Goal: Use online tool/utility: Use online tool/utility

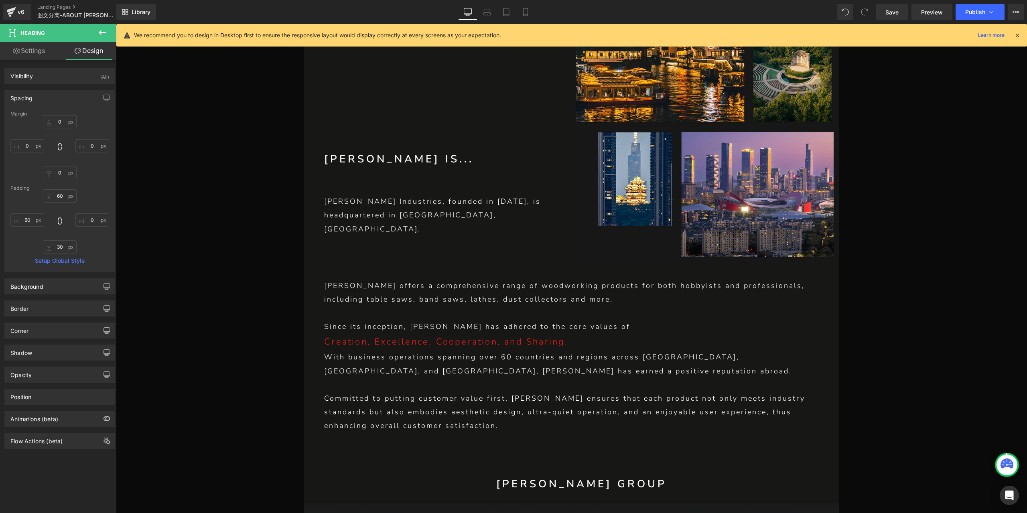
scroll to position [493, 0]
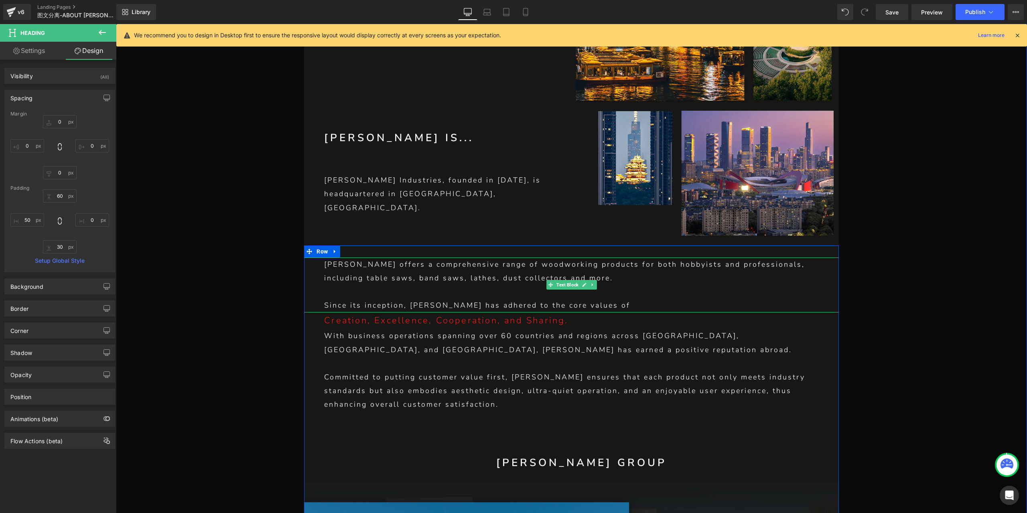
click at [493, 273] on p "[PERSON_NAME] offers a comprehensive range of woodworking products for both hob…" at bounding box center [571, 270] width 494 height 27
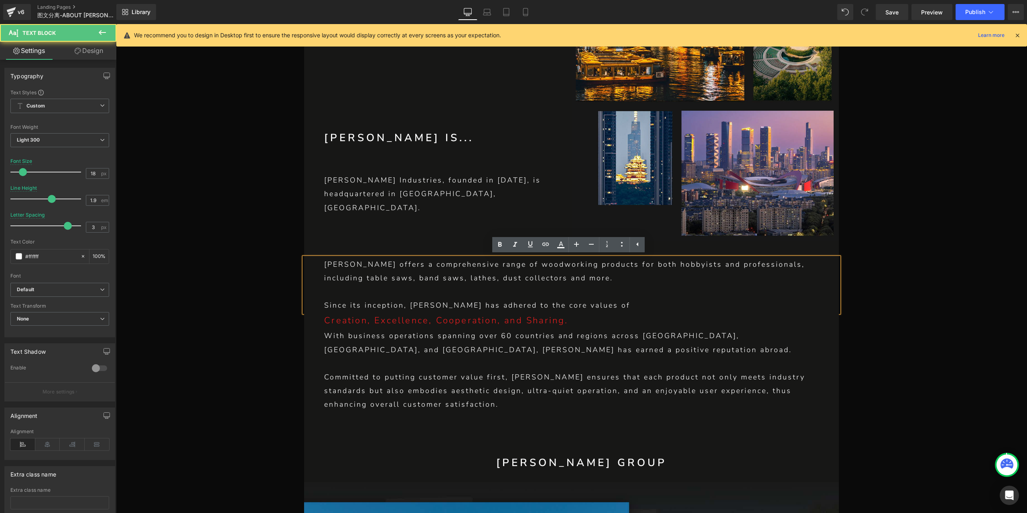
click at [320, 280] on div "[PERSON_NAME] offers a comprehensive range of woodworking products for both hob…" at bounding box center [571, 284] width 535 height 55
click at [473, 284] on p "[PERSON_NAME] offers a comprehensive range of woodworking products for both hob…" at bounding box center [571, 270] width 494 height 27
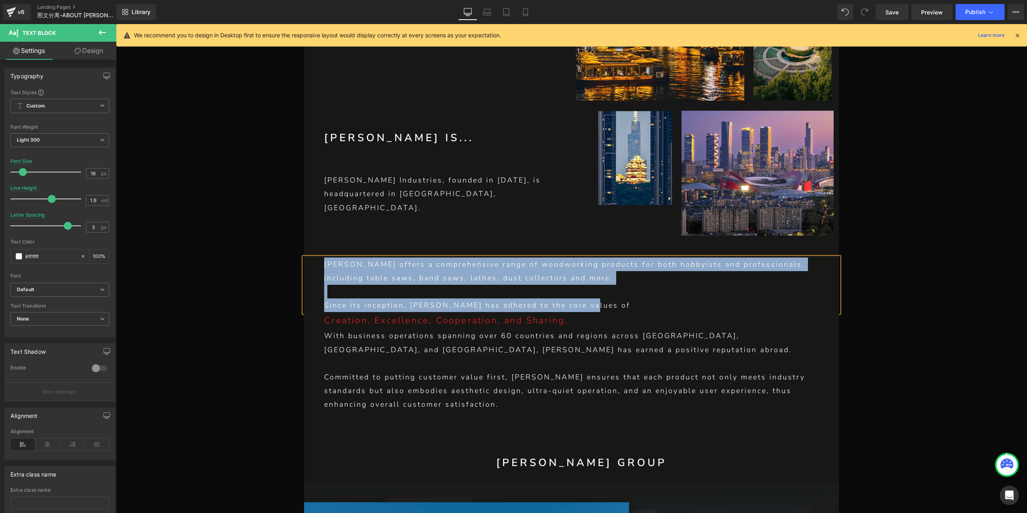
copy div "[PERSON_NAME] offers a comprehensive range of woodworking products for both hob…"
click at [487, 267] on p "[PERSON_NAME] offers a comprehensive range of woodworking products for both hob…" at bounding box center [571, 270] width 494 height 27
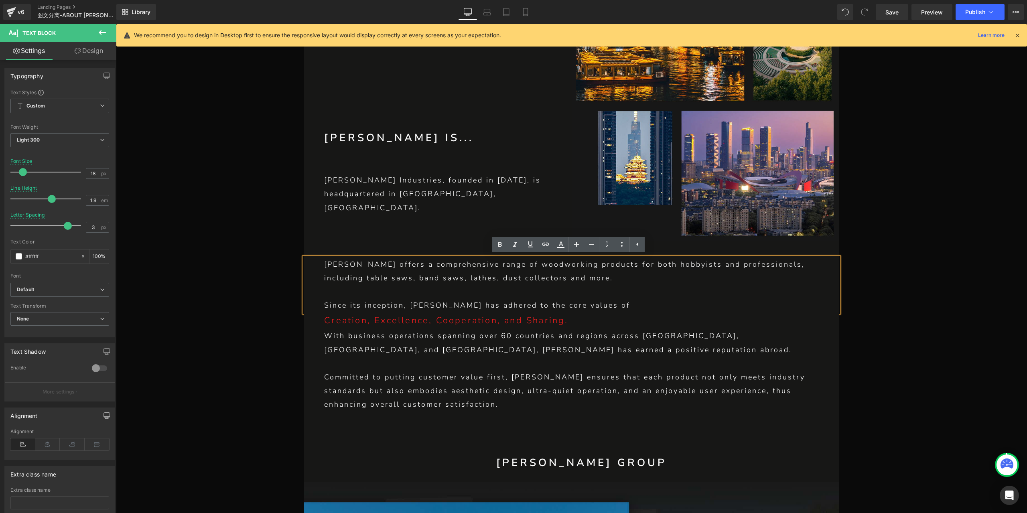
click at [320, 279] on div "[PERSON_NAME] offers a comprehensive range of woodworking products for both hob…" at bounding box center [571, 284] width 535 height 55
click at [371, 304] on p "Since its inception, [PERSON_NAME] has adhered to the core values of" at bounding box center [571, 305] width 494 height 14
click at [384, 325] on p "Creation, Excellence, Cooperation, and Sharing." at bounding box center [581, 320] width 515 height 17
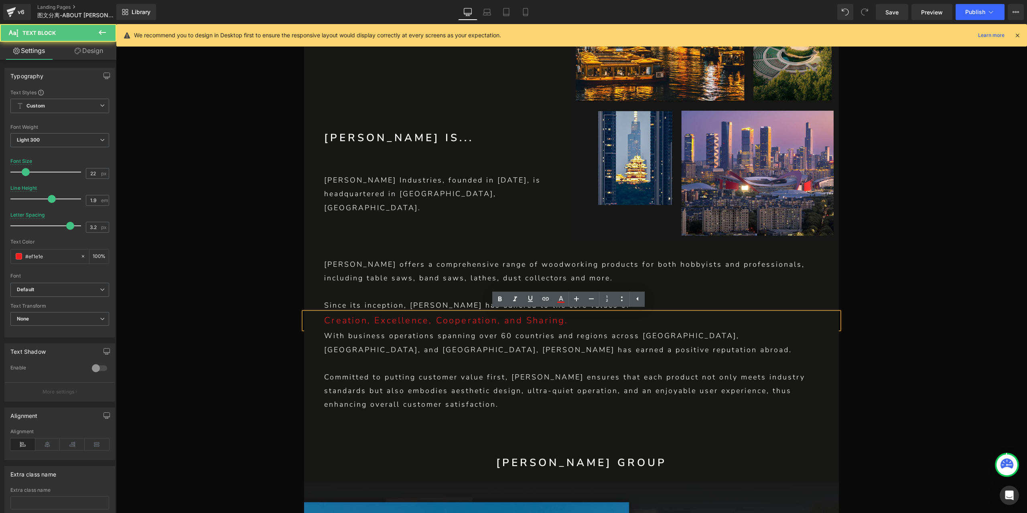
click at [385, 352] on p "With business operations spanning over 60 countries and regions across [GEOGRAP…" at bounding box center [571, 342] width 494 height 27
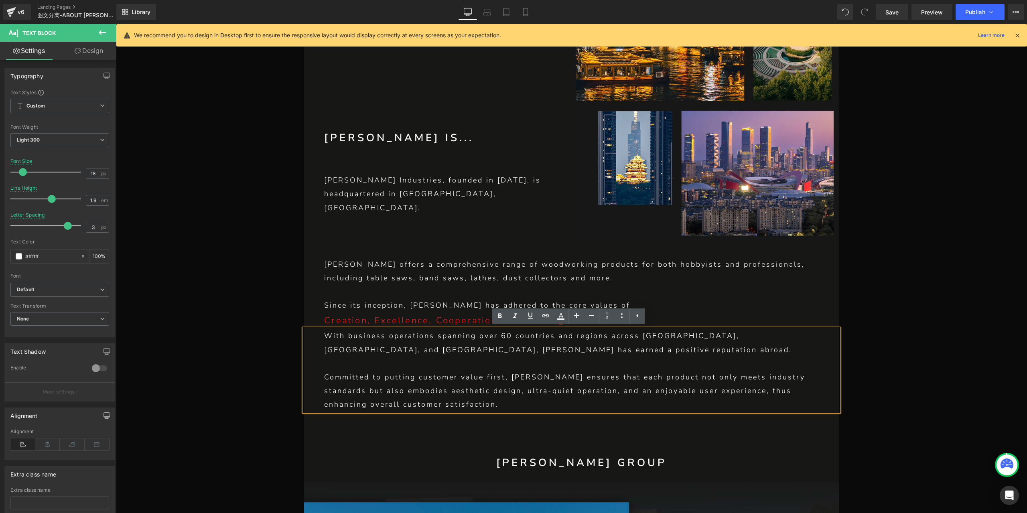
click at [320, 352] on div "With business operations spanning over 60 countries and regions across [GEOGRAP…" at bounding box center [571, 370] width 535 height 82
click at [351, 369] on p at bounding box center [571, 364] width 494 height 14
click at [369, 381] on p "Committed to putting customer value first, [PERSON_NAME] ensures that each prod…" at bounding box center [571, 390] width 494 height 41
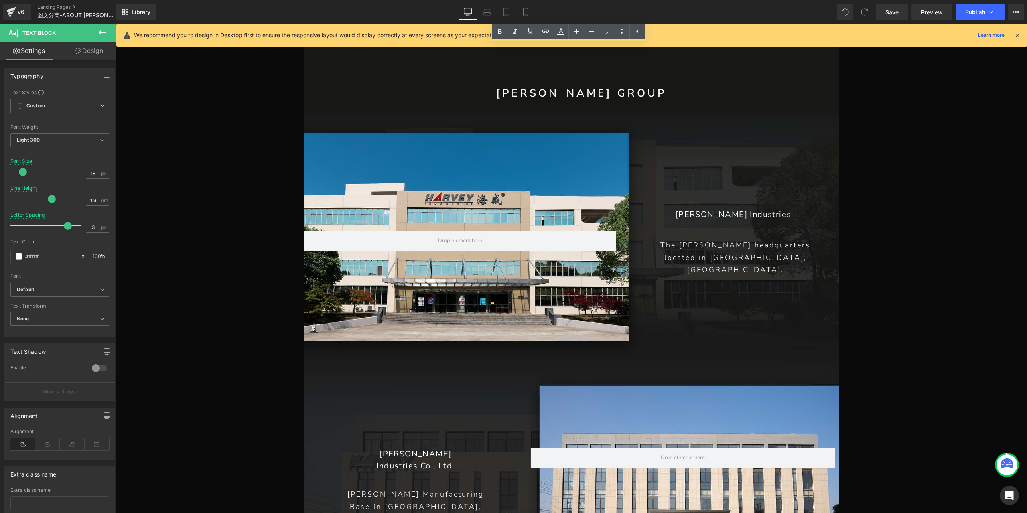
scroll to position [934, 0]
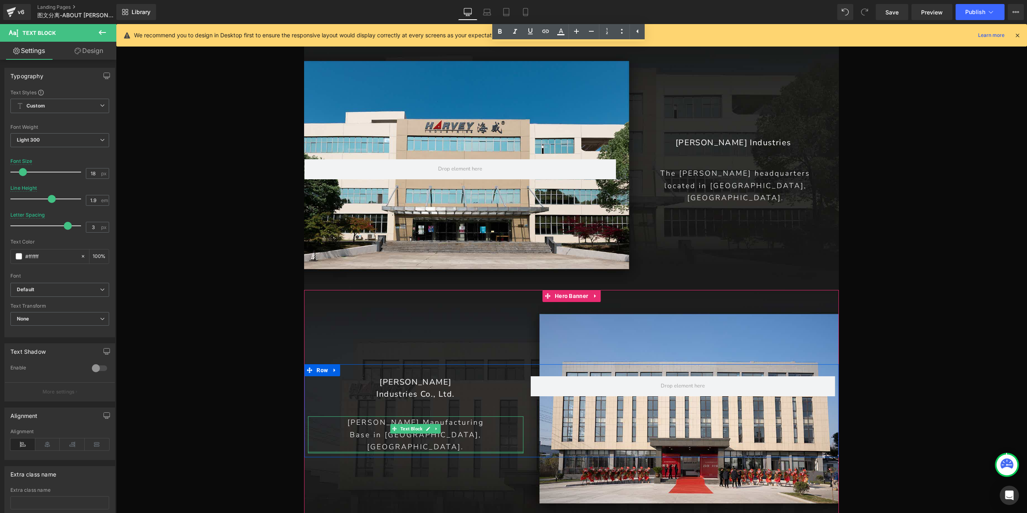
click at [458, 442] on p "Base in [GEOGRAPHIC_DATA], [GEOGRAPHIC_DATA]." at bounding box center [415, 441] width 215 height 24
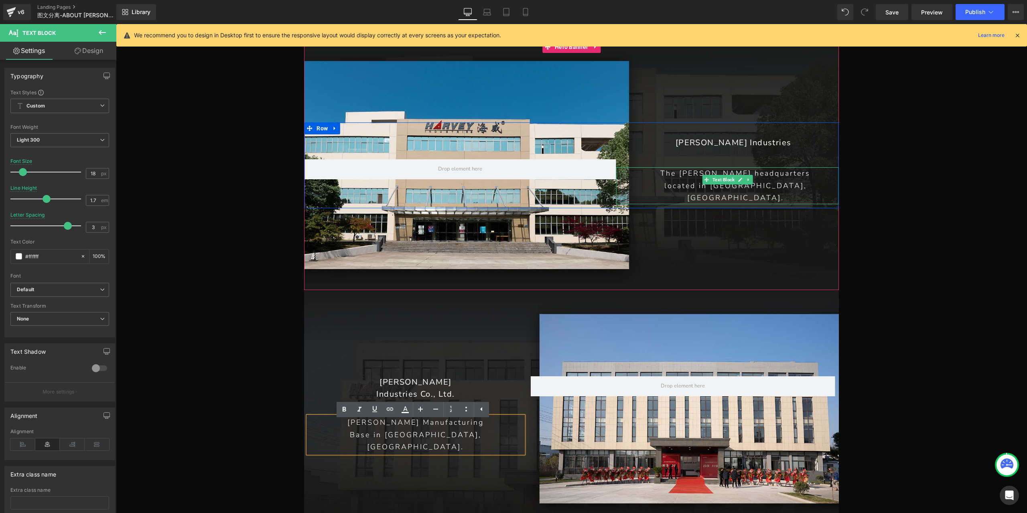
click at [785, 180] on p "The [PERSON_NAME] headquarters" at bounding box center [735, 173] width 166 height 12
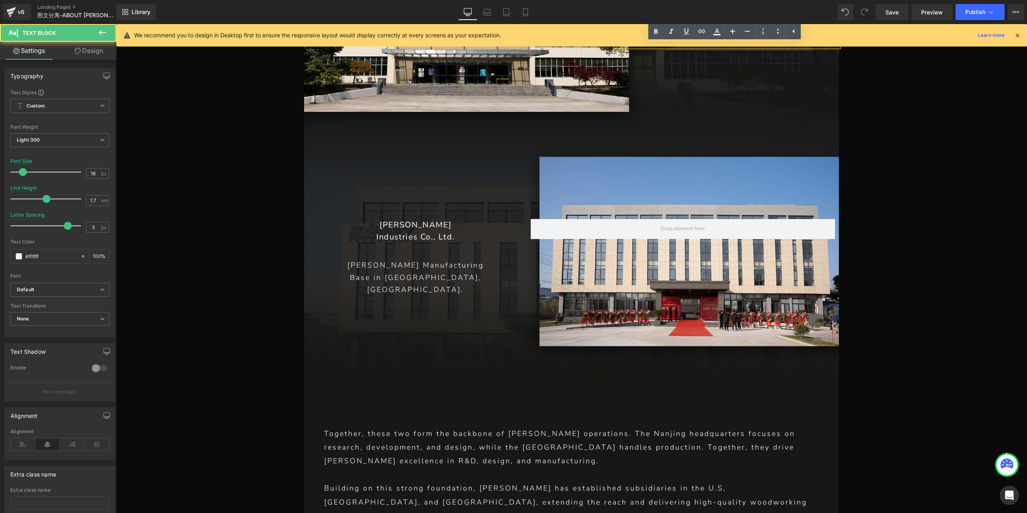
scroll to position [1135, 0]
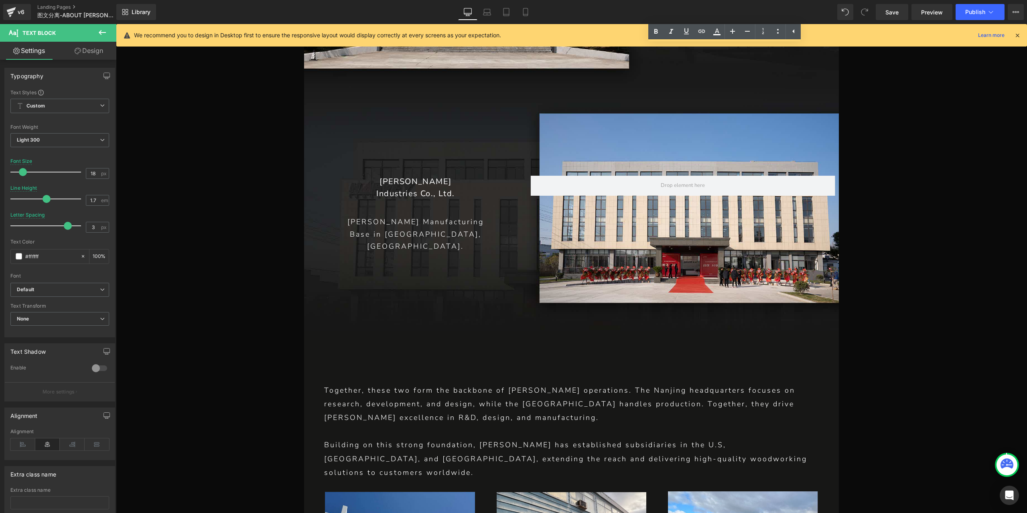
click at [523, 400] on p "Together, these two form the backbone of [PERSON_NAME] operations. The Nanjing …" at bounding box center [571, 403] width 494 height 41
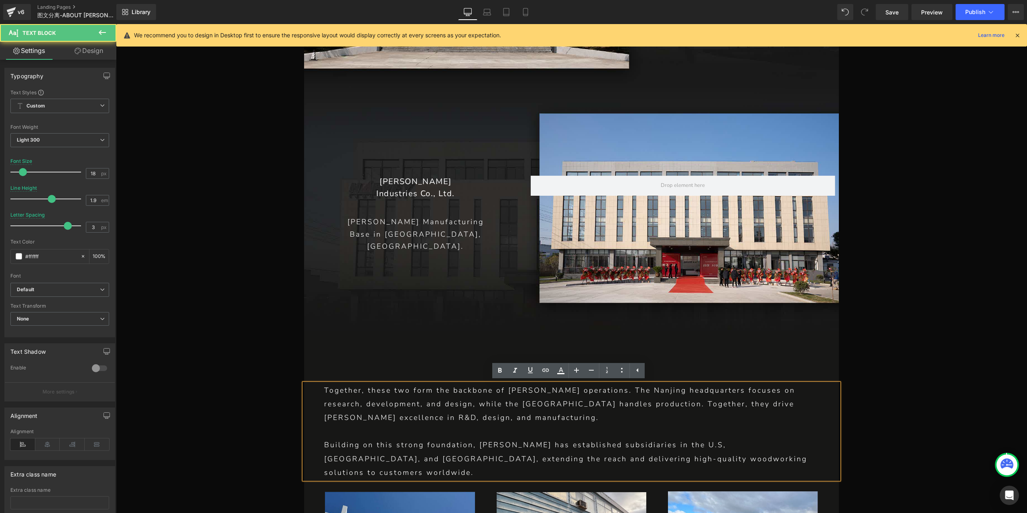
click at [560, 408] on p "Together, these two form the backbone of [PERSON_NAME] operations. The Nanjing …" at bounding box center [571, 403] width 494 height 41
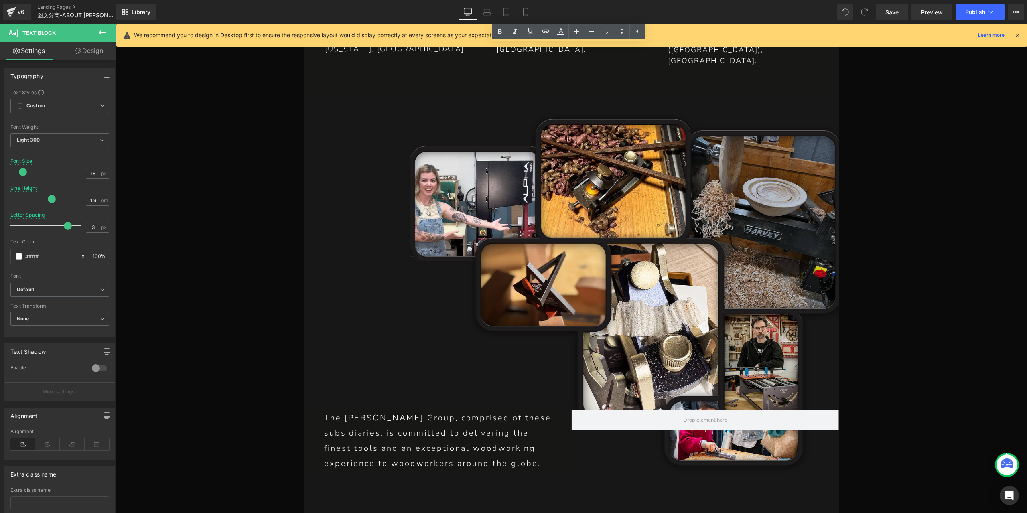
scroll to position [1857, 0]
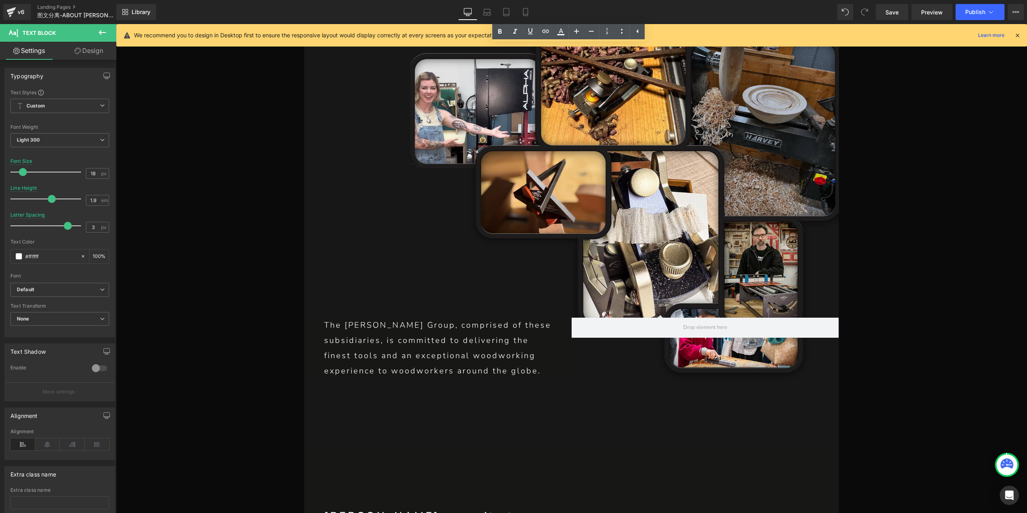
click at [473, 324] on p "The [PERSON_NAME] Group, comprised of these subsidiaries, is committed to deliv…" at bounding box center [437, 348] width 227 height 61
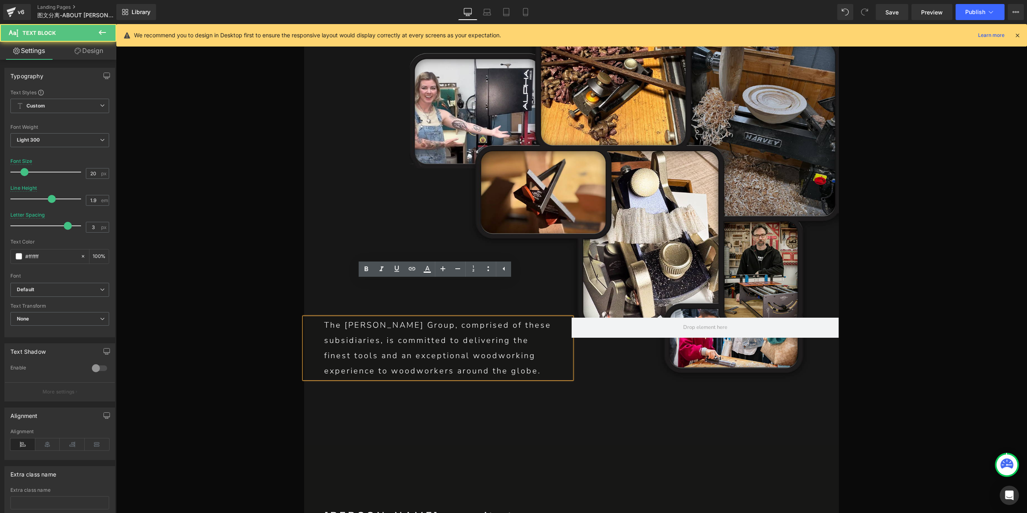
click at [511, 325] on p "The [PERSON_NAME] Group, comprised of these subsidiaries, is committed to deliv…" at bounding box center [437, 348] width 227 height 61
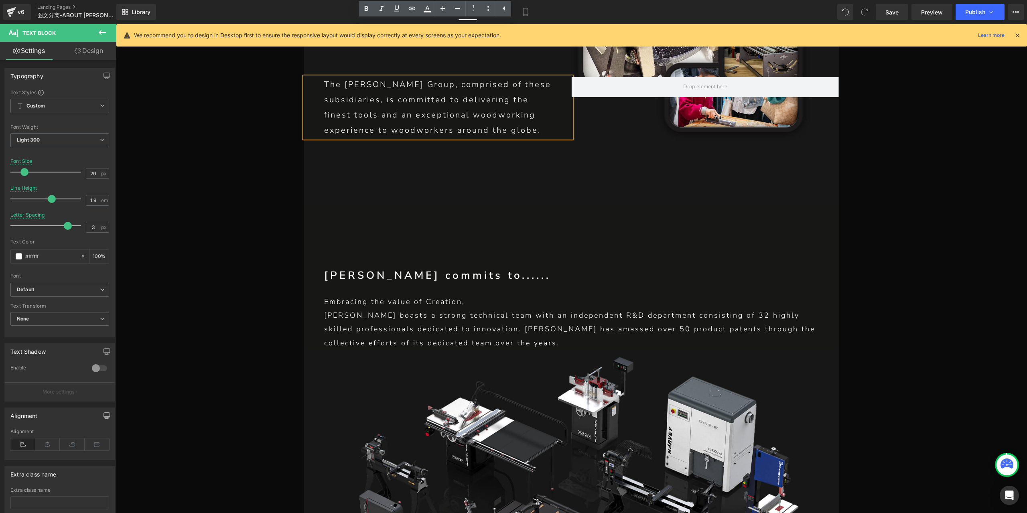
scroll to position [2258, 0]
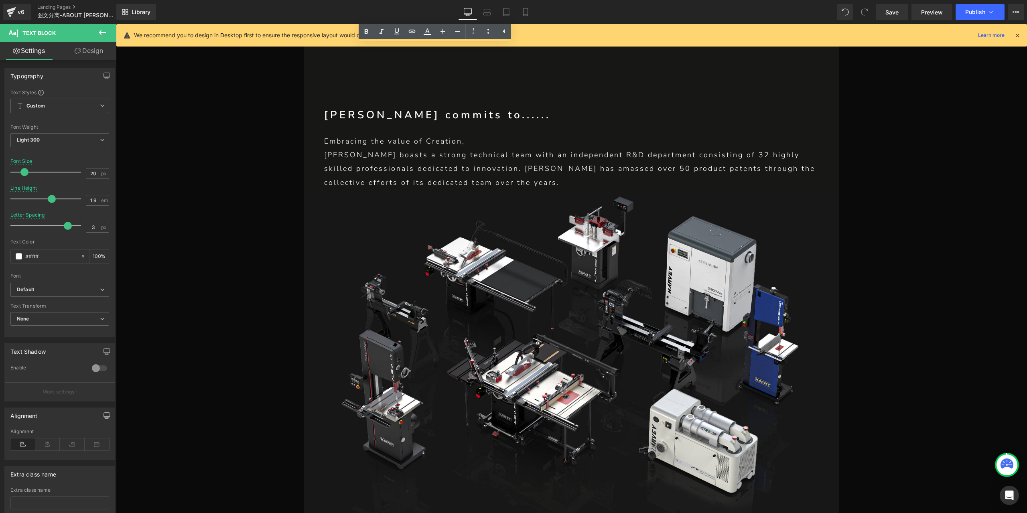
click at [497, 148] on p "[PERSON_NAME] boasts a strong technical team with an independent R&D department…" at bounding box center [571, 168] width 494 height 41
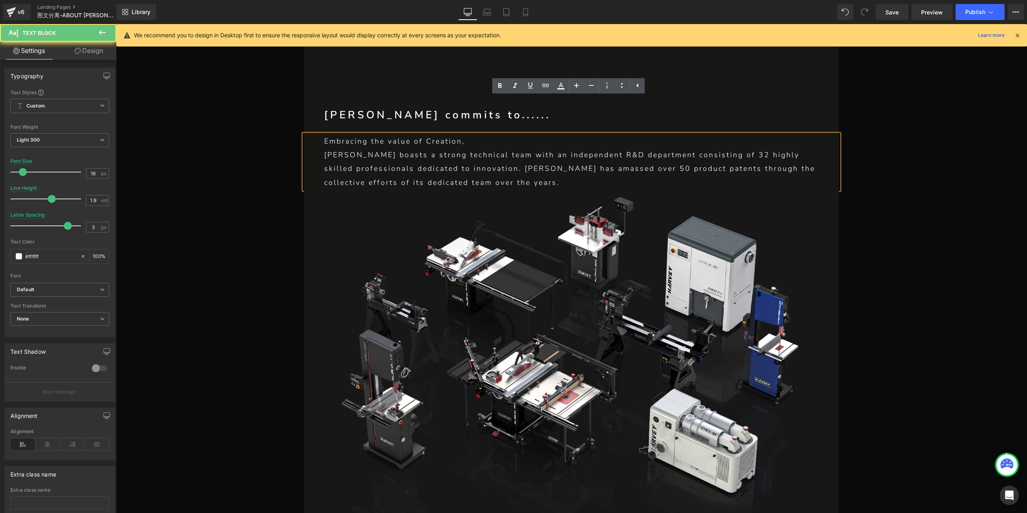
click at [512, 148] on p "[PERSON_NAME] boasts a strong technical team with an independent R&D department…" at bounding box center [571, 168] width 494 height 41
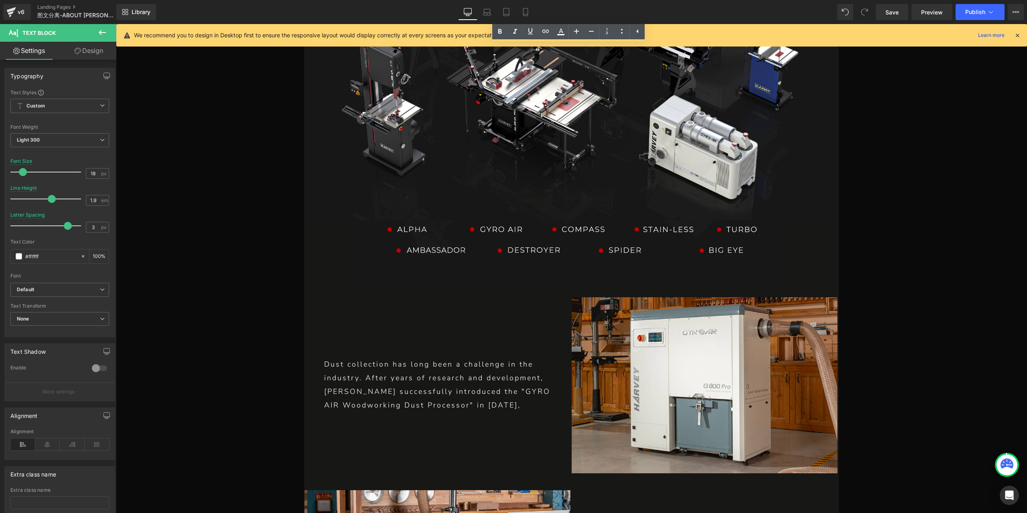
scroll to position [2579, 0]
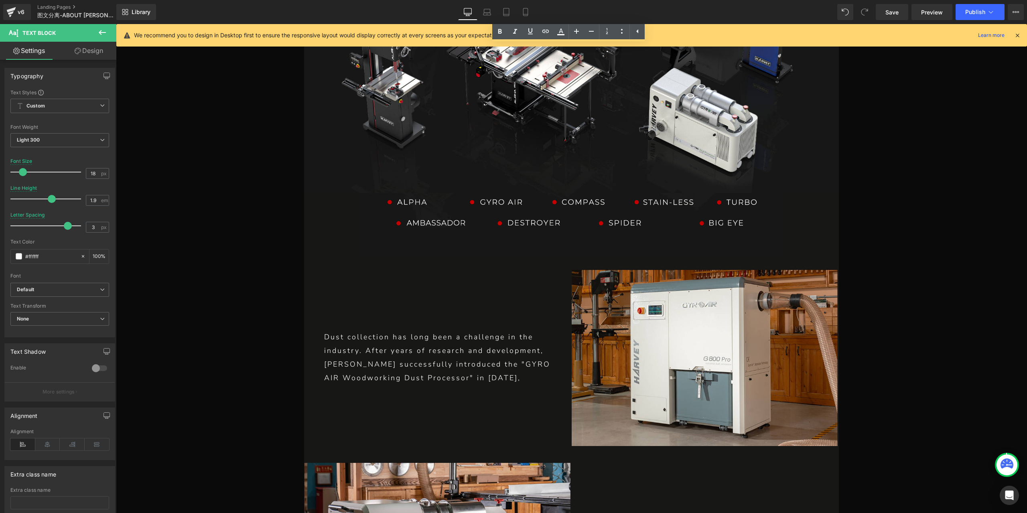
click at [488, 330] on p "Dust collection has long been a challenge in the industry. After years of resea…" at bounding box center [437, 357] width 227 height 55
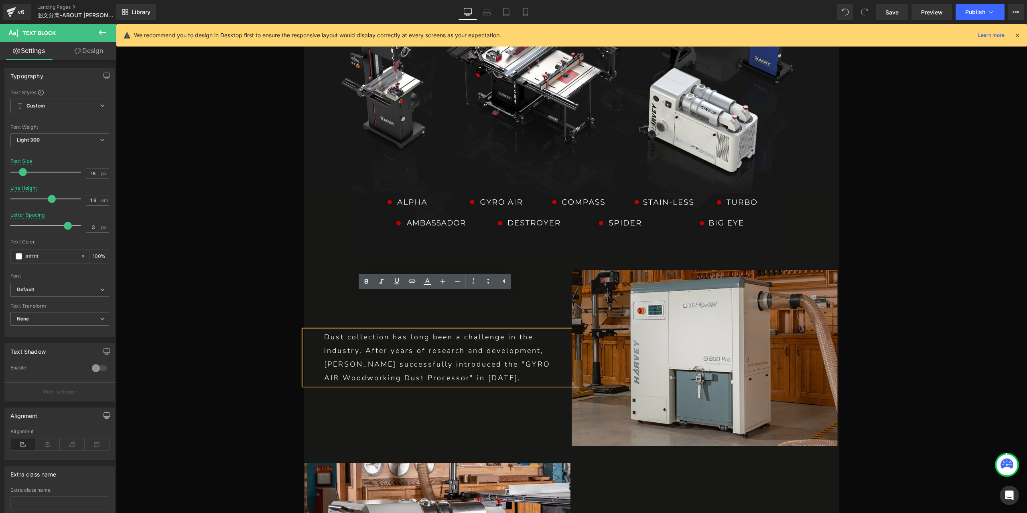
click at [439, 338] on p "Dust collection has long been a challenge in the industry. After years of resea…" at bounding box center [437, 357] width 227 height 55
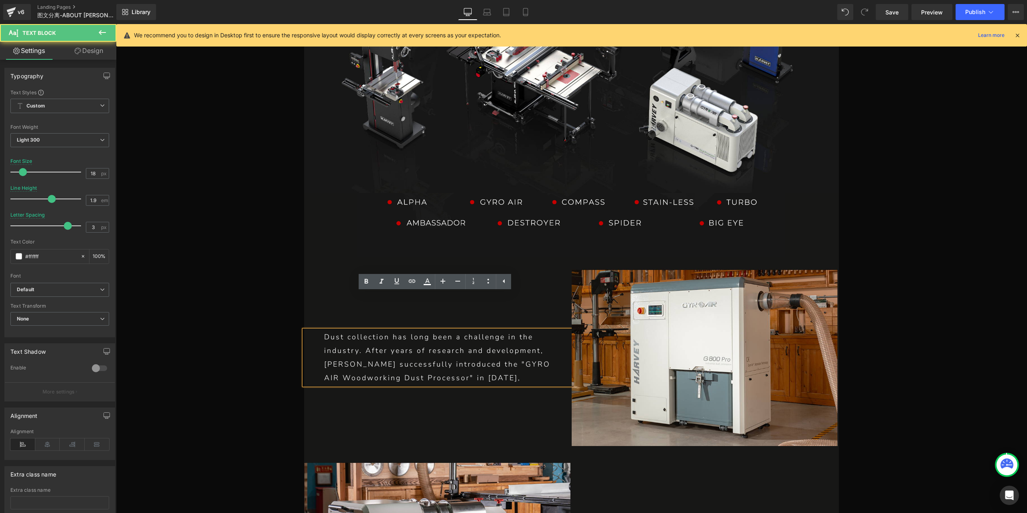
click at [513, 339] on p "Dust collection has long been a challenge in the industry. After years of resea…" at bounding box center [437, 357] width 227 height 55
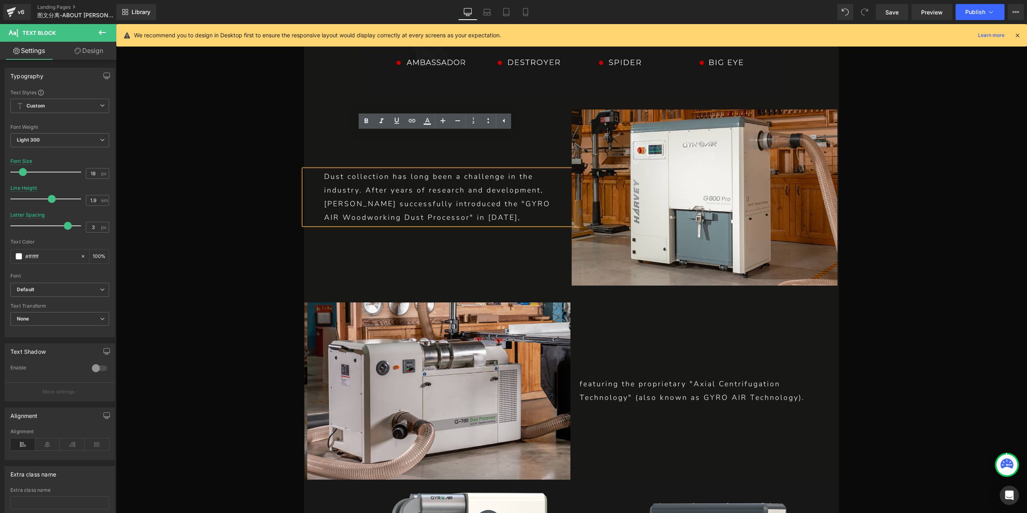
scroll to position [2819, 0]
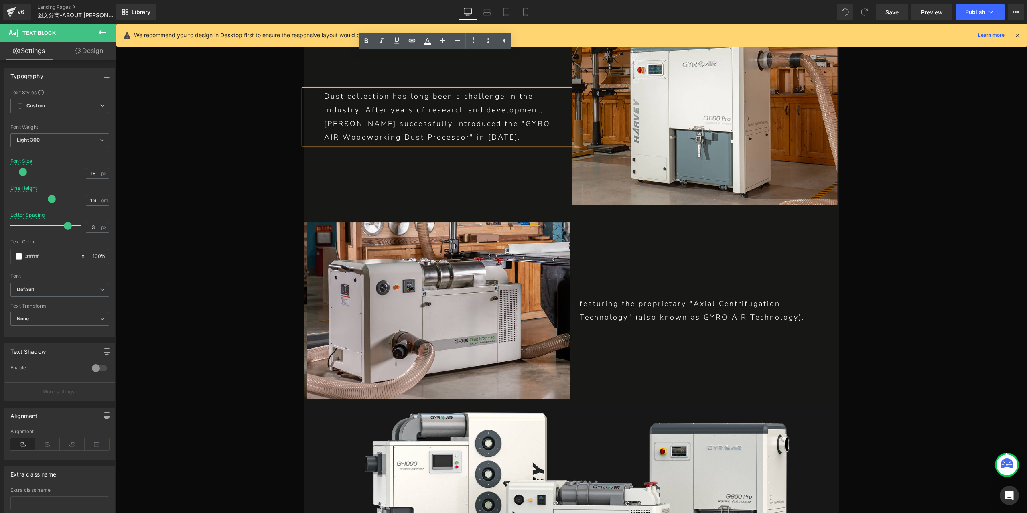
click at [687, 297] on p "featuring the proprietary "Axial Centrifugation Technology" (also known as GYRO…" at bounding box center [702, 310] width 247 height 27
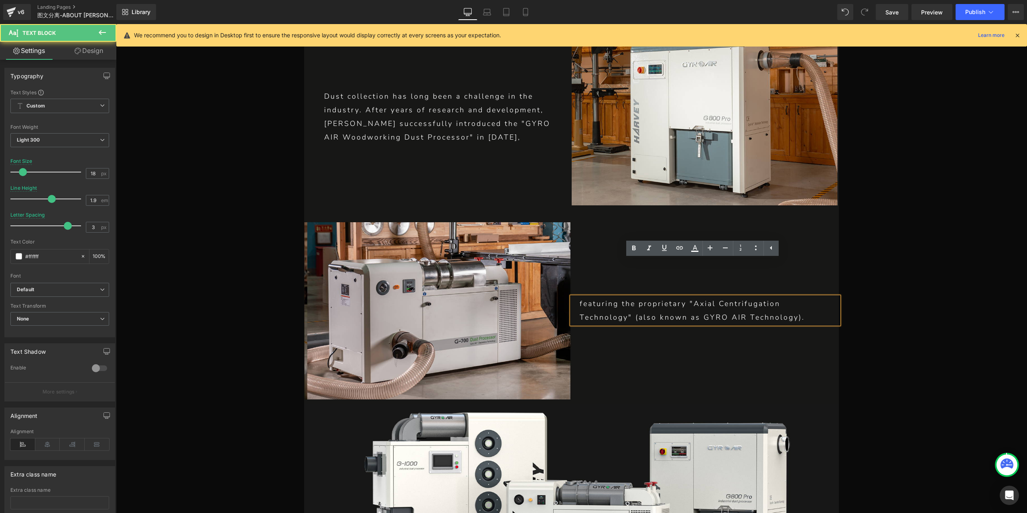
click at [692, 297] on p "featuring the proprietary "Axial Centrifugation Technology" (also known as GYRO…" at bounding box center [702, 310] width 247 height 27
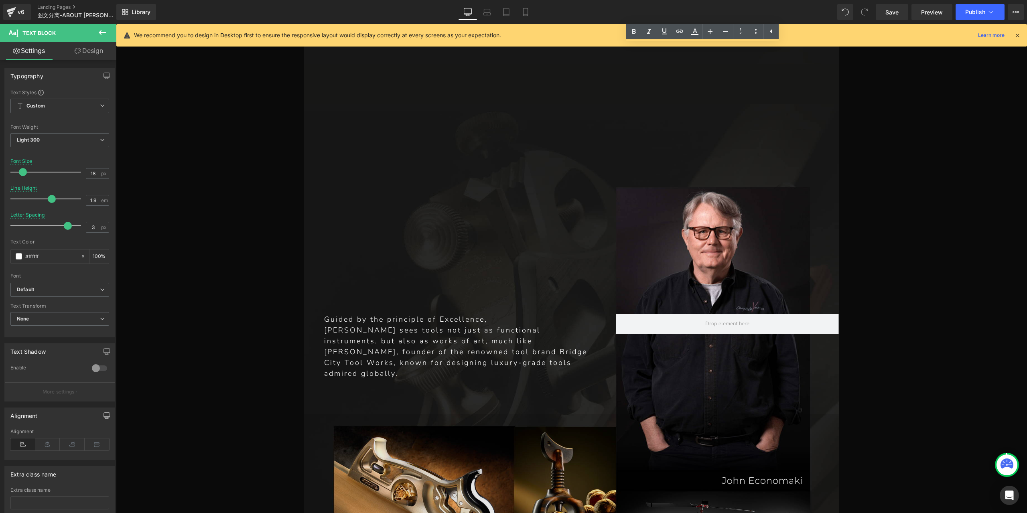
scroll to position [3421, 0]
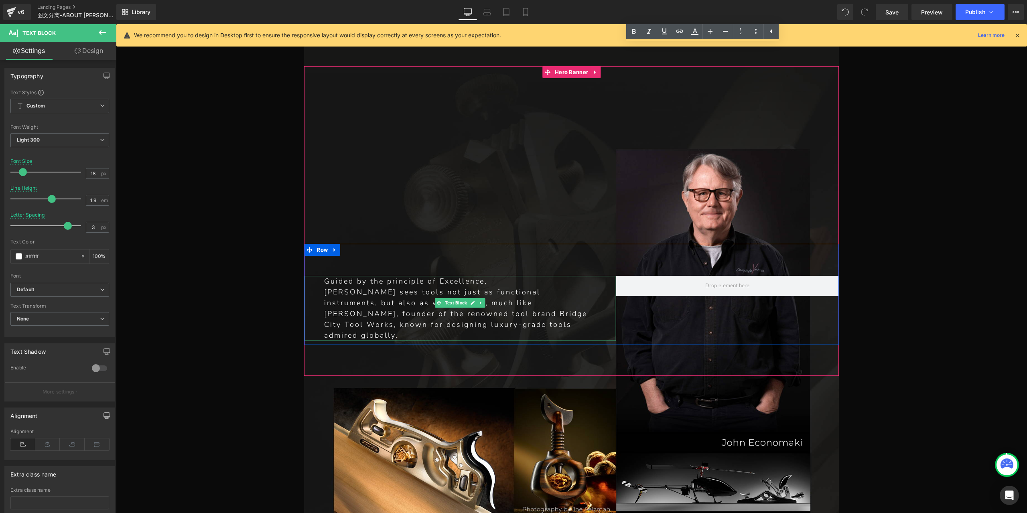
click at [504, 287] on p "[PERSON_NAME] sees tools not just as functional instruments, but also as works …" at bounding box center [459, 314] width 271 height 54
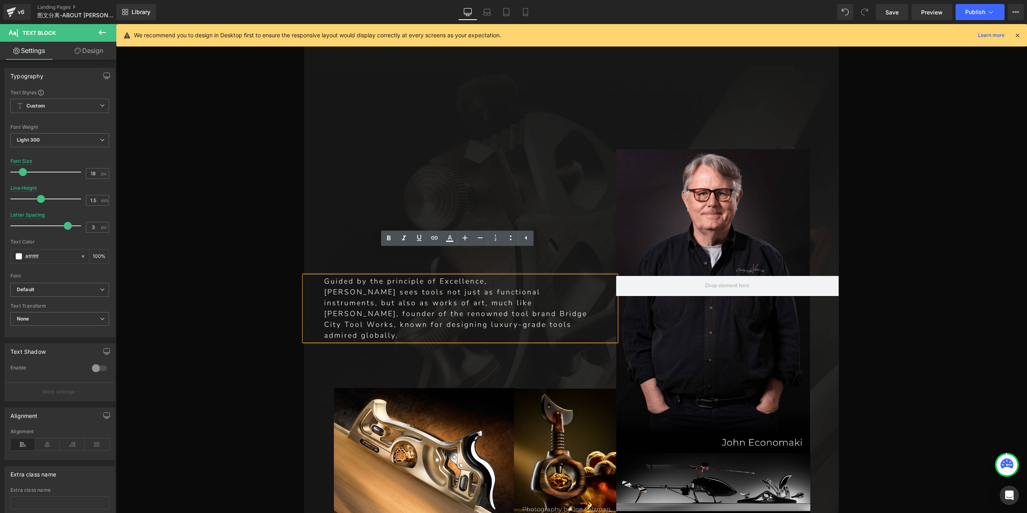
click at [319, 291] on div "Guided by the principle of Excellence, [PERSON_NAME] sees tools not just as fun…" at bounding box center [460, 308] width 312 height 65
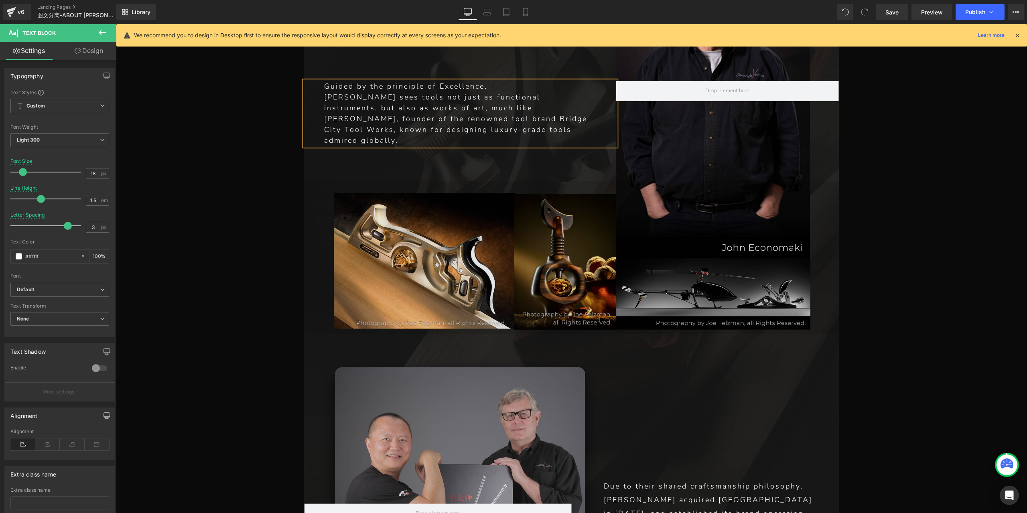
scroll to position [3701, 0]
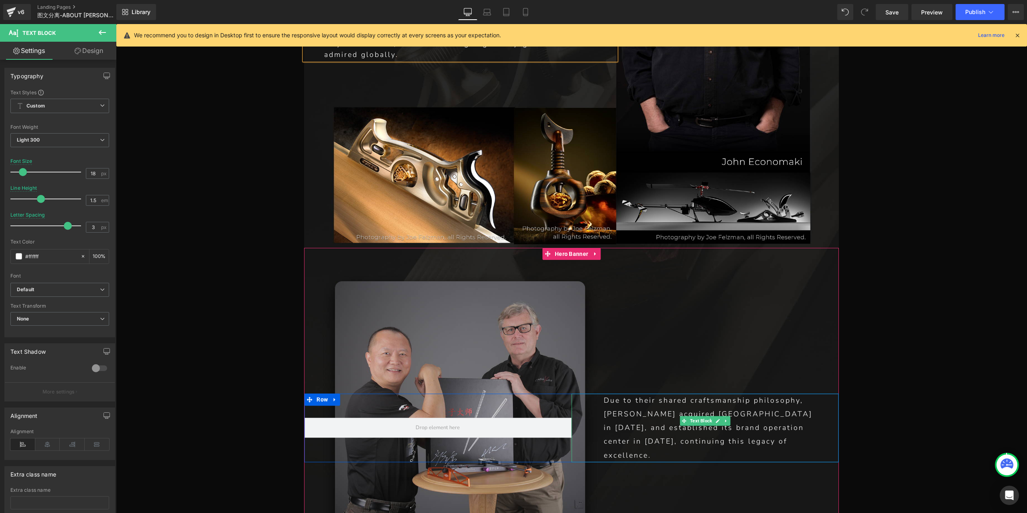
click at [670, 393] on p "Due to their shared craftsmanship philosophy, [PERSON_NAME] acquired [GEOGRAPHI…" at bounding box center [711, 427] width 215 height 69
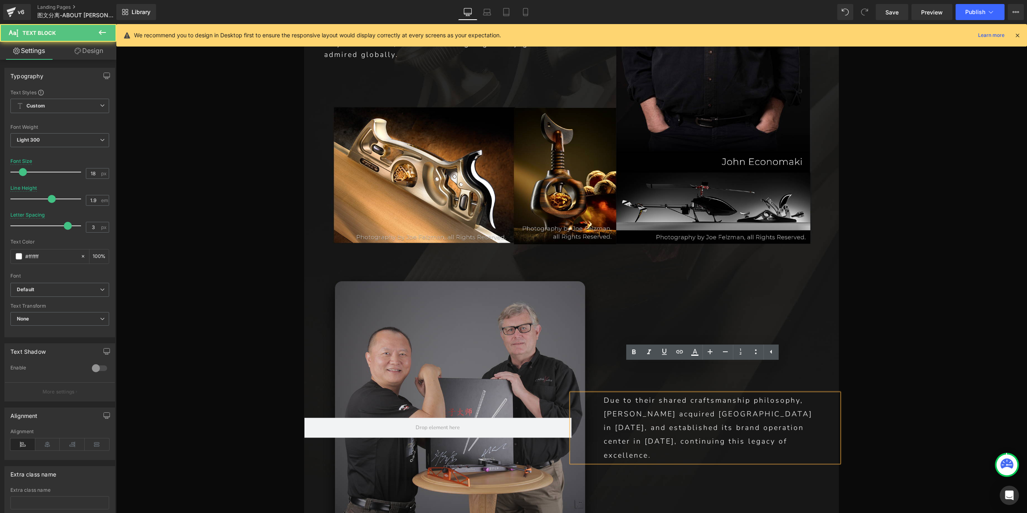
click at [654, 393] on p "Due to their shared craftsmanship philosophy, [PERSON_NAME] acquired [GEOGRAPHI…" at bounding box center [711, 427] width 215 height 69
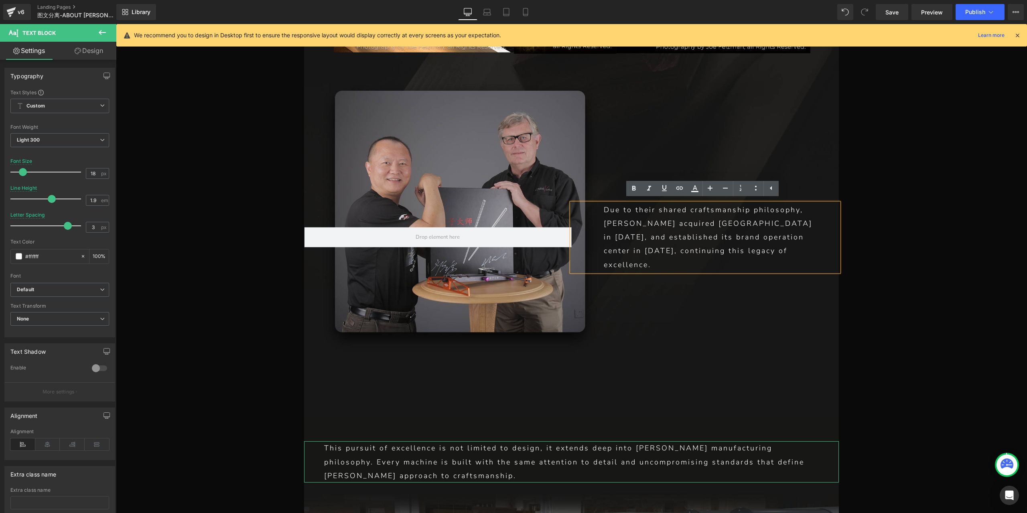
scroll to position [3982, 0]
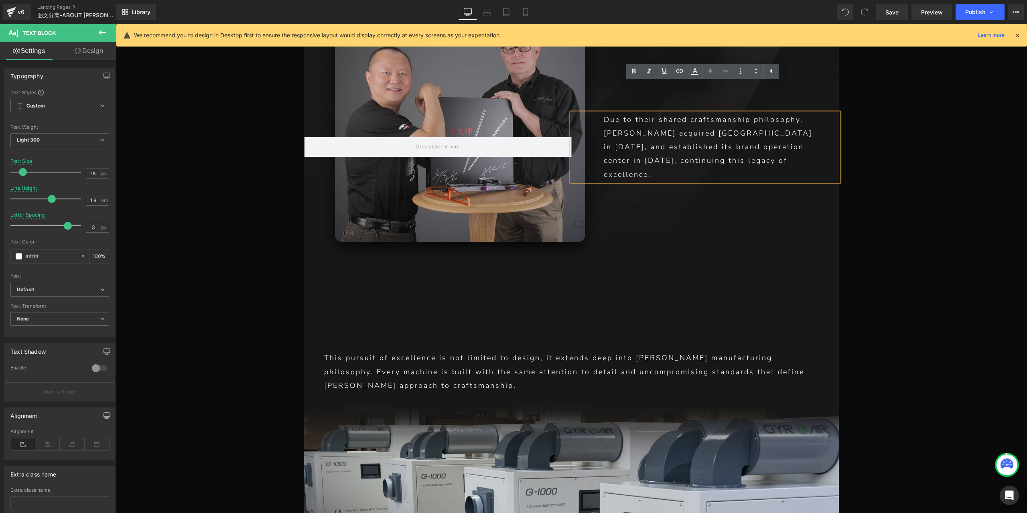
click at [497, 351] on p "This pursuit of excellence is not limited to design, it extends deep into [PERS…" at bounding box center [571, 371] width 494 height 41
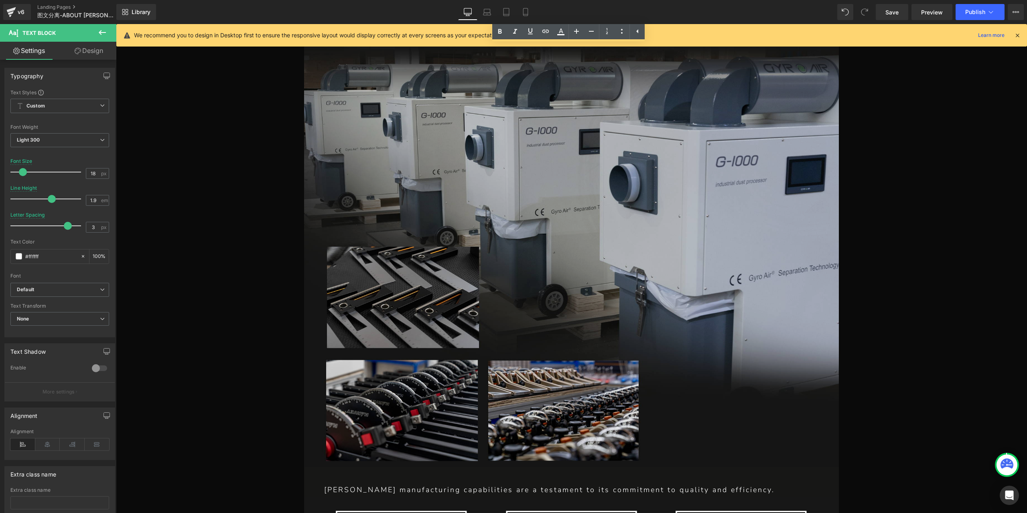
scroll to position [4503, 0]
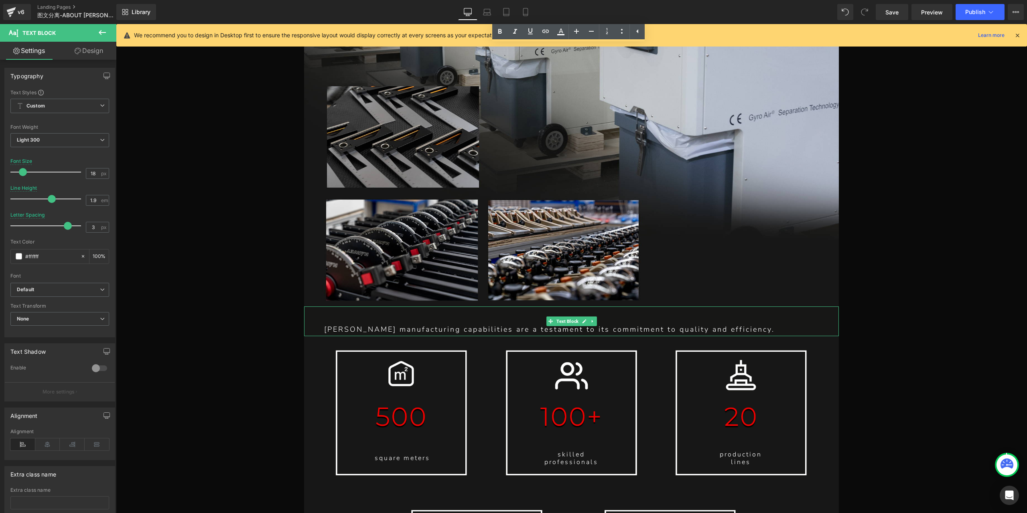
click at [520, 322] on p "[PERSON_NAME] manufacturing capabilities are a testament to its commitment to q…" at bounding box center [571, 329] width 494 height 14
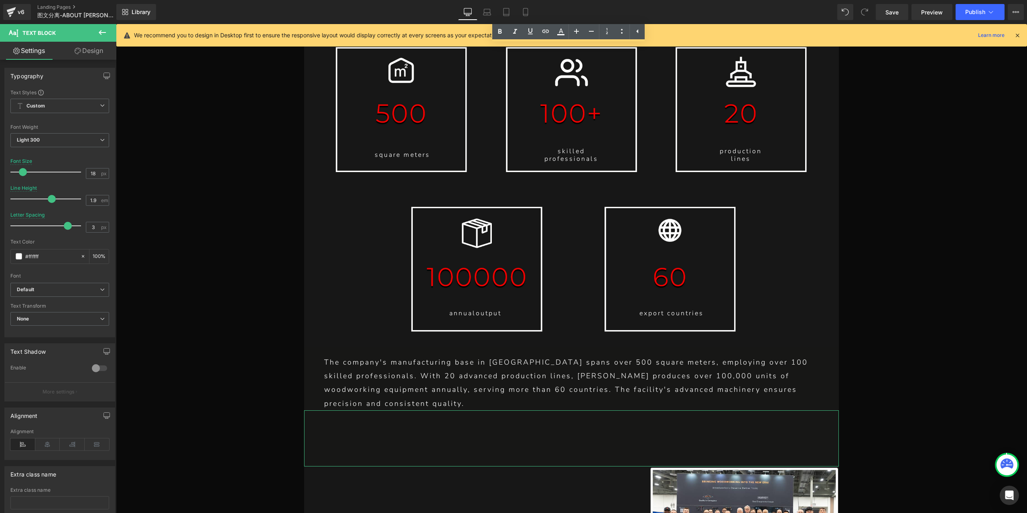
scroll to position [4864, 0]
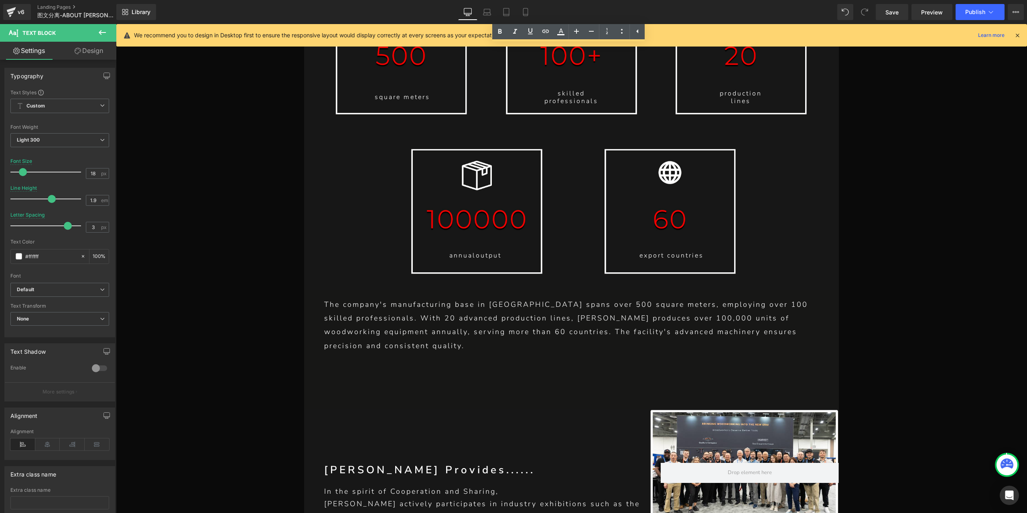
click at [534, 298] on p "The company's manufacturing base in [GEOGRAPHIC_DATA] spans over 500 square met…" at bounding box center [571, 325] width 494 height 55
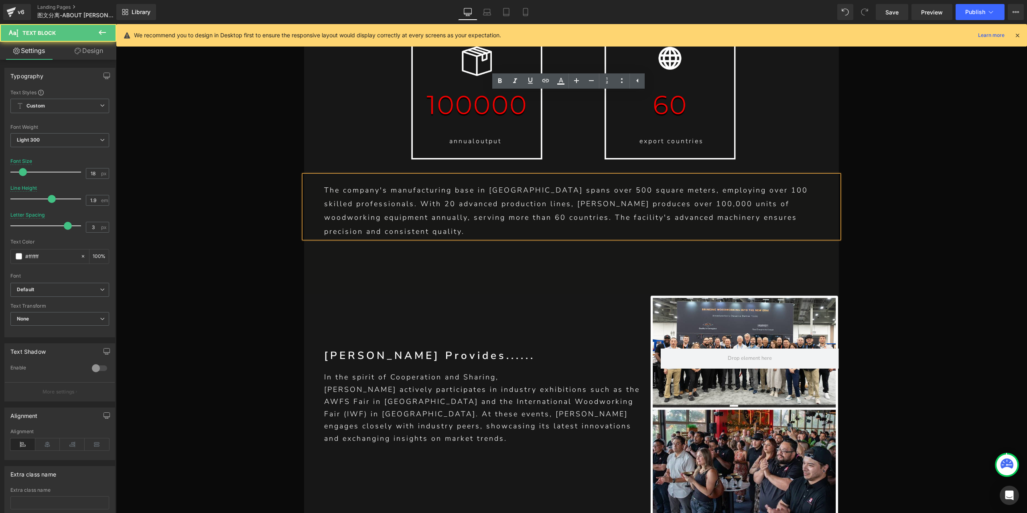
scroll to position [5025, 0]
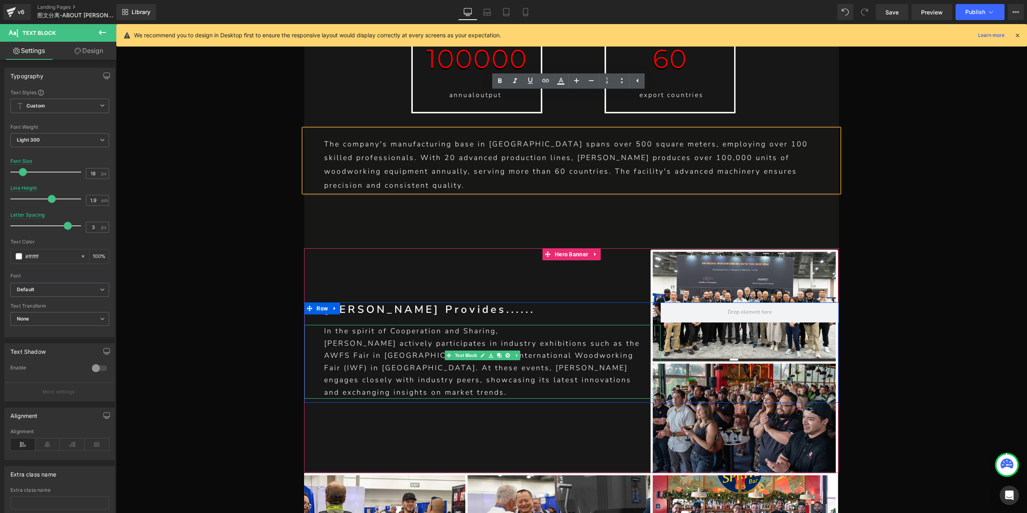
click at [510, 325] on p "In the spirit of Cooperation and Sharing," at bounding box center [486, 331] width 324 height 12
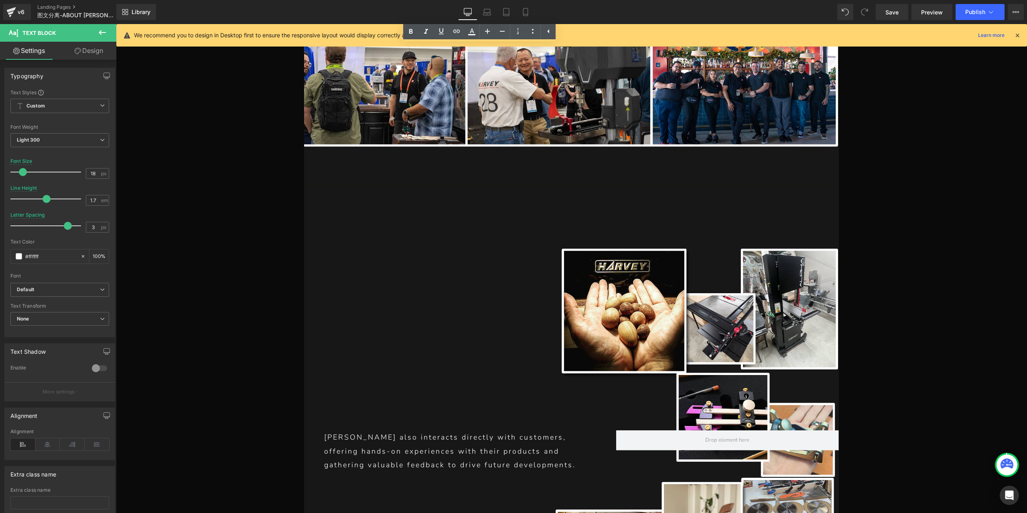
scroll to position [5586, 0]
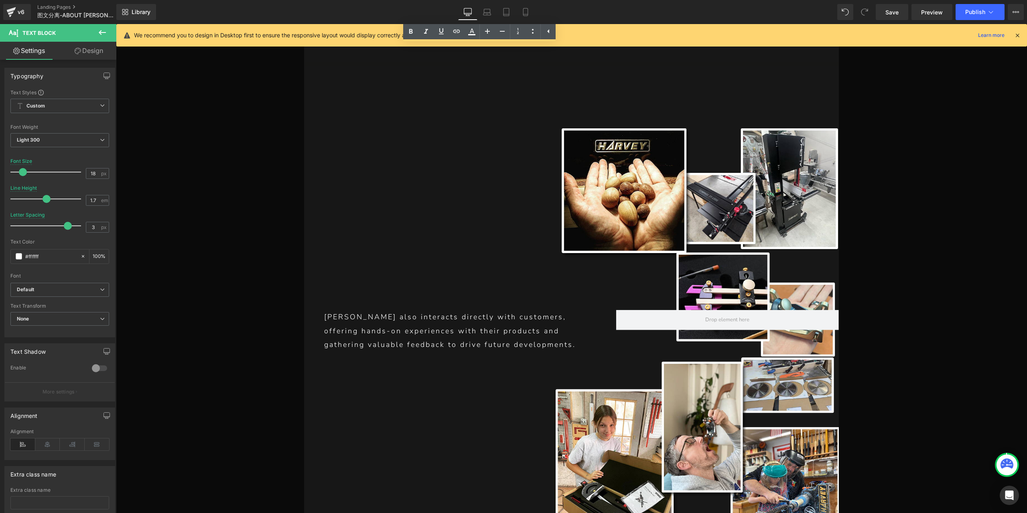
click at [421, 310] on div "[PERSON_NAME] also interacts directly with customers, offering hands-on experie…" at bounding box center [460, 330] width 312 height 41
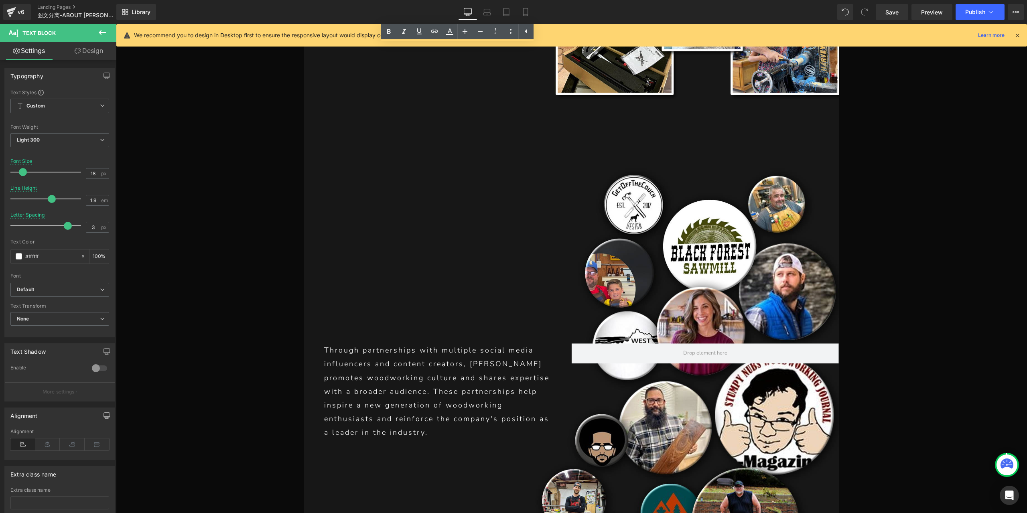
click at [469, 343] on p "Through partnerships with multiple social media influencers and content creator…" at bounding box center [437, 391] width 227 height 96
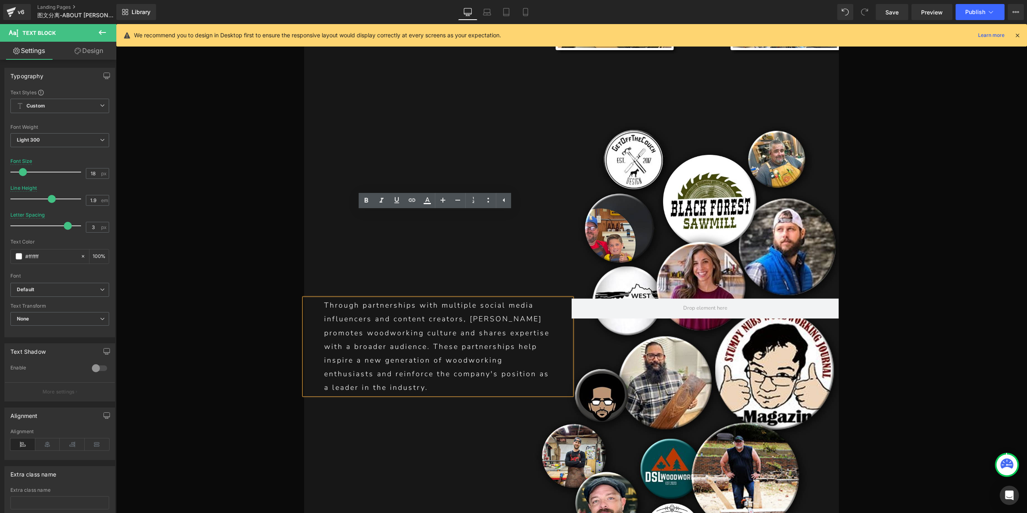
scroll to position [6067, 0]
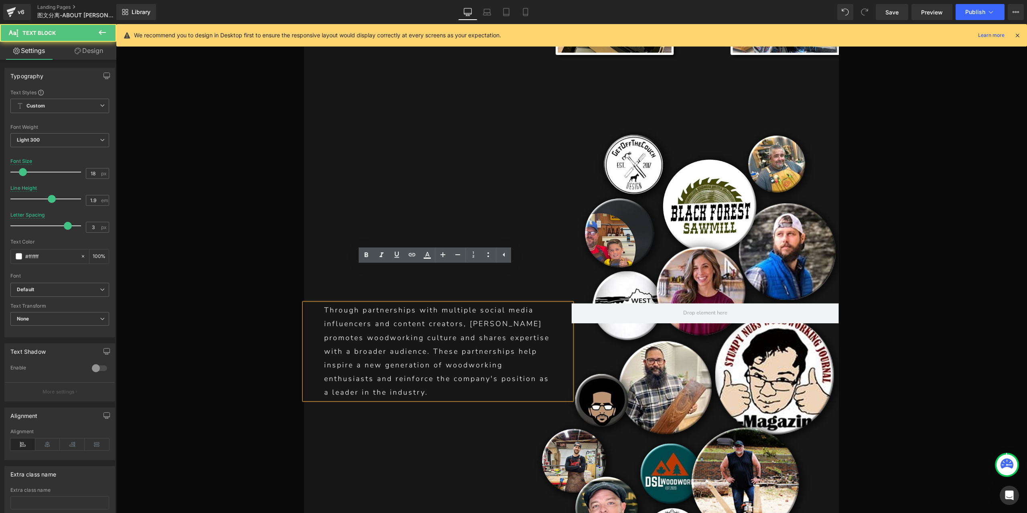
click at [542, 303] on p "Through partnerships with multiple social media influencers and content creator…" at bounding box center [437, 351] width 227 height 96
click at [540, 303] on p "Through partnerships with multiple social media influencers and content creator…" at bounding box center [437, 351] width 227 height 96
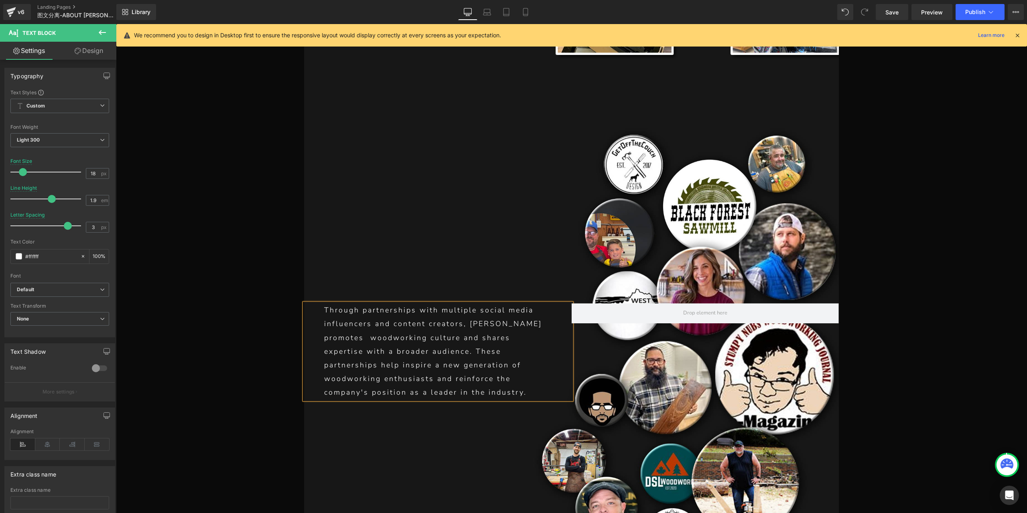
click at [324, 305] on p "Through partnerships with multiple social media influencers and content creator…" at bounding box center [437, 351] width 227 height 96
click at [512, 316] on p "Through partnerships with multiple social media influencers and content creator…" at bounding box center [437, 351] width 227 height 96
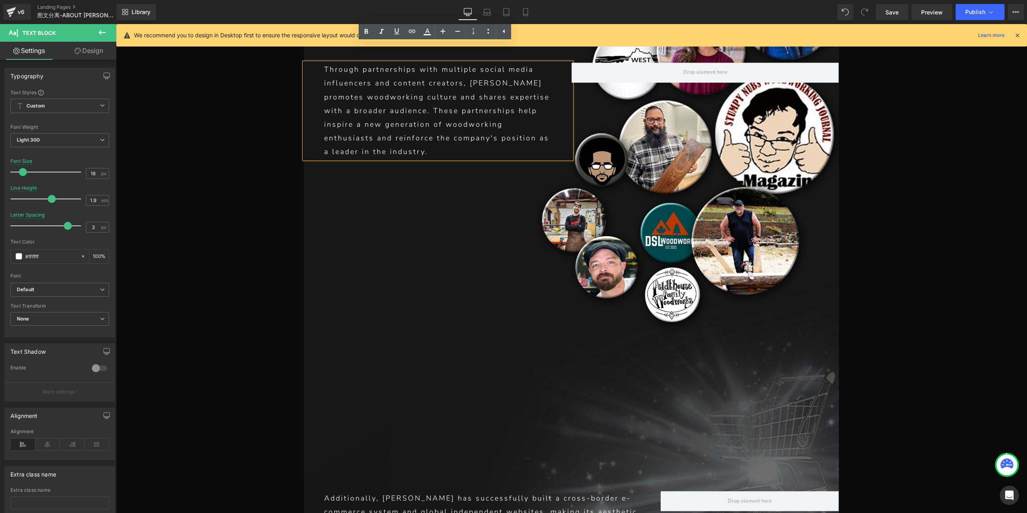
scroll to position [6468, 0]
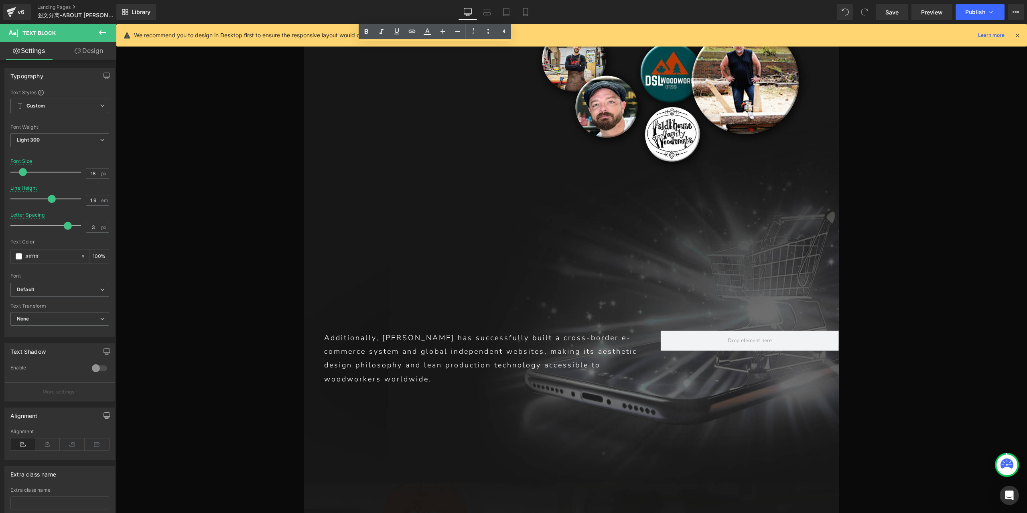
click at [514, 331] on p "Additionally, [PERSON_NAME] has successfully built a cross-border e-commerce sy…" at bounding box center [482, 358] width 316 height 55
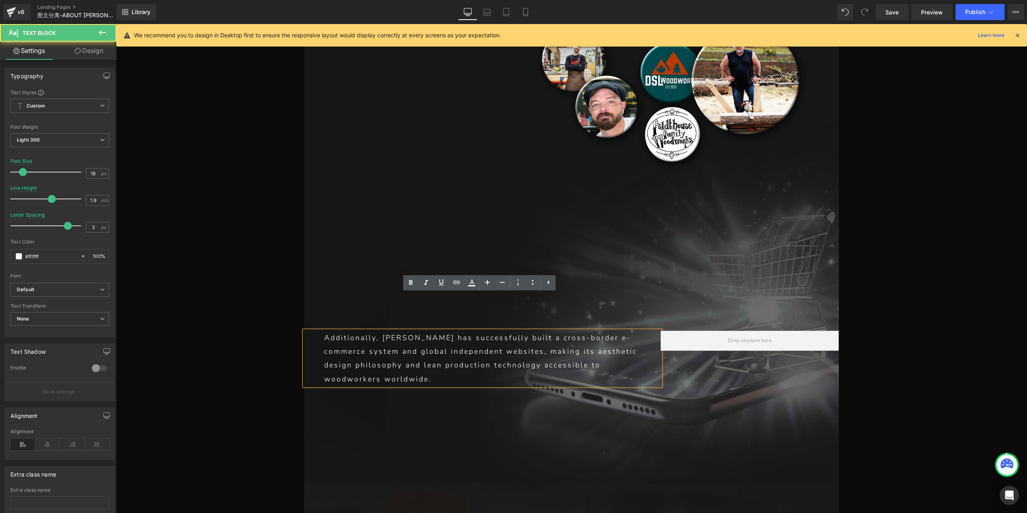
click at [549, 331] on p "Additionally, [PERSON_NAME] has successfully built a cross-border e-commerce sy…" at bounding box center [482, 358] width 316 height 55
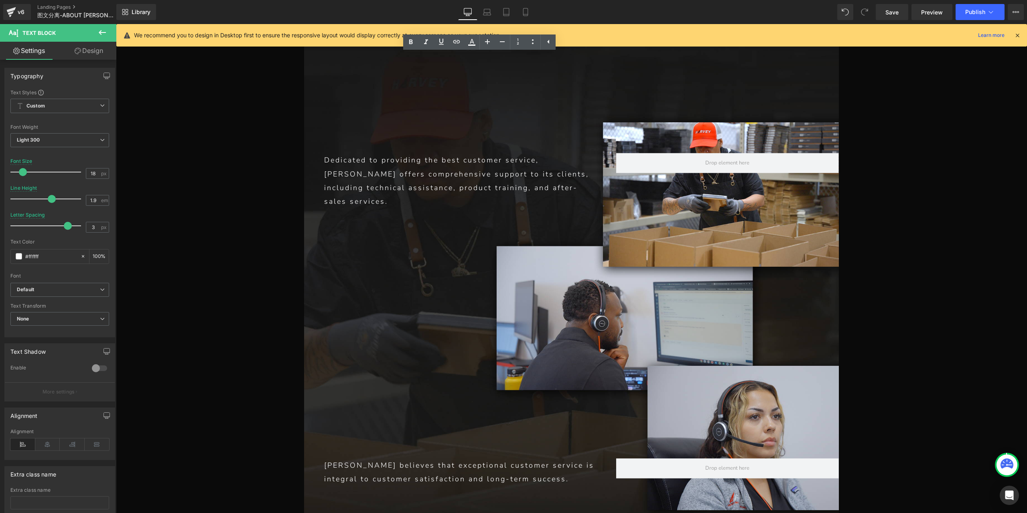
scroll to position [6950, 0]
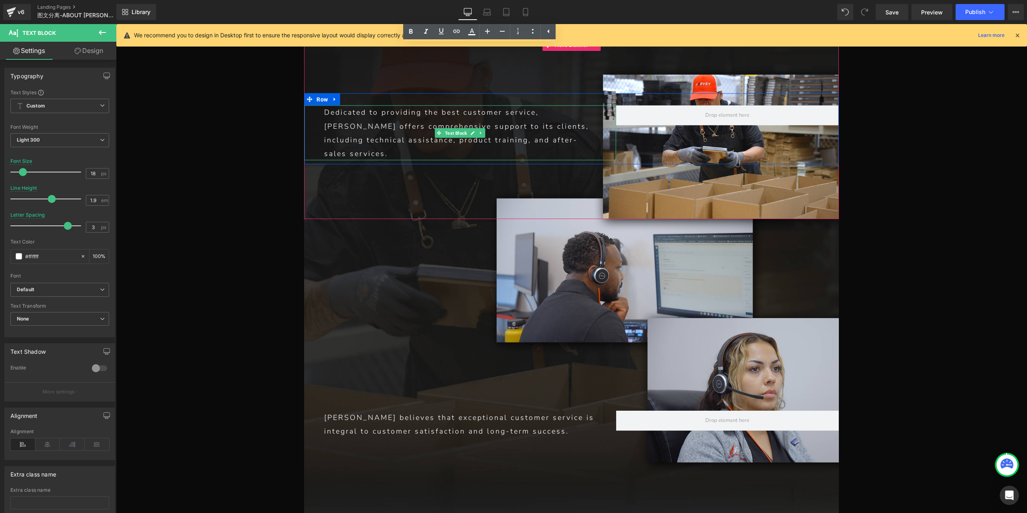
click at [508, 105] on p "Dedicated to providing the best customer service, [PERSON_NAME] offers comprehe…" at bounding box center [459, 132] width 271 height 55
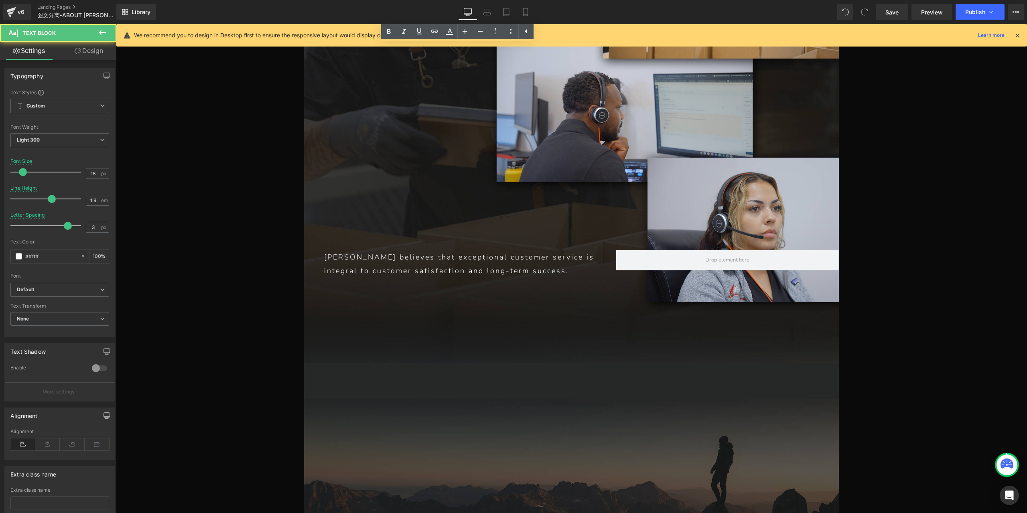
click at [490, 250] on p "[PERSON_NAME] believes that exceptional customer service is integral to custome…" at bounding box center [459, 263] width 271 height 27
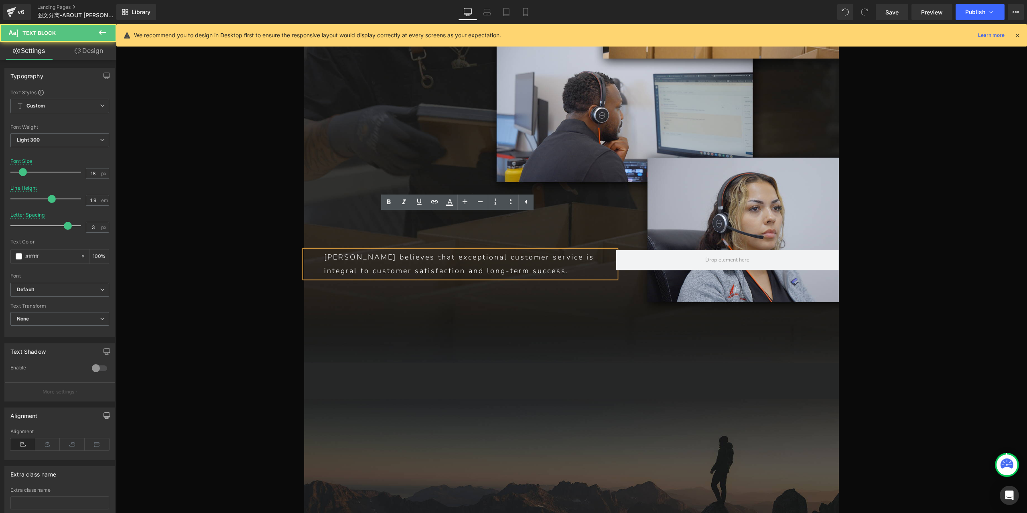
scroll to position [7270, 0]
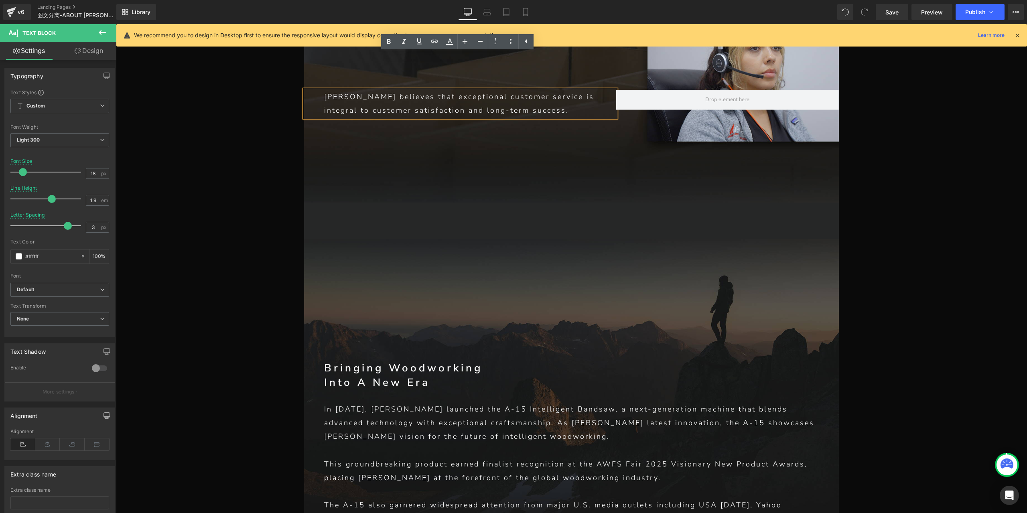
click at [445, 402] on div "In [DATE], [PERSON_NAME] launched the A-15 Intelligent Bandsaw, a next-generati…" at bounding box center [571, 491] width 535 height 178
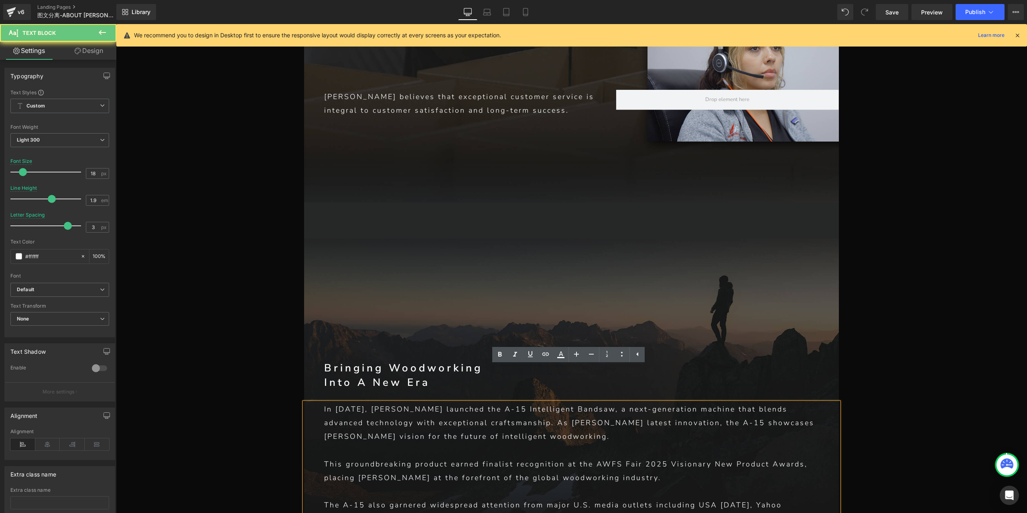
click at [447, 402] on p "In [DATE], [PERSON_NAME] launched the A-15 Intelligent Bandsaw, a next-generati…" at bounding box center [571, 422] width 494 height 41
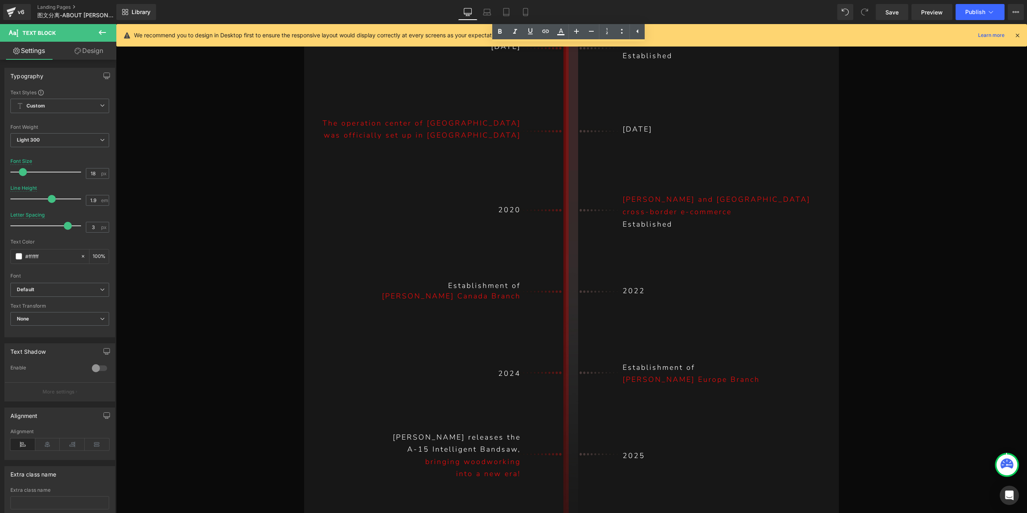
scroll to position [8794, 0]
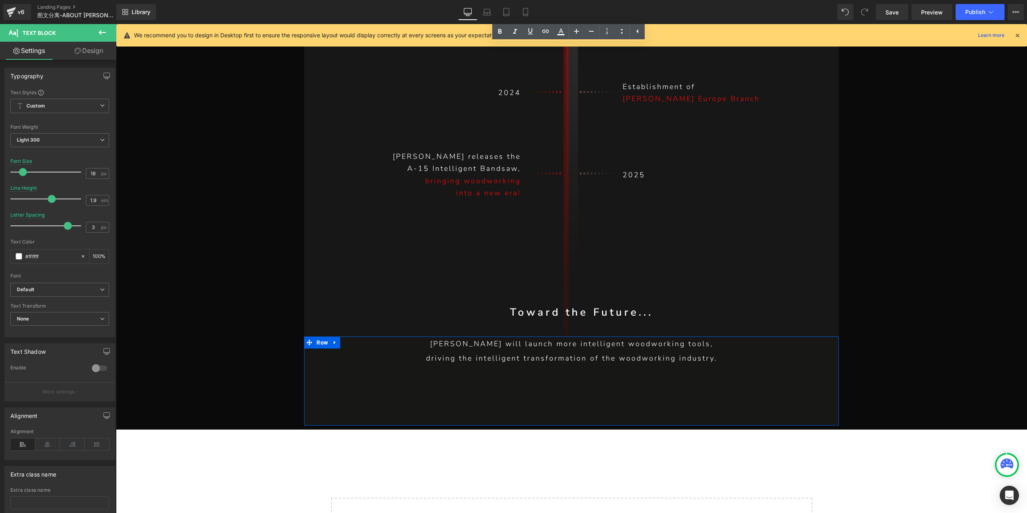
click at [547, 351] on span at bounding box center [550, 356] width 8 height 10
click at [530, 336] on p "[PERSON_NAME] will launch more intelligent woodworking tools," at bounding box center [571, 343] width 494 height 14
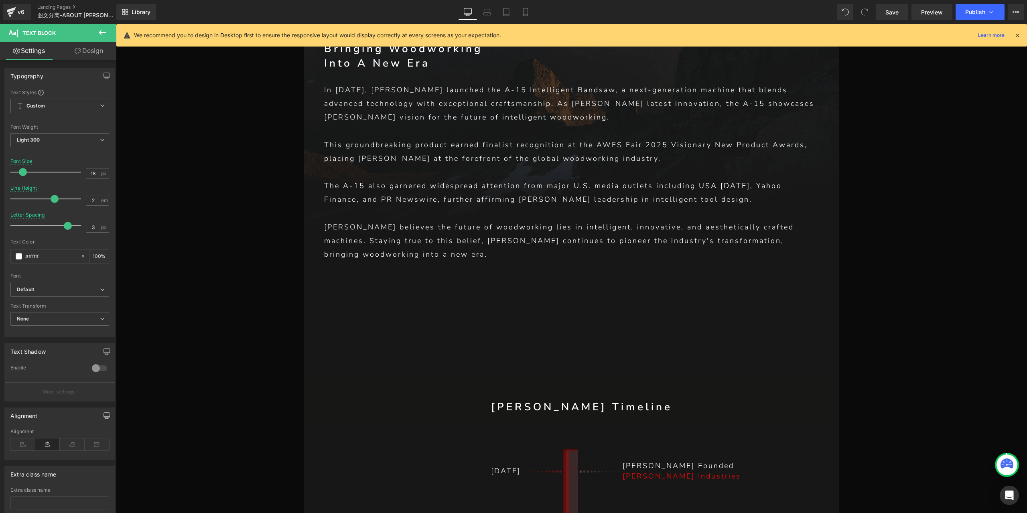
scroll to position [7431, 0]
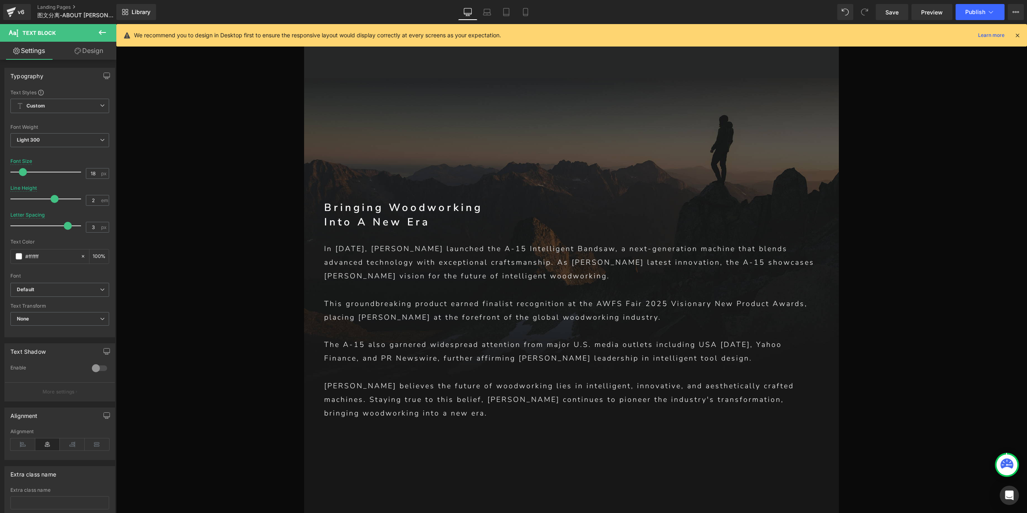
click at [537, 379] on p "[PERSON_NAME] believes the future of woodworking lies in intelligent, innovativ…" at bounding box center [571, 399] width 494 height 41
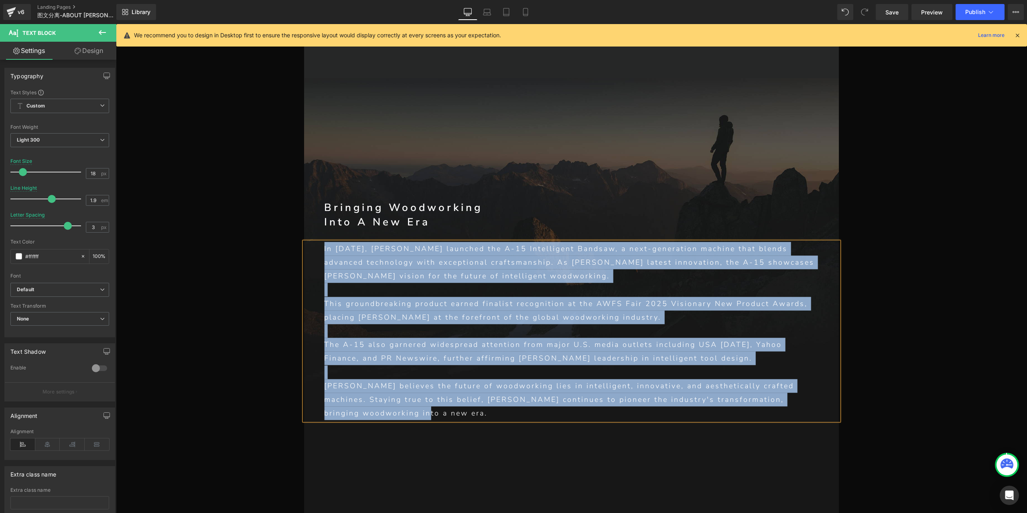
copy div "In [DATE], [PERSON_NAME] launched the A-15 Intelligent Bandsaw, a next-generati…"
click at [468, 242] on p "In [DATE], [PERSON_NAME] launched the A-15 Intelligent Bandsaw, a next-generati…" at bounding box center [571, 262] width 494 height 41
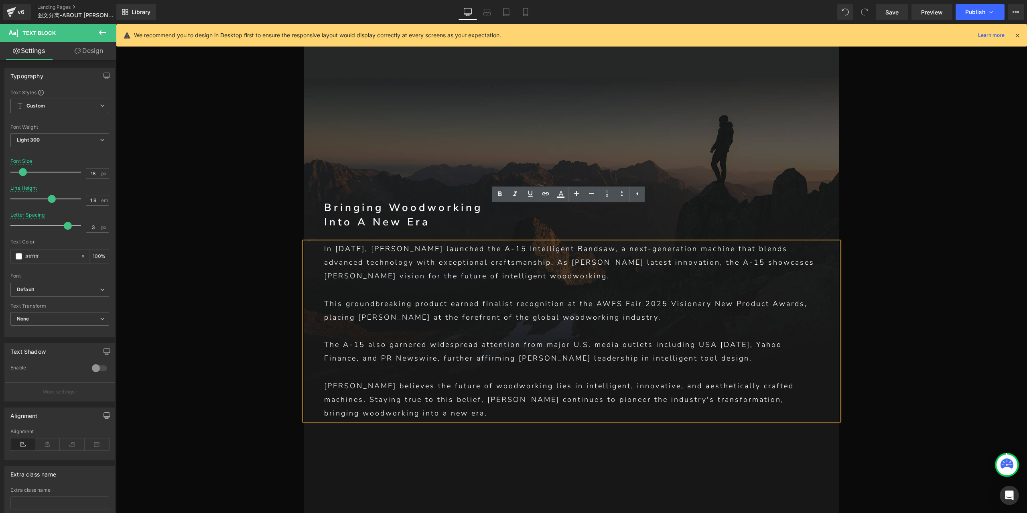
click at [373, 297] on p "This groundbreaking product earned finalist recognition at the AWFS Fair 2025 V…" at bounding box center [571, 310] width 494 height 27
click at [512, 283] on p at bounding box center [571, 290] width 494 height 14
click at [455, 242] on p "In [DATE], [PERSON_NAME] launched the A-15 Intelligent Bandsaw, a next-generati…" at bounding box center [571, 262] width 494 height 41
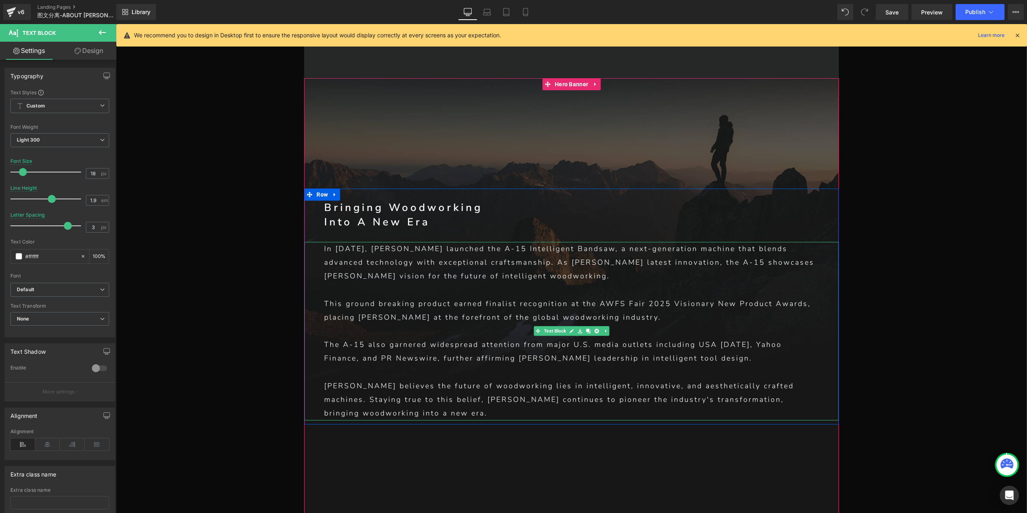
drag, startPoint x: 409, startPoint y: 270, endPoint x: 387, endPoint y: 272, distance: 21.7
click at [409, 297] on p "This ground breaking product earned finalist recognition at the AWFS Fair 2025 …" at bounding box center [571, 310] width 494 height 27
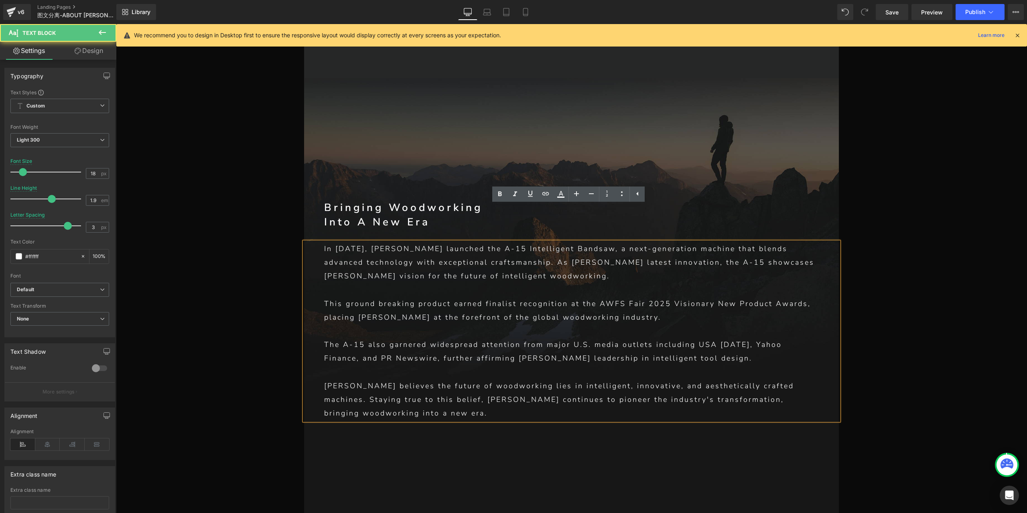
click at [376, 297] on p "This ground breaking product earned finalist recognition at the AWFS Fair 2025 …" at bounding box center [571, 310] width 494 height 27
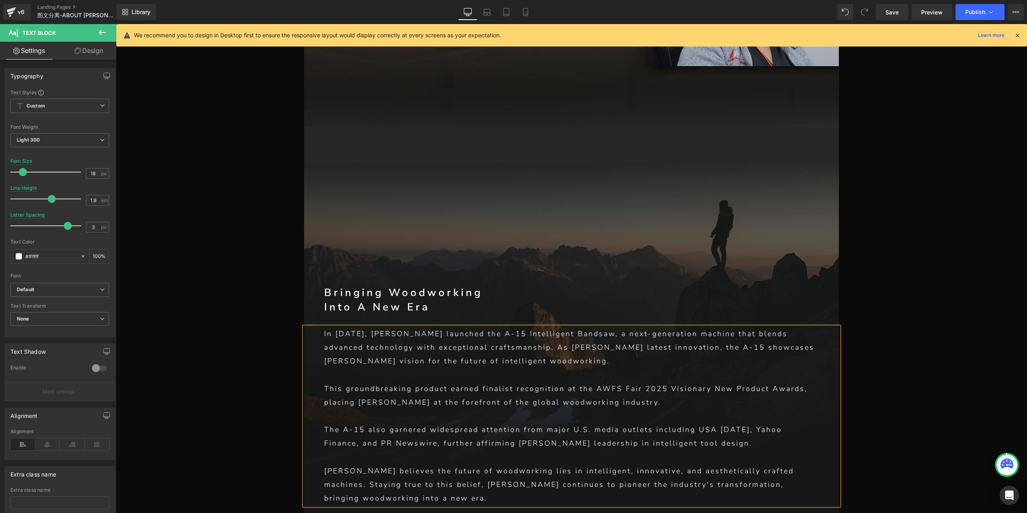
scroll to position [7311, 0]
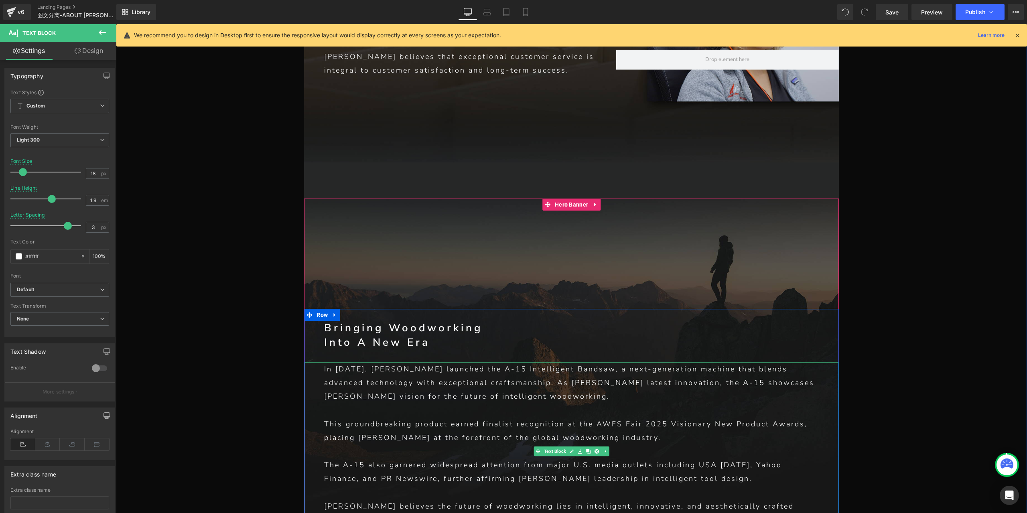
click at [492, 362] on p "In [DATE], [PERSON_NAME] launched the A-15 Intelligent Bandsaw, a next-generati…" at bounding box center [571, 382] width 494 height 41
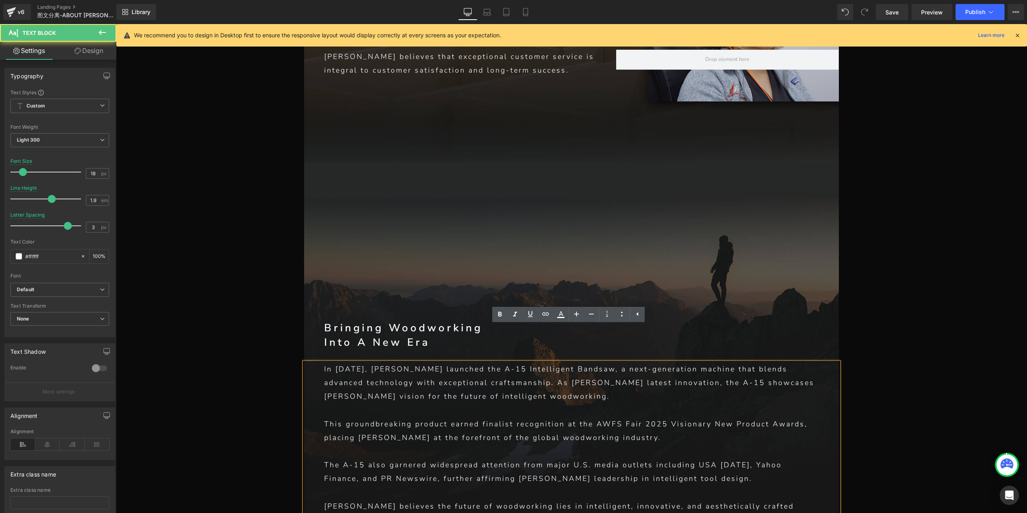
click at [388, 362] on p "In [DATE], [PERSON_NAME] launched the A-15 Intelligent Bandsaw, a next-generati…" at bounding box center [571, 382] width 494 height 41
click at [781, 362] on p "In [DATE], [PERSON_NAME] launched the A-15 Intelligent Bandsaw, a next-generati…" at bounding box center [571, 382] width 494 height 41
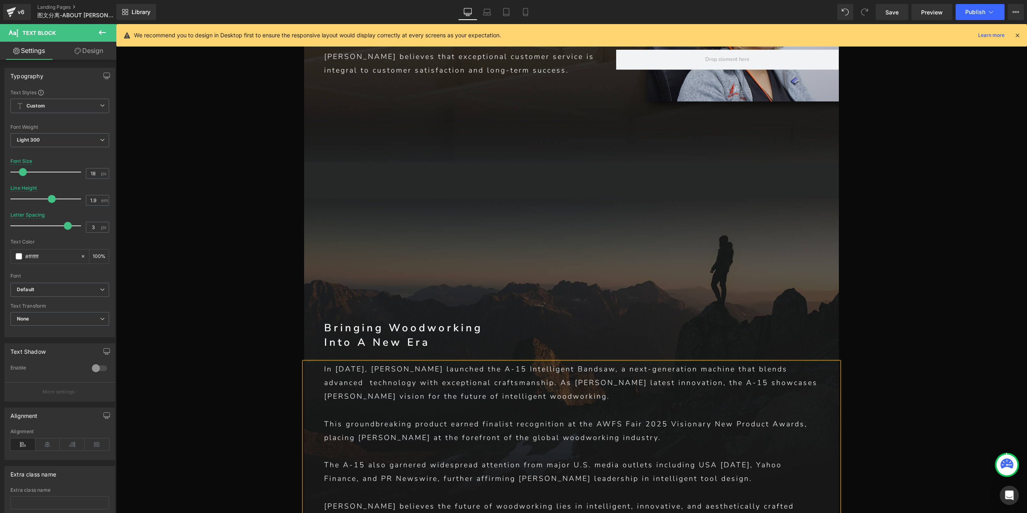
scroll to position [7351, 0]
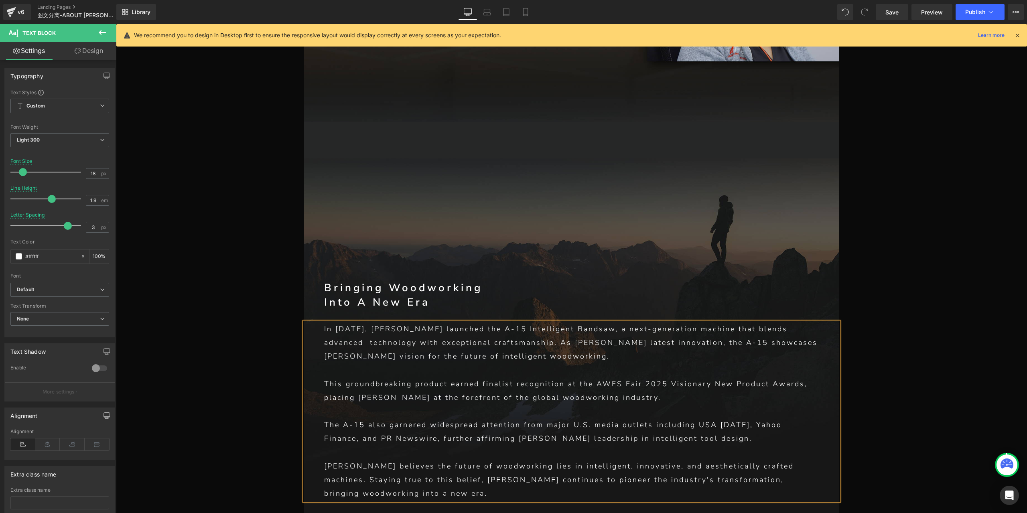
click at [325, 459] on p "[PERSON_NAME] believes the future of woodworking lies in intelligent, innovativ…" at bounding box center [571, 479] width 494 height 41
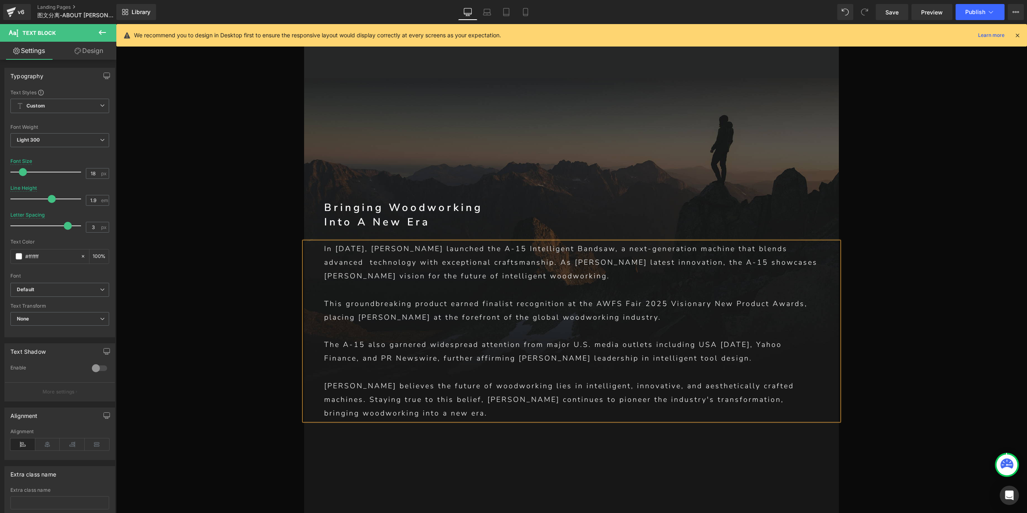
scroll to position [7311, 0]
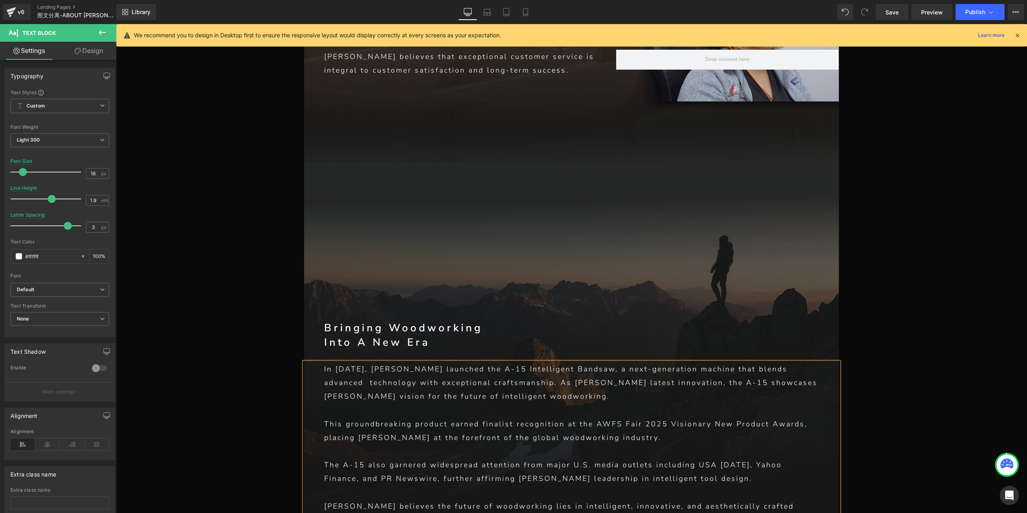
click at [324, 499] on p "[PERSON_NAME] believes the future of woodworking lies in intelligent, innovativ…" at bounding box center [571, 519] width 494 height 41
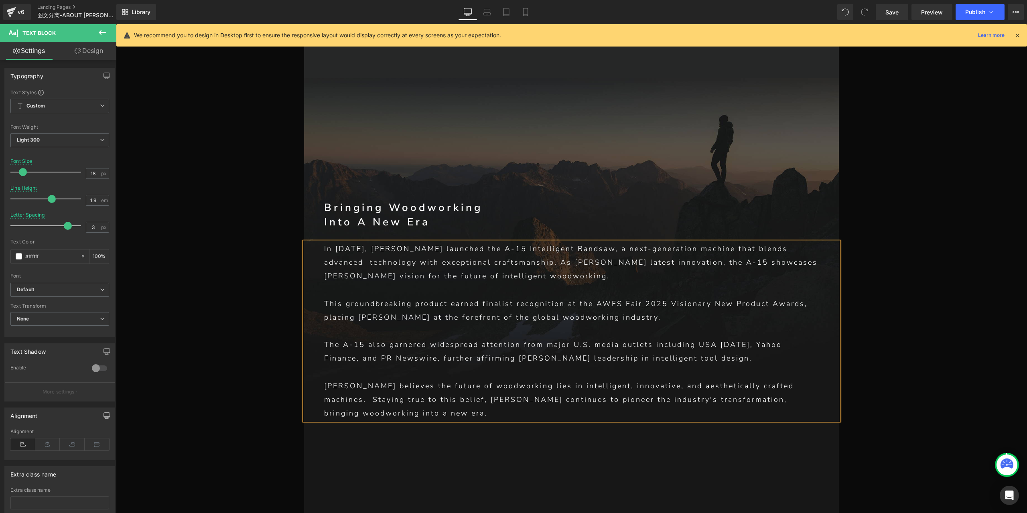
click at [324, 379] on p "[PERSON_NAME] believes the future of woodworking lies in intelligent, innovativ…" at bounding box center [571, 399] width 494 height 41
click at [324, 297] on p "This groundbreaking product earned finalist recognition at the AWFS Fair 2025 V…" at bounding box center [571, 310] width 494 height 27
click at [320, 243] on div "In [DATE], [PERSON_NAME] launched the A-15 Intelligent Bandsaw, a next-generati…" at bounding box center [571, 331] width 535 height 178
click at [324, 242] on p "In [DATE], [PERSON_NAME] launched the A-15 Intelligent Bandsaw, a next-generati…" at bounding box center [571, 262] width 494 height 41
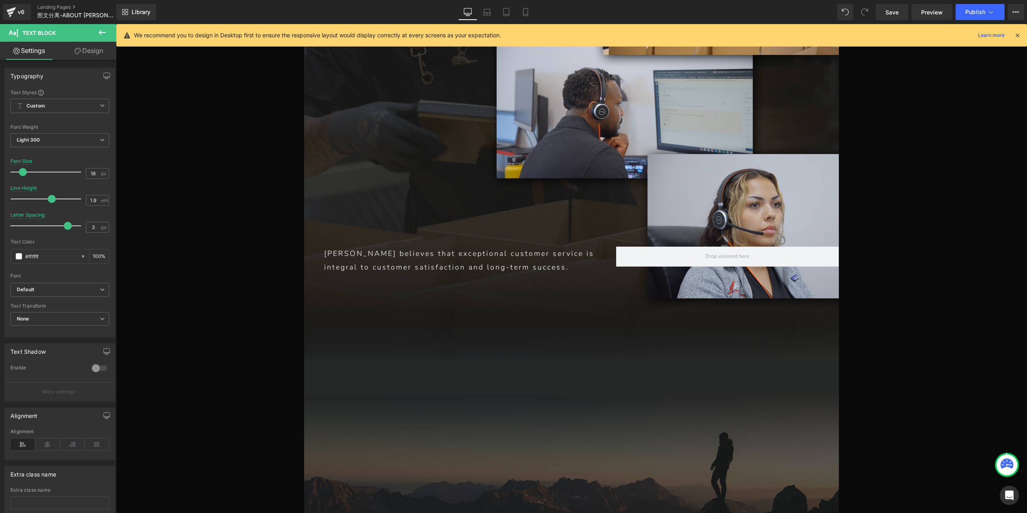
scroll to position [7070, 0]
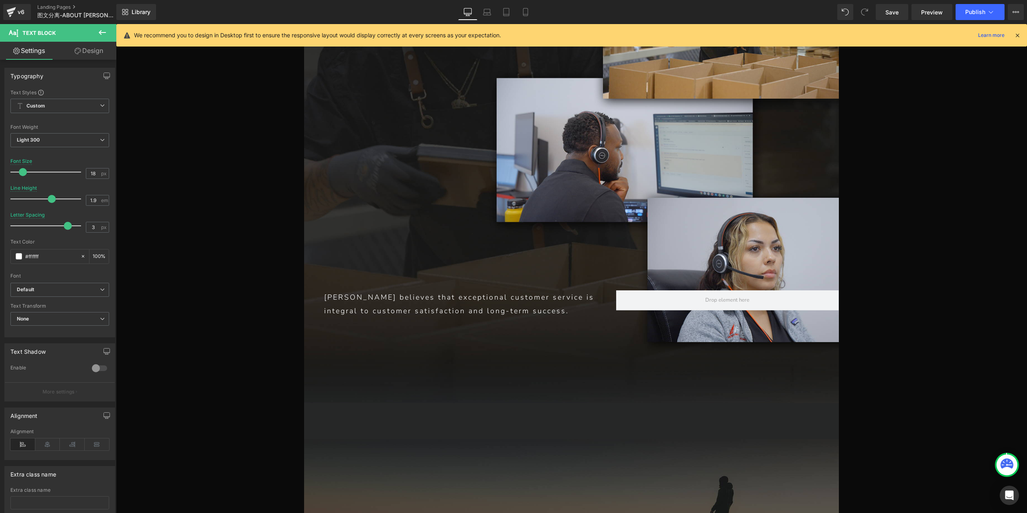
click at [324, 290] on p "[PERSON_NAME] believes that exceptional customer service is integral to custome…" at bounding box center [459, 303] width 271 height 27
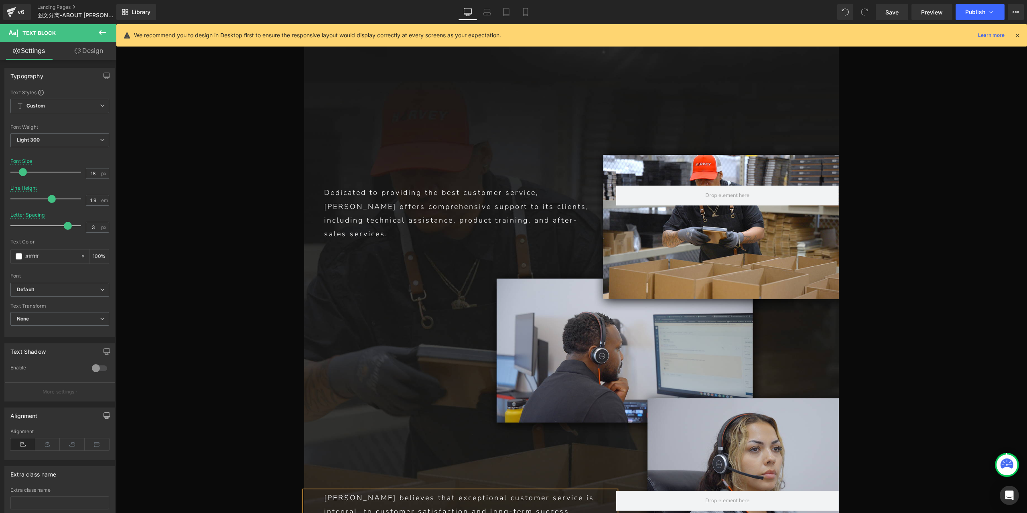
scroll to position [6669, 0]
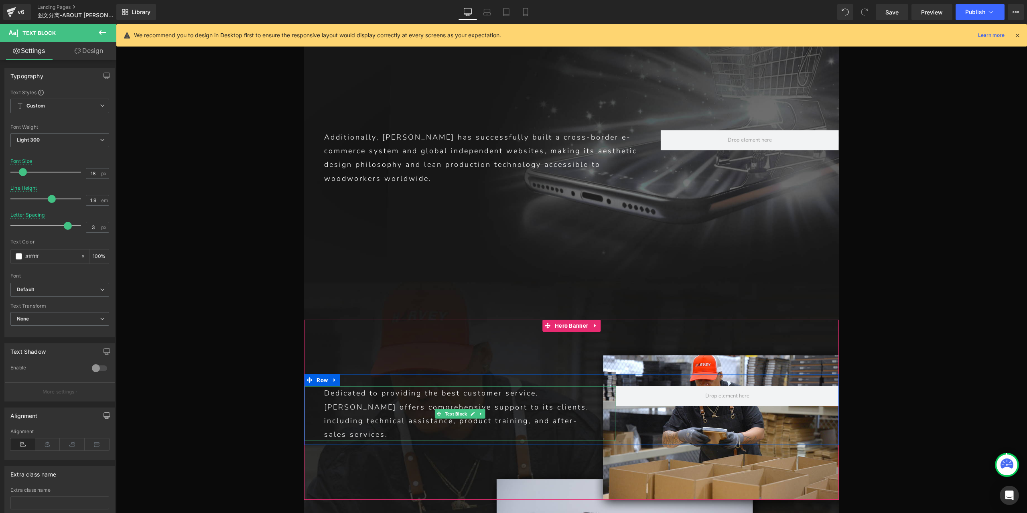
click at [324, 386] on p "Dedicated to providing the best customer service, [PERSON_NAME] offers comprehe…" at bounding box center [459, 413] width 271 height 55
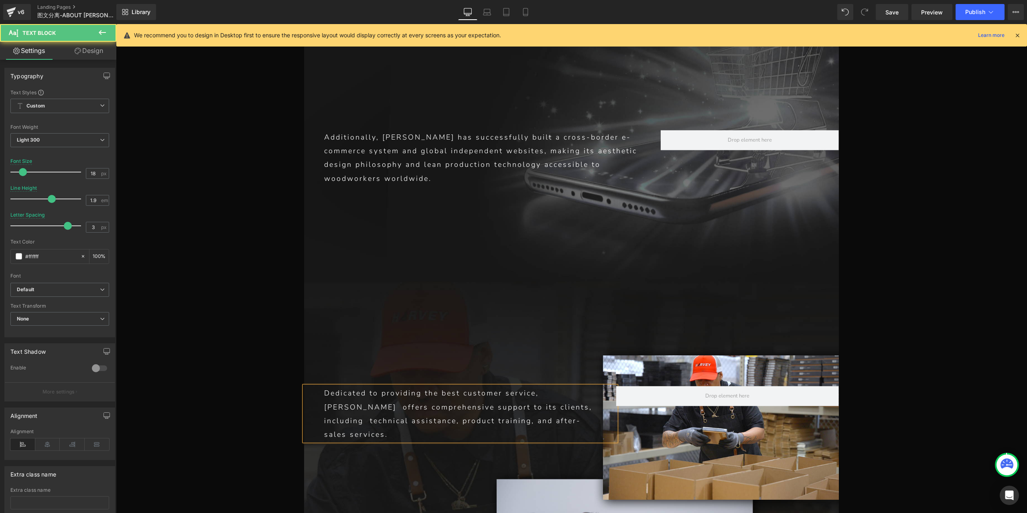
drag, startPoint x: 321, startPoint y: 399, endPoint x: 326, endPoint y: 397, distance: 5.7
click at [324, 399] on p "Dedicated to providing the best customer service, [PERSON_NAME] offers comprehe…" at bounding box center [459, 413] width 271 height 55
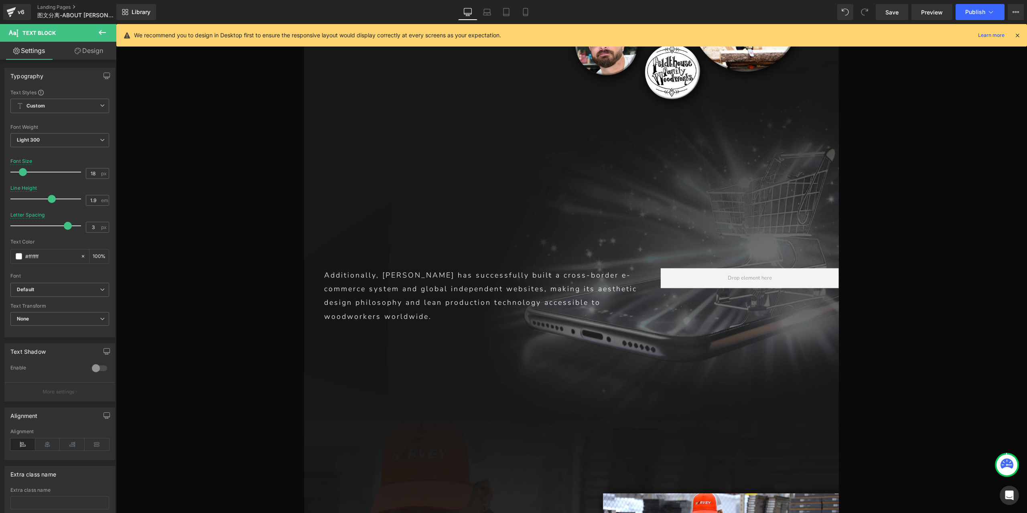
scroll to position [6468, 0]
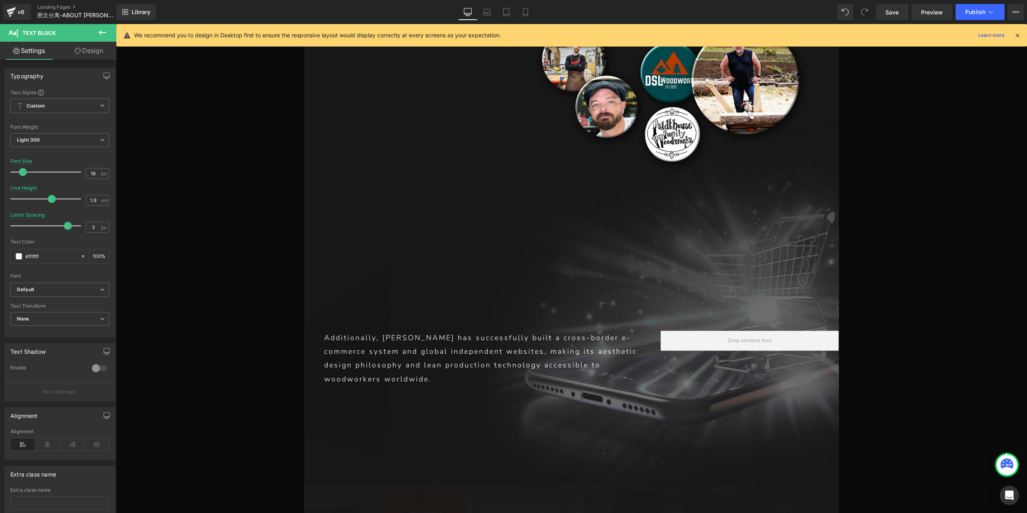
click at [324, 346] on p "Additionally, [PERSON_NAME] has successfully built a cross-border e-commerce sy…" at bounding box center [482, 358] width 316 height 55
click at [324, 331] on p "Additionally, [PERSON_NAME] has successfully built a cross-border e-commerce sy…" at bounding box center [482, 358] width 316 height 55
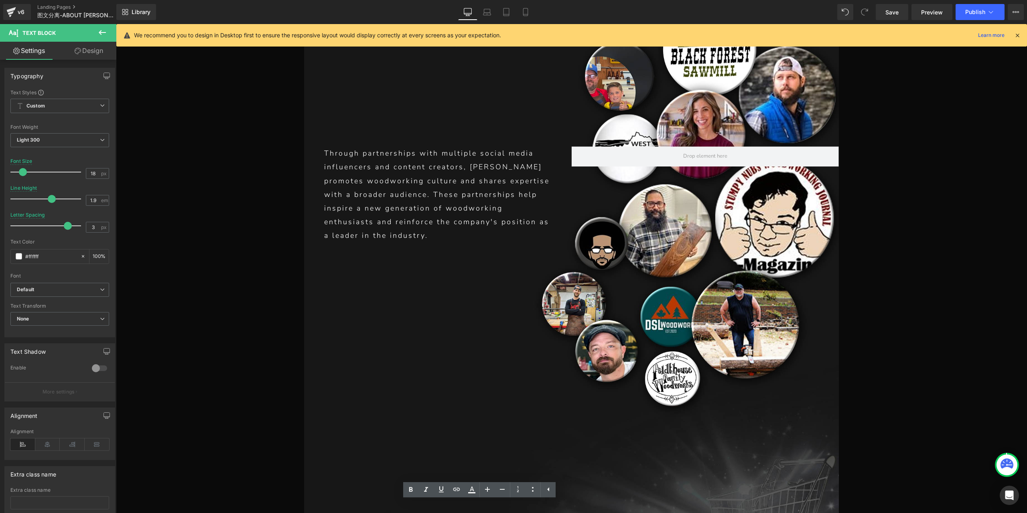
scroll to position [6067, 0]
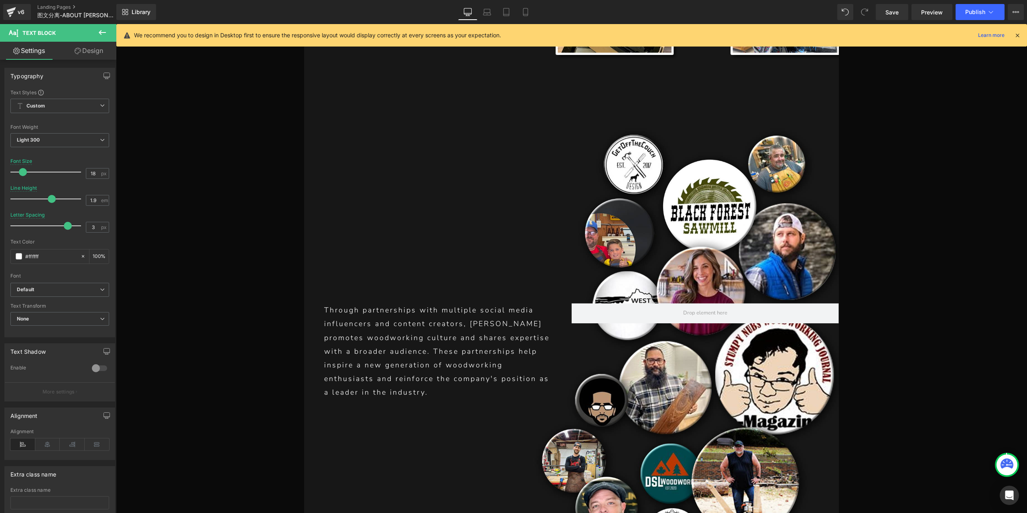
click at [320, 353] on div "Through partnerships with multiple social media influencers and content creator…" at bounding box center [437, 351] width 267 height 96
click at [320, 342] on div "Through partnerships with multiple social media influencers and content creator…" at bounding box center [437, 351] width 267 height 96
click at [319, 329] on div "Through partnerships with multiple social media influencers and content creator…" at bounding box center [437, 351] width 267 height 96
click at [332, 334] on p "Through partnerships with multiple social media influencers and content creator…" at bounding box center [437, 351] width 227 height 96
click at [324, 316] on p "Through partnerships with multiple social media influencers and content creator…" at bounding box center [437, 351] width 227 height 96
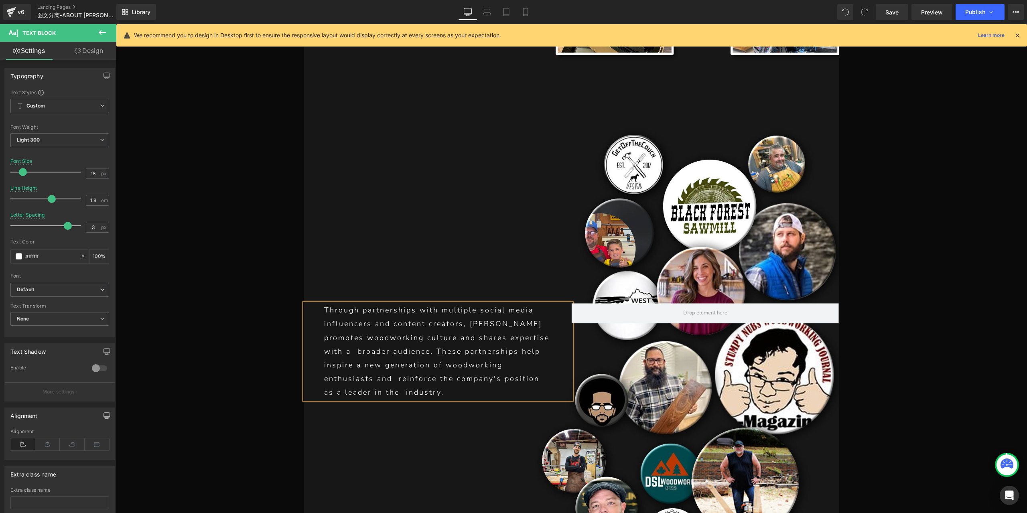
click at [324, 303] on p "Through partnerships with multiple social media influencers and content creator…" at bounding box center [437, 351] width 227 height 96
click at [320, 303] on div "Through partnerships with multiple social media influencers and content creator…" at bounding box center [437, 351] width 267 height 96
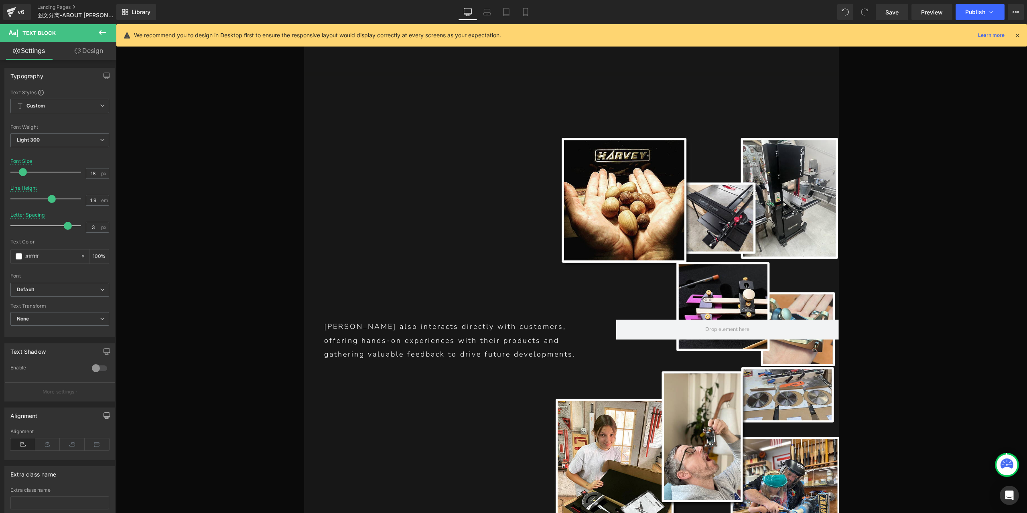
scroll to position [5546, 0]
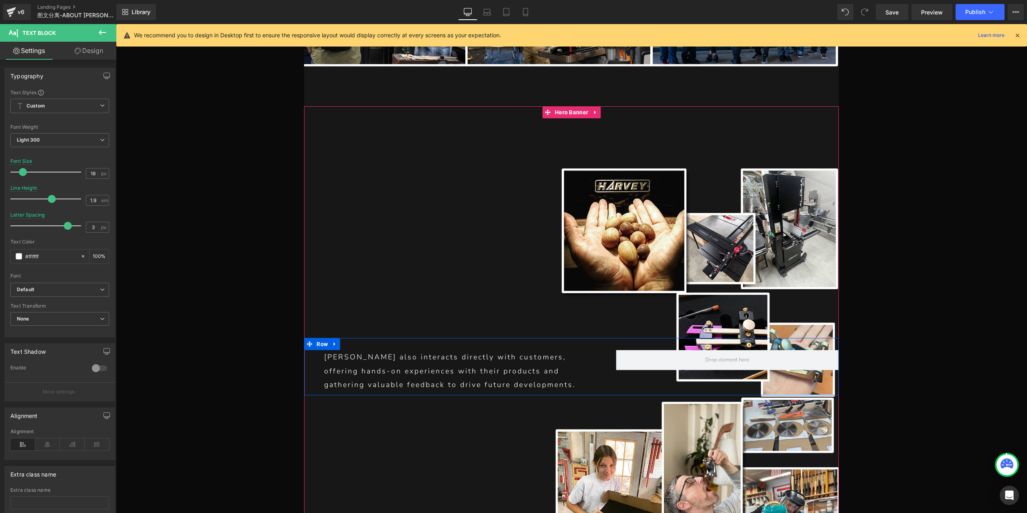
click at [329, 351] on p "[PERSON_NAME] also interacts directly with customers, offering hands-on experie…" at bounding box center [459, 370] width 271 height 41
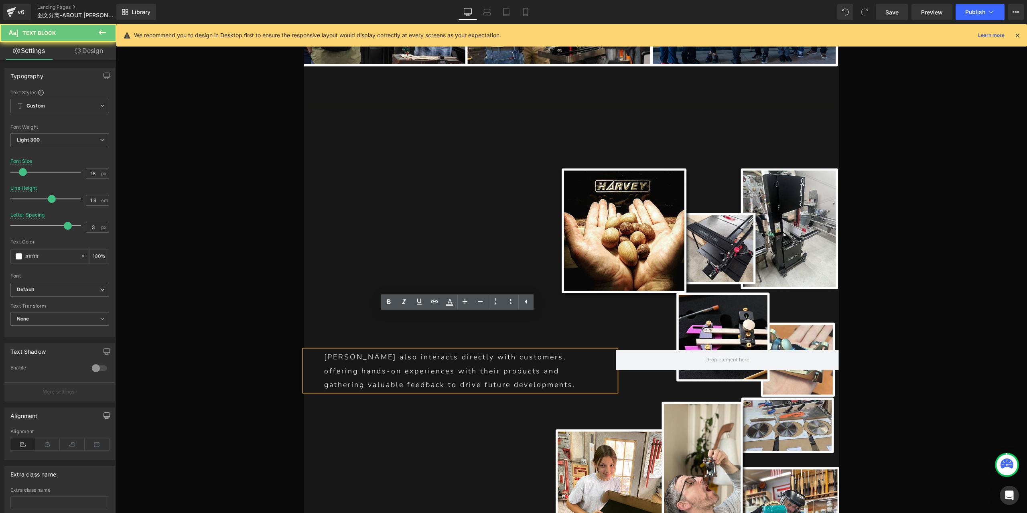
click at [324, 350] on p "[PERSON_NAME] also interacts directly with customers, offering hands-on experie…" at bounding box center [459, 370] width 271 height 41
click at [321, 350] on div "[PERSON_NAME] also interacts directly with customers, offering hands-on experie…" at bounding box center [460, 370] width 312 height 41
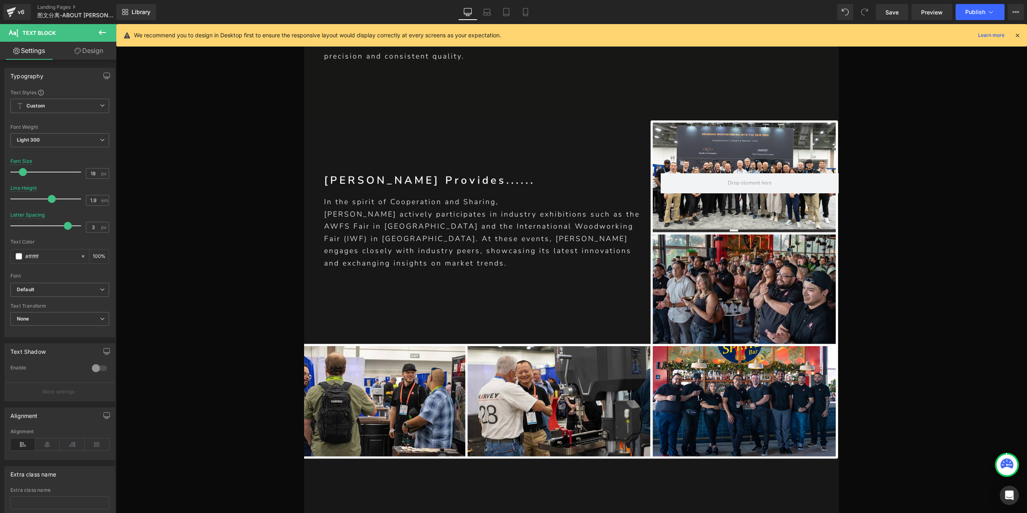
scroll to position [5105, 0]
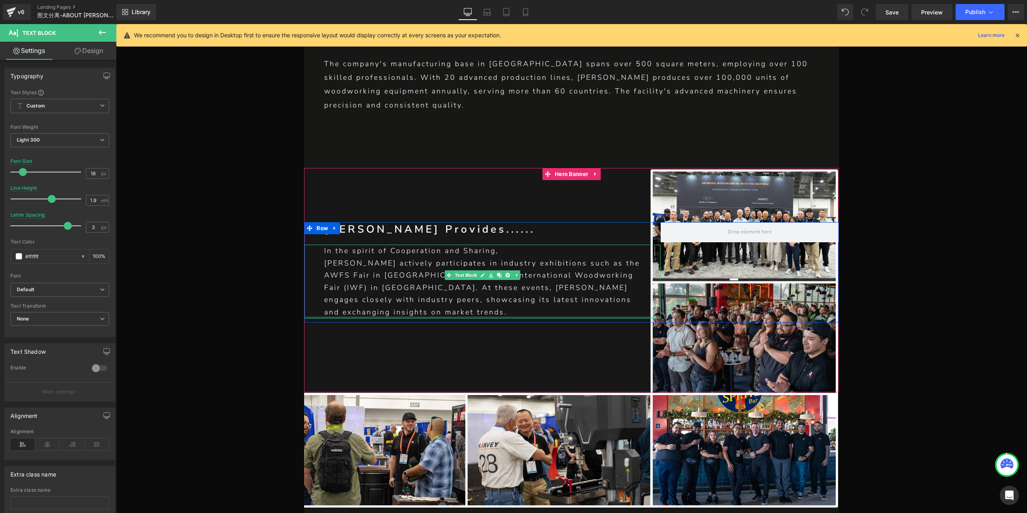
click at [336, 316] on div at bounding box center [482, 317] width 356 height 2
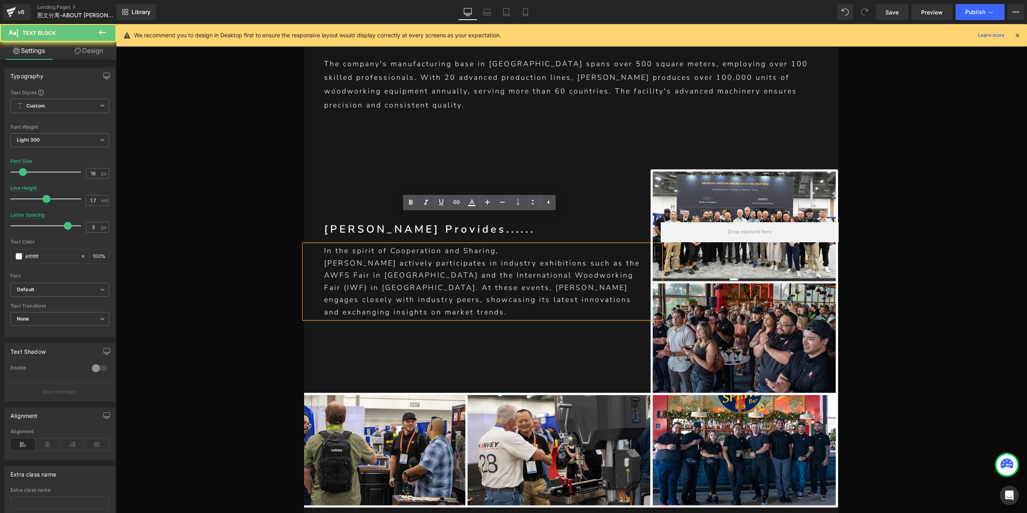
click at [324, 269] on p "[PERSON_NAME] actively participates in industry exhibitions such as the AWFS Fa…" at bounding box center [486, 287] width 324 height 61
click at [324, 257] on p "[PERSON_NAME] actively participates in industry exhibitions such as the AWFS Fa…" at bounding box center [486, 287] width 324 height 61
click at [320, 245] on div "In the spirit of Cooperation and Sharing, [PERSON_NAME] actively participates i…" at bounding box center [482, 282] width 356 height 74
click at [324, 257] on p "[PERSON_NAME] actively participates in industry exhibitions such as the AWFS Fa…" at bounding box center [486, 287] width 324 height 61
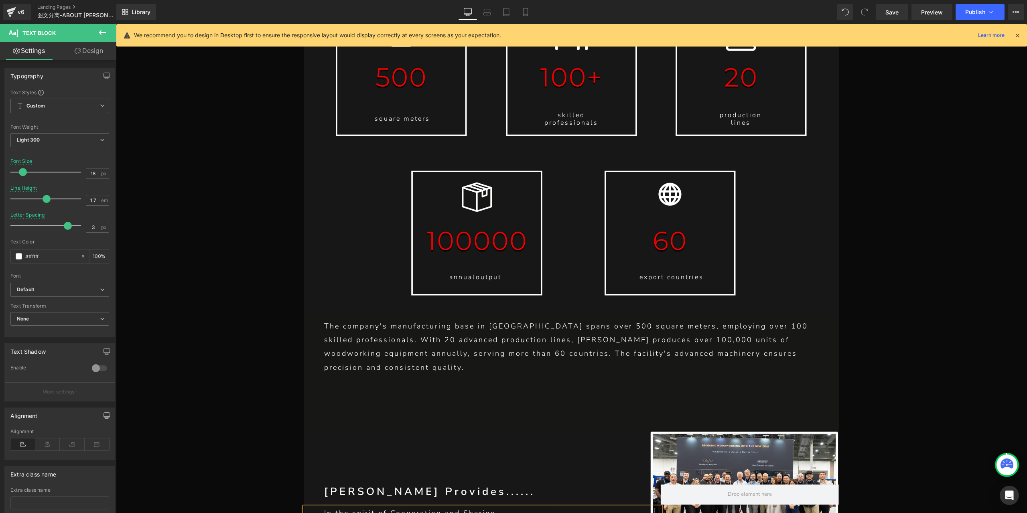
scroll to position [4784, 0]
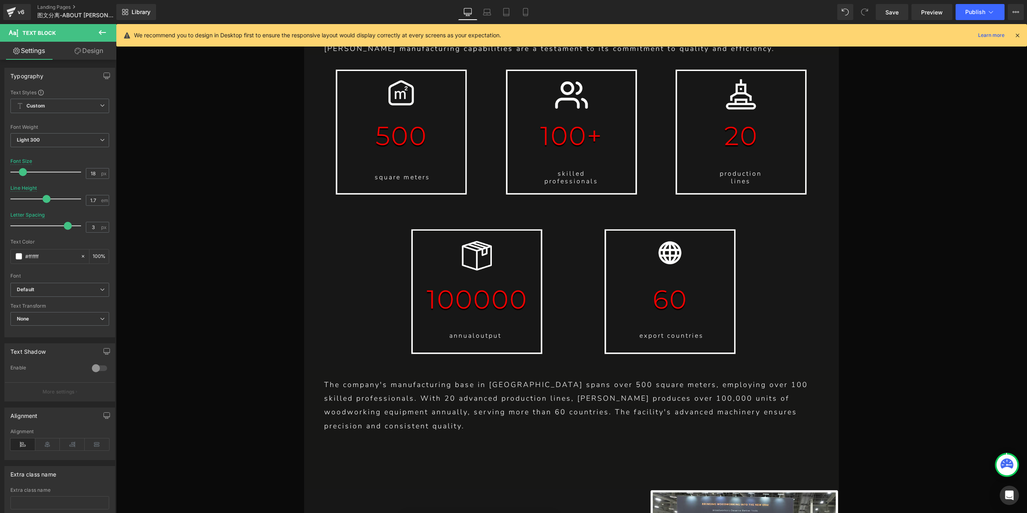
click at [324, 393] on p "The company's manufacturing base in [GEOGRAPHIC_DATA] spans over 500 square met…" at bounding box center [571, 405] width 494 height 55
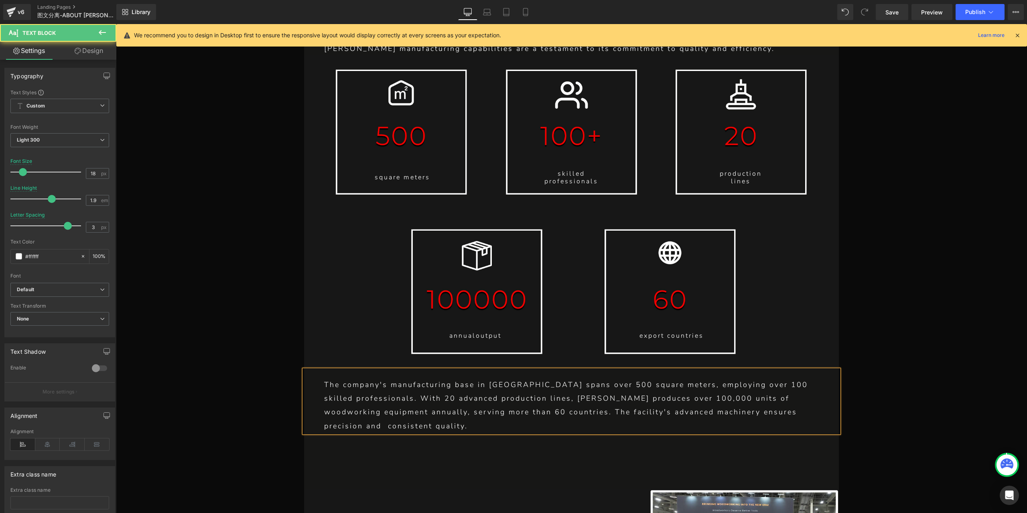
click at [324, 379] on p "The company's manufacturing base in [GEOGRAPHIC_DATA] spans over 500 square met…" at bounding box center [571, 405] width 494 height 55
click at [324, 378] on p "The company's manufacturing base in [GEOGRAPHIC_DATA] spans over 500 square met…" at bounding box center [571, 405] width 494 height 55
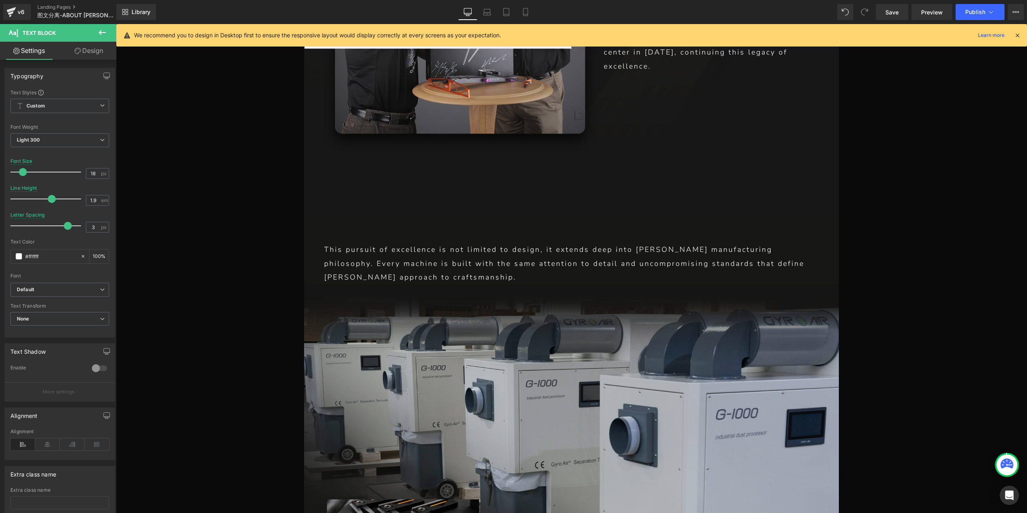
scroll to position [4022, 0]
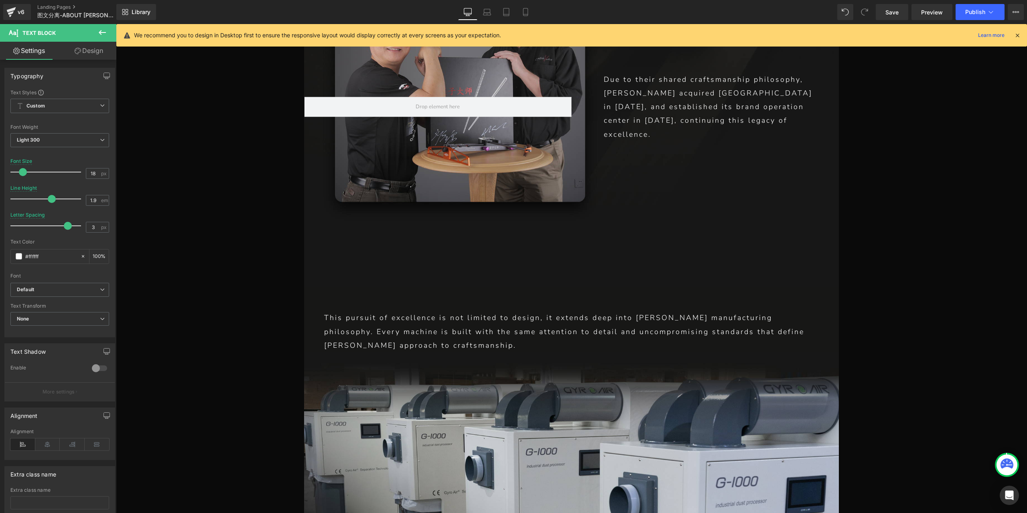
click at [338, 311] on p "This pursuit of excellence is not limited to design, it extends deep into [PERS…" at bounding box center [571, 331] width 494 height 41
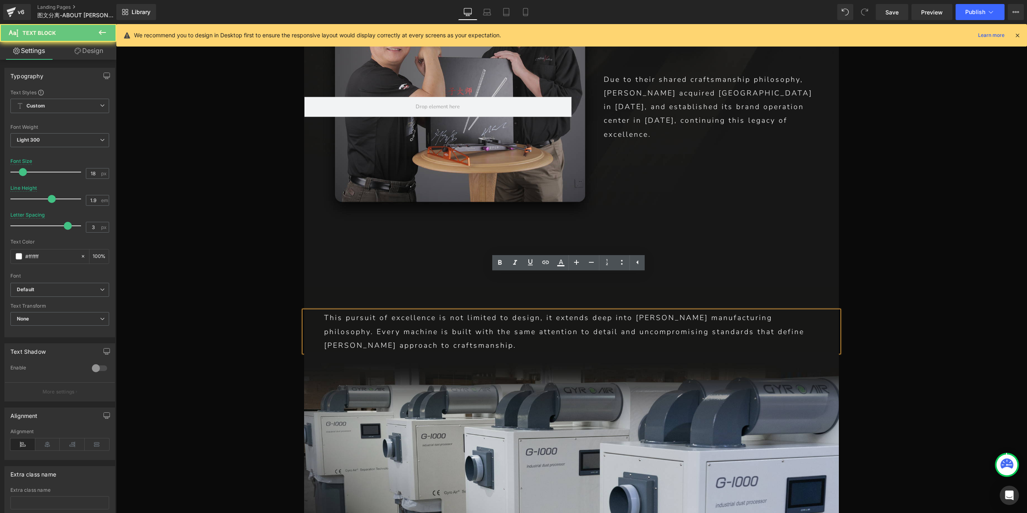
click at [324, 311] on p "This pursuit of excellence is not limited to design, it extends deep into [PERS…" at bounding box center [571, 331] width 494 height 41
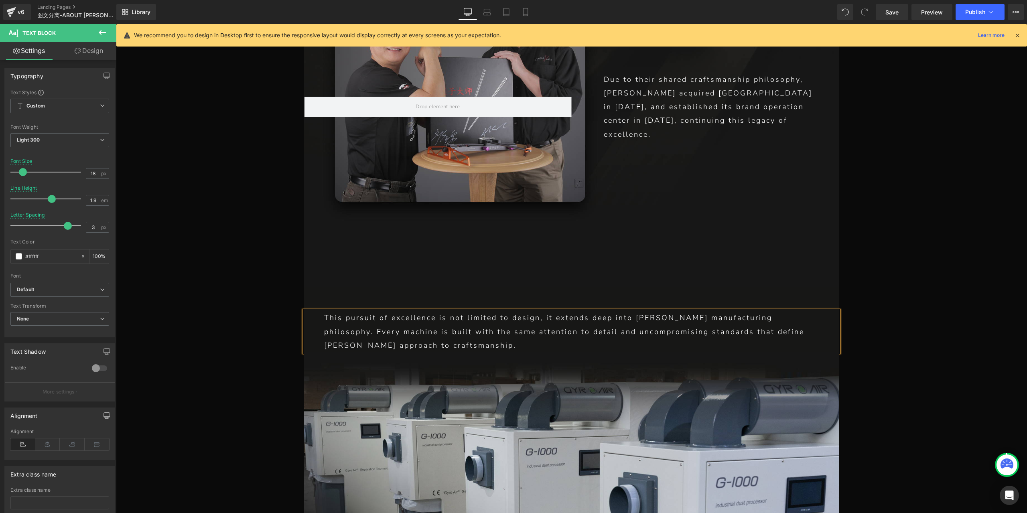
click at [318, 312] on div "This pursuit of excellence is not limited to design, it extends deep into [PERS…" at bounding box center [571, 331] width 535 height 41
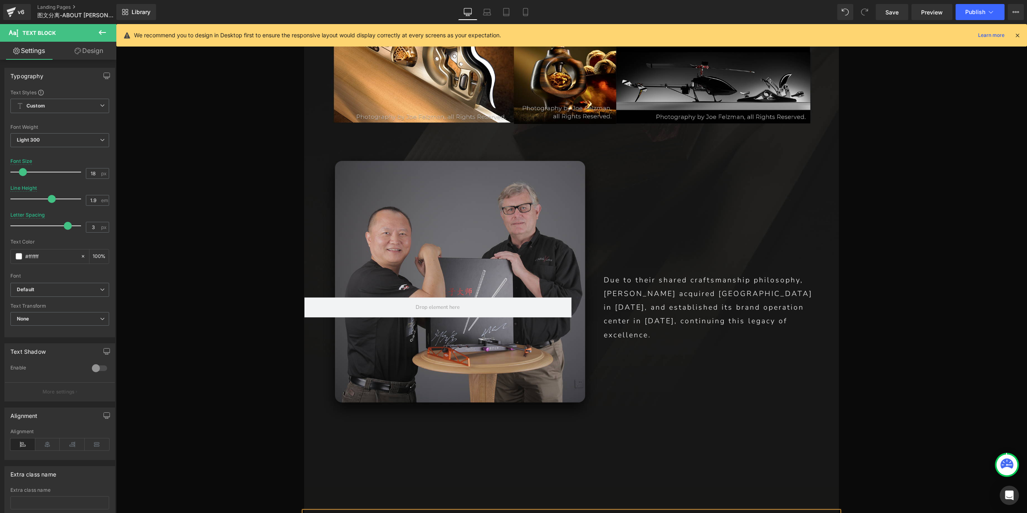
click at [640, 280] on p "Due to their shared craftsmanship philosophy, [PERSON_NAME] acquired [GEOGRAPHI…" at bounding box center [711, 307] width 215 height 69
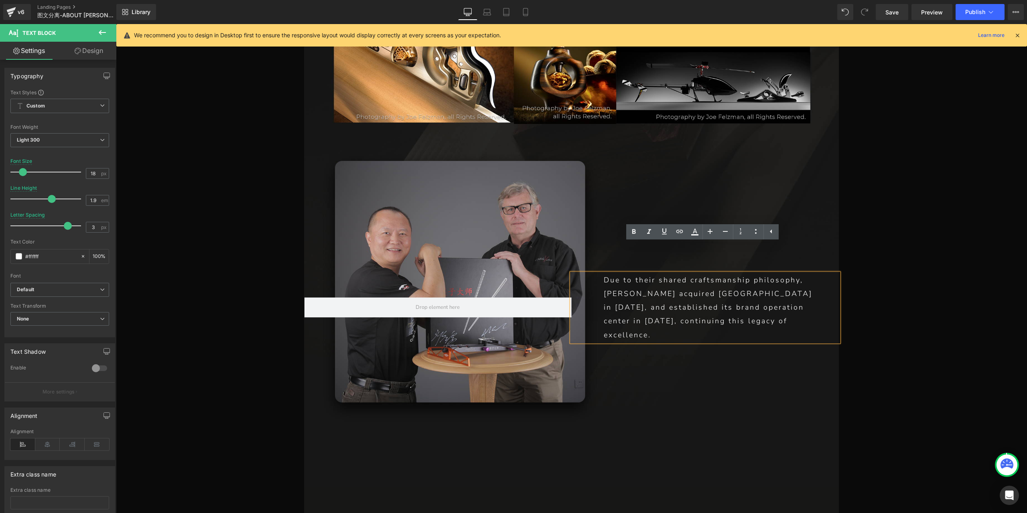
click at [604, 291] on p "Due to their shared craftsmanship philosophy, [PERSON_NAME] acquired [GEOGRAPHI…" at bounding box center [711, 307] width 215 height 69
click at [604, 279] on p "Due to their shared craftsmanship philosophy, [PERSON_NAME] acquired [GEOGRAPHI…" at bounding box center [711, 307] width 215 height 69
click at [599, 280] on div "Due to their shared craftsmanship philosophy, [PERSON_NAME] acquired [GEOGRAPHI…" at bounding box center [704, 307] width 267 height 69
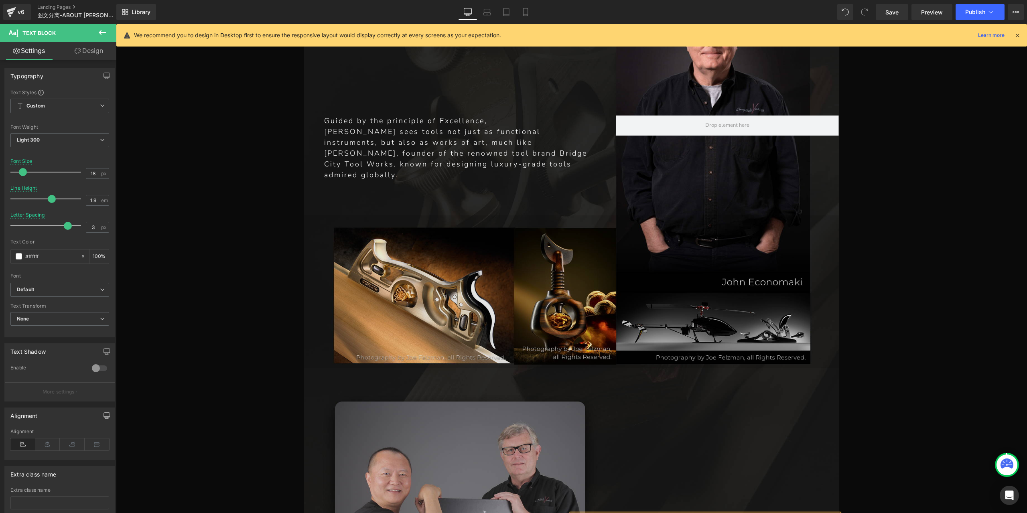
scroll to position [3421, 0]
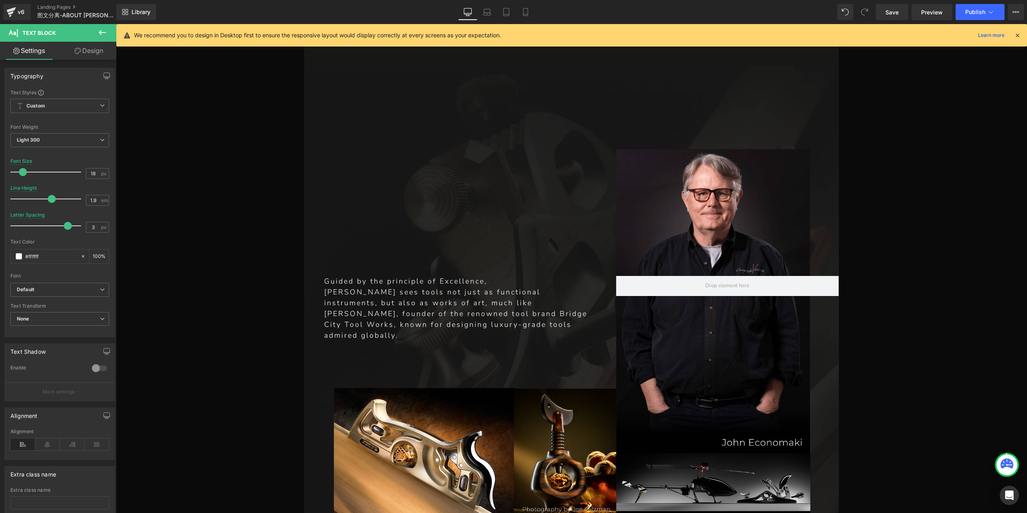
click at [344, 287] on p "[PERSON_NAME] sees tools not just as functional instruments, but also as works …" at bounding box center [459, 314] width 271 height 54
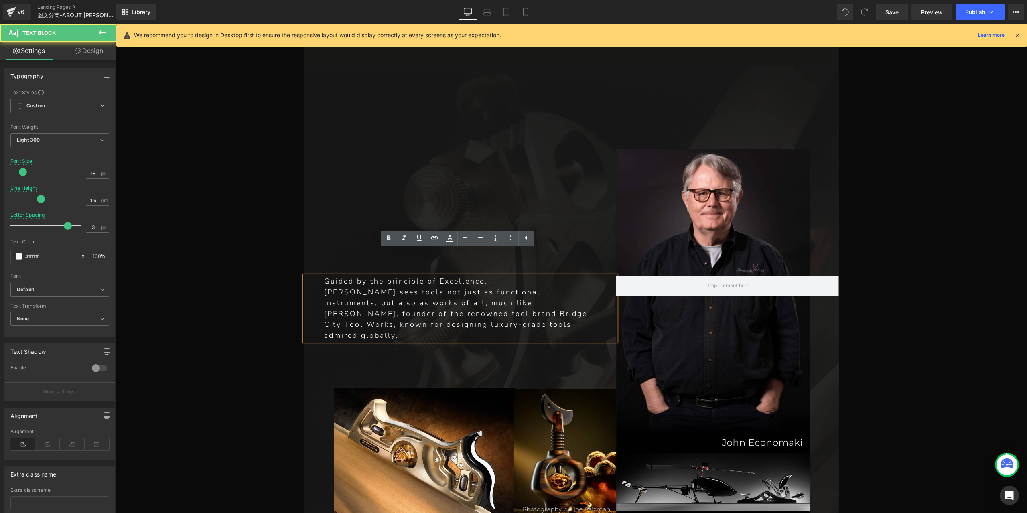
click at [324, 301] on p "[PERSON_NAME] sees tools not just as functional instruments, but also as works …" at bounding box center [459, 314] width 271 height 54
click at [318, 289] on div "Guided by the principle of Excellence, [PERSON_NAME] sees tools not just as fun…" at bounding box center [460, 308] width 312 height 65
click at [317, 279] on div "Guided by the principle of Excellence, [PERSON_NAME] sees tools not just as fun…" at bounding box center [460, 308] width 312 height 65
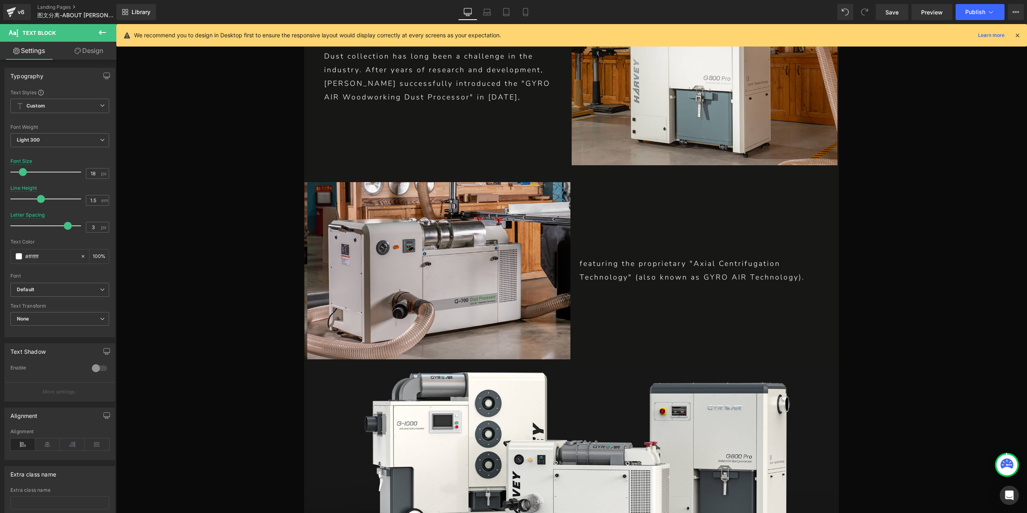
scroll to position [2699, 0]
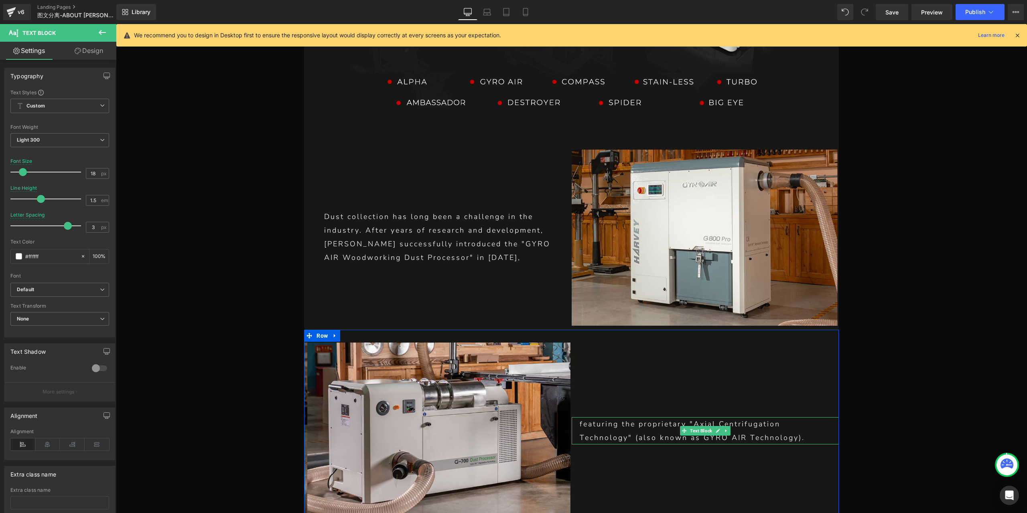
click at [634, 417] on p "featuring the proprietary "Axial Centrifugation Technology" (also known as GYRO…" at bounding box center [702, 430] width 247 height 27
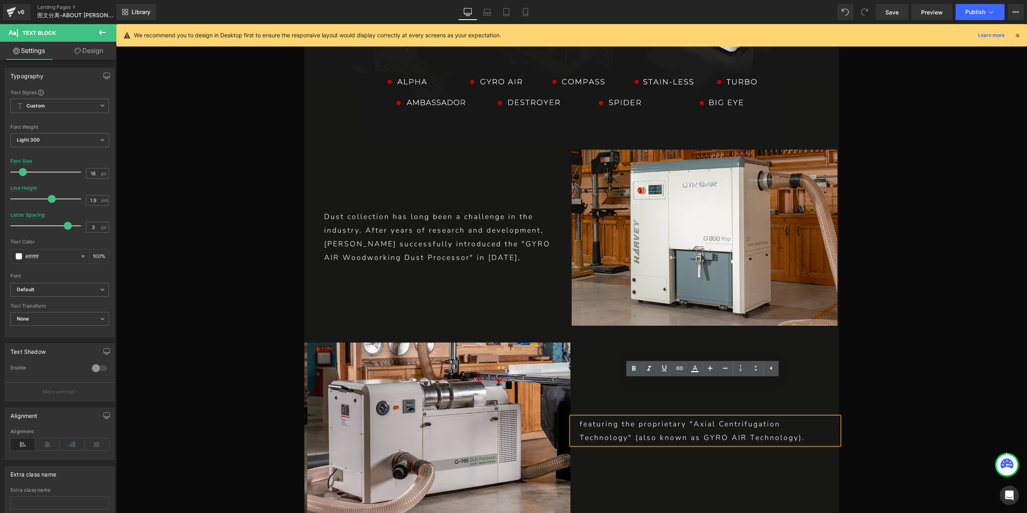
click at [659, 417] on p "featuring the proprietary "Axial Centrifugation Technology" (also known as GYRO…" at bounding box center [702, 430] width 247 height 27
click at [364, 210] on p "Dust collection has long been a challenge in the industry. After years of resea…" at bounding box center [437, 237] width 227 height 55
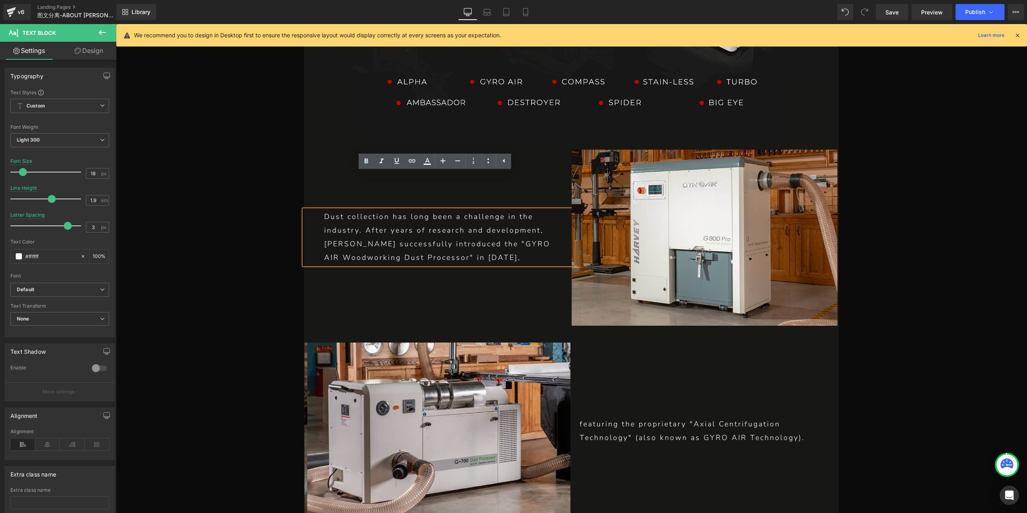
click at [324, 220] on p "Dust collection has long been a challenge in the industry. After years of resea…" at bounding box center [437, 237] width 227 height 55
click at [319, 210] on div "Dust collection has long been a challenge in the industry. After years of resea…" at bounding box center [437, 237] width 267 height 55
click at [317, 210] on div "Dust collection has long been a challenge in the industry. After years of resea…" at bounding box center [437, 237] width 267 height 55
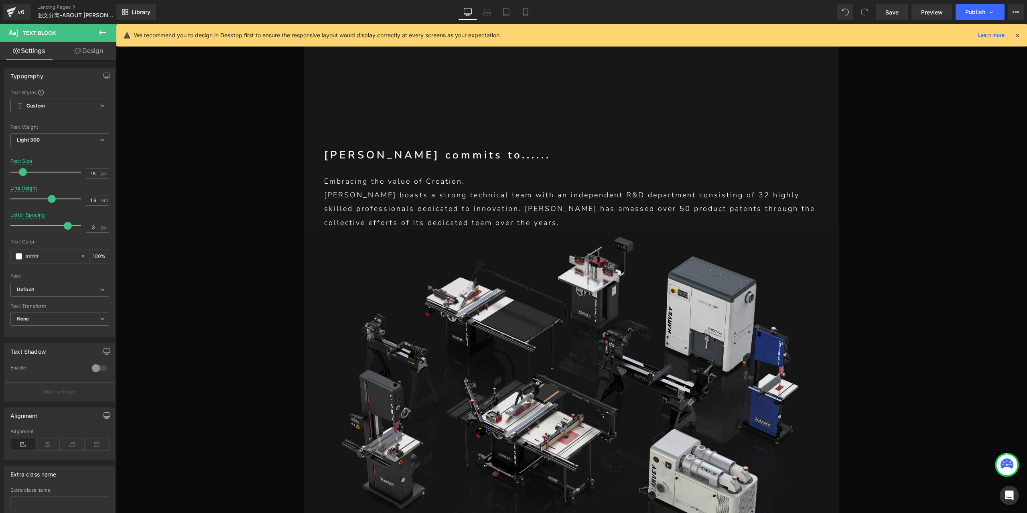
scroll to position [2057, 0]
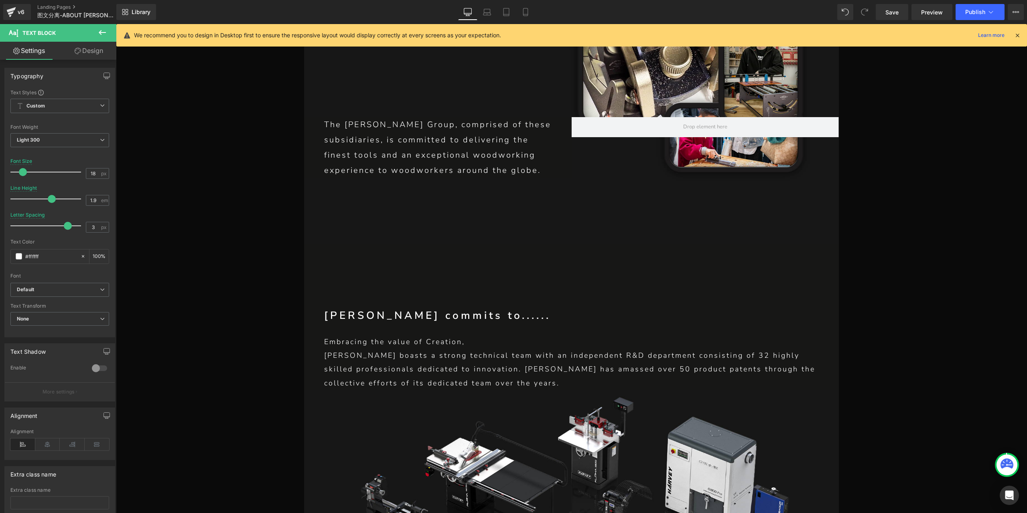
click at [364, 348] on p "[PERSON_NAME] boasts a strong technical team with an independent R&D department…" at bounding box center [571, 368] width 494 height 41
click at [318, 335] on div "Embracing the value of Creation, [PERSON_NAME] boasts a strong technical team w…" at bounding box center [571, 362] width 535 height 55
click at [324, 348] on p "[PERSON_NAME] boasts a strong technical team with an independent R&D department…" at bounding box center [571, 368] width 494 height 41
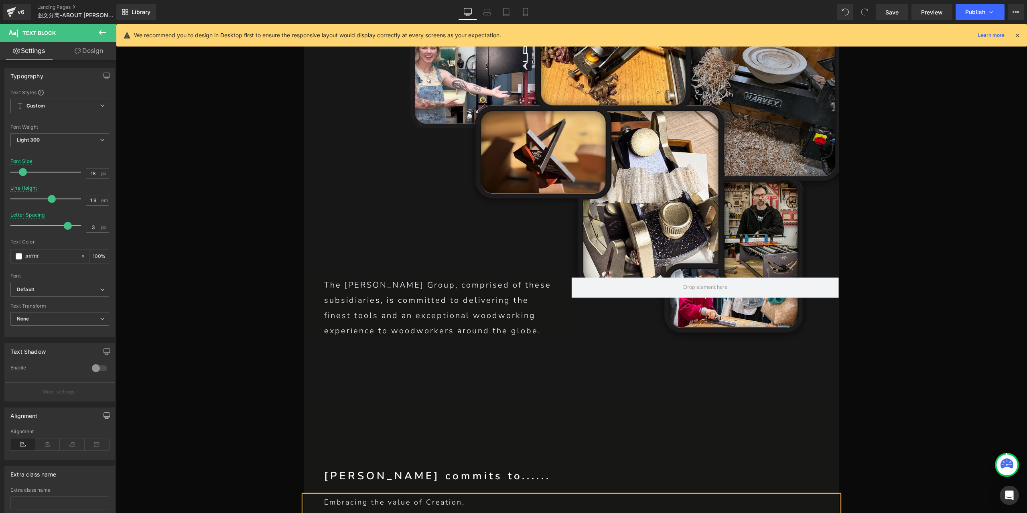
click at [372, 286] on p "The [PERSON_NAME] Group, comprised of these subsidiaries, is committed to deliv…" at bounding box center [437, 308] width 227 height 61
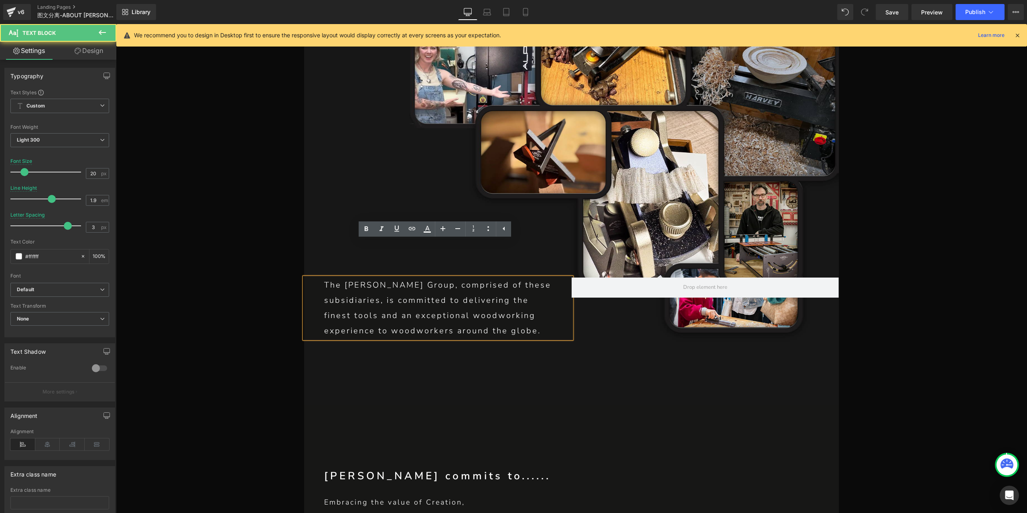
click at [324, 300] on p "The [PERSON_NAME] Group, comprised of these subsidiaries, is committed to deliv…" at bounding box center [437, 308] width 227 height 61
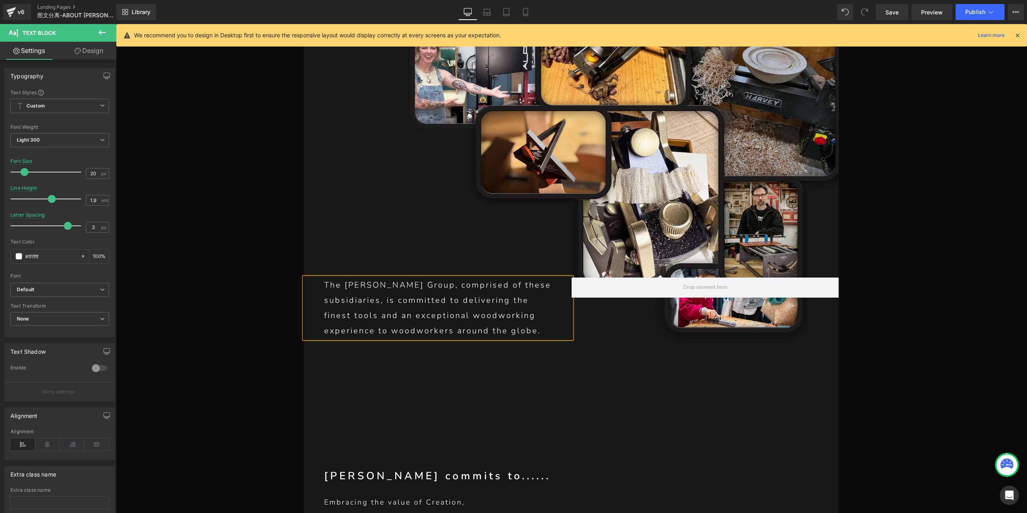
click at [324, 279] on p "The [PERSON_NAME] Group, comprised of these subsidiaries, is committed to deliv…" at bounding box center [437, 308] width 227 height 61
click at [320, 278] on div "The [PERSON_NAME] Group, comprised of these subsidiaries, is committed to deliv…" at bounding box center [437, 308] width 267 height 61
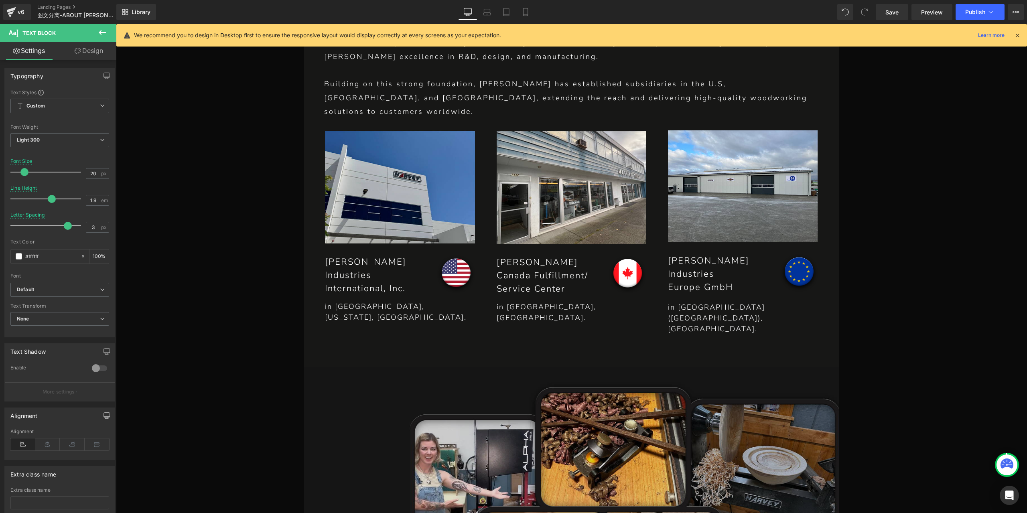
scroll to position [1375, 0]
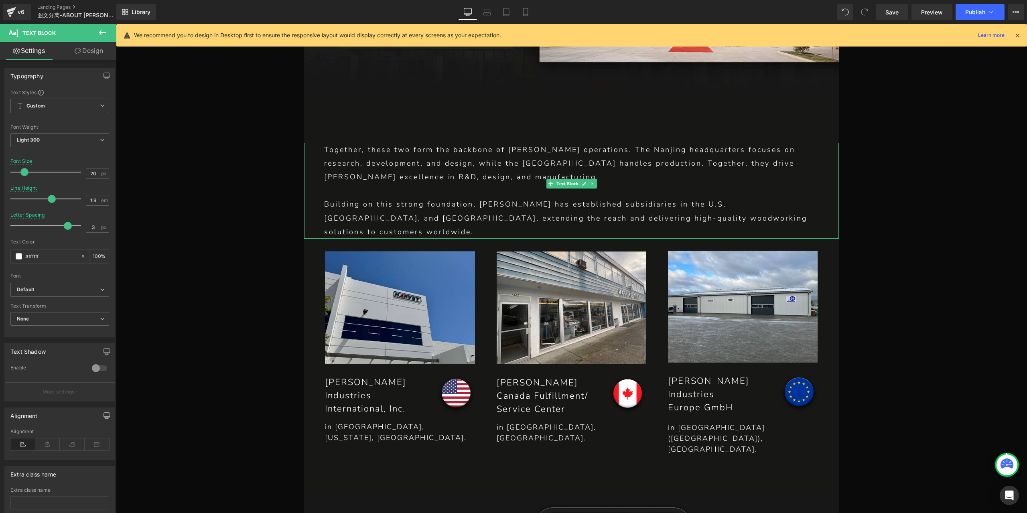
click at [359, 189] on p at bounding box center [571, 191] width 494 height 14
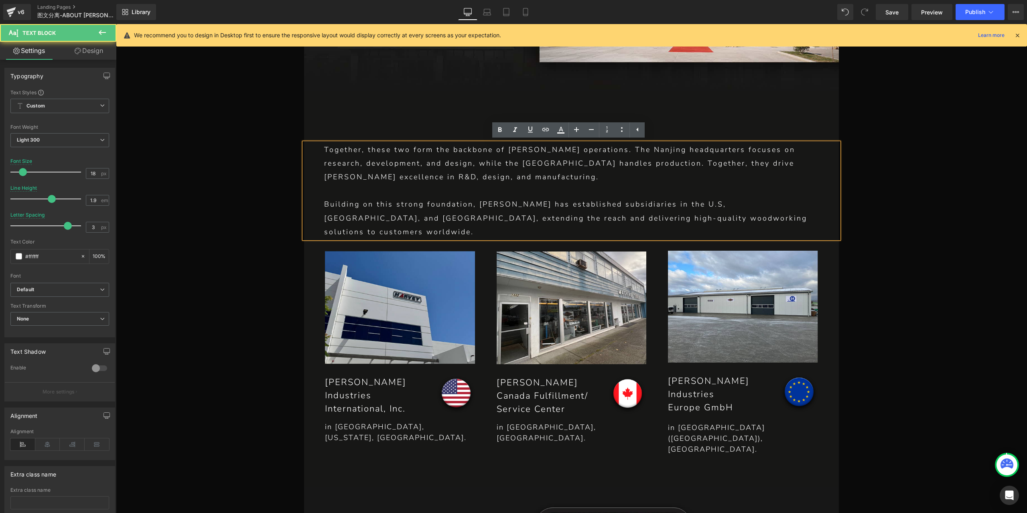
click at [324, 221] on p "Building on this strong foundation, [PERSON_NAME] has established subsidiaries …" at bounding box center [571, 217] width 494 height 41
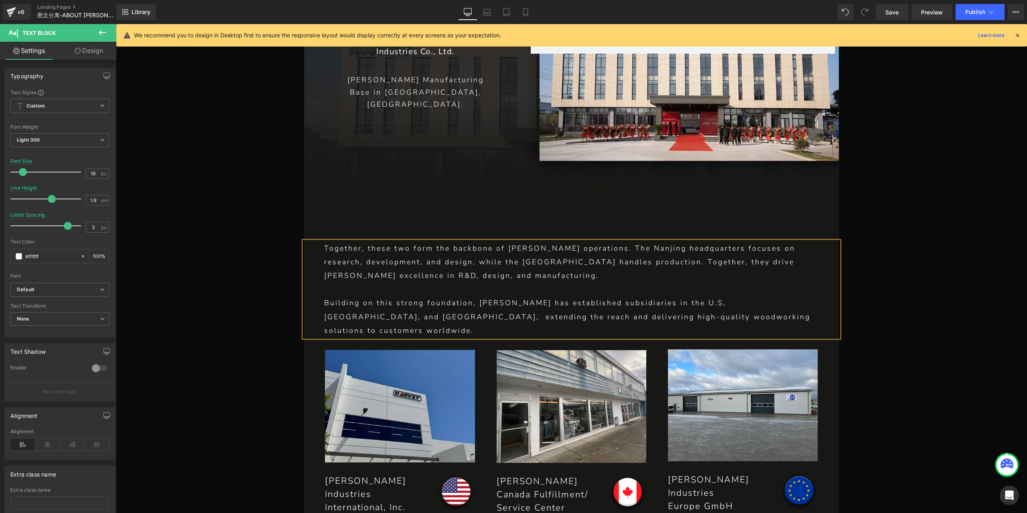
scroll to position [1215, 0]
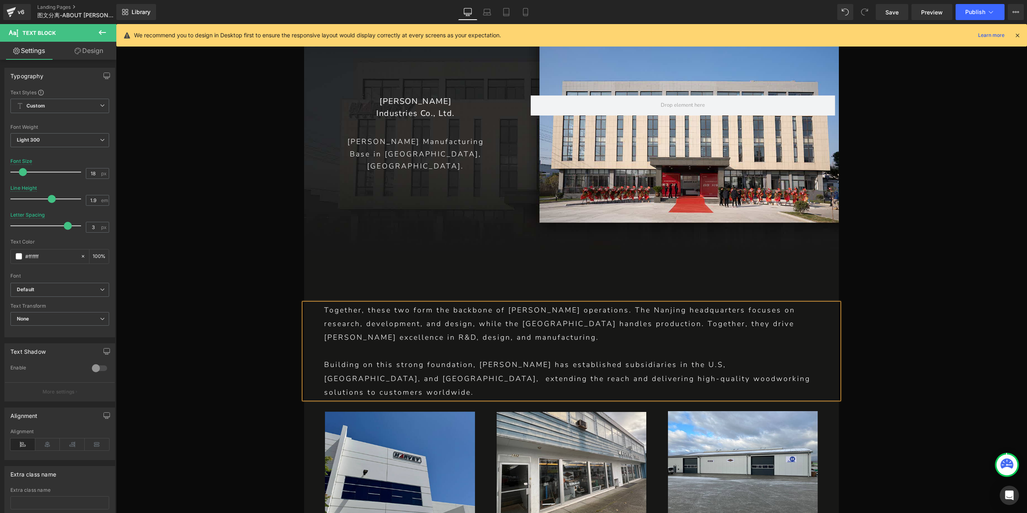
click at [360, 328] on p "Together, these two form the backbone of [PERSON_NAME] operations. The Nanjing …" at bounding box center [571, 323] width 494 height 41
click at [320, 335] on div "Together, these two form the backbone of [PERSON_NAME] operations. The Nanjing …" at bounding box center [571, 351] width 535 height 96
click at [324, 324] on p "Together, these two form the backbone of [PERSON_NAME] operations. The Nanjing …" at bounding box center [571, 323] width 494 height 41
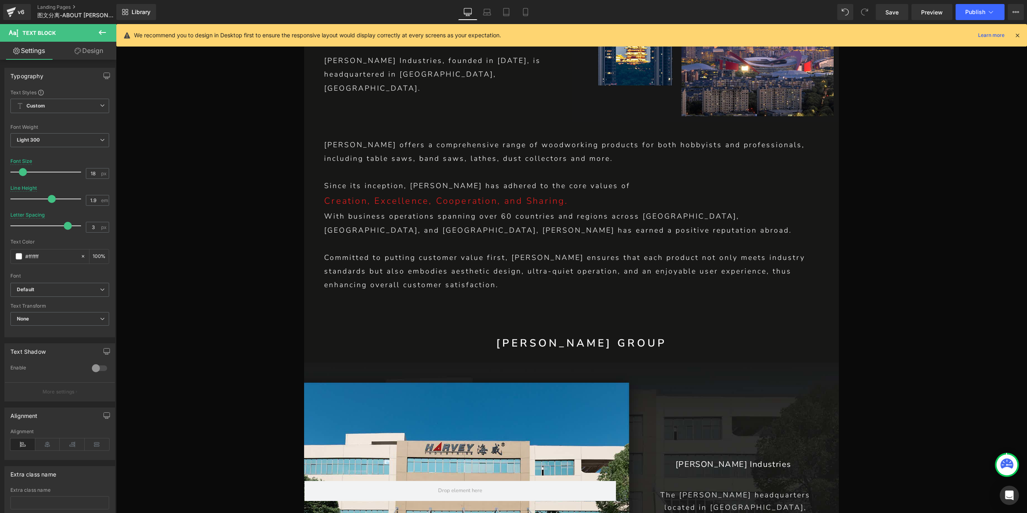
scroll to position [573, 0]
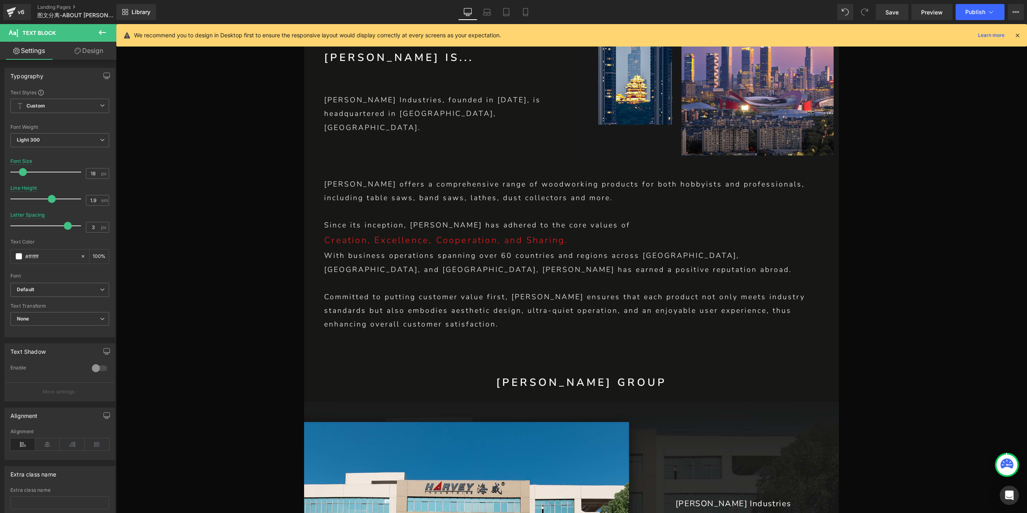
click at [324, 326] on p "Committed to putting customer value first, [PERSON_NAME] ensures that each prod…" at bounding box center [571, 310] width 494 height 41
click at [324, 311] on p "Committed to putting customer value first, [PERSON_NAME] ensures that each prod…" at bounding box center [571, 310] width 494 height 41
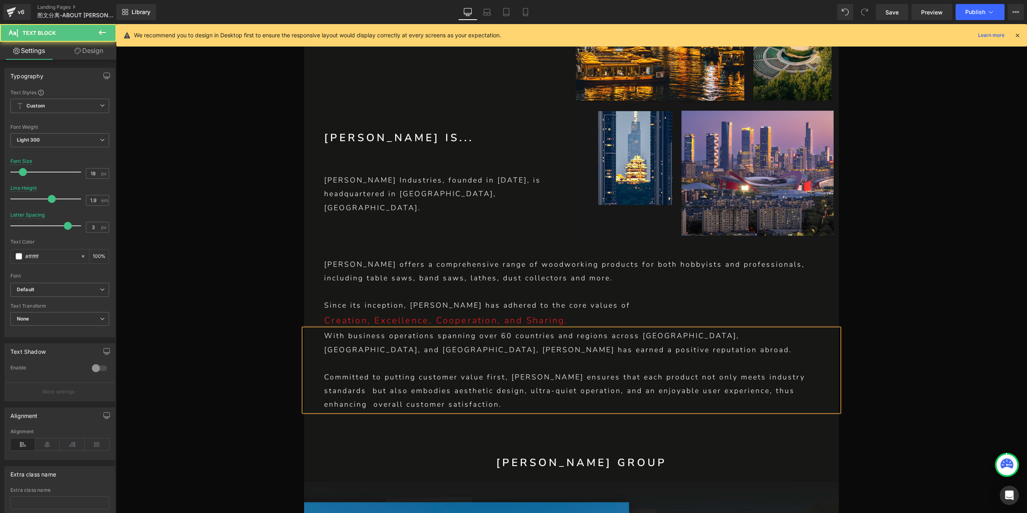
click at [319, 347] on div "With business operations spanning over 60 countries and regions across [GEOGRAP…" at bounding box center [571, 370] width 535 height 82
click at [320, 280] on div "[PERSON_NAME] offers a comprehensive range of woodworking products for both hob…" at bounding box center [571, 284] width 535 height 55
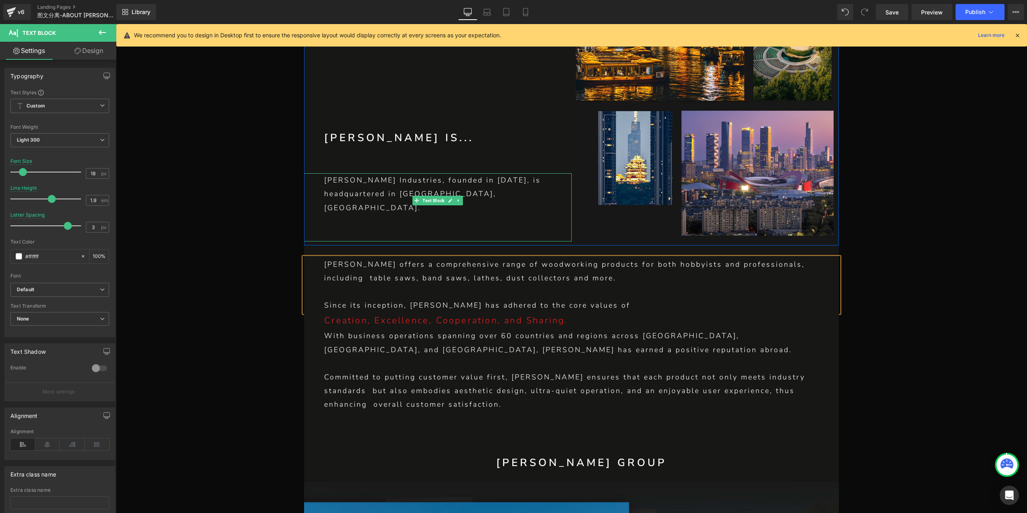
click at [318, 211] on div "[PERSON_NAME] Industries, founded in [DATE], is headquartered in [GEOGRAPHIC_DA…" at bounding box center [437, 207] width 267 height 68
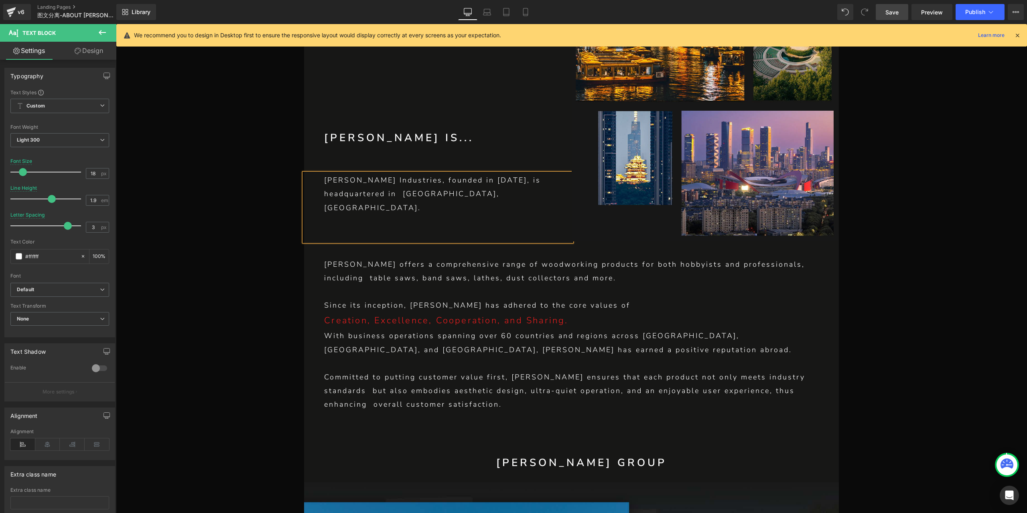
click at [897, 8] on span "Save" at bounding box center [891, 12] width 13 height 8
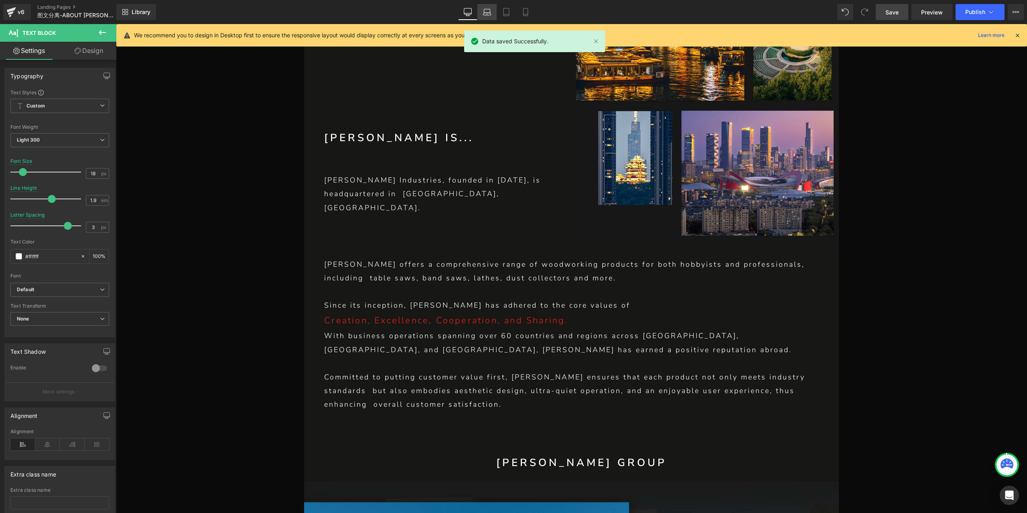
click at [488, 8] on icon at bounding box center [487, 12] width 8 height 8
type input "16"
type input "1.7"
type input "2"
type input "100"
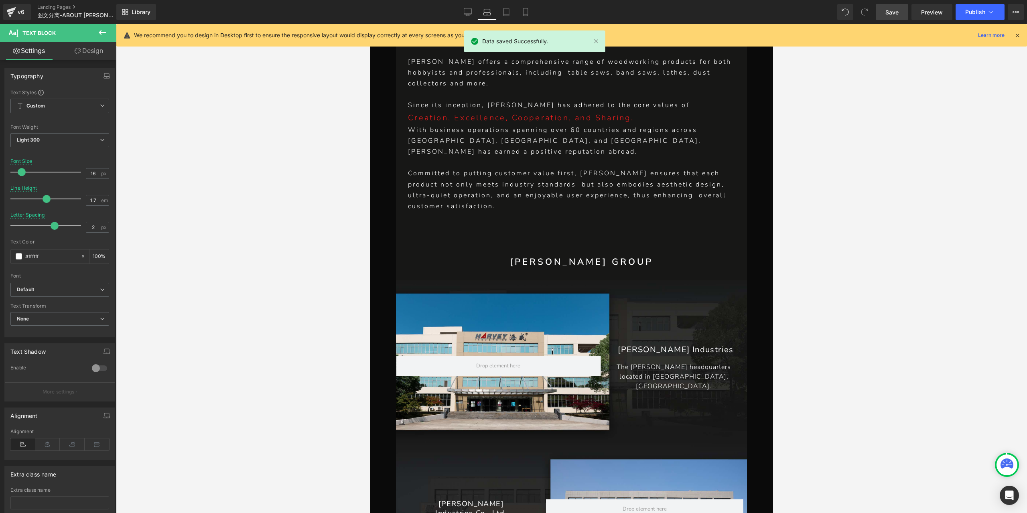
scroll to position [298, 0]
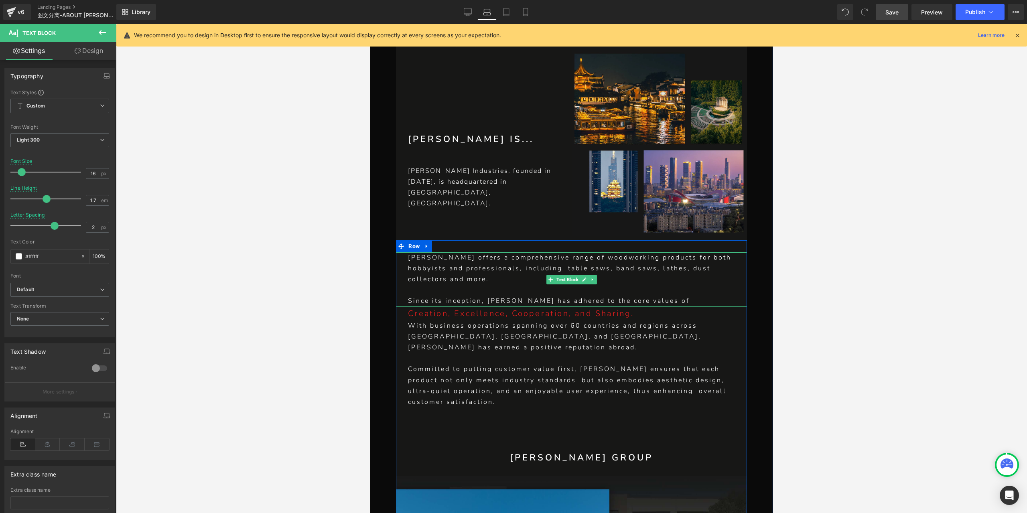
click at [496, 263] on p "[PERSON_NAME] offers a comprehensive range of woodworking products for both hob…" at bounding box center [571, 268] width 327 height 33
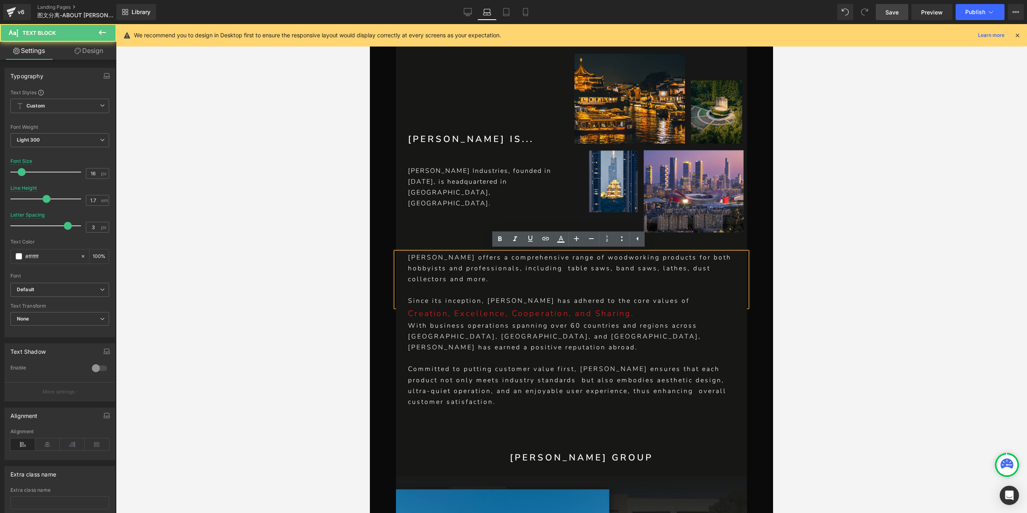
click at [512, 270] on p "[PERSON_NAME] offers a comprehensive range of woodworking products for both hob…" at bounding box center [571, 268] width 327 height 33
click at [510, 338] on p "With business operations spanning over 60 countries and regions across [GEOGRAP…" at bounding box center [571, 336] width 327 height 33
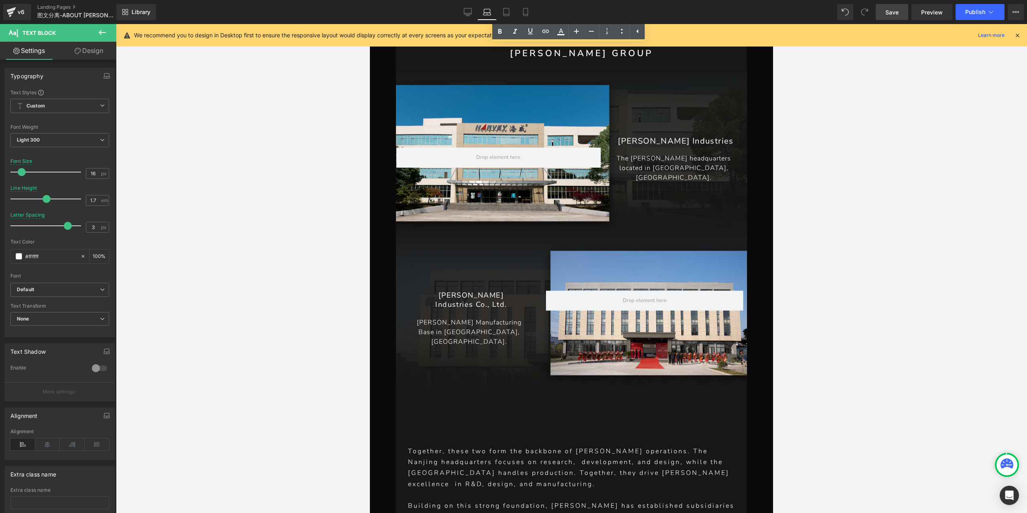
scroll to position [739, 0]
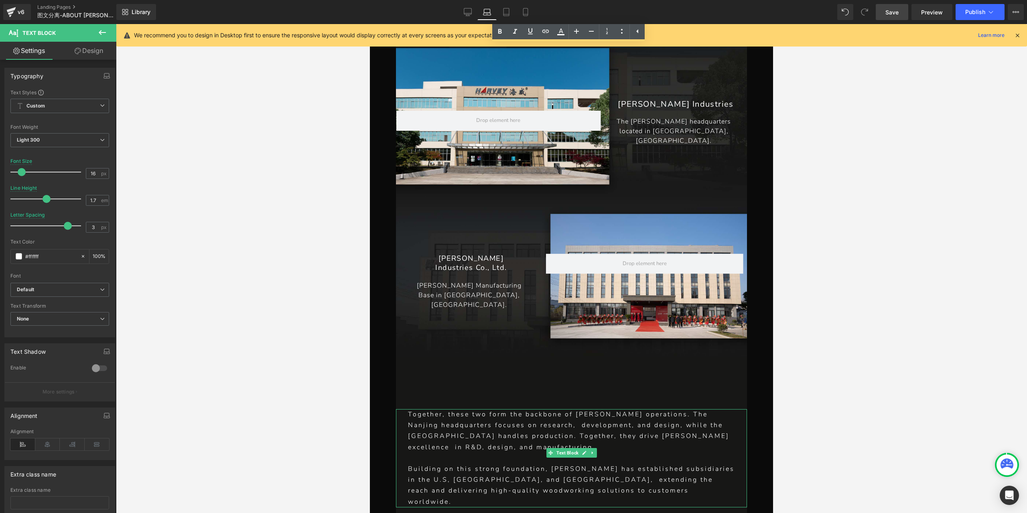
click at [552, 419] on p "Together, these two form the backbone of [PERSON_NAME] operations. The Nanjing …" at bounding box center [571, 431] width 327 height 44
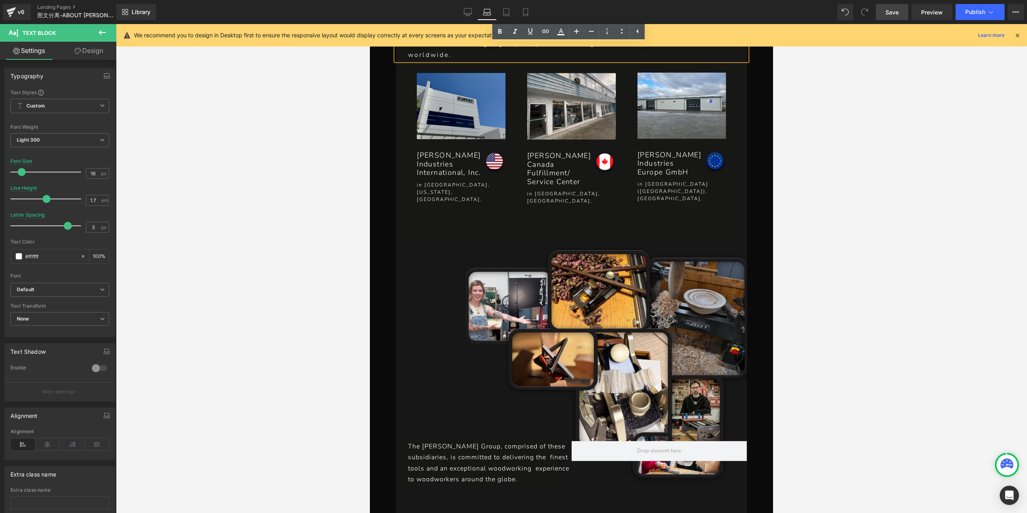
scroll to position [1260, 0]
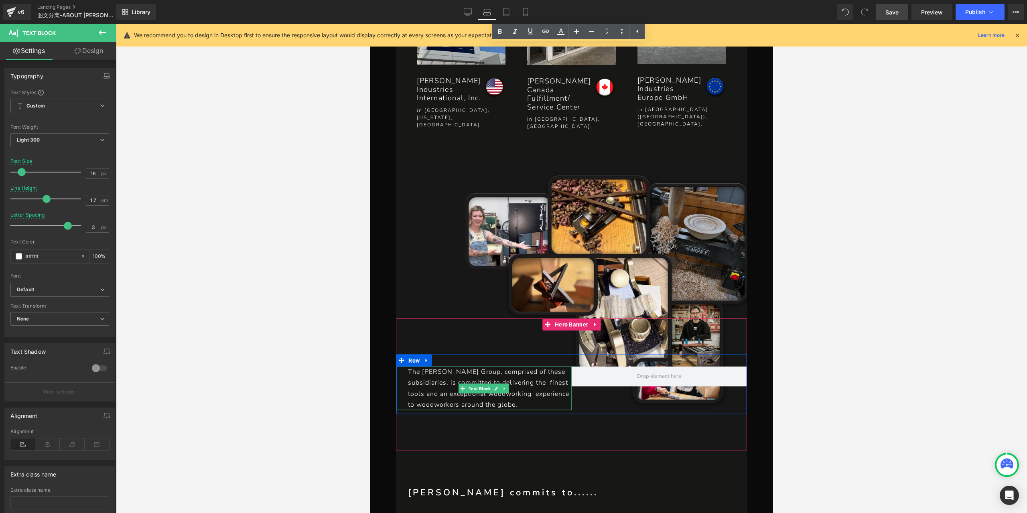
click at [460, 383] on span at bounding box center [462, 388] width 8 height 10
click at [517, 367] on p "The [PERSON_NAME] Group, comprised of these subsidiaries, is committed to deliv…" at bounding box center [489, 389] width 163 height 44
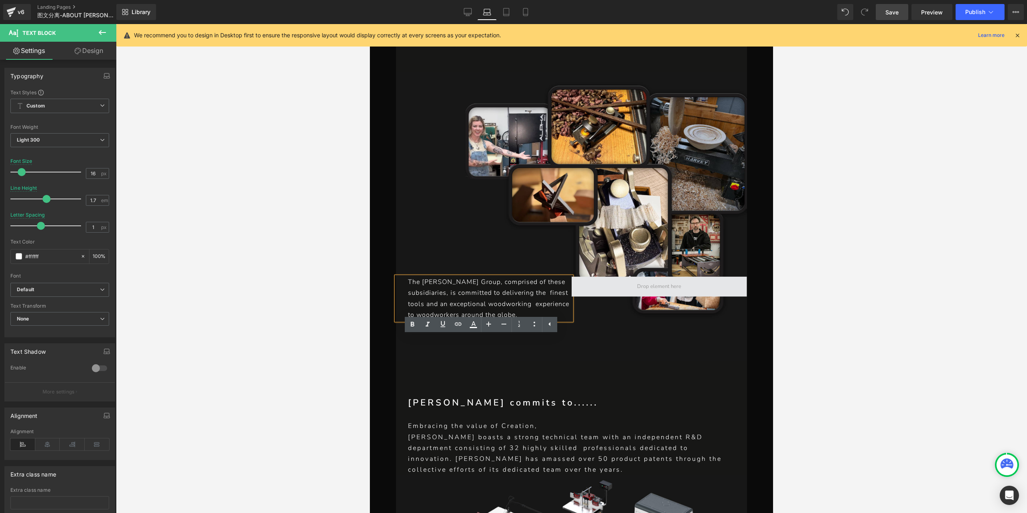
scroll to position [1420, 0]
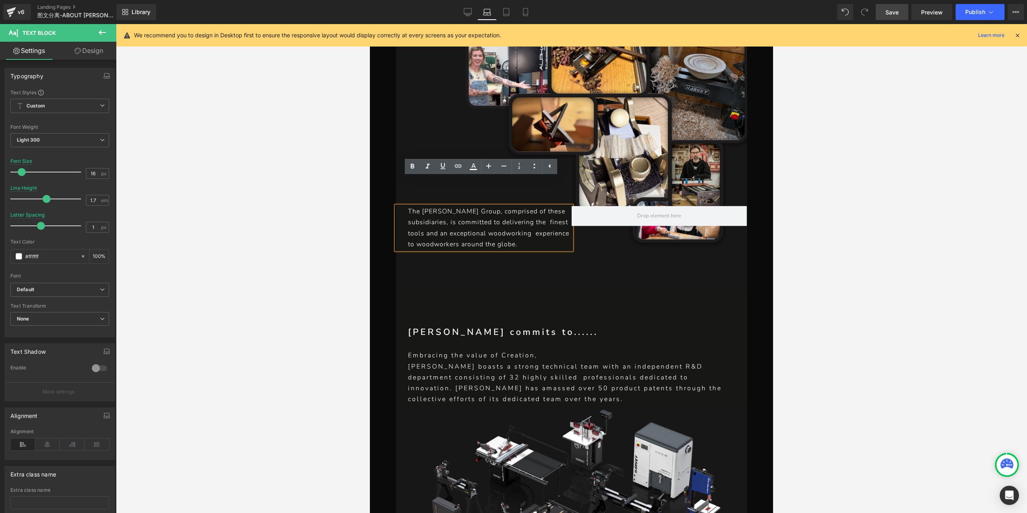
click at [511, 361] on p "[PERSON_NAME] boasts a strong technical team with an independent R&D department…" at bounding box center [571, 383] width 327 height 44
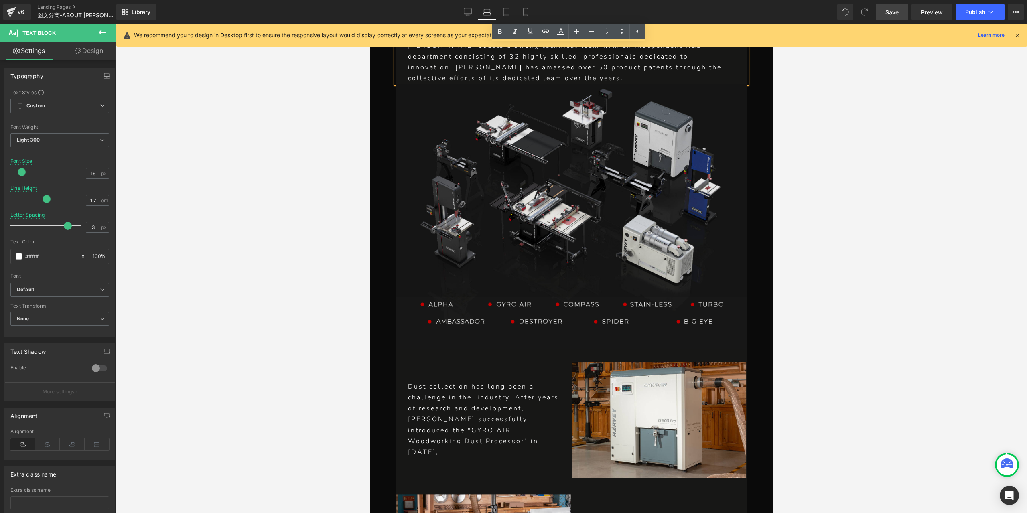
scroll to position [1902, 0]
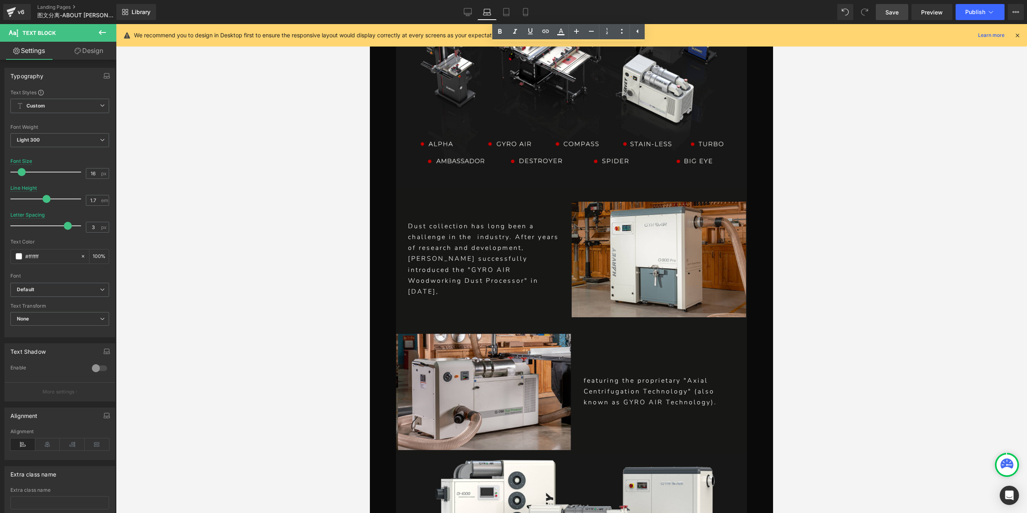
click at [455, 235] on div "Dust collection has long been a challenge in the industry. After years of resea…" at bounding box center [483, 259] width 175 height 76
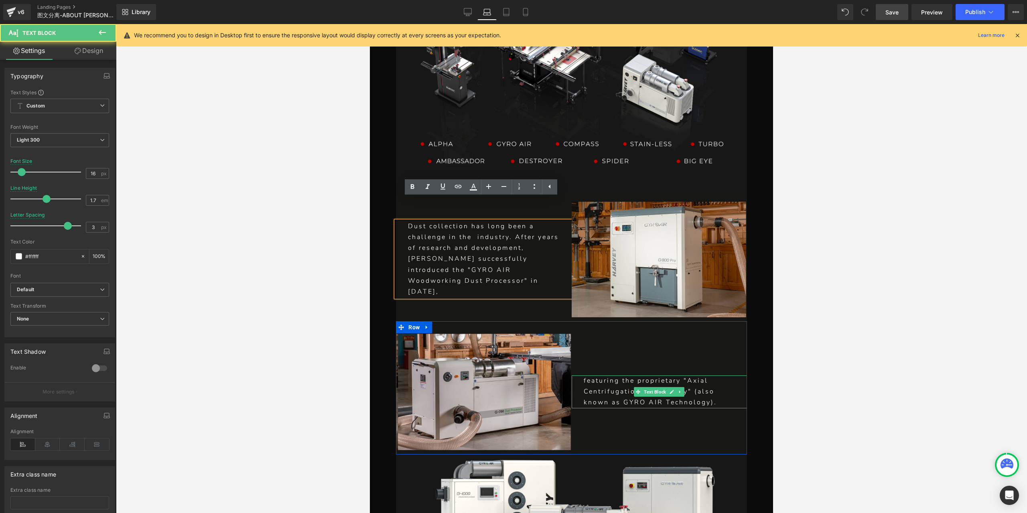
click at [626, 375] on p "featuring the proprietary "Axial Centrifugation Technology" (also known as GYRO…" at bounding box center [658, 391] width 151 height 33
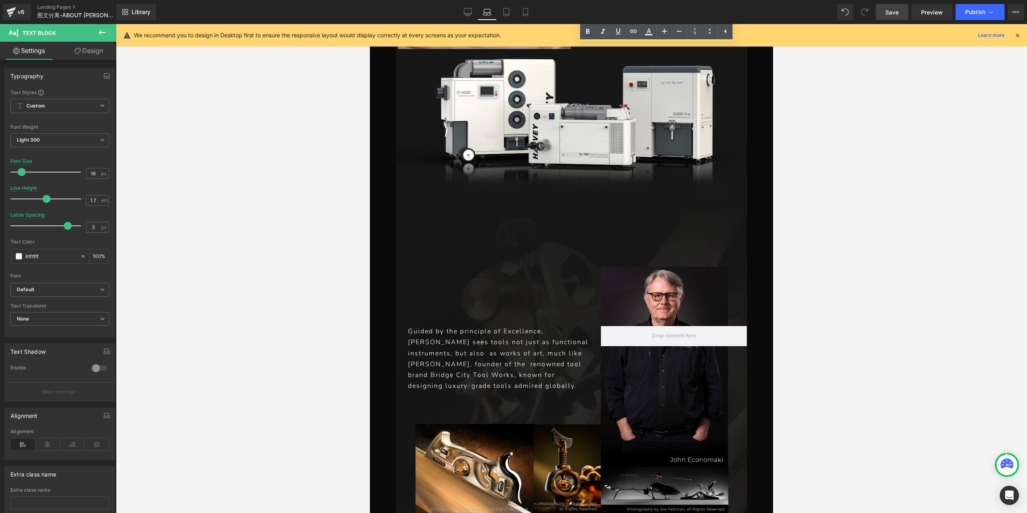
click at [502, 332] on div "Guided by the principle of Excellence, [PERSON_NAME] sees tools not just as fun…" at bounding box center [498, 358] width 205 height 65
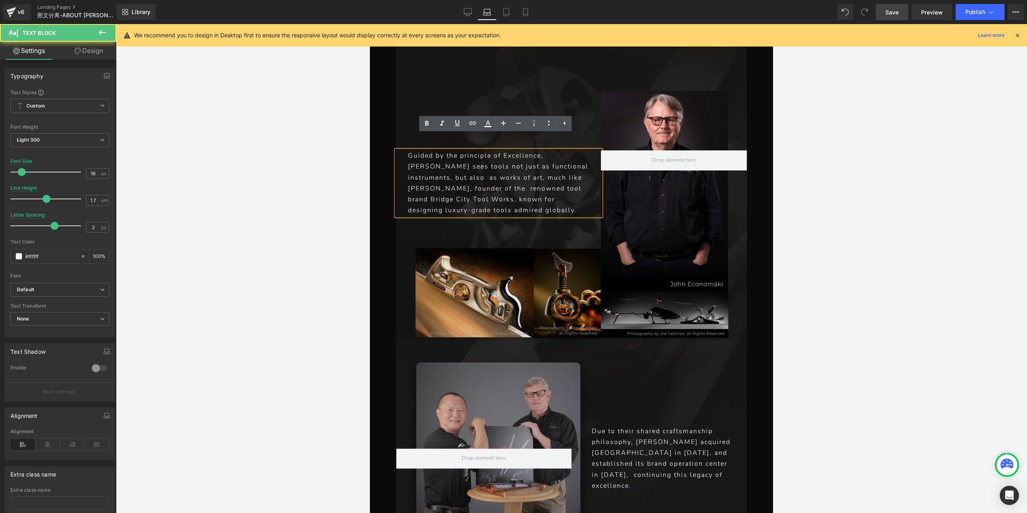
scroll to position [2623, 0]
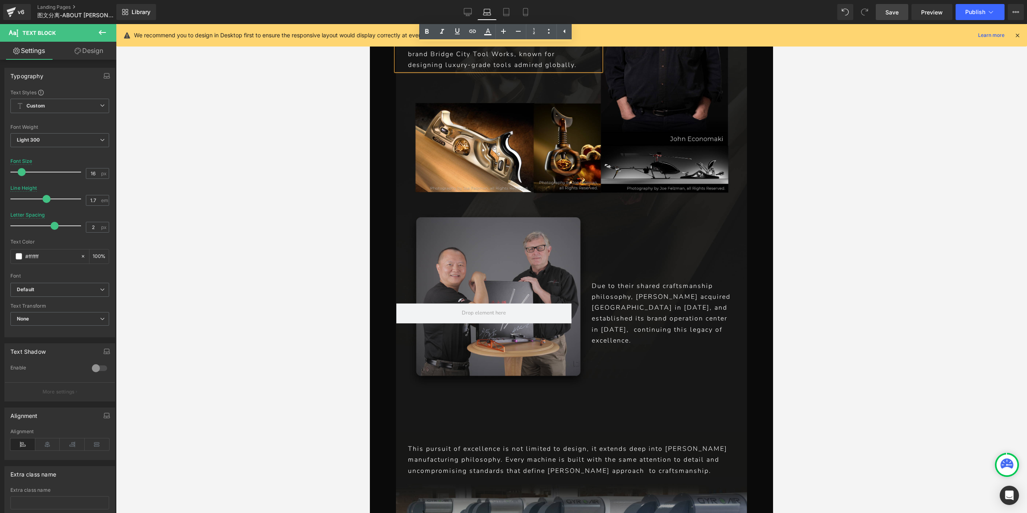
click at [672, 299] on p "Due to their shared craftsmanship philosophy, [PERSON_NAME] acquired [GEOGRAPHI…" at bounding box center [662, 313] width 143 height 65
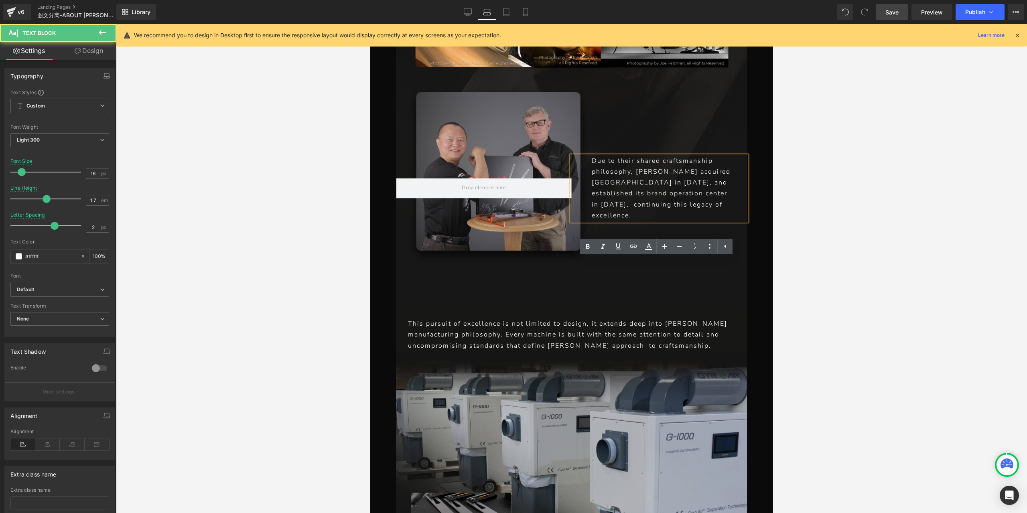
scroll to position [2784, 0]
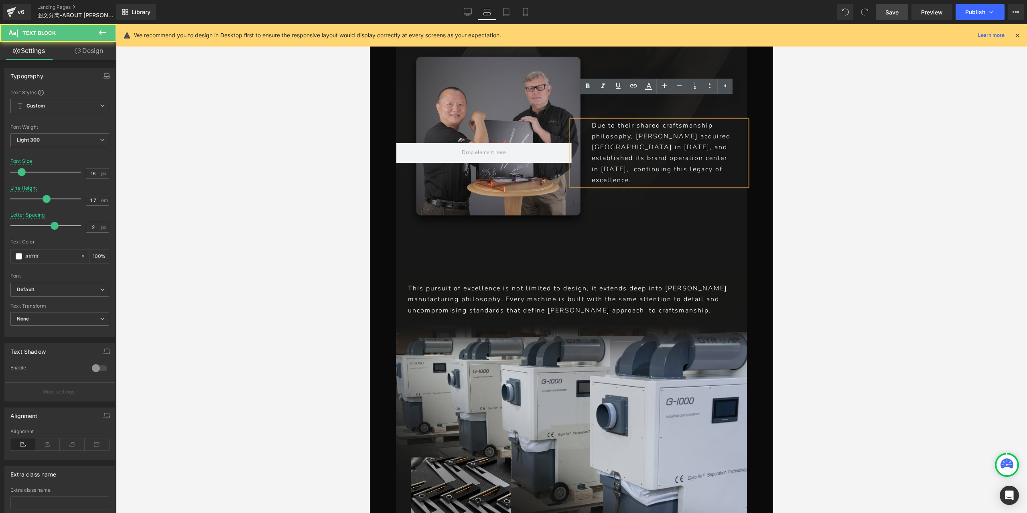
click at [542, 283] on p "This pursuit of excellence is not limited to design, it extends deep into [PERS…" at bounding box center [571, 299] width 327 height 33
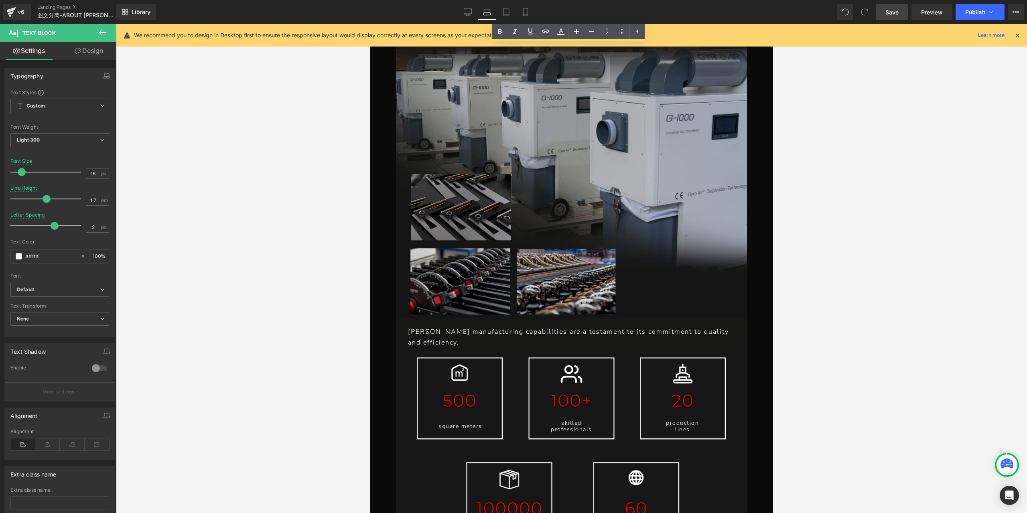
scroll to position [3105, 0]
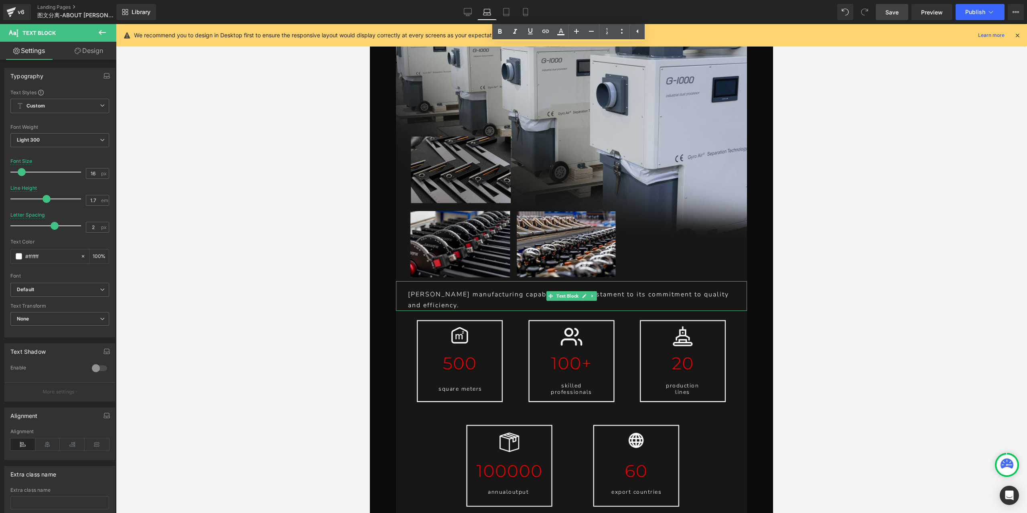
click at [526, 289] on p "[PERSON_NAME] manufacturing capabilities are a testament to its commitment to q…" at bounding box center [571, 300] width 327 height 22
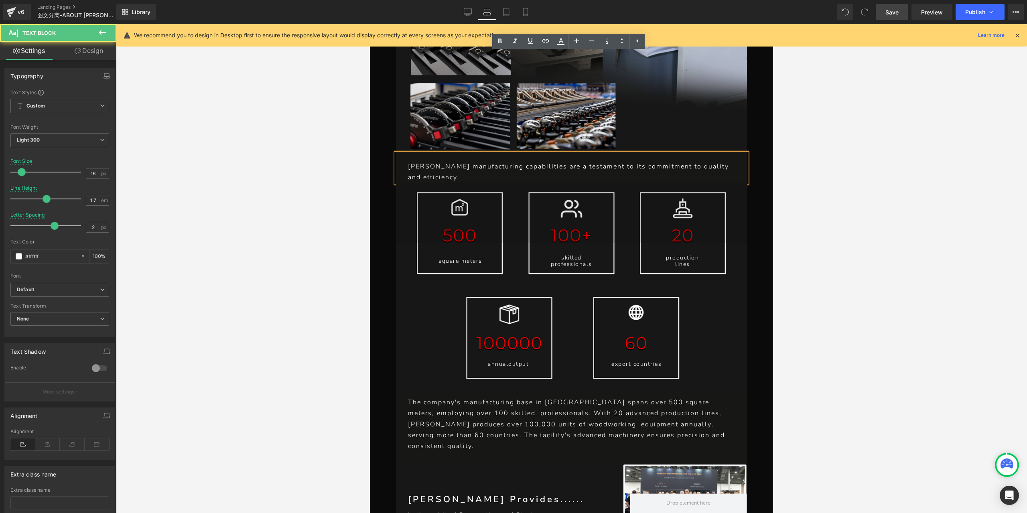
scroll to position [3305, 0]
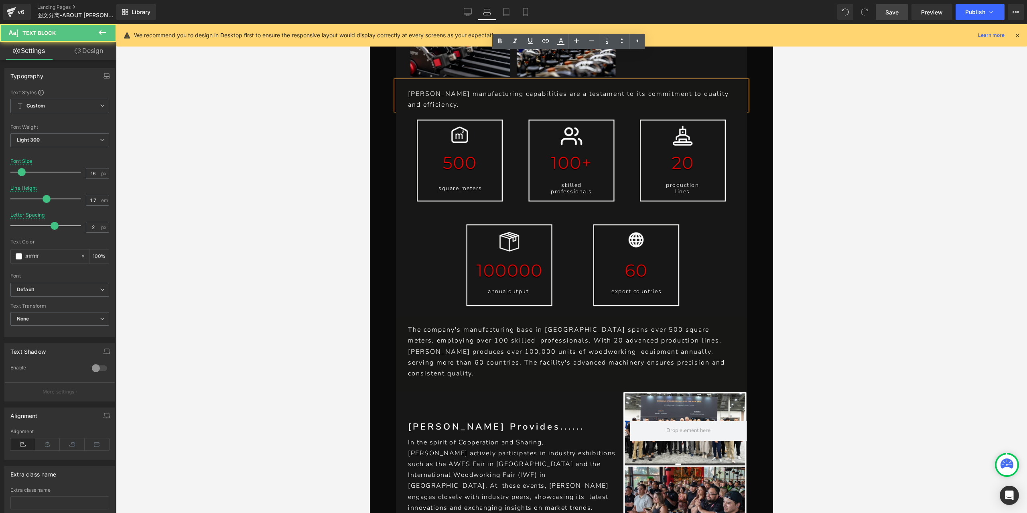
click at [543, 337] on p "The company's manufacturing base in [GEOGRAPHIC_DATA] spans over 500 square met…" at bounding box center [571, 351] width 327 height 55
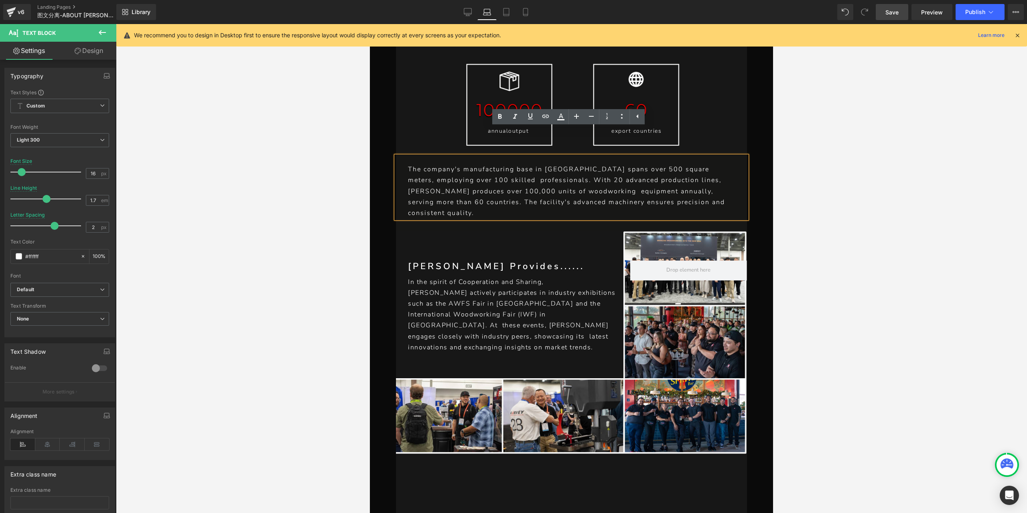
click at [525, 293] on p "[PERSON_NAME] actively participates in industry exhibitions such as the AWFS Fa…" at bounding box center [514, 320] width 212 height 65
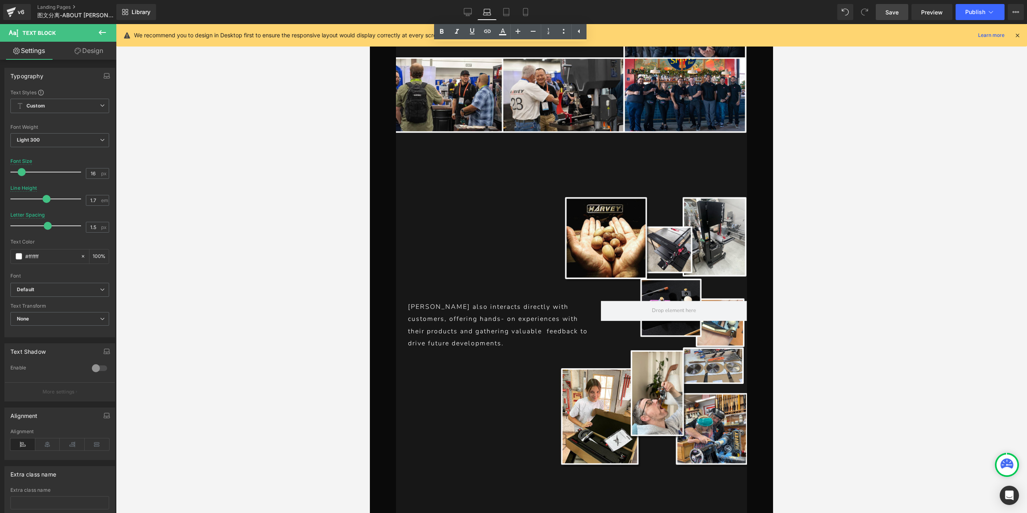
click at [500, 301] on div "[PERSON_NAME] also interacts directly with customers, offering hands- on experi…" at bounding box center [498, 325] width 205 height 49
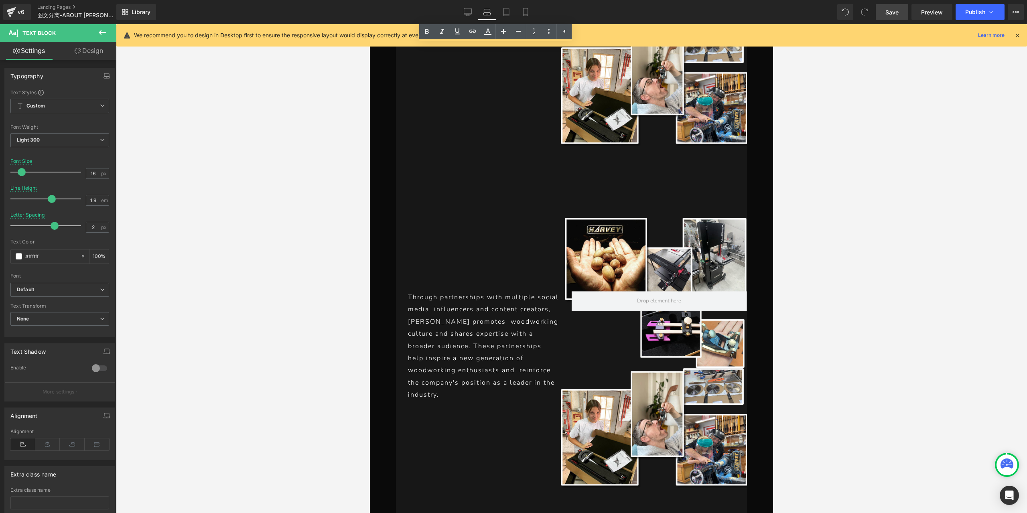
click at [512, 304] on p "Through partnerships with multiple social media influencers and content creator…" at bounding box center [483, 346] width 151 height 110
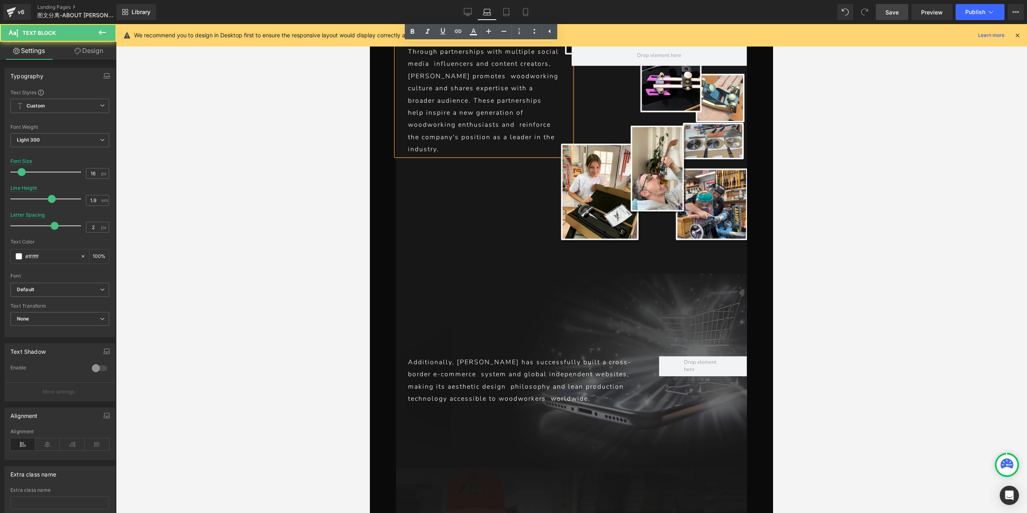
scroll to position [4428, 0]
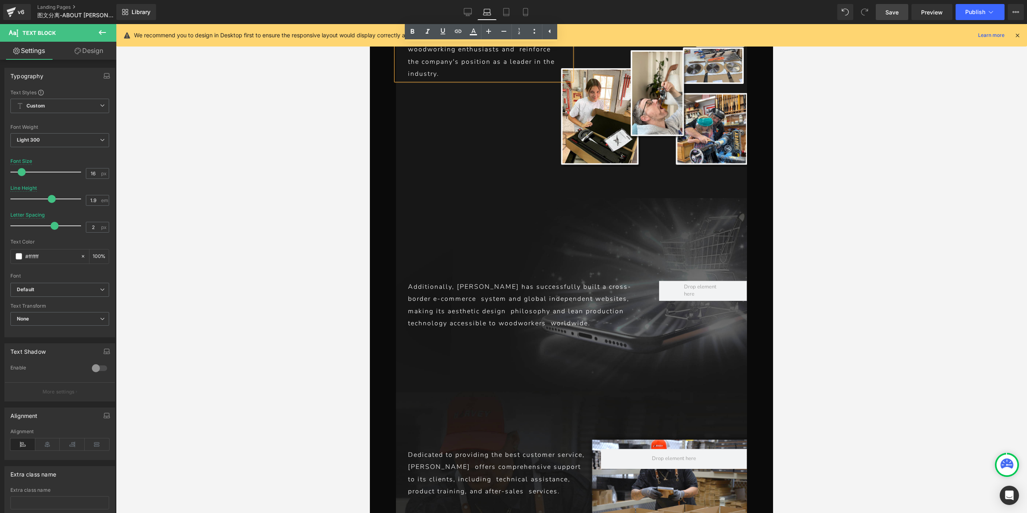
click at [528, 281] on div "Additionally, [PERSON_NAME] has successfully built a cross-border e-commerce sy…" at bounding box center [527, 305] width 263 height 49
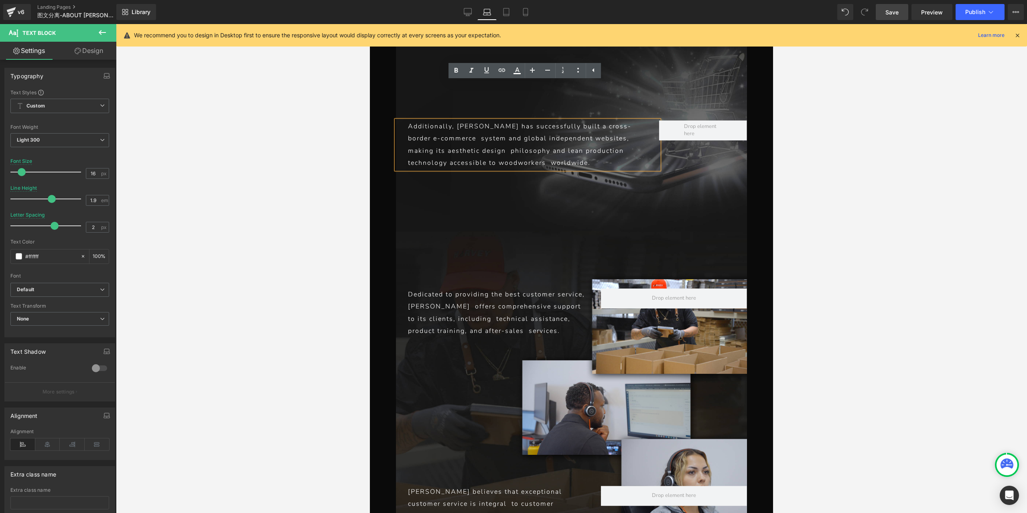
click at [511, 288] on p "Dedicated to providing the best customer service, [PERSON_NAME] offers comprehe…" at bounding box center [498, 312] width 180 height 49
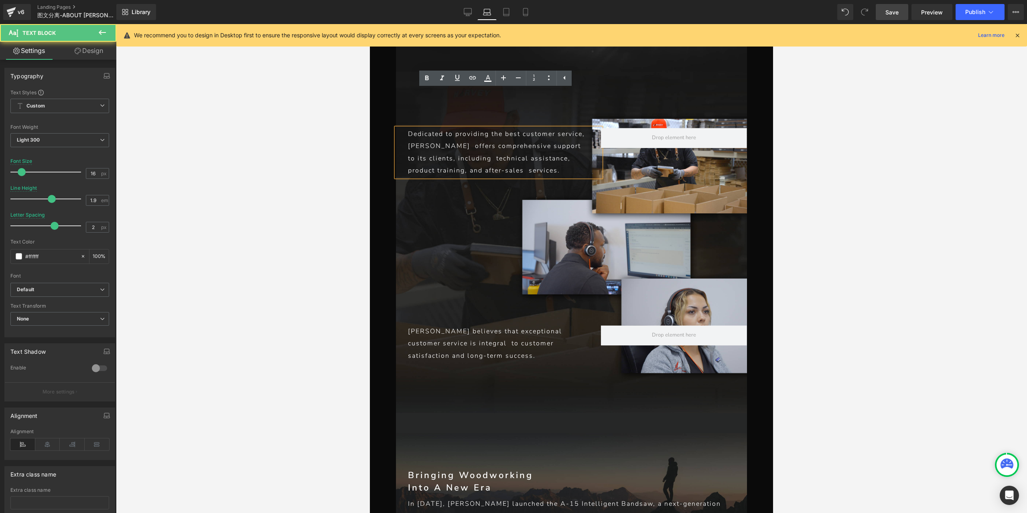
click at [511, 325] on div "[PERSON_NAME] believes that exceptional customer service is integral to custome…" at bounding box center [498, 343] width 205 height 36
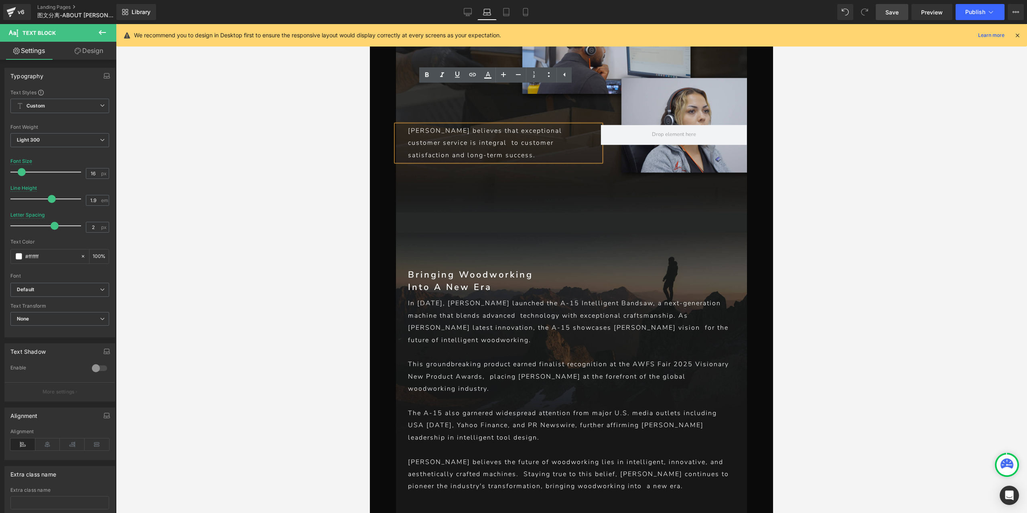
click at [577, 353] on div "In [DATE], [PERSON_NAME] launched the A-15 Intelligent Bandsaw, a next-generati…" at bounding box center [571, 394] width 351 height 195
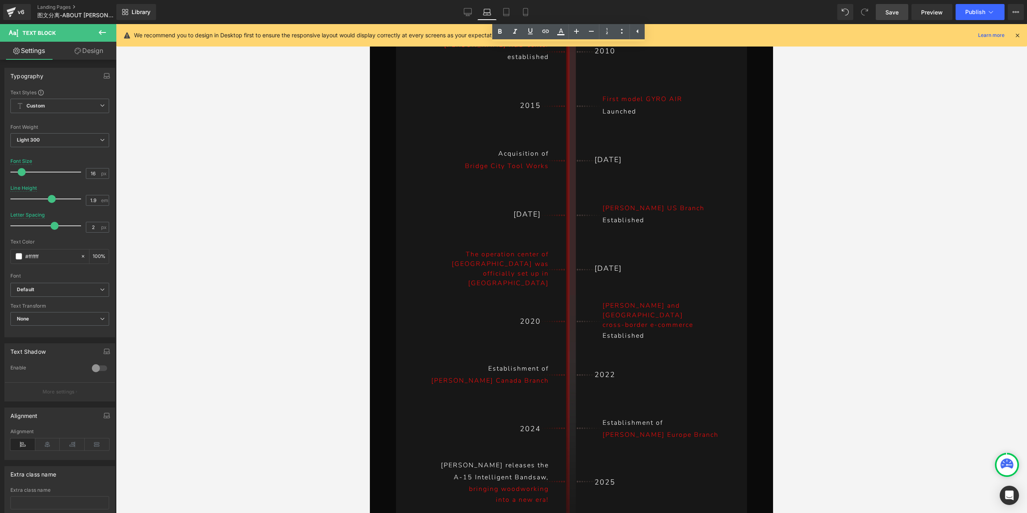
scroll to position [5832, 0]
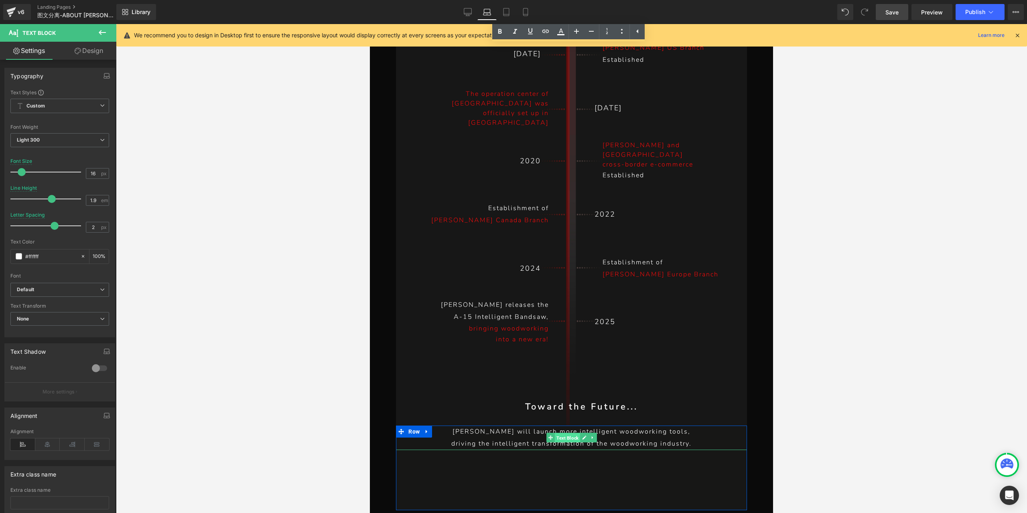
click at [569, 433] on span "Text Block" at bounding box center [567, 438] width 25 height 10
click at [642, 425] on p "[PERSON_NAME] will launch more intelligent woodworking tools," at bounding box center [571, 431] width 327 height 12
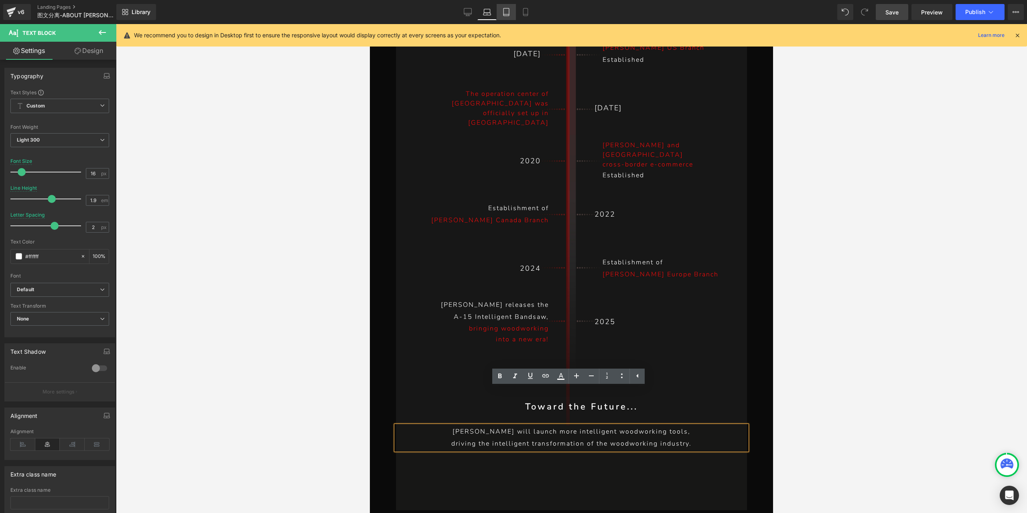
click at [499, 13] on link "Tablet" at bounding box center [505, 12] width 19 height 16
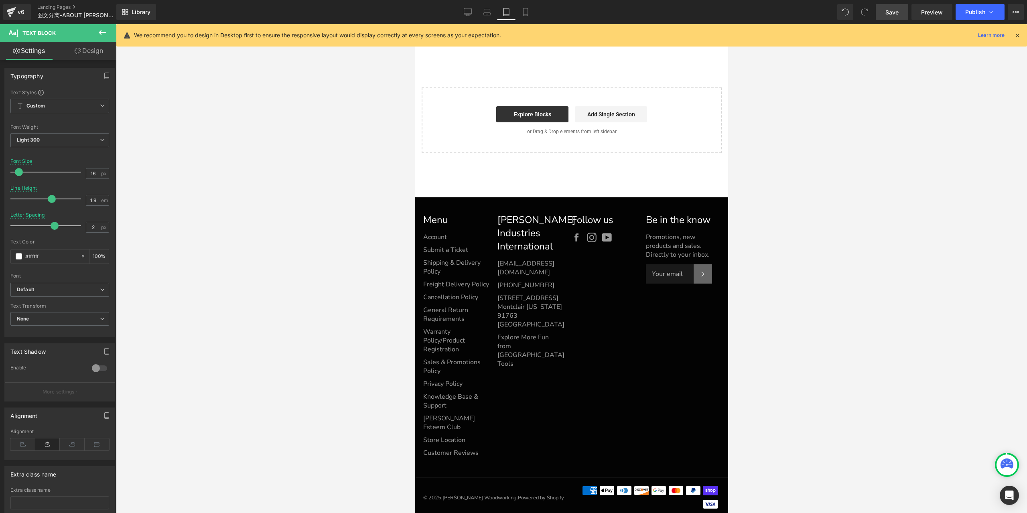
type input "12"
type input "100"
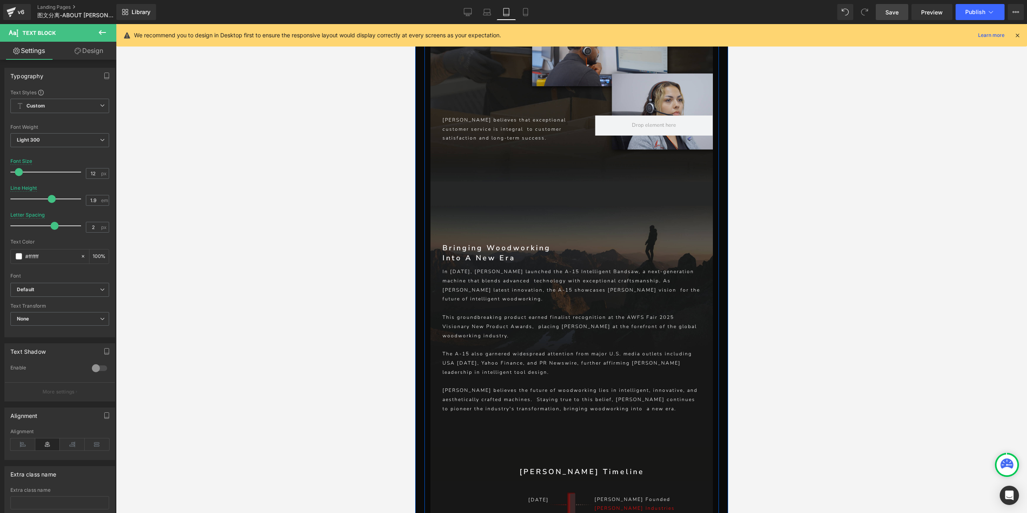
scroll to position [4649, 0]
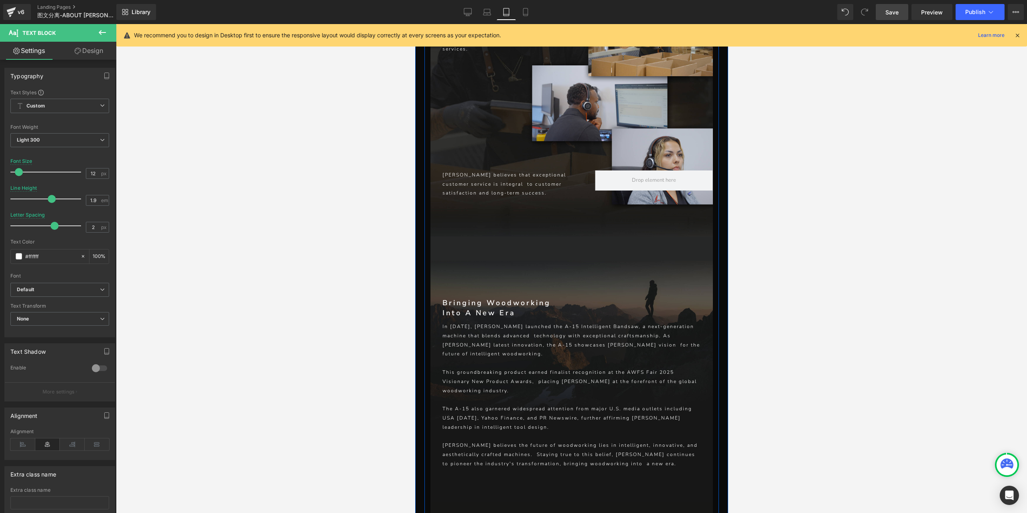
click at [635, 405] on p "The A-15 also garnered widespread attention from major U.S. media outlets inclu…" at bounding box center [571, 418] width 258 height 27
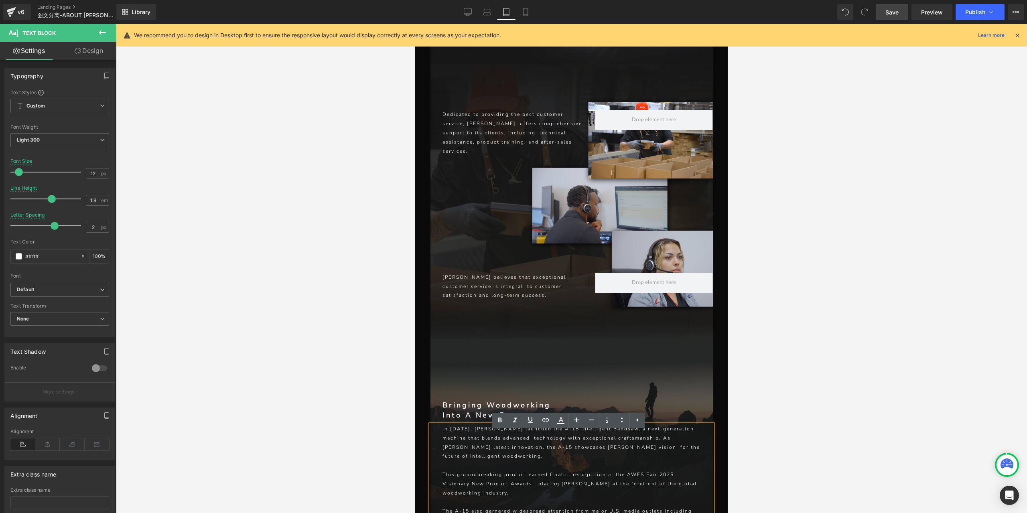
scroll to position [4489, 0]
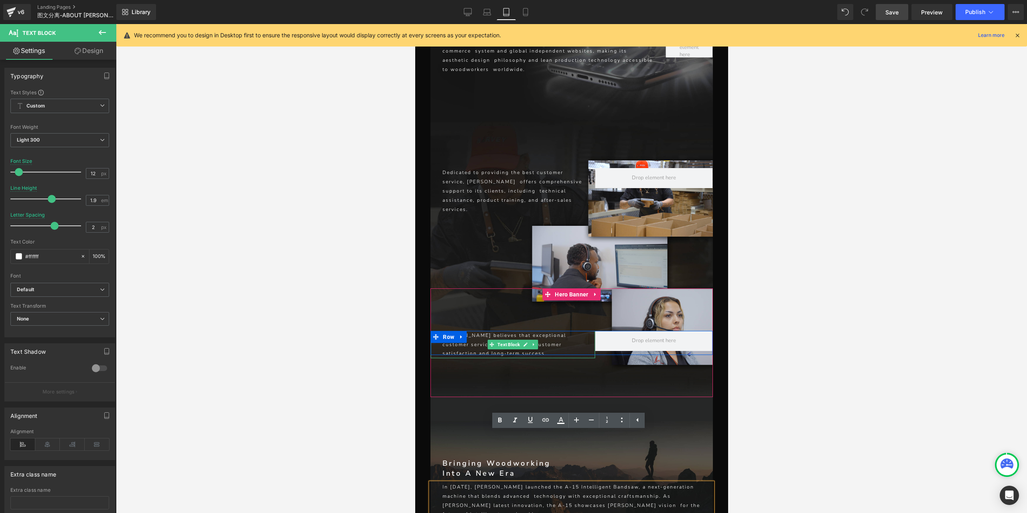
click at [554, 331] on p "[PERSON_NAME] believes that exceptional customer service is integral to custome…" at bounding box center [512, 344] width 140 height 27
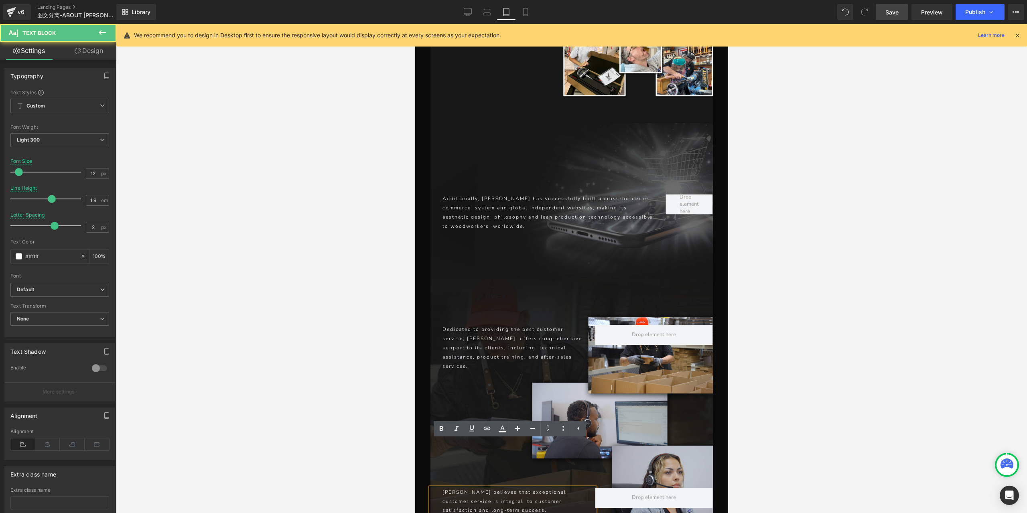
scroll to position [4328, 0]
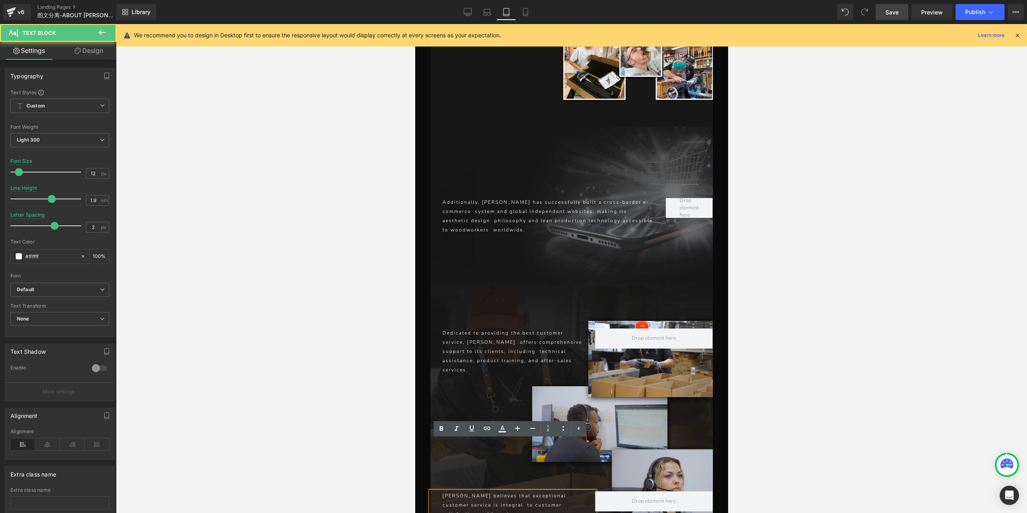
click at [553, 328] on p "Dedicated to providing the best customer service, [PERSON_NAME] offers comprehe…" at bounding box center [512, 351] width 140 height 46
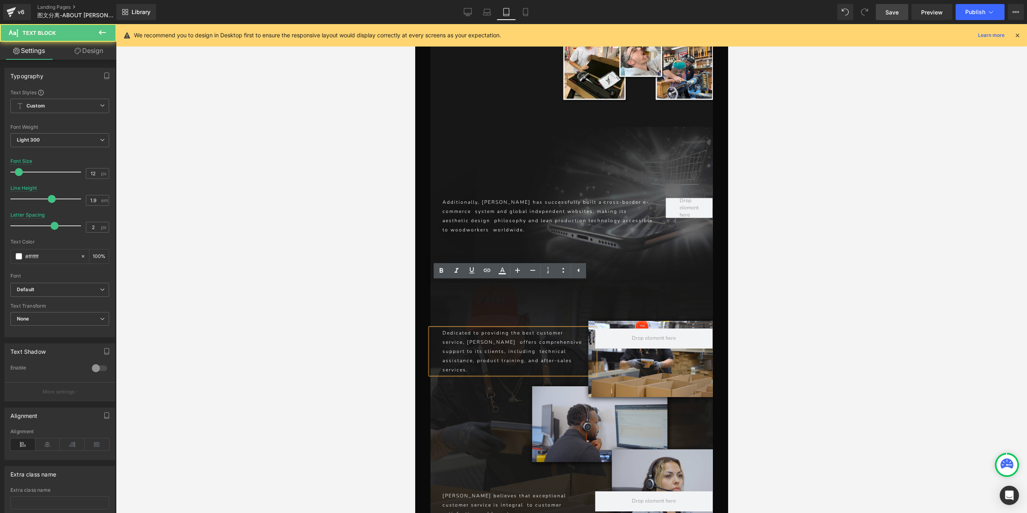
click at [560, 328] on p "Dedicated to providing the best customer service, [PERSON_NAME] offers comprehe…" at bounding box center [512, 351] width 140 height 46
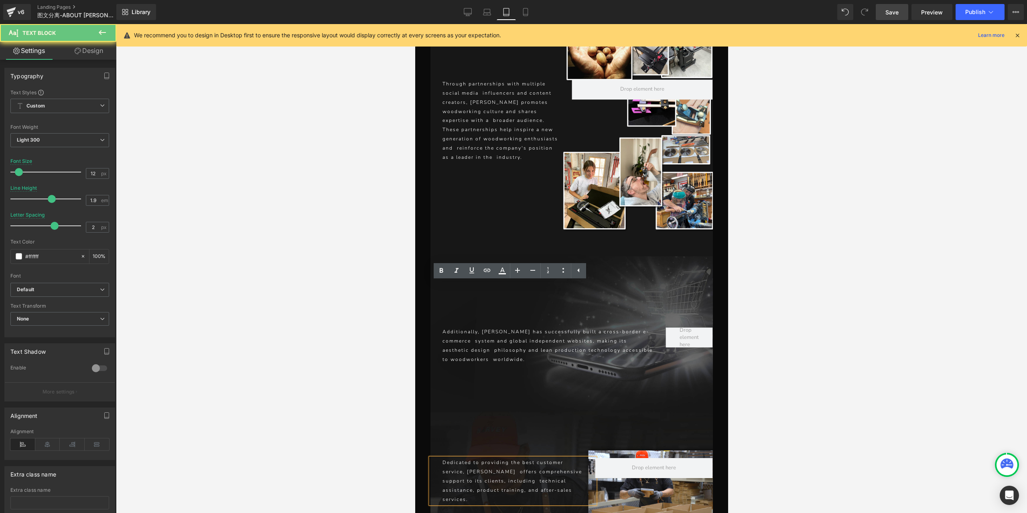
scroll to position [4128, 0]
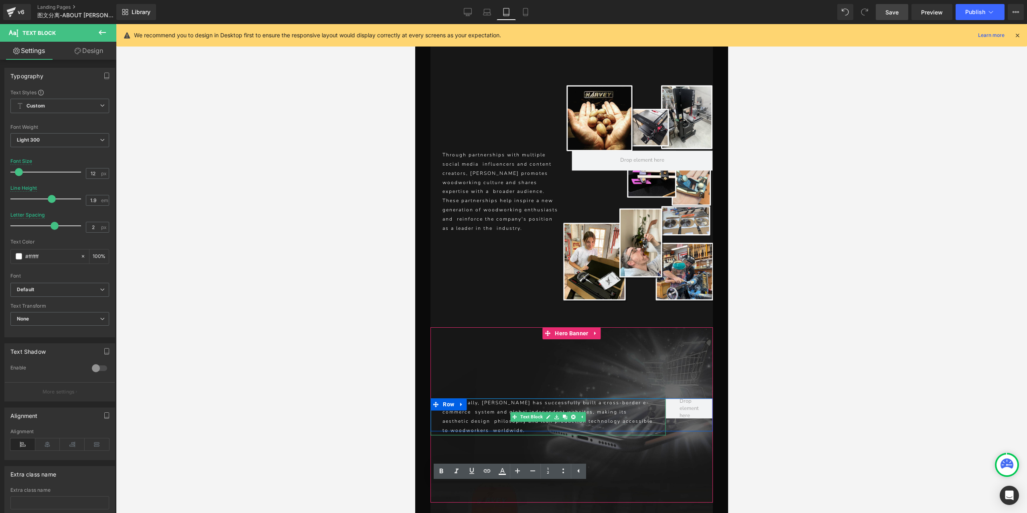
click at [566, 399] on p "Additionally, [PERSON_NAME] has successfully built a cross-border e-commerce sy…" at bounding box center [547, 417] width 211 height 36
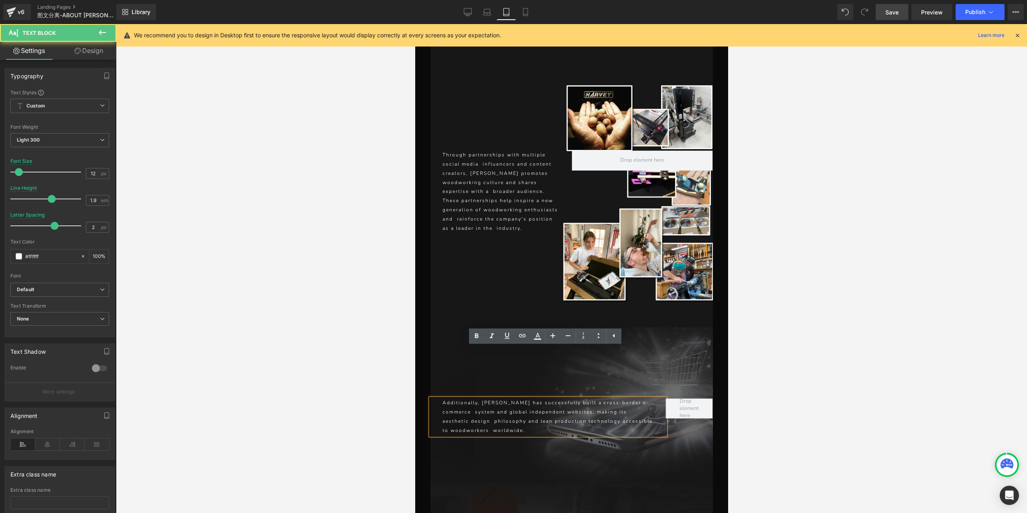
click at [606, 399] on p "Additionally, [PERSON_NAME] has successfully built a cross-border e-commerce sy…" at bounding box center [547, 417] width 211 height 36
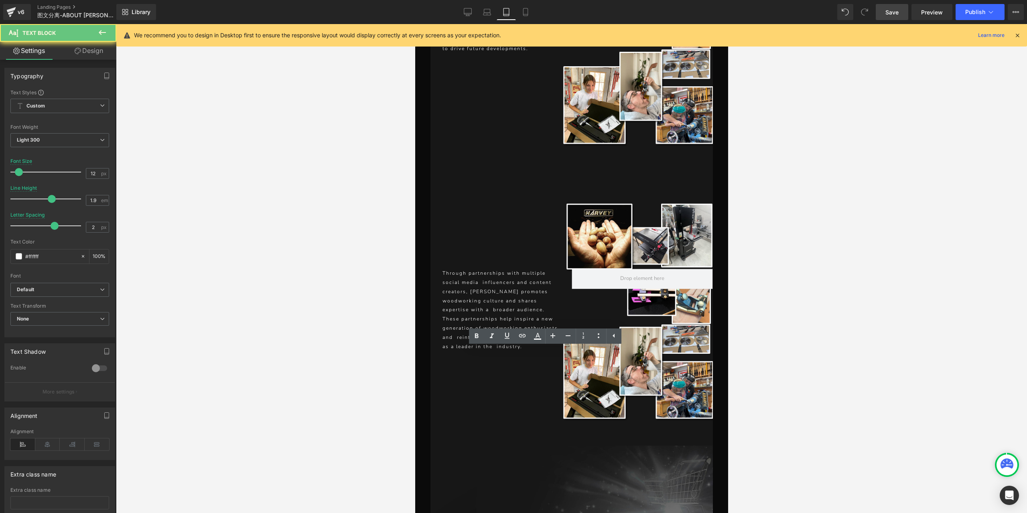
scroll to position [3967, 0]
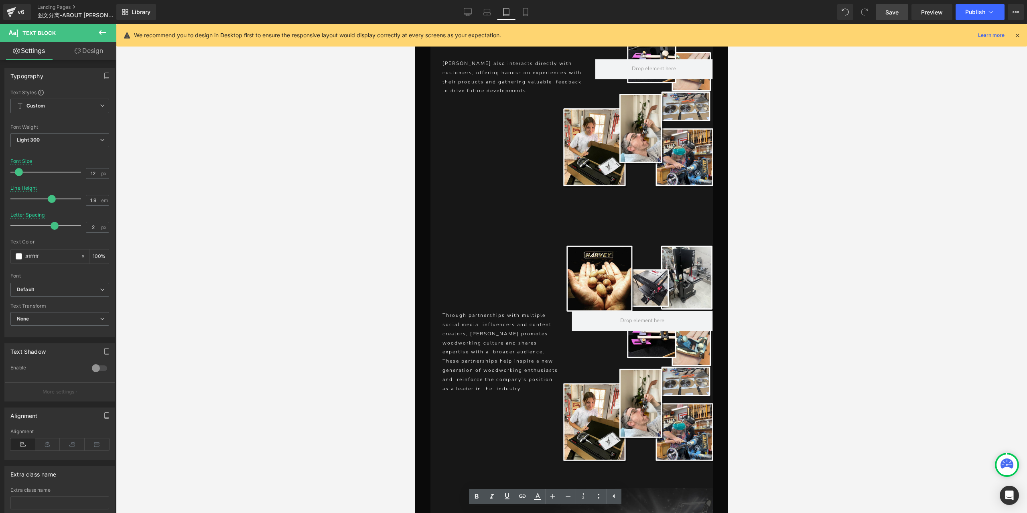
click at [520, 311] on p "Through partnerships with multiple social media influencers and content creator…" at bounding box center [500, 352] width 117 height 82
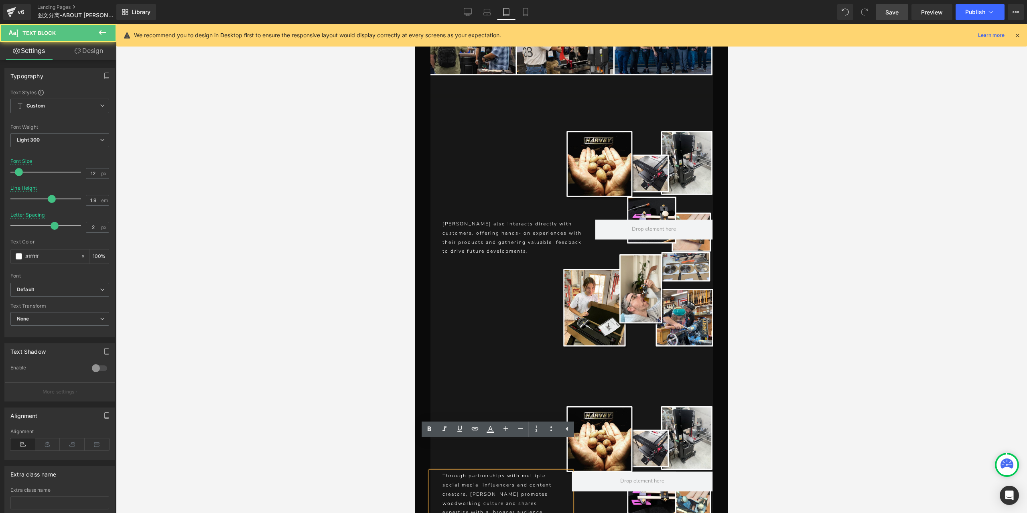
scroll to position [3646, 0]
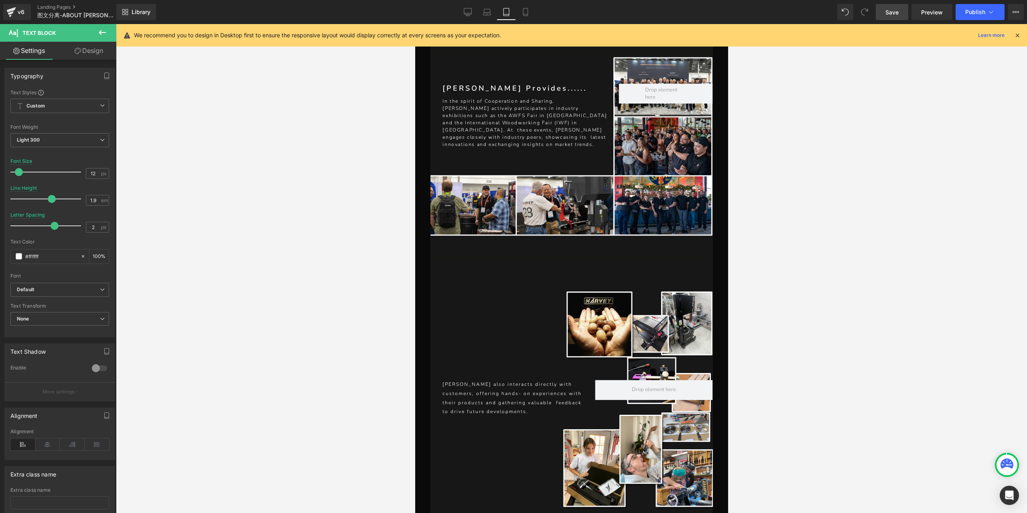
click at [537, 380] on p "[PERSON_NAME] also interacts directly with customers, offering hands- on experi…" at bounding box center [512, 398] width 140 height 36
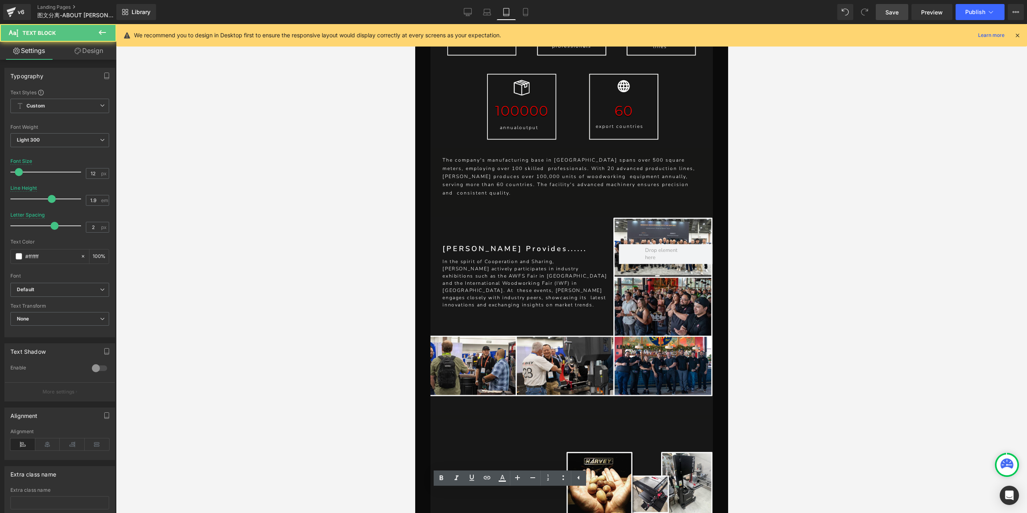
scroll to position [3366, 0]
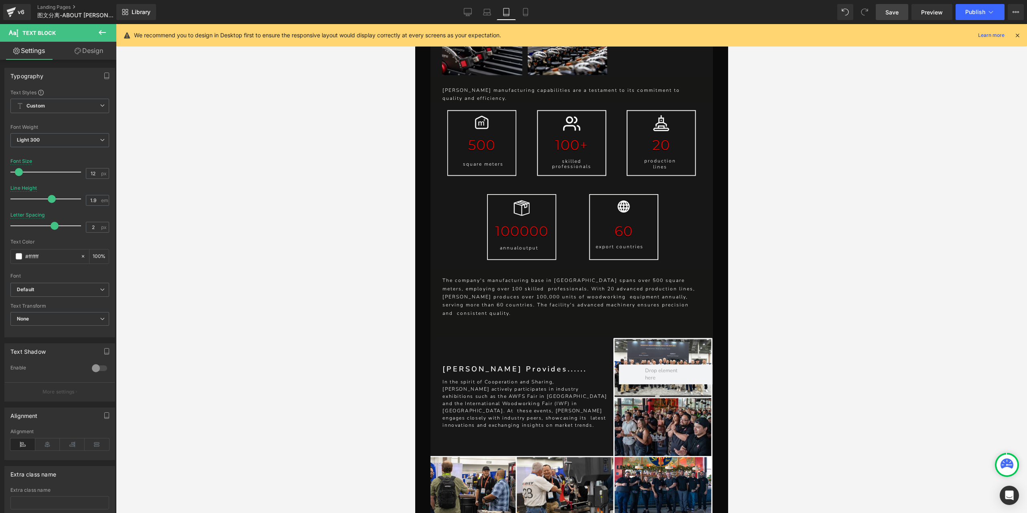
click at [549, 378] on div "In the spirit of Cooperation and Sharing, [PERSON_NAME] actively participates i…" at bounding box center [524, 403] width 188 height 51
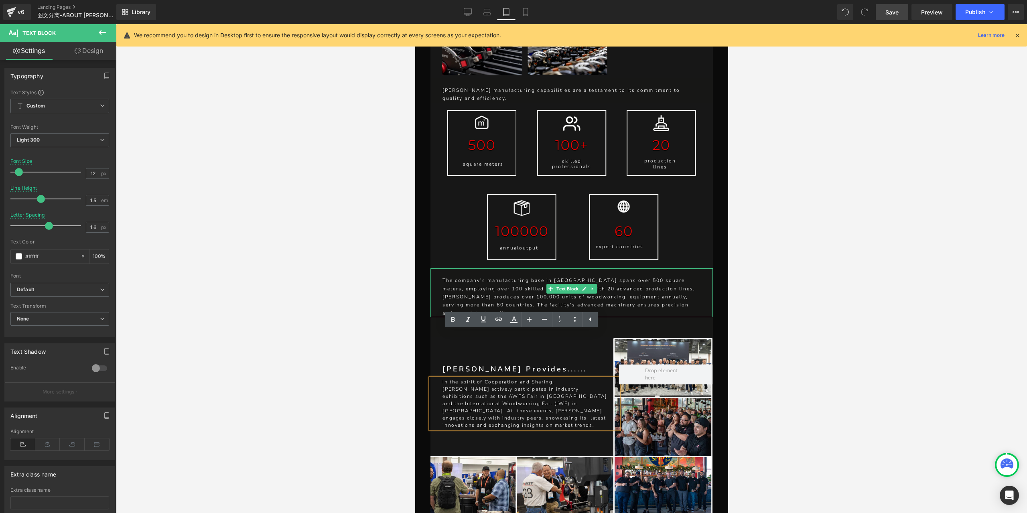
click at [535, 276] on p "The company's manufacturing base in [GEOGRAPHIC_DATA] spans over 500 square met…" at bounding box center [571, 296] width 258 height 41
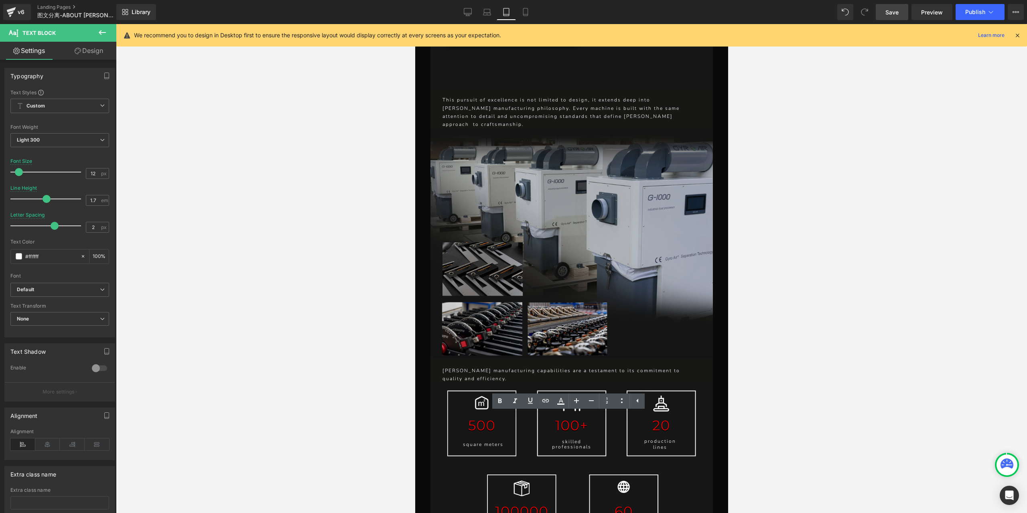
scroll to position [3085, 0]
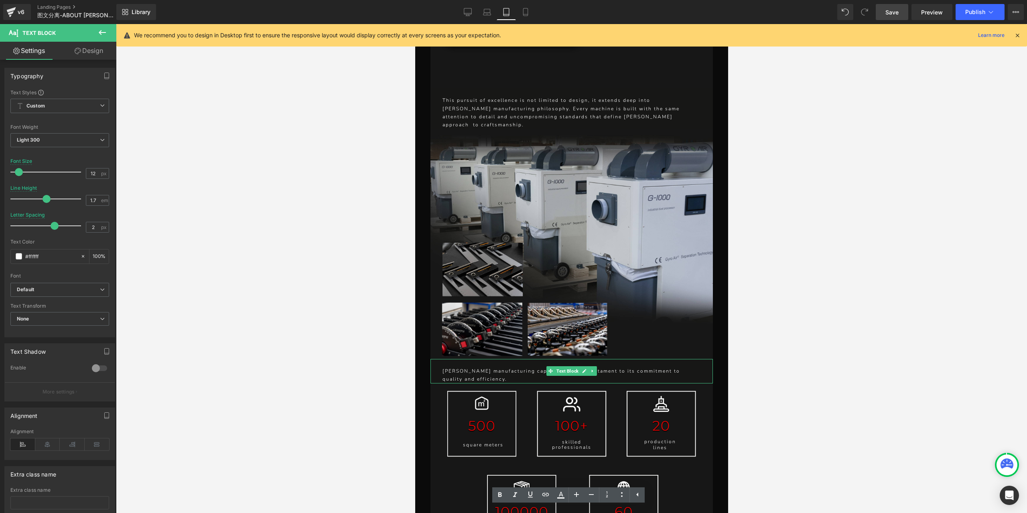
click at [530, 367] on p "[PERSON_NAME] manufacturing capabilities are a testament to its commitment to q…" at bounding box center [571, 375] width 258 height 16
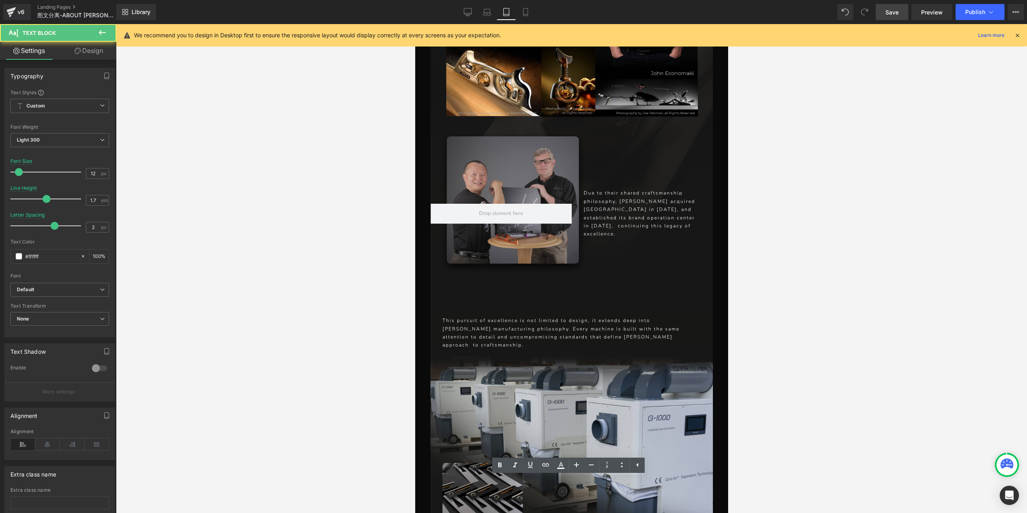
scroll to position [2804, 0]
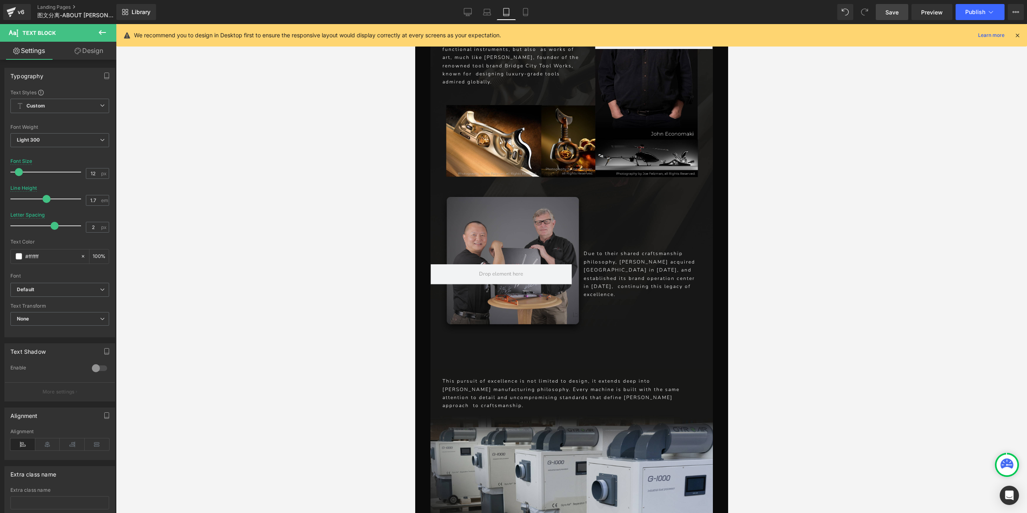
click at [572, 369] on div "Separator" at bounding box center [571, 373] width 282 height 8
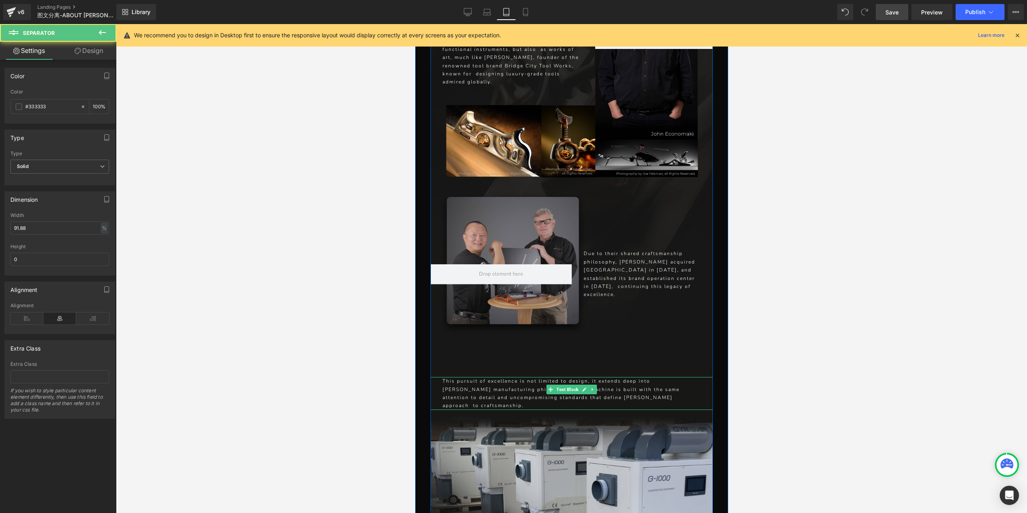
click at [575, 377] on p "This pursuit of excellence is not limited to design, it extends deep into [PERS…" at bounding box center [571, 393] width 258 height 33
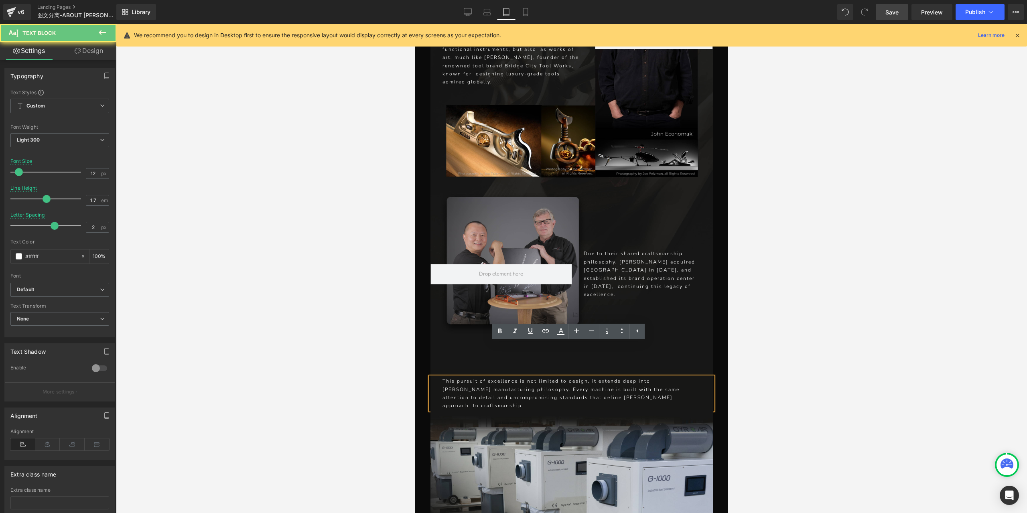
click at [660, 377] on p "This pursuit of excellence is not limited to design, it extends deep into [PERS…" at bounding box center [571, 393] width 258 height 33
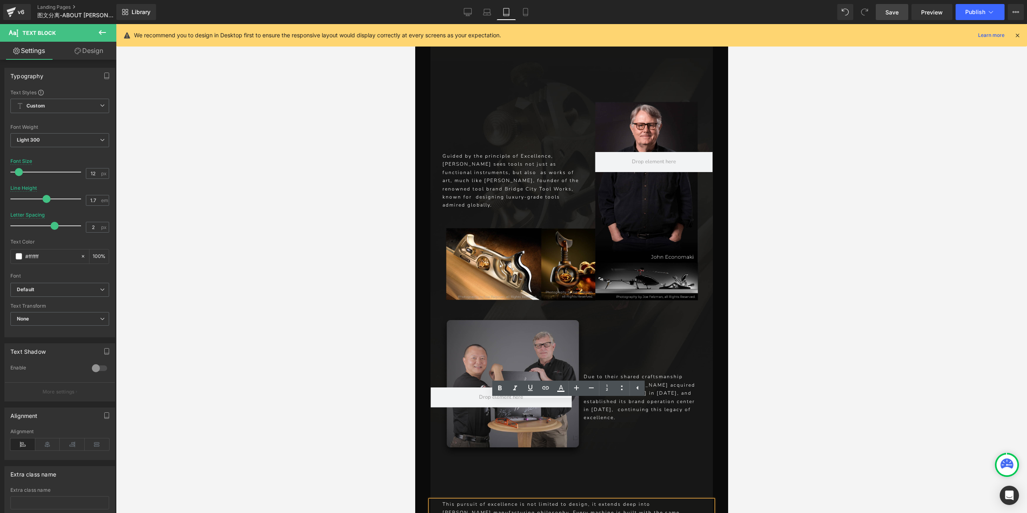
scroll to position [2644, 0]
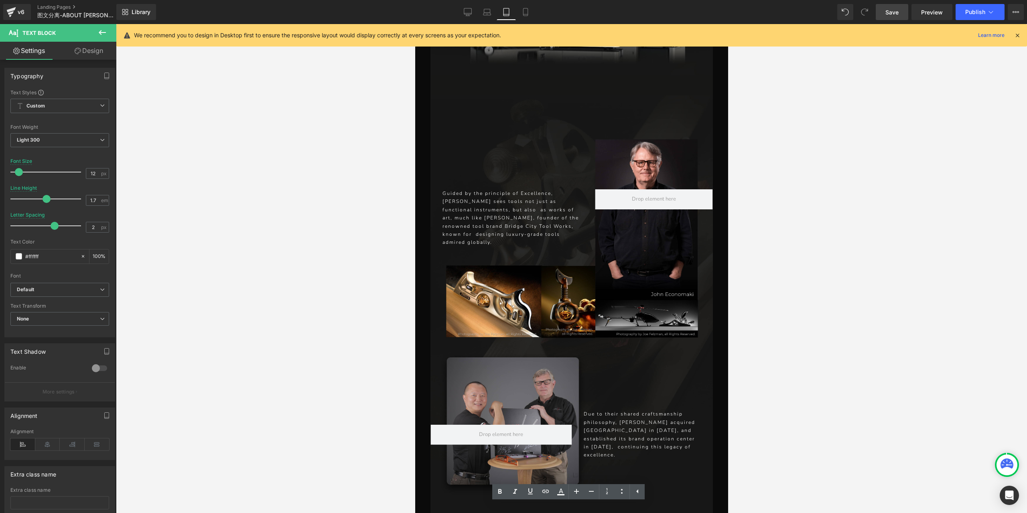
click at [648, 410] on p "Due to their shared craftsmanship philosophy, [PERSON_NAME] acquired [GEOGRAPHI…" at bounding box center [641, 434] width 117 height 49
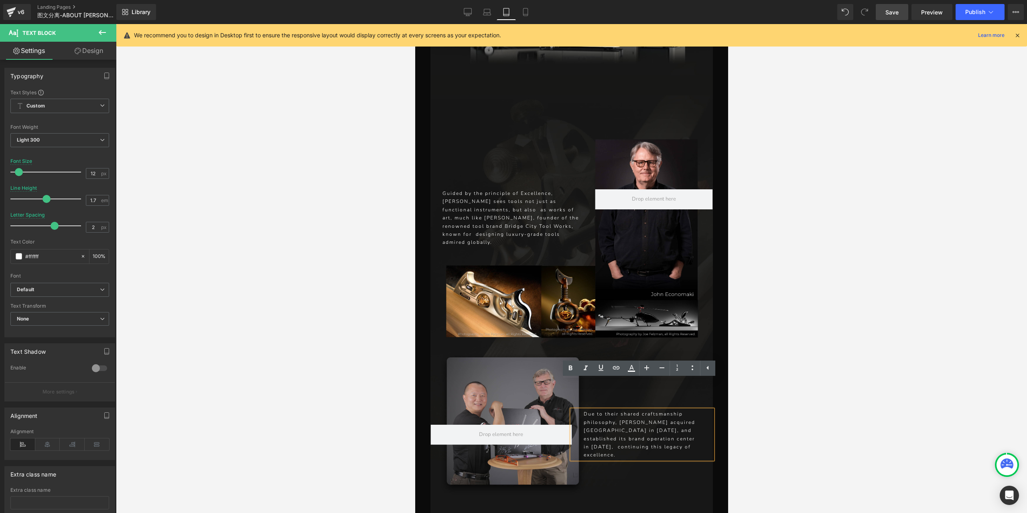
click at [512, 197] on p "[PERSON_NAME] sees tools not just as functional instruments, but also as works …" at bounding box center [512, 221] width 140 height 49
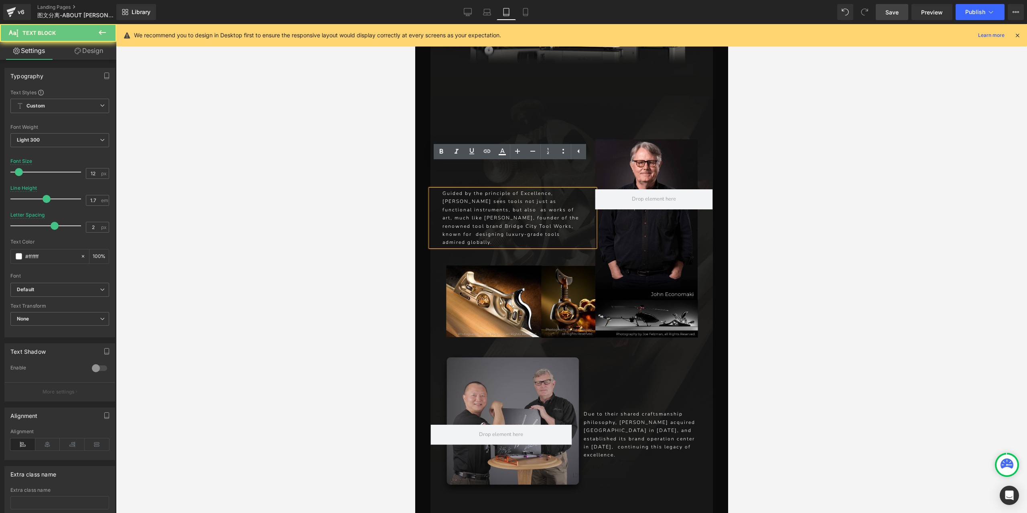
click at [550, 203] on p "[PERSON_NAME] sees tools not just as functional instruments, but also as works …" at bounding box center [512, 221] width 140 height 49
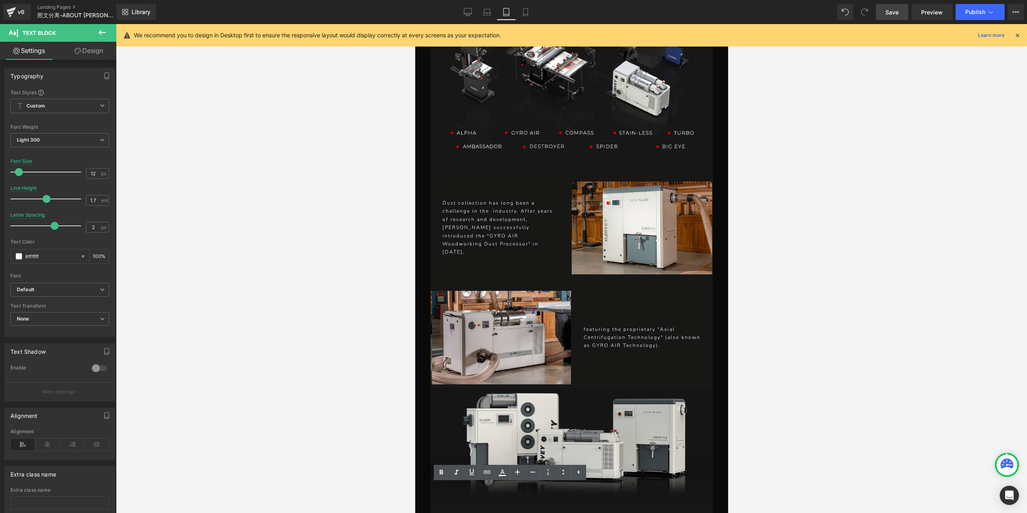
scroll to position [2163, 0]
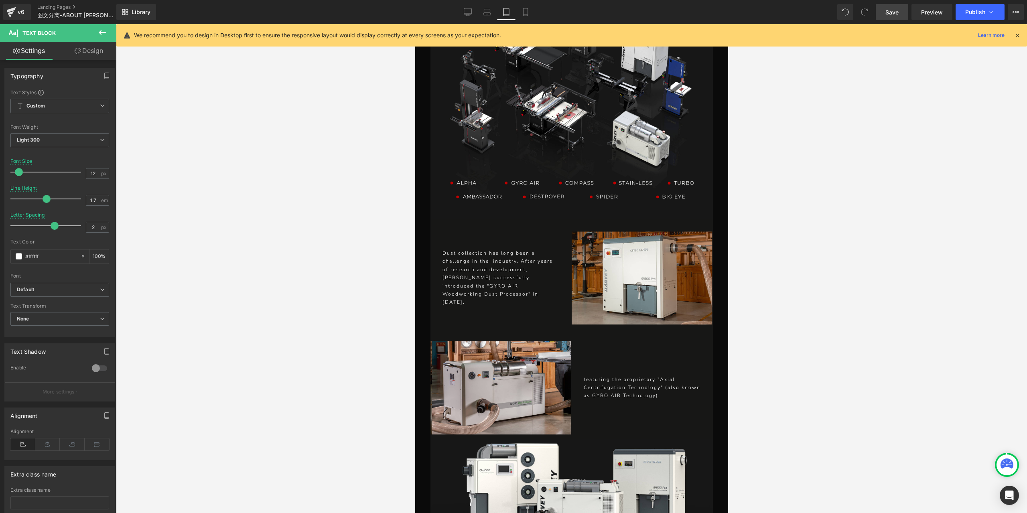
click at [606, 375] on p "featuring the proprietary "Axial Centrifugation Technology" (also known as GYRO…" at bounding box center [641, 387] width 117 height 24
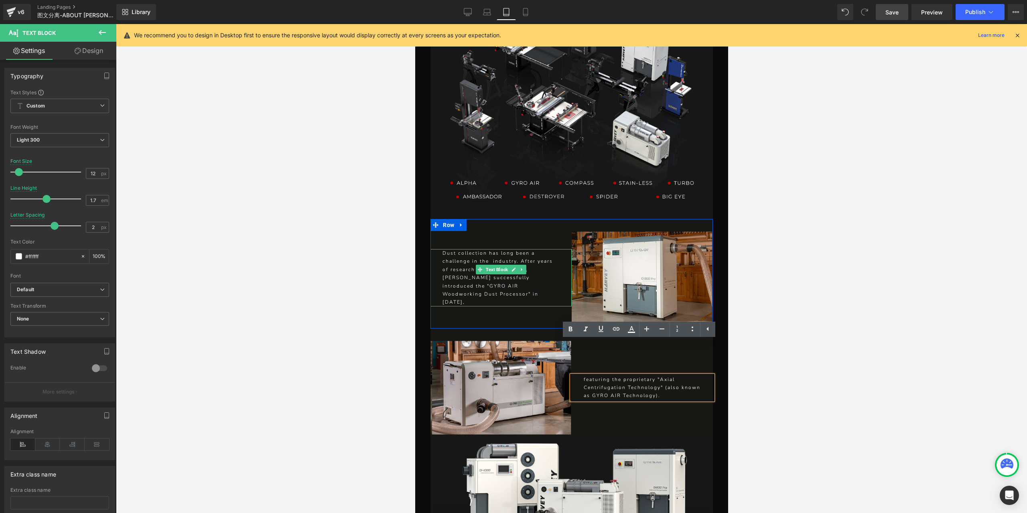
click at [520, 257] on p "Dust collection has long been a challenge in the industry. After years of resea…" at bounding box center [500, 277] width 117 height 57
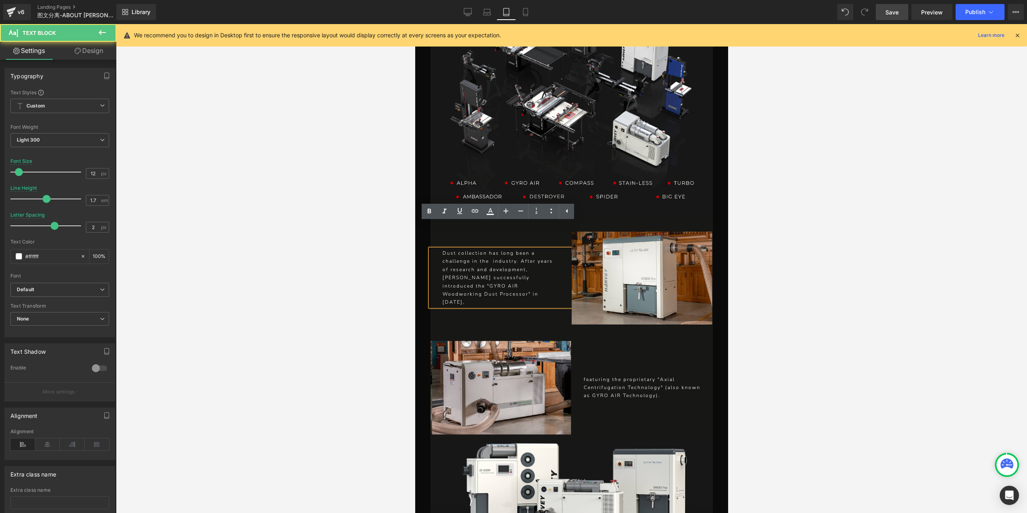
click at [558, 259] on div "Dust collection has long been a challenge in the industry. After years of resea…" at bounding box center [500, 277] width 141 height 57
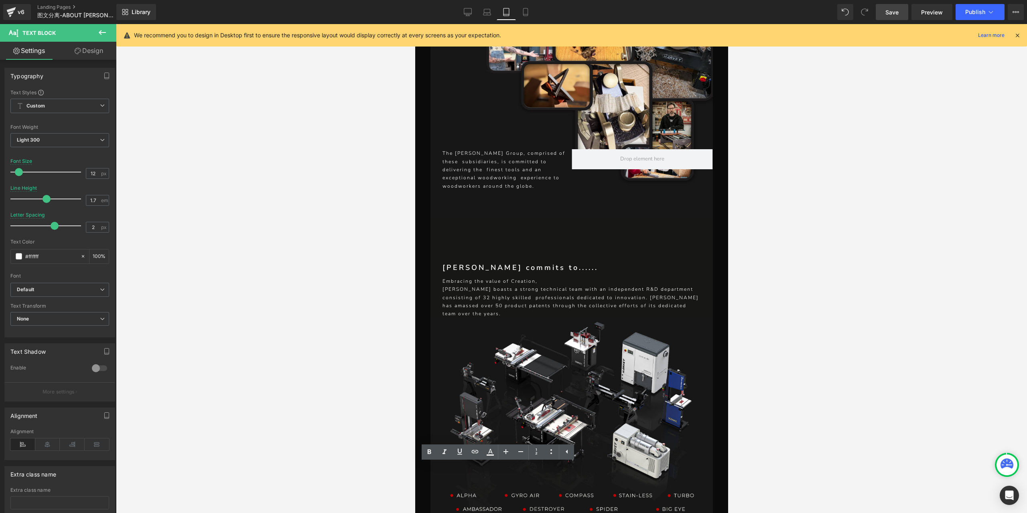
scroll to position [1802, 0]
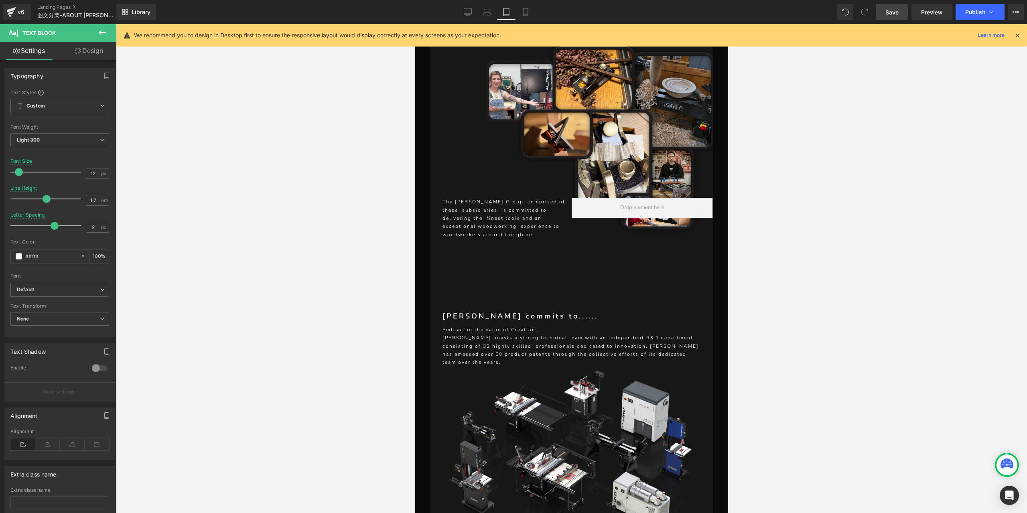
click at [626, 334] on p "[PERSON_NAME] boasts a strong technical team with an independent R&D department…" at bounding box center [571, 350] width 258 height 33
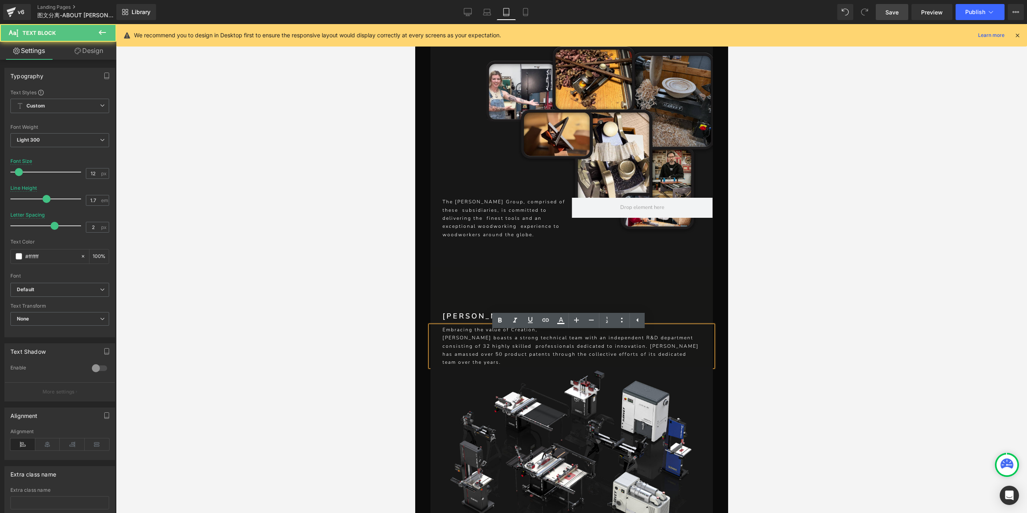
scroll to position [1681, 0]
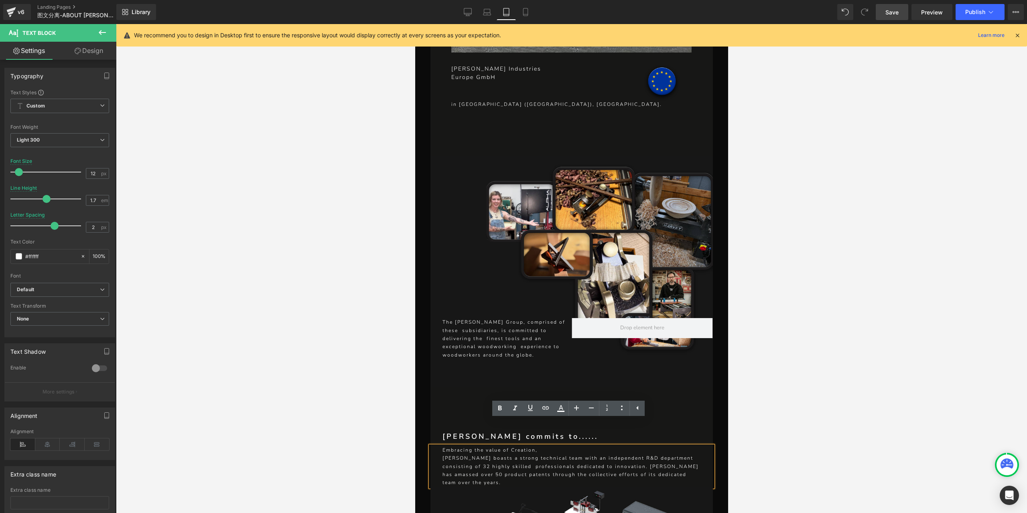
click at [533, 318] on p "The [PERSON_NAME] Group, comprised of these subsidiaries, is committed to deliv…" at bounding box center [506, 338] width 129 height 41
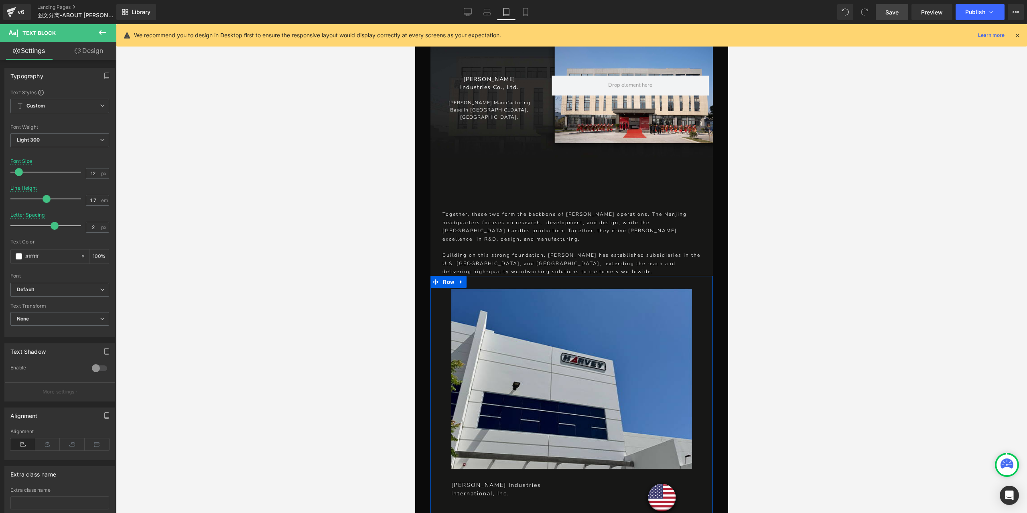
scroll to position [639, 0]
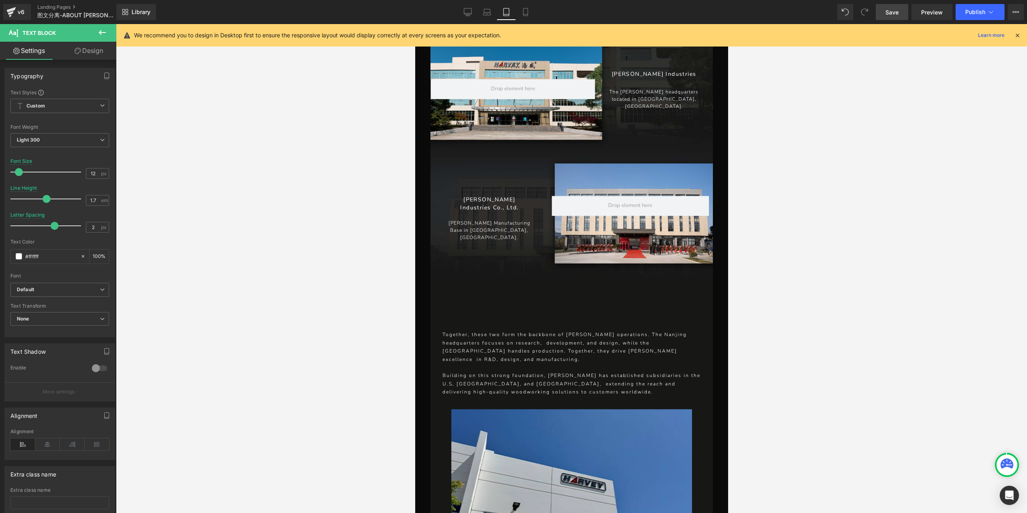
click at [575, 330] on p "Together, these two form the backbone of [PERSON_NAME] operations. The Nanjing …" at bounding box center [571, 346] width 258 height 33
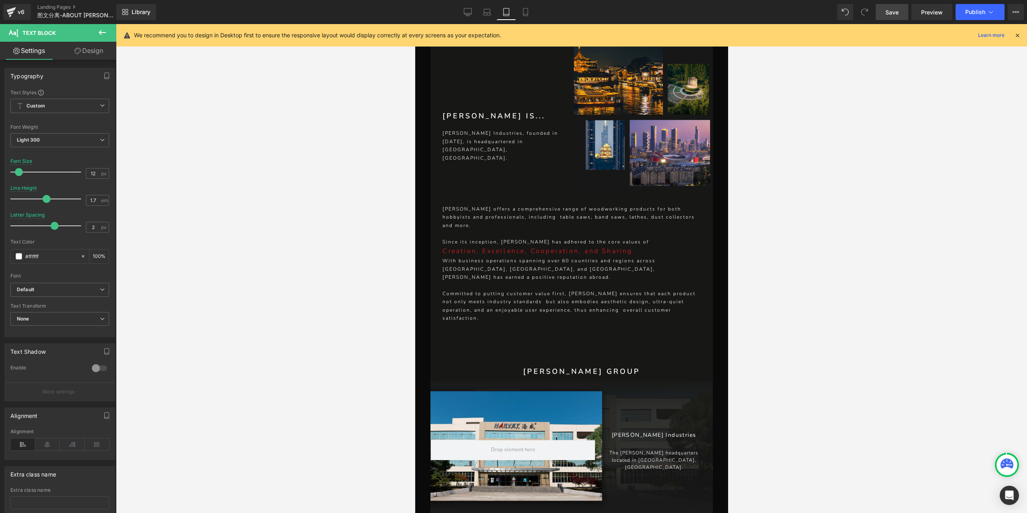
scroll to position [158, 0]
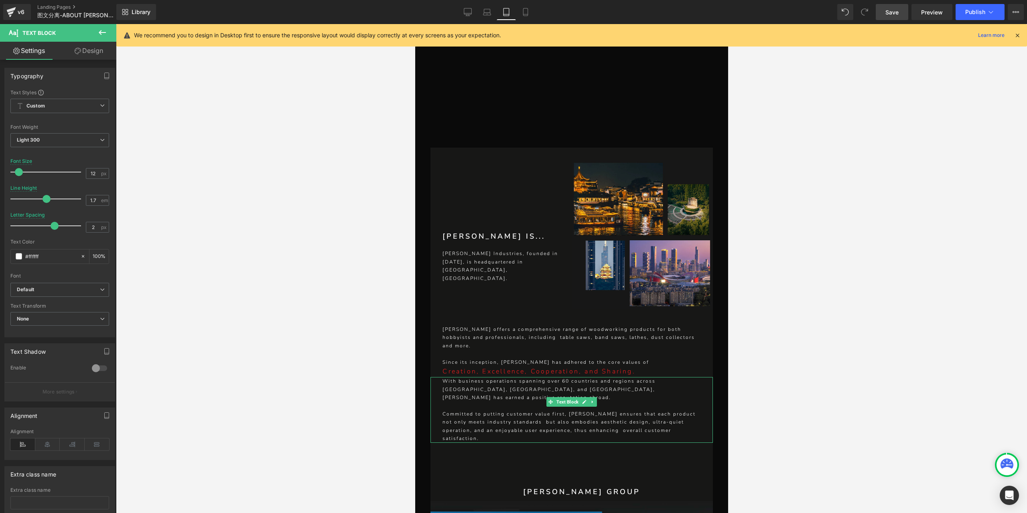
click at [573, 379] on p "With business operations spanning over 60 countries and regions across [GEOGRAP…" at bounding box center [571, 389] width 258 height 24
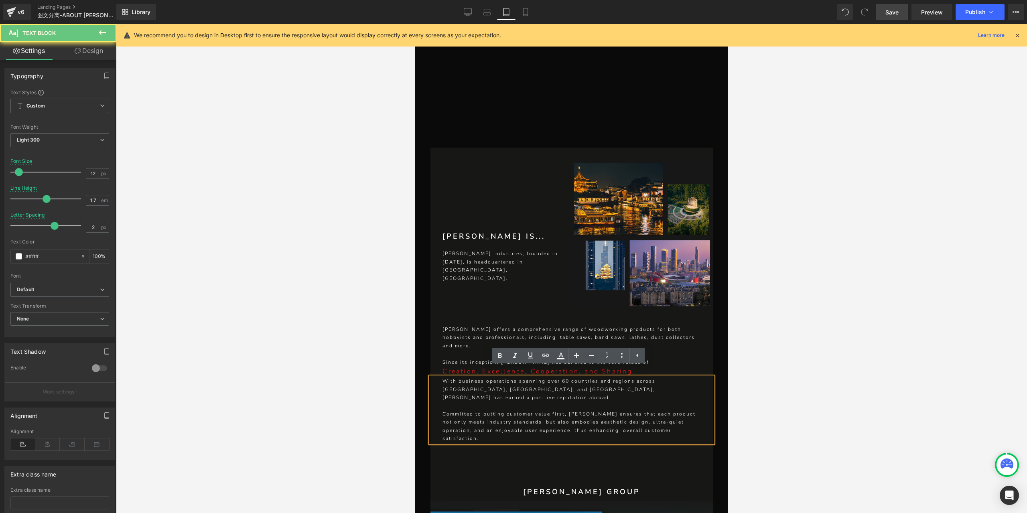
click at [612, 410] on p "Committed to putting customer value first, [PERSON_NAME] ensures that each prod…" at bounding box center [571, 426] width 258 height 33
click at [539, 335] on p "[PERSON_NAME] offers a comprehensive range of woodworking products for both hob…" at bounding box center [573, 337] width 262 height 24
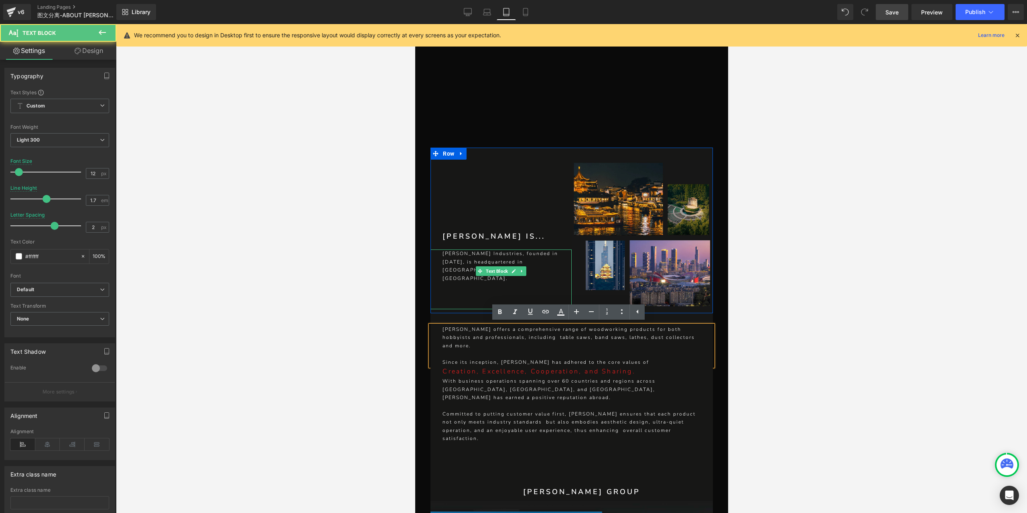
click at [507, 274] on p "[PERSON_NAME] Industries, founded in [DATE], is headquartered in [GEOGRAPHIC_DA…" at bounding box center [506, 265] width 129 height 33
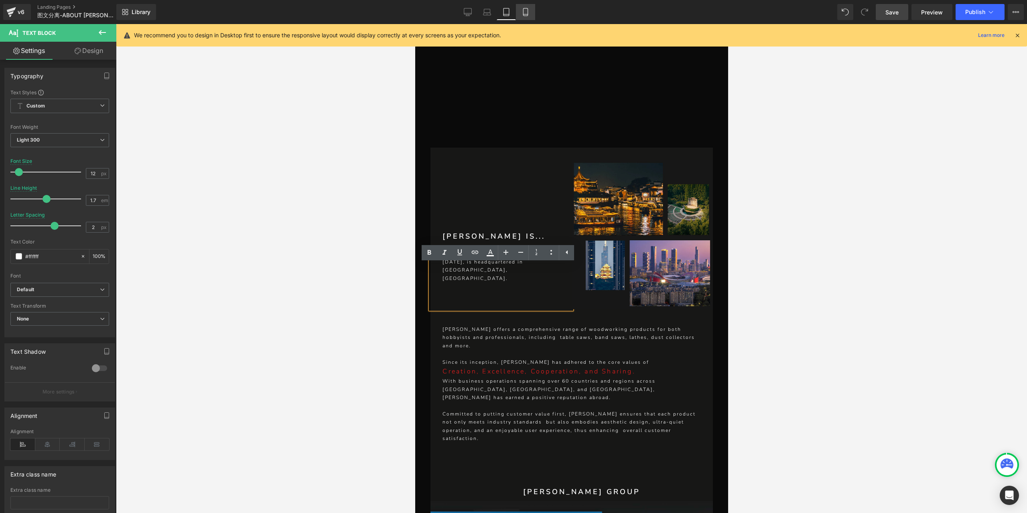
click at [524, 16] on link "Mobile" at bounding box center [525, 12] width 19 height 16
type input "9"
type input "1.5"
type input "100"
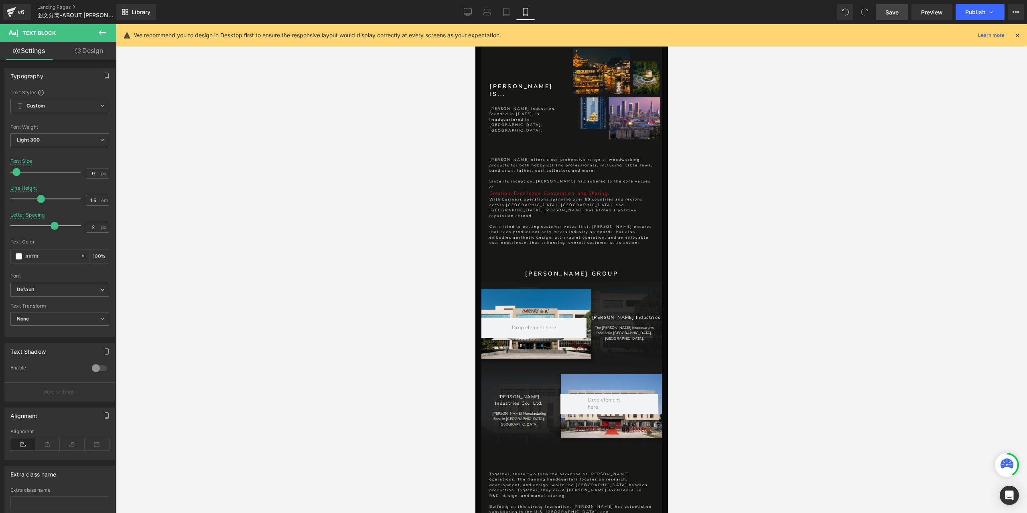
scroll to position [9, 0]
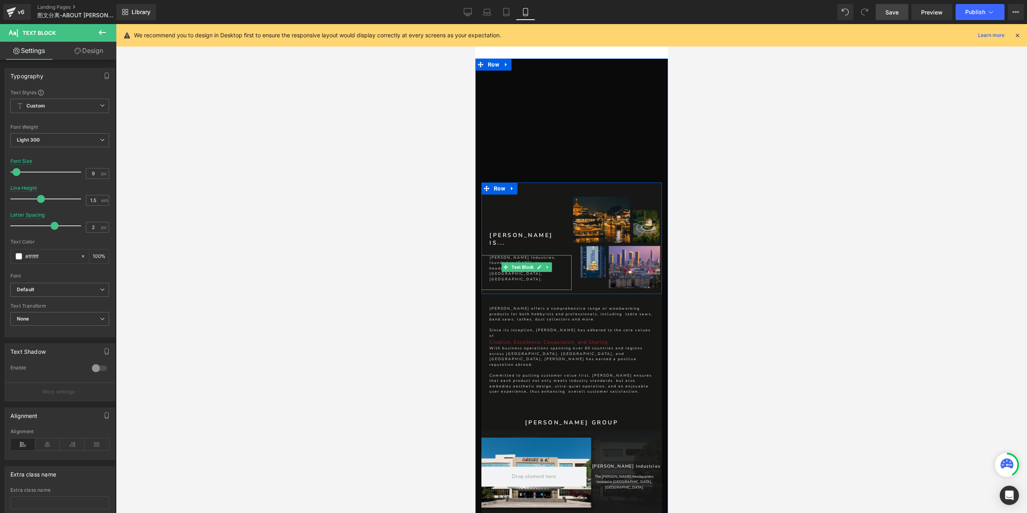
click at [539, 271] on p "[PERSON_NAME] Industries, founded in [DATE], is headquartered in [GEOGRAPHIC_DA…" at bounding box center [530, 268] width 82 height 27
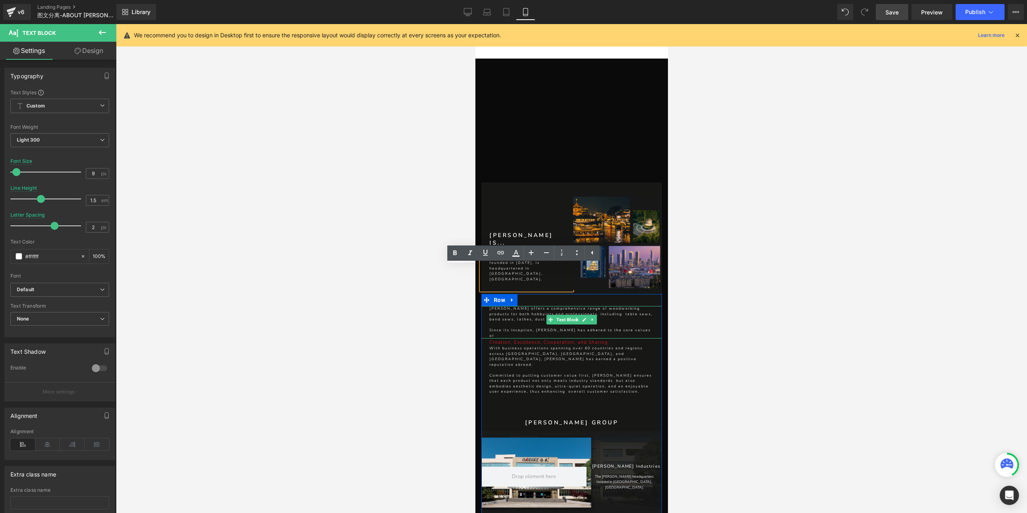
click at [605, 317] on p "[PERSON_NAME] offers a comprehensive range of woodworking products for both hob…" at bounding box center [571, 314] width 164 height 16
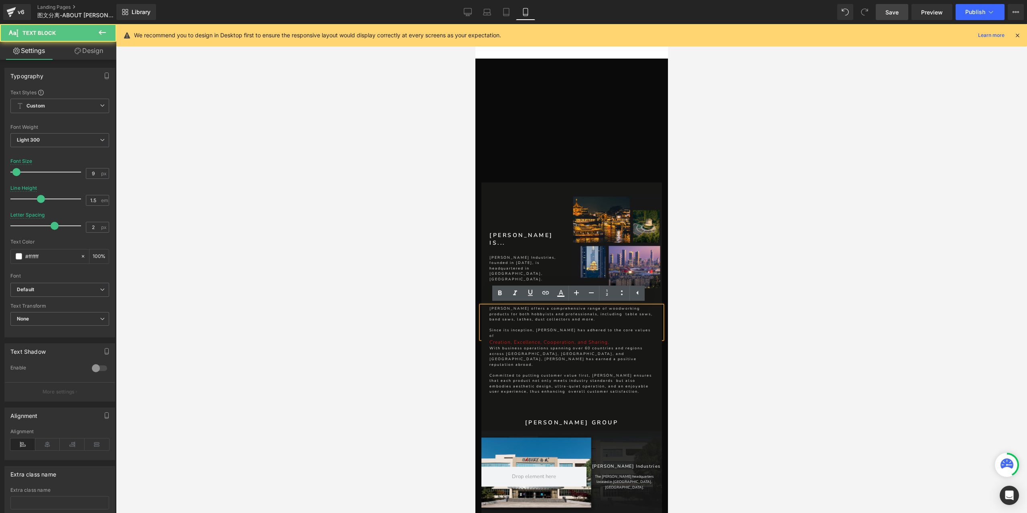
click at [616, 317] on p "[PERSON_NAME] offers a comprehensive range of woodworking products for both hob…" at bounding box center [571, 314] width 164 height 16
click at [510, 328] on p "Since its inception, [PERSON_NAME] has adhered to the core values of" at bounding box center [571, 333] width 164 height 11
click at [543, 352] on p "With business operations spanning over 60 countries and regions across [GEOGRAP…" at bounding box center [571, 357] width 164 height 22
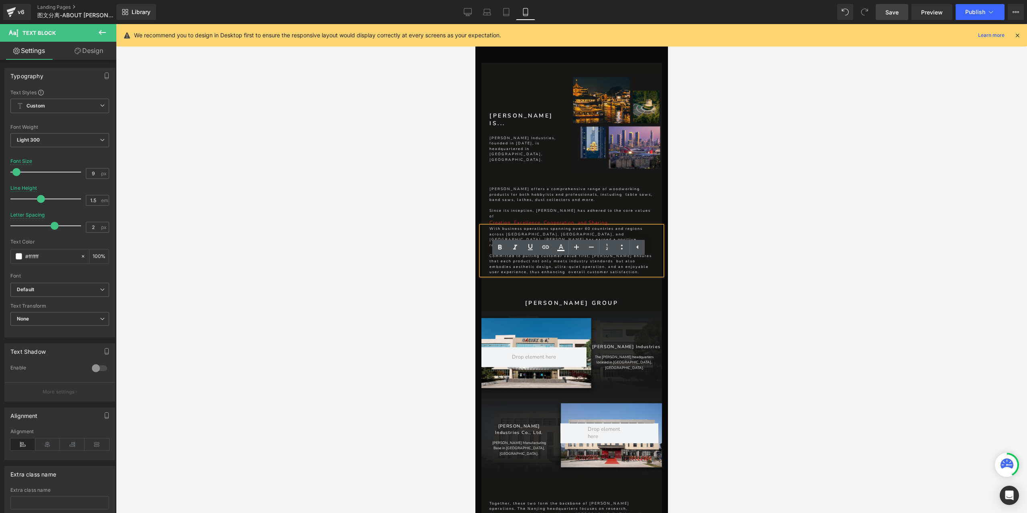
scroll to position [169, 0]
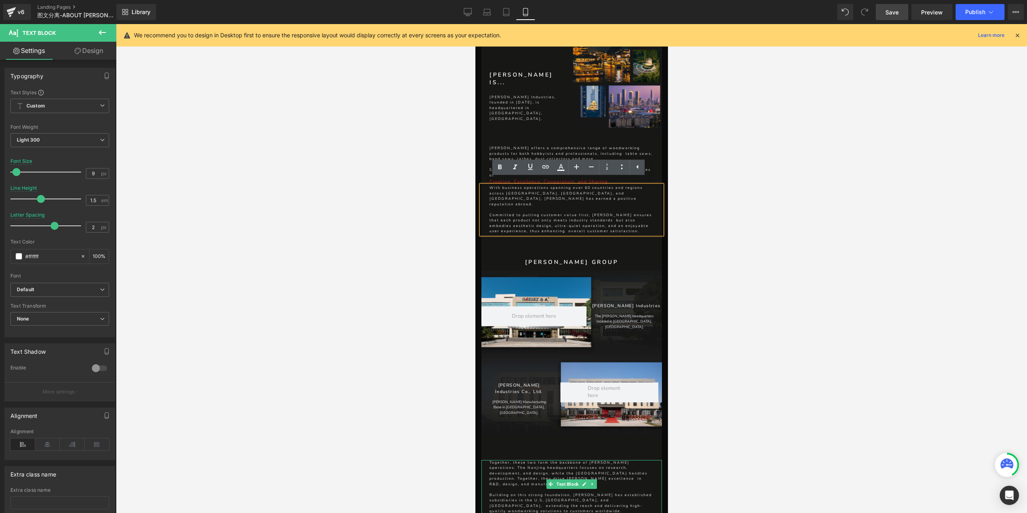
click at [519, 468] on p "Together, these two form the backbone of [PERSON_NAME] operations. The Nanjing …" at bounding box center [571, 473] width 164 height 27
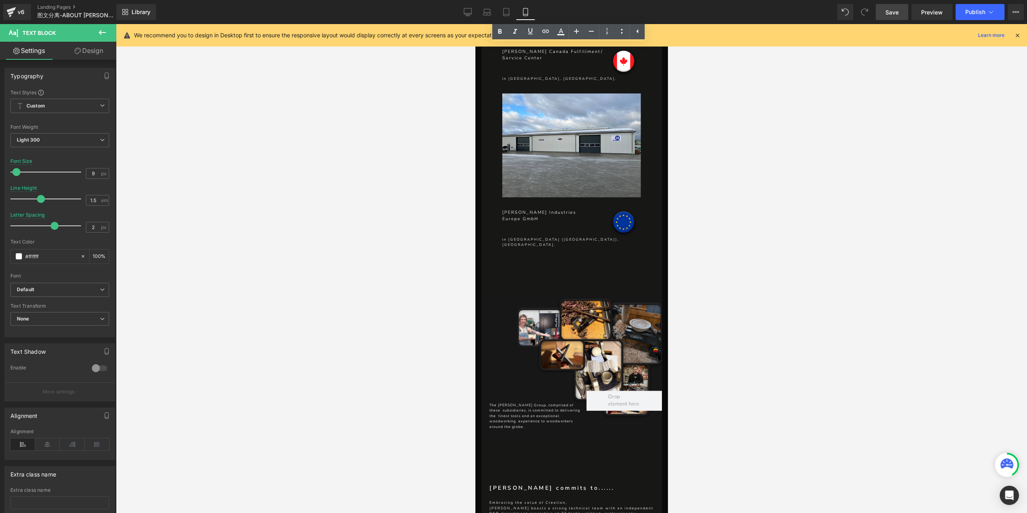
scroll to position [1051, 0]
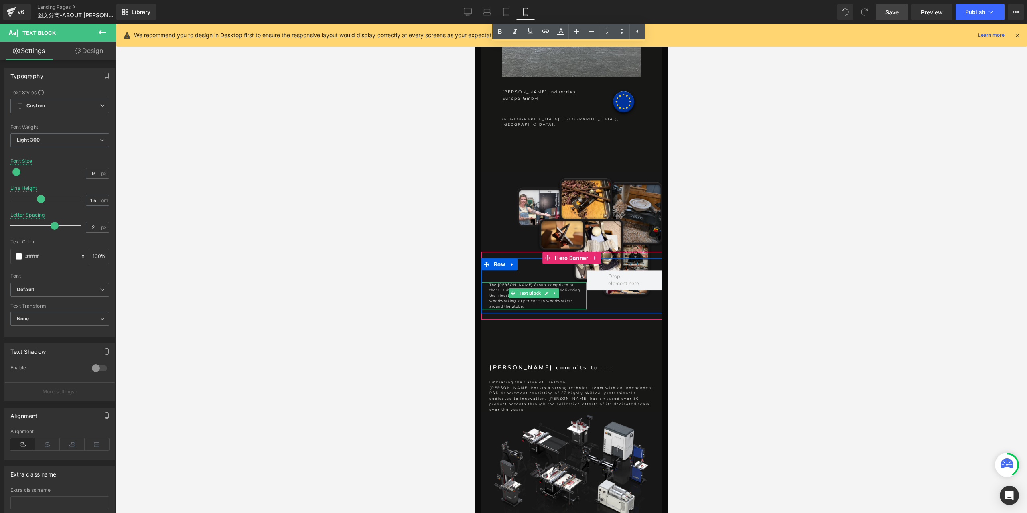
click at [570, 282] on p "The [PERSON_NAME] Group, comprised of these subsidiaries, is committed to deliv…" at bounding box center [535, 295] width 93 height 27
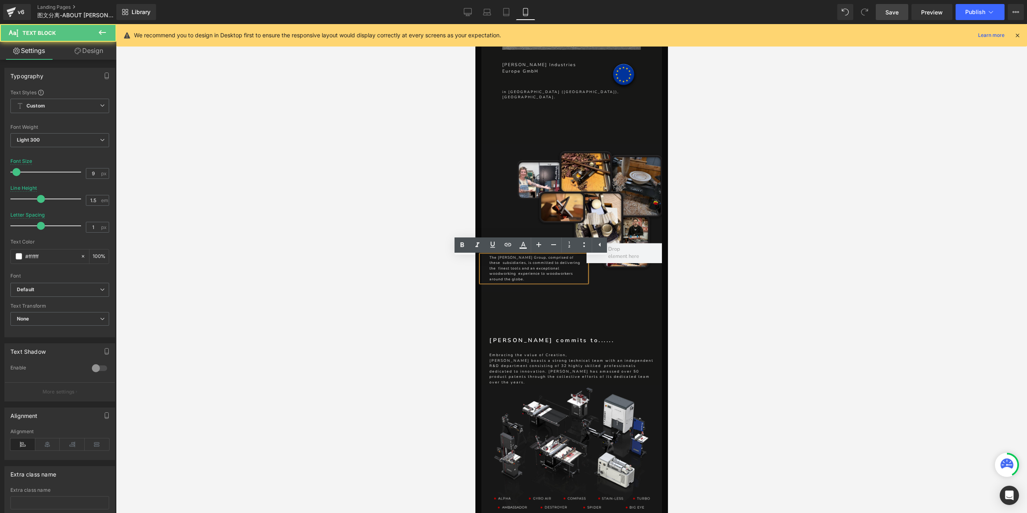
scroll to position [1092, 0]
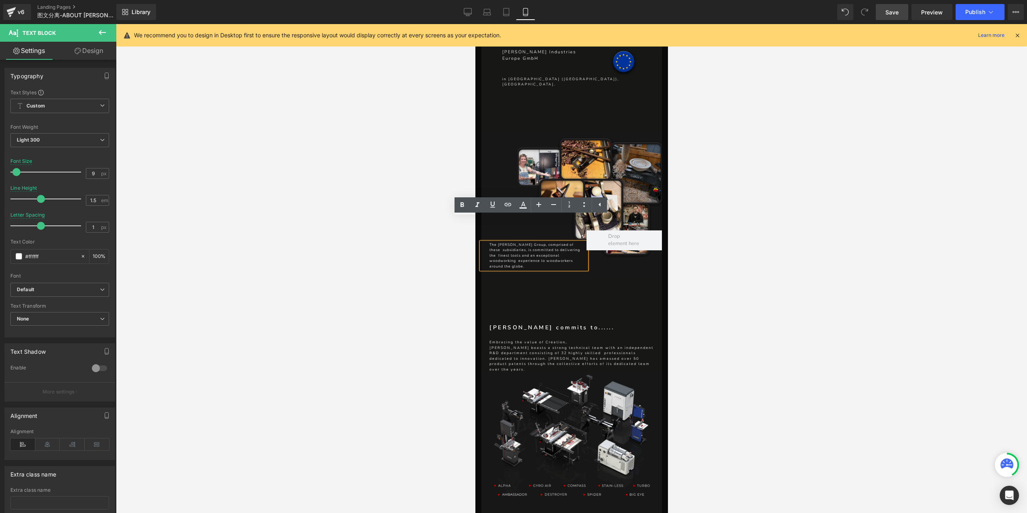
click at [594, 345] on p "[PERSON_NAME] boasts a strong technical team with an independent R&D department…" at bounding box center [571, 358] width 164 height 27
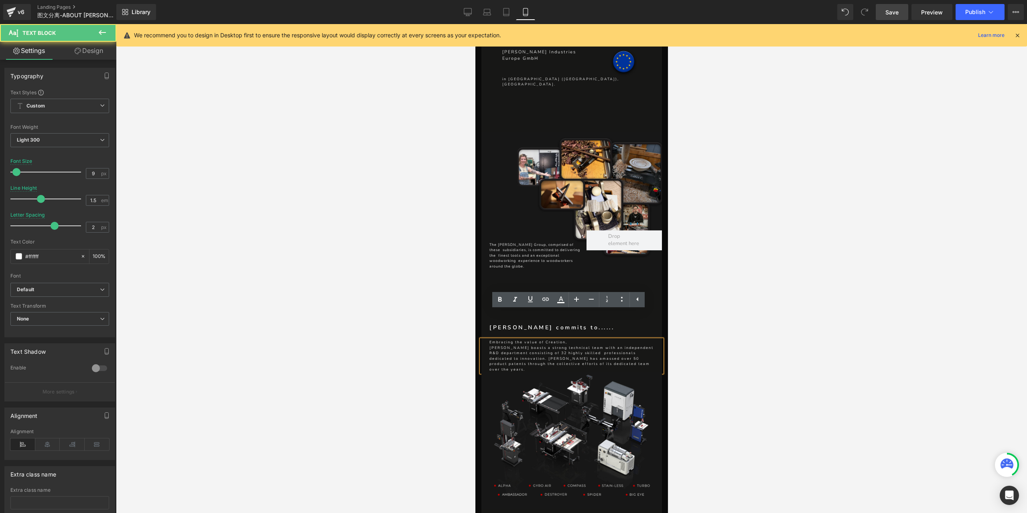
click at [628, 345] on p "[PERSON_NAME] boasts a strong technical team with an independent R&D department…" at bounding box center [571, 358] width 164 height 27
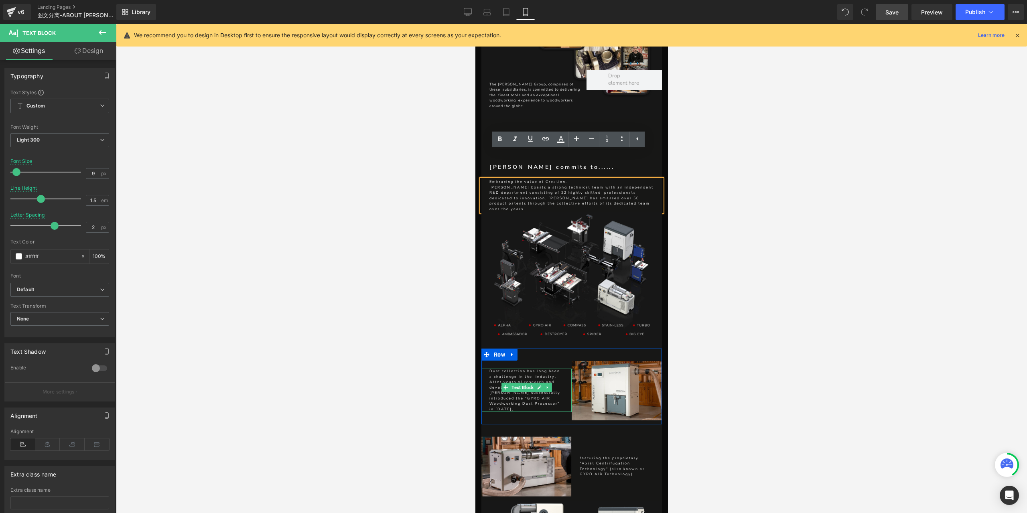
click at [552, 369] on p "Dust collection has long been a challenge in the industry. After years of resea…" at bounding box center [526, 390] width 74 height 43
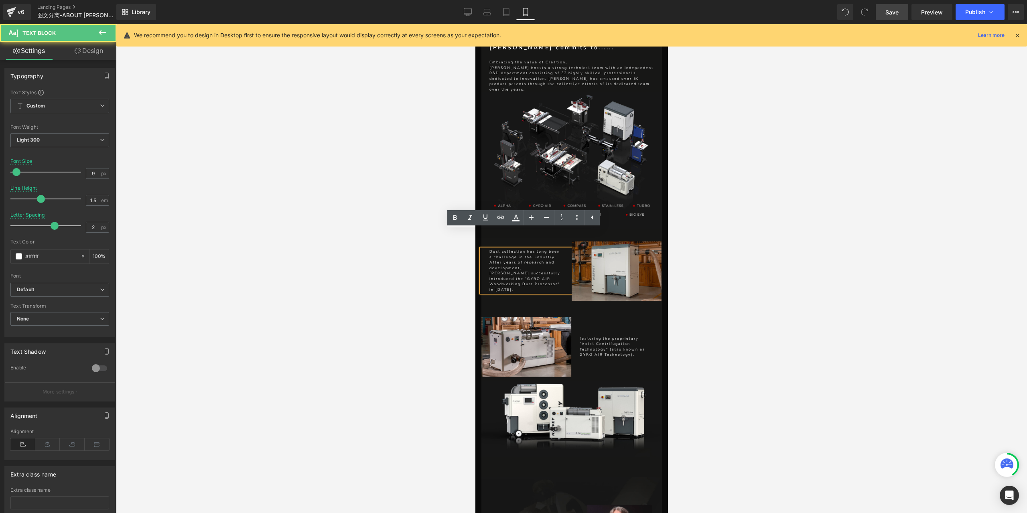
scroll to position [1372, 0]
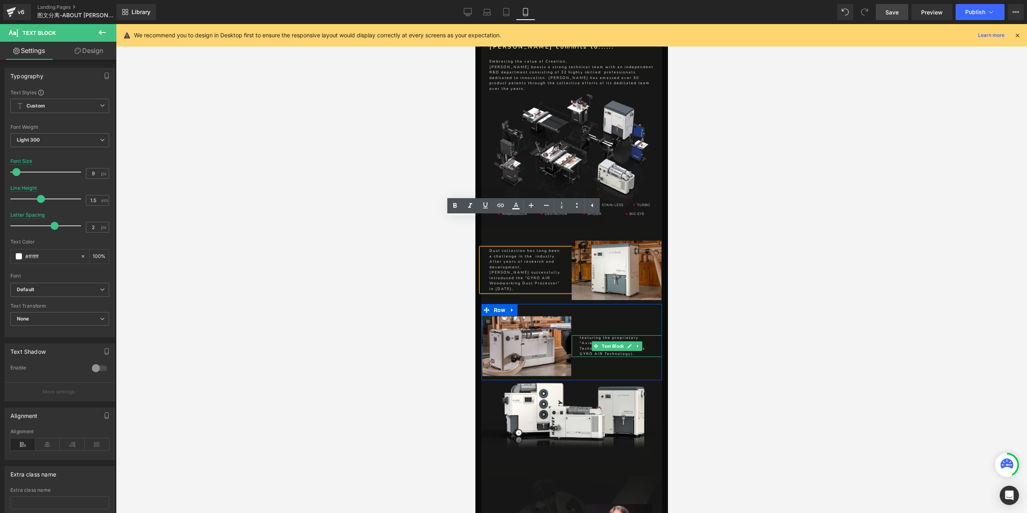
click at [642, 335] on p "featuring the proprietary "Axial Centrifugation Technology" (also known as GYRO…" at bounding box center [616, 346] width 74 height 22
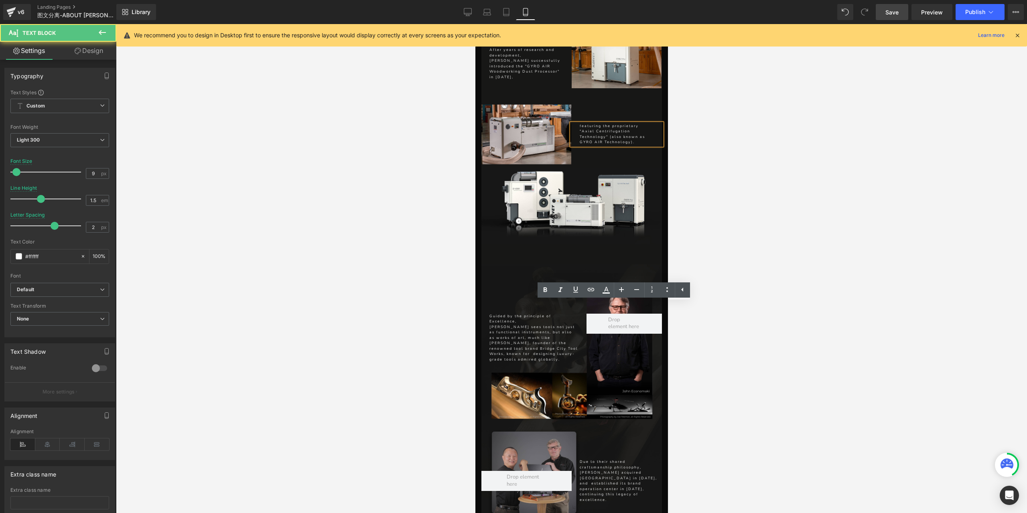
scroll to position [1613, 0]
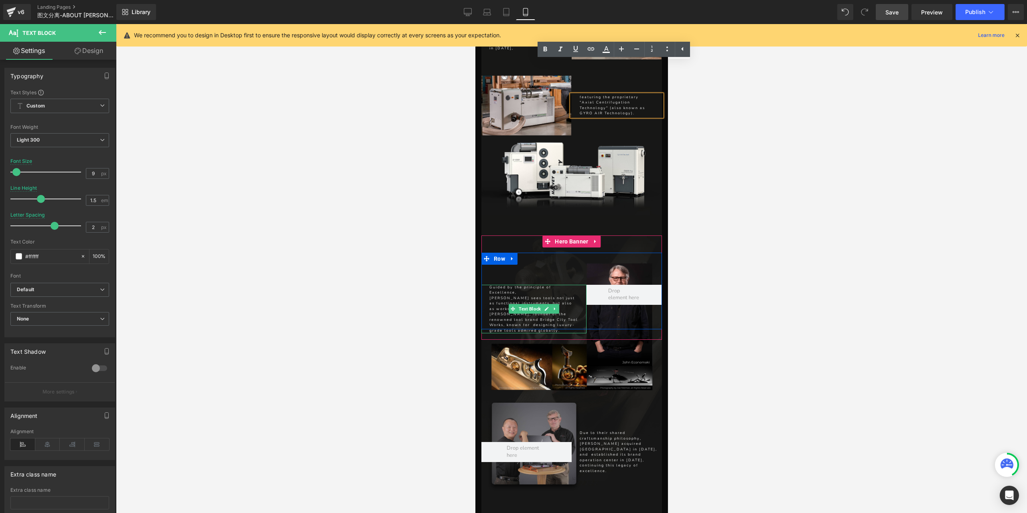
click at [561, 296] on p "[PERSON_NAME] sees tools not just as functional instruments, but also as works …" at bounding box center [533, 315] width 89 height 38
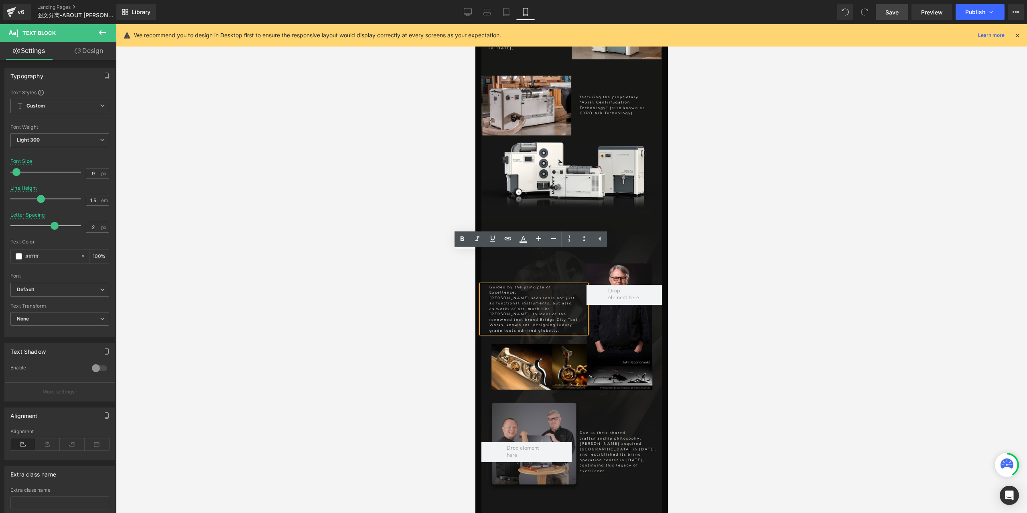
scroll to position [1693, 0]
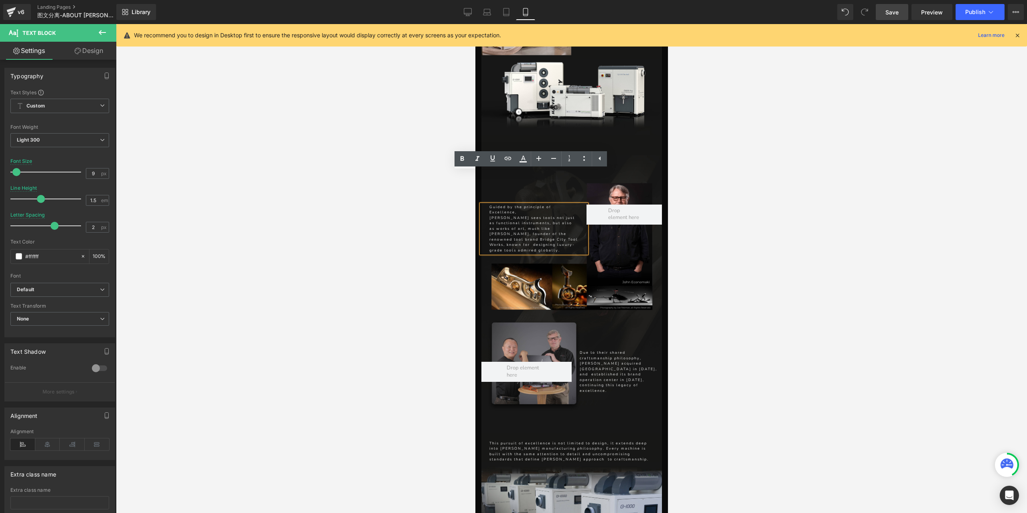
click at [616, 350] on div "Due to their shared craftsmanship philosophy, [PERSON_NAME] acquired [GEOGRAPHI…" at bounding box center [616, 371] width 90 height 43
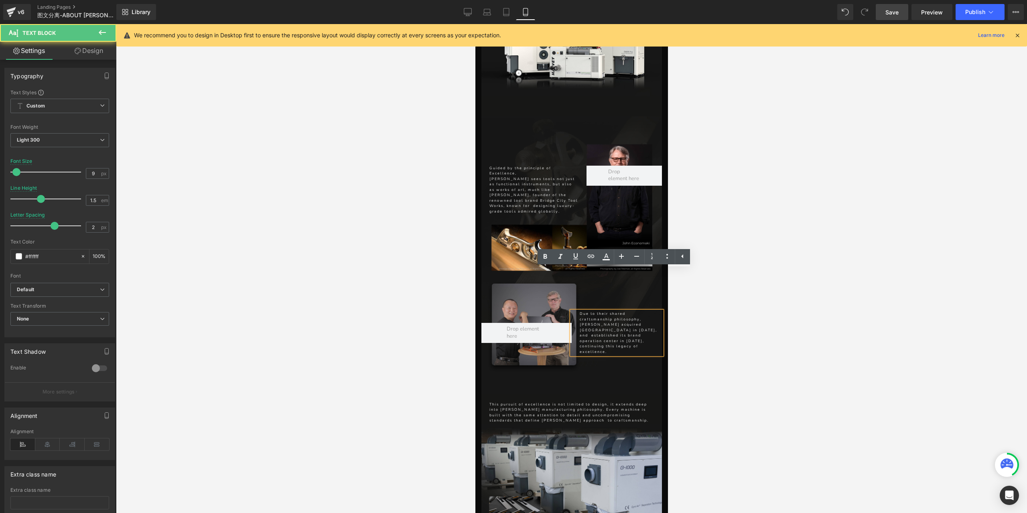
scroll to position [1773, 0]
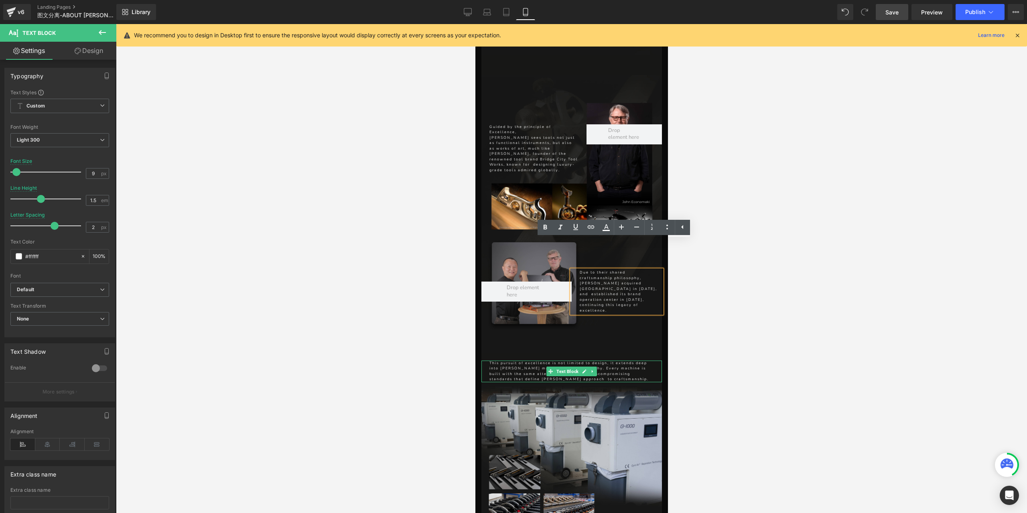
click at [598, 361] on p "This pursuit of excellence is not limited to design, it extends deep into [PERS…" at bounding box center [571, 372] width 164 height 22
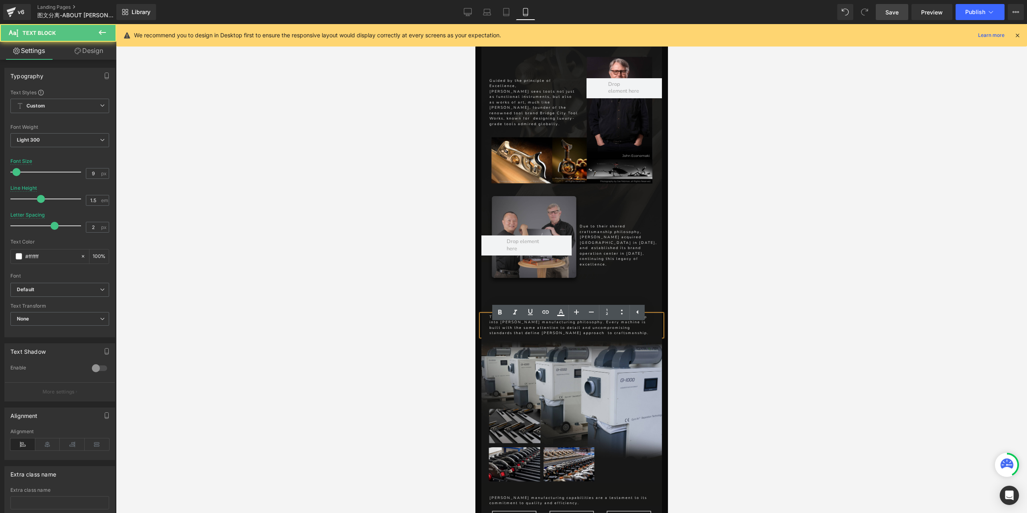
scroll to position [1894, 0]
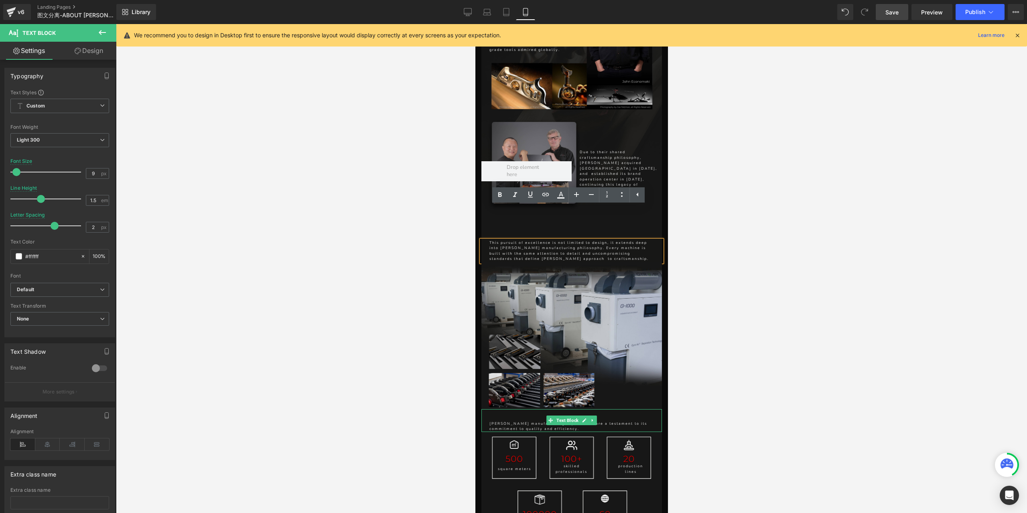
click at [606, 421] on p "[PERSON_NAME] manufacturing capabilities are a testament to its commitment to q…" at bounding box center [571, 426] width 164 height 11
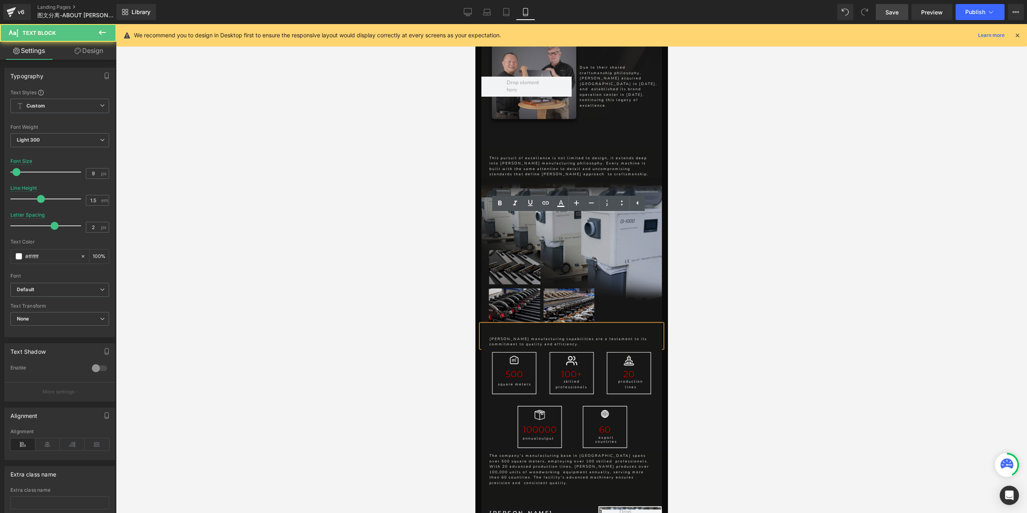
scroll to position [2054, 0]
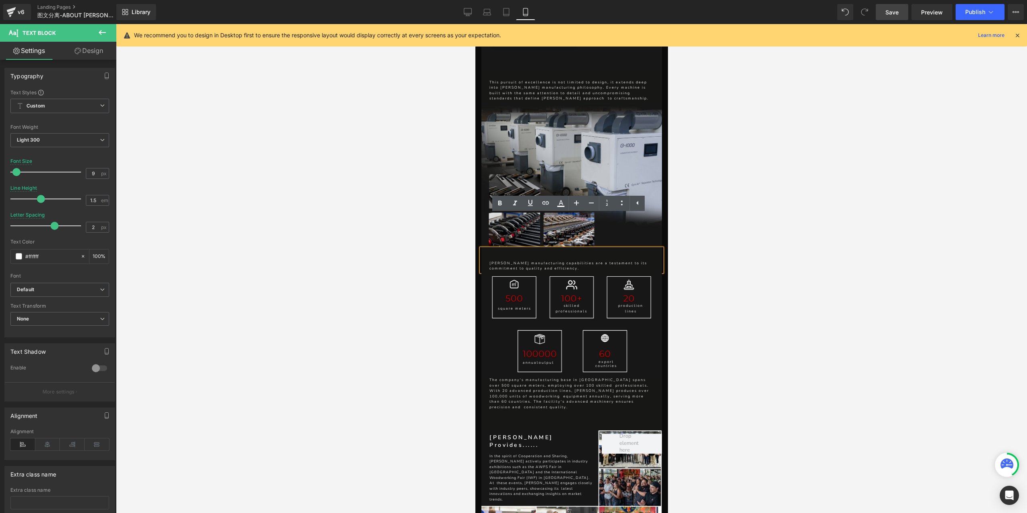
click at [587, 377] on div "The company's manufacturing base in [GEOGRAPHIC_DATA] spans over 500 square met…" at bounding box center [571, 393] width 180 height 32
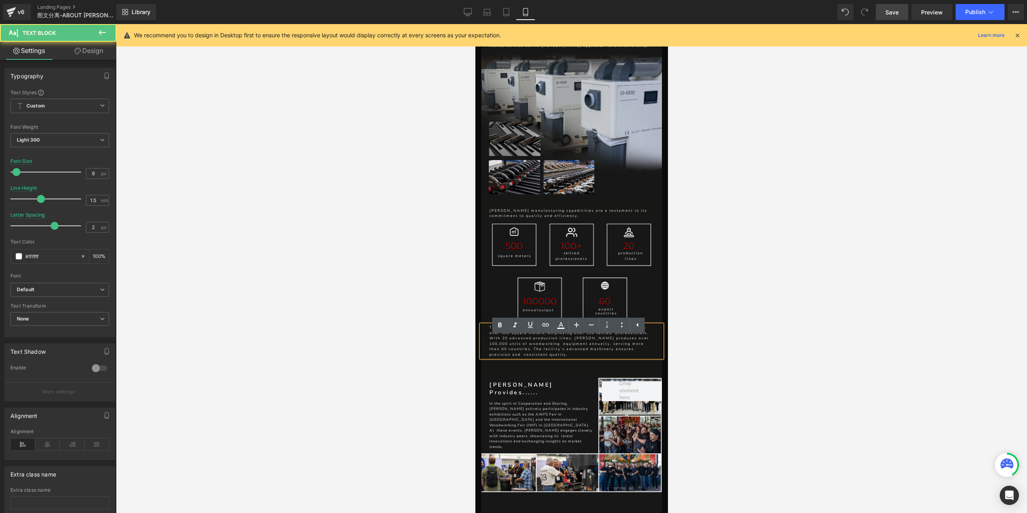
scroll to position [2134, 0]
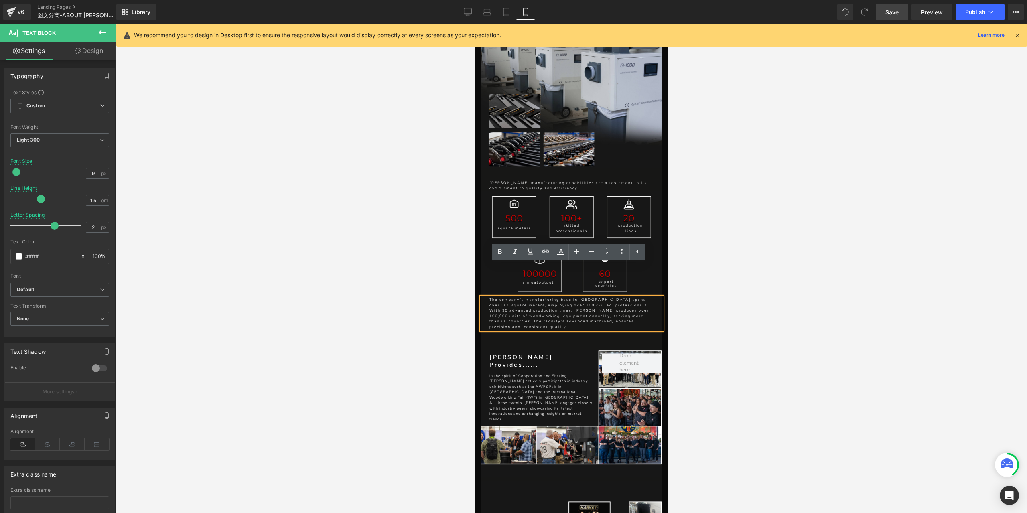
click at [533, 373] on div "In the spirit of Cooperation and Sharing, [PERSON_NAME] actively participates i…" at bounding box center [541, 397] width 120 height 49
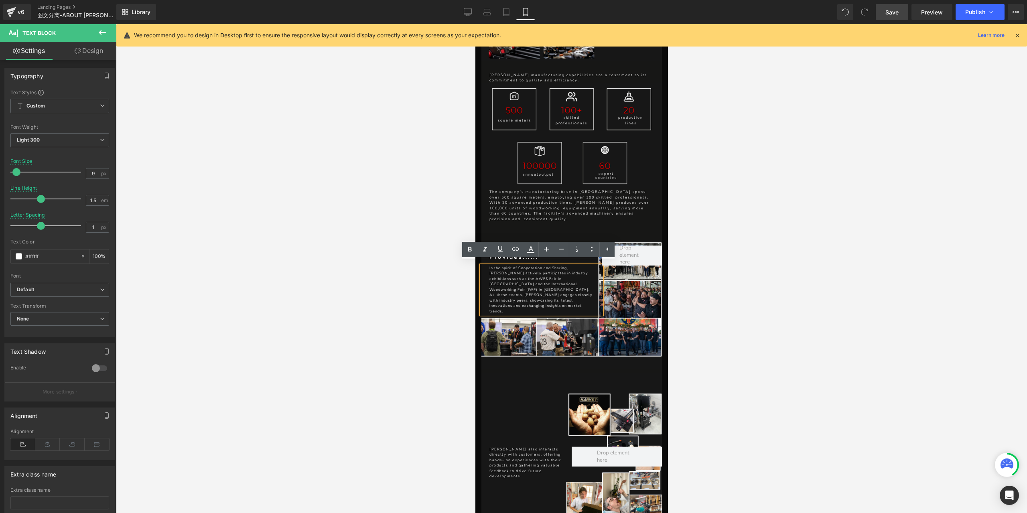
scroll to position [2295, 0]
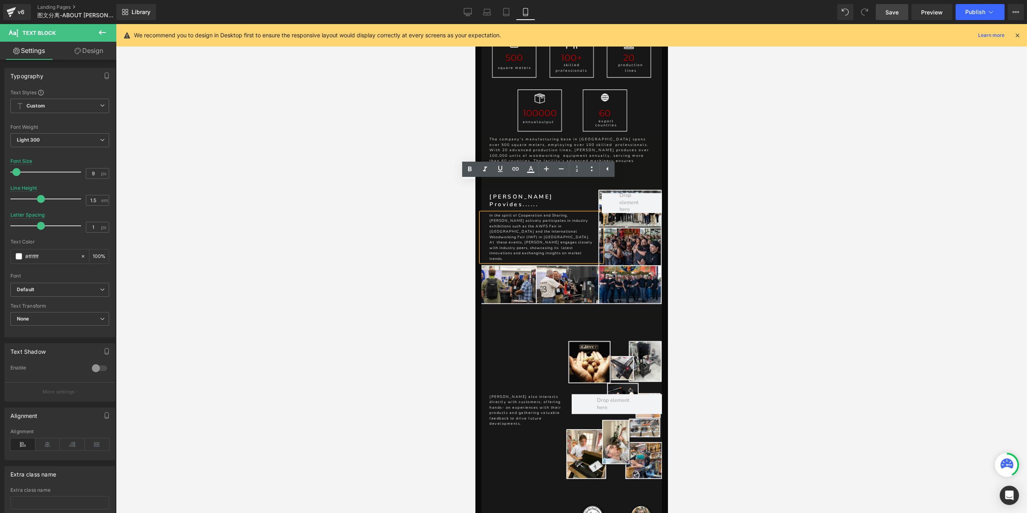
click at [531, 394] on div "[PERSON_NAME] also interacts directly with customers, offering hands- on experi…" at bounding box center [526, 410] width 90 height 32
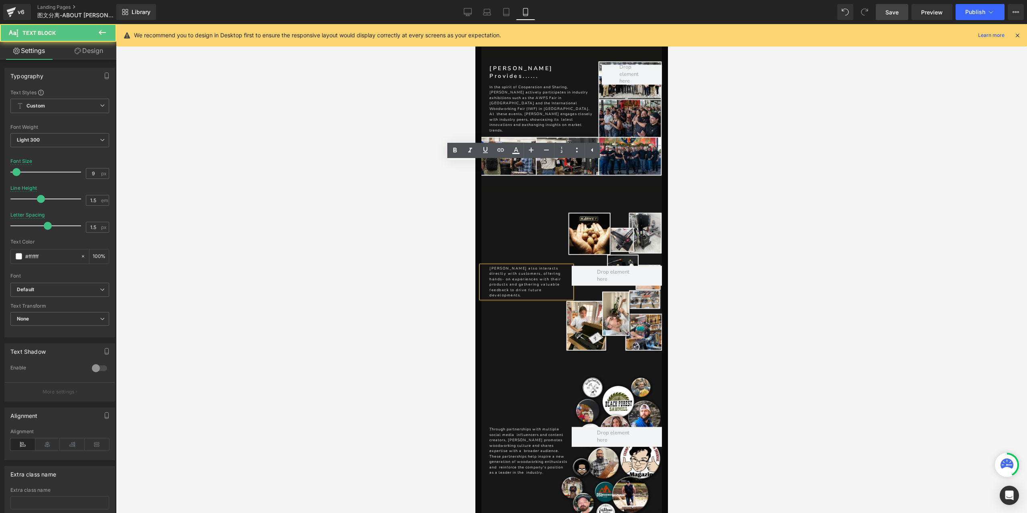
scroll to position [2495, 0]
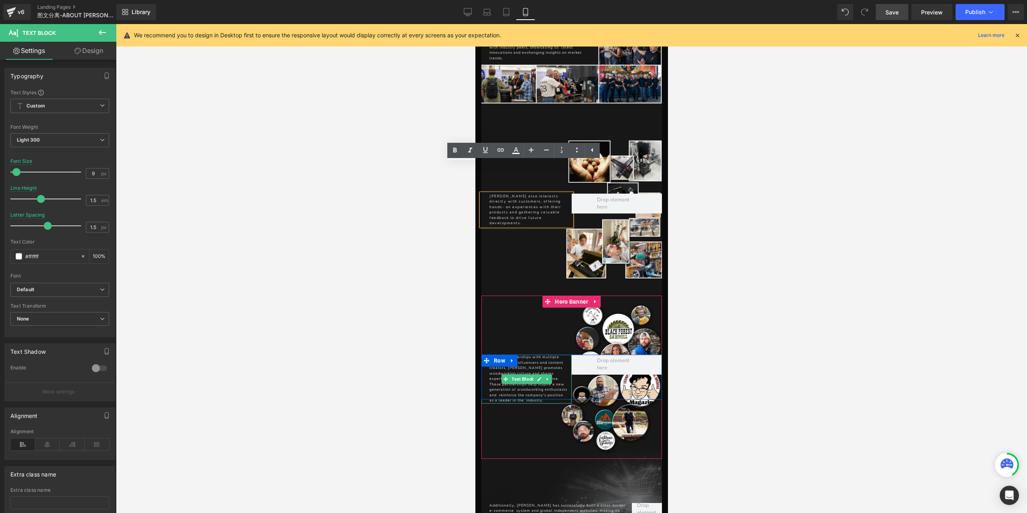
click at [512, 374] on span "Text Block" at bounding box center [521, 379] width 25 height 10
click at [537, 355] on p "Through partnerships with multiple social media influencers and content creator…" at bounding box center [528, 379] width 78 height 49
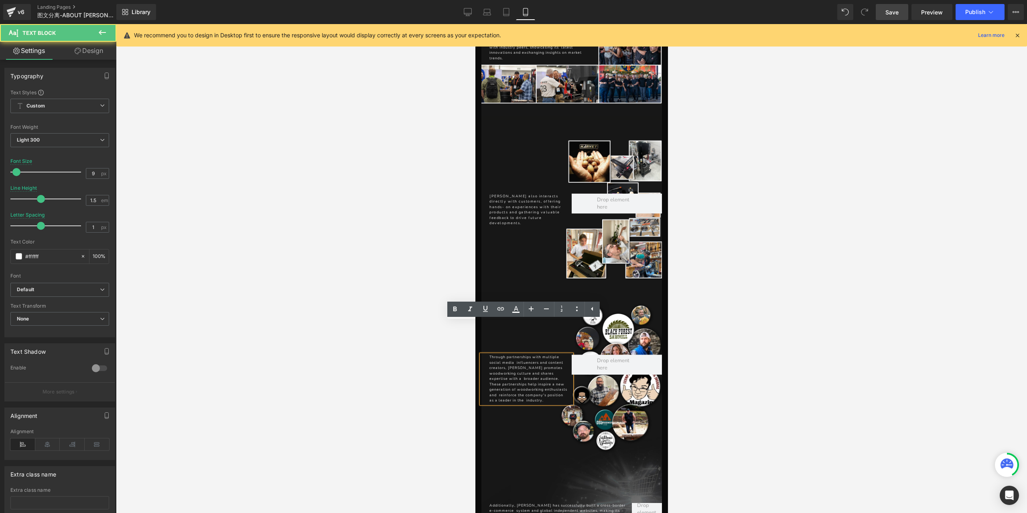
click at [549, 355] on p "Through partnerships with multiple social media influencers and content creator…" at bounding box center [528, 379] width 78 height 49
click at [512, 355] on p "Through partnerships with multiple social media influencers and content creator…" at bounding box center [528, 379] width 78 height 49
click at [510, 355] on p "Through partnerships with multiple social media influencers and content creator…" at bounding box center [528, 379] width 78 height 49
drag, startPoint x: 511, startPoint y: 331, endPoint x: 516, endPoint y: 333, distance: 5.6
click at [516, 355] on p "Through partnerships with multiple social media influencers and content creator…" at bounding box center [528, 379] width 78 height 49
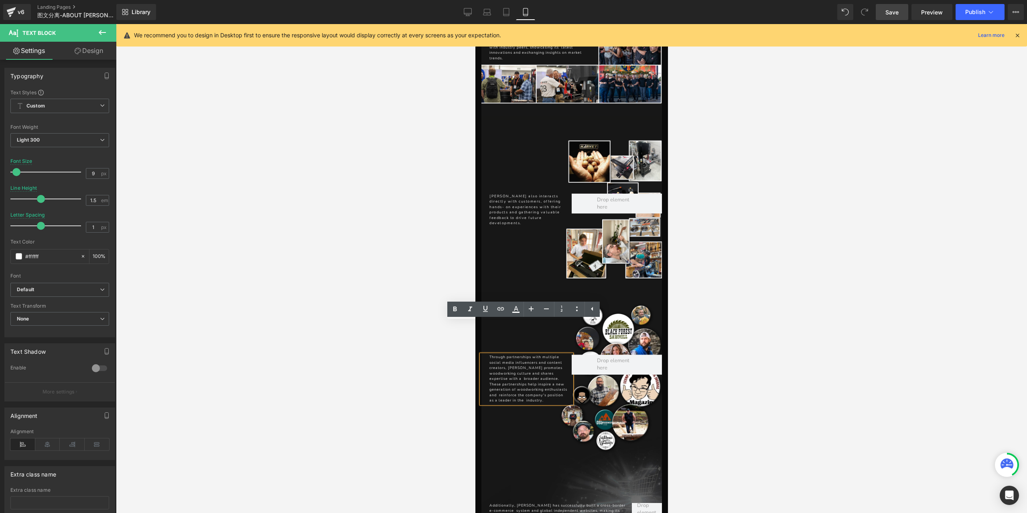
click at [547, 355] on p "Through partnerships with multiple social media influencers and content creator…" at bounding box center [528, 379] width 78 height 49
drag, startPoint x: 537, startPoint y: 335, endPoint x: 545, endPoint y: 337, distance: 9.0
click at [545, 355] on p "Through partnerships with multiple social media influencers and content creator…" at bounding box center [528, 379] width 78 height 49
drag, startPoint x: 486, startPoint y: 341, endPoint x: 475, endPoint y: 341, distance: 11.2
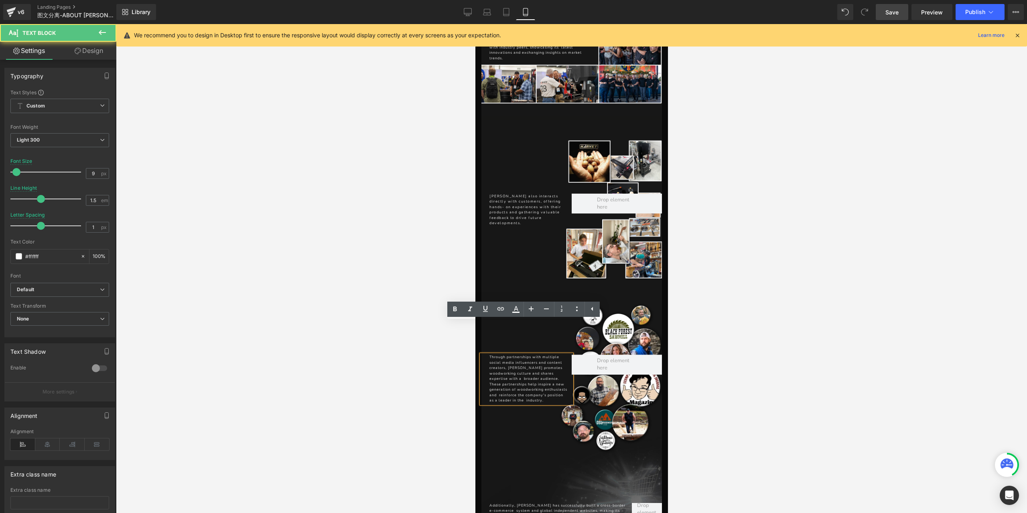
click at [518, 355] on p "Through partnerships with multiple social media influencers and content creator…" at bounding box center [528, 379] width 78 height 49
click at [523, 369] on p "Through partnerships with multiple social media influencers and content creator…" at bounding box center [528, 379] width 78 height 49
click at [526, 369] on p "Through partnerships with multiple social media influencers and content creator…" at bounding box center [528, 379] width 78 height 49
click at [522, 369] on p "Through partnerships with multiple social media influencers and content creator…" at bounding box center [528, 379] width 78 height 49
click at [521, 369] on p "Through partnerships with multiple social media influencers and content creator…" at bounding box center [528, 379] width 78 height 49
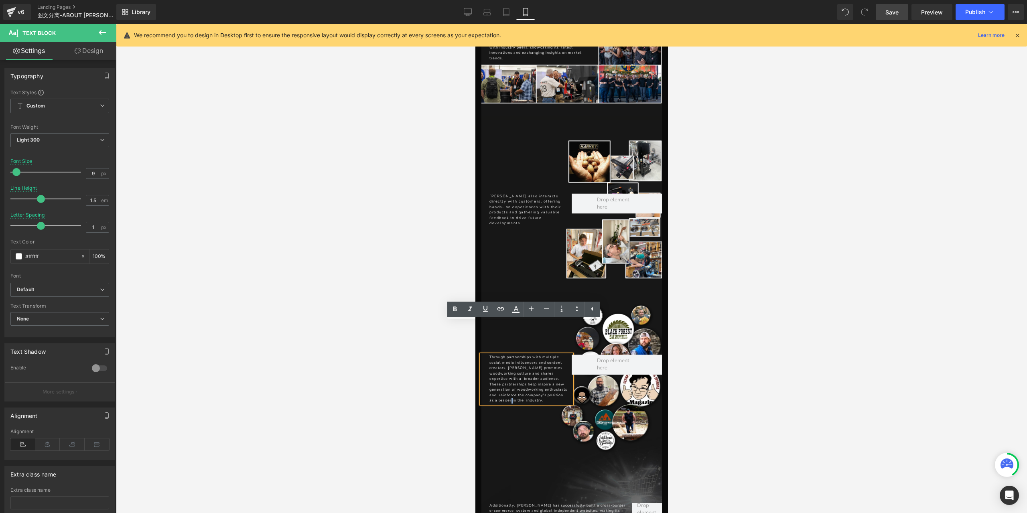
click at [524, 369] on p "Through partnerships with multiple social media influencers and content creator…" at bounding box center [528, 379] width 78 height 49
click at [522, 367] on p "Through partnerships with multiple social media influencers and content creator…" at bounding box center [528, 379] width 78 height 49
click at [514, 370] on p "Through partnerships with multiple social media influencers and content creator…" at bounding box center [528, 379] width 78 height 49
click at [521, 355] on p "Through partnerships with multiple social media influencers and content creator…" at bounding box center [528, 379] width 78 height 49
click at [489, 355] on p "Through partnerships with multiple social media influencers and content creator…" at bounding box center [528, 379] width 78 height 49
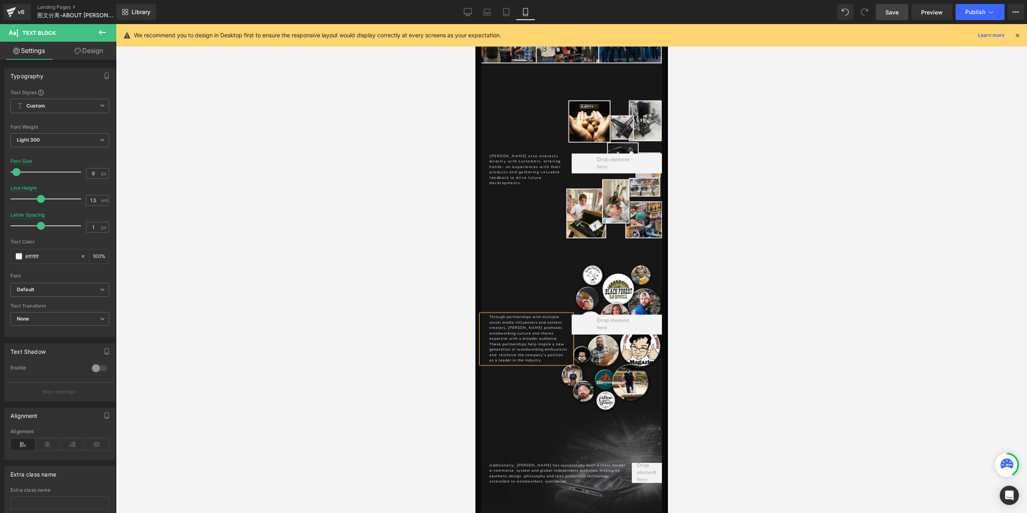
scroll to position [2575, 0]
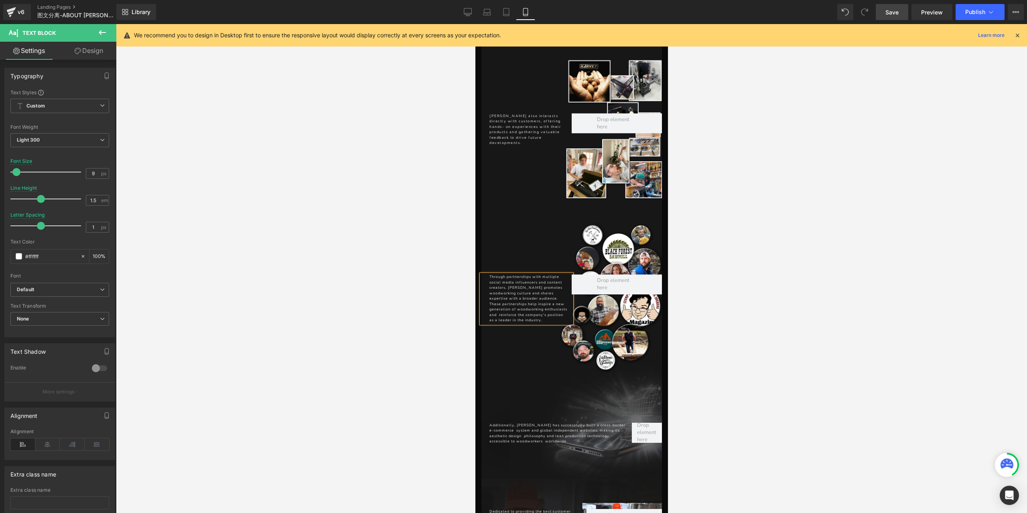
click at [519, 423] on div "Additionally, [PERSON_NAME] has successfully built a cross-border e-commerce sy…" at bounding box center [556, 434] width 150 height 22
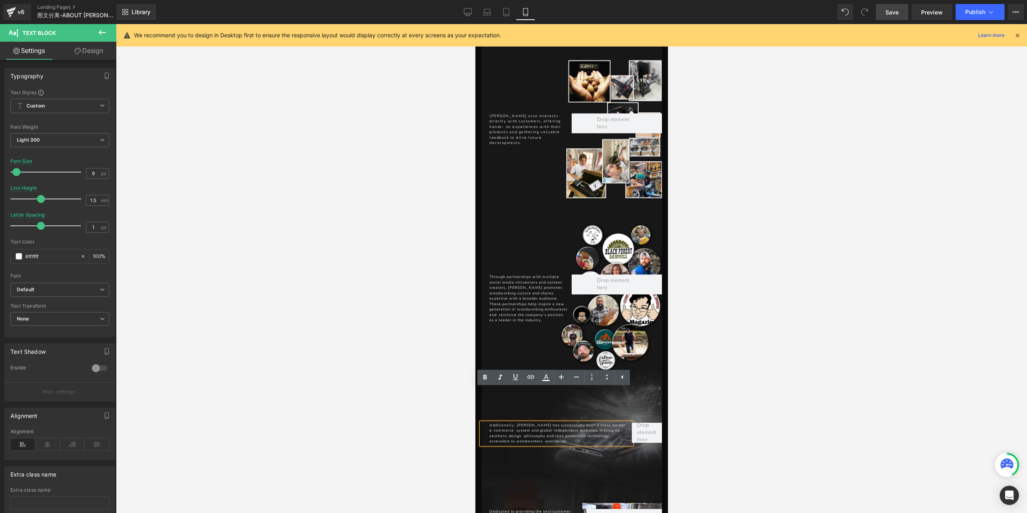
click at [509, 423] on p "Additionally, [PERSON_NAME] has successfully built a cross-border e-commerce sy…" at bounding box center [558, 434] width 138 height 22
click at [519, 423] on p "Additionally, [PERSON_NAME] has successfully built a cross-border e-commerce sy…" at bounding box center [558, 434] width 138 height 22
click at [541, 423] on p "Additionally, [PERSON_NAME] has successfully built a cross-border e-commerce sy…" at bounding box center [558, 434] width 138 height 22
click at [482, 423] on div "Additionally, [PERSON_NAME] has successfully built a cross-border e-commerce sy…" at bounding box center [556, 434] width 150 height 22
click at [605, 423] on p "Additionally, [PERSON_NAME] has successfully built a cross-border e-commerce sy…" at bounding box center [558, 434] width 138 height 22
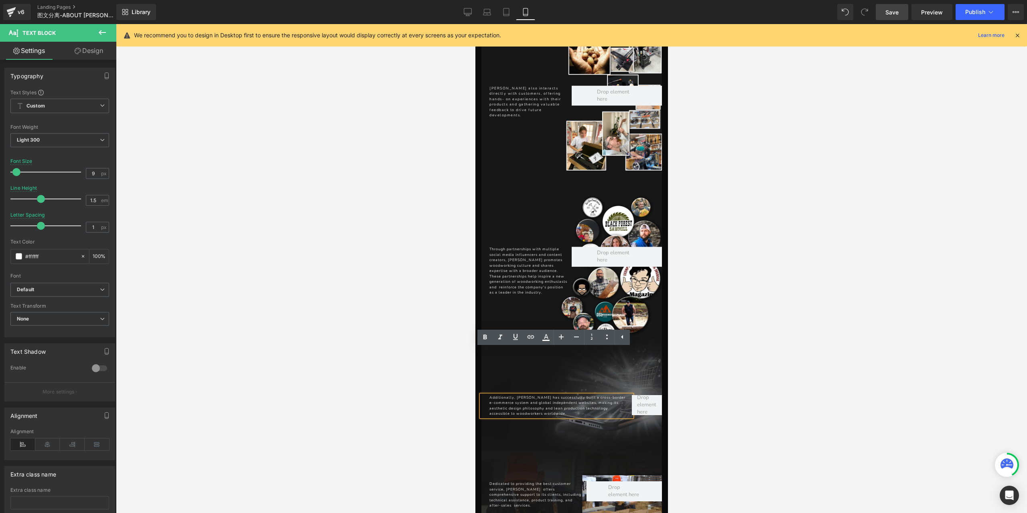
scroll to position [2615, 0]
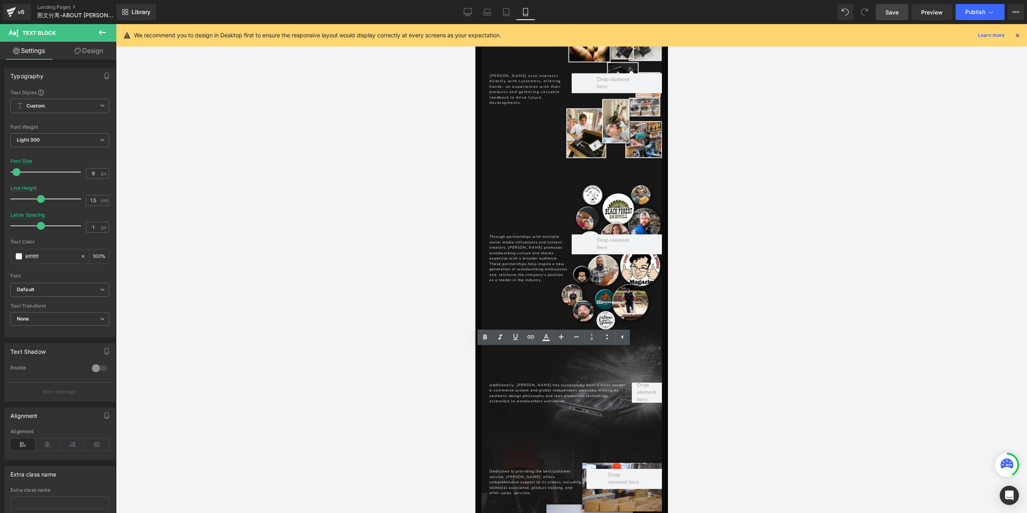
click at [899, 13] on link "Save" at bounding box center [891, 12] width 32 height 16
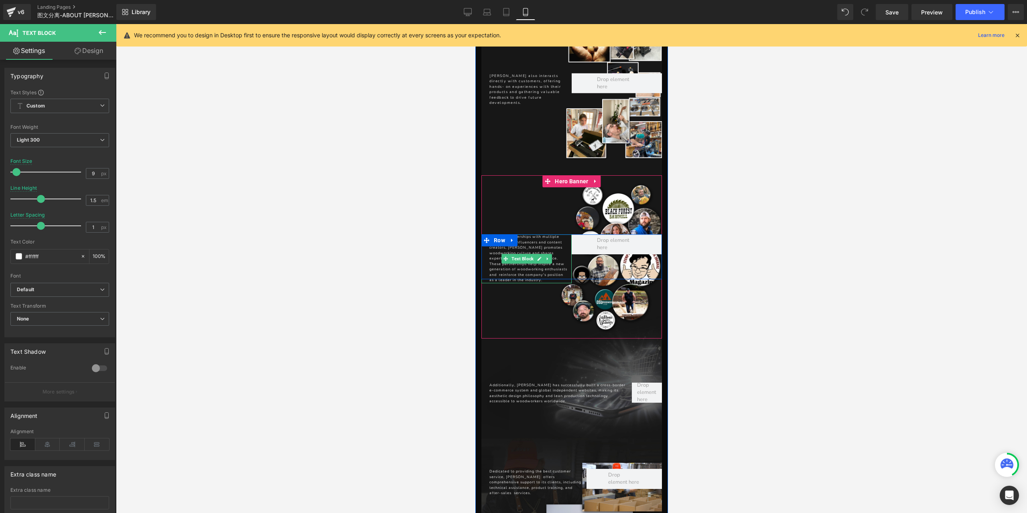
click at [550, 241] on p "Through partnerships with multiple social media influencers and content creator…" at bounding box center [528, 259] width 78 height 49
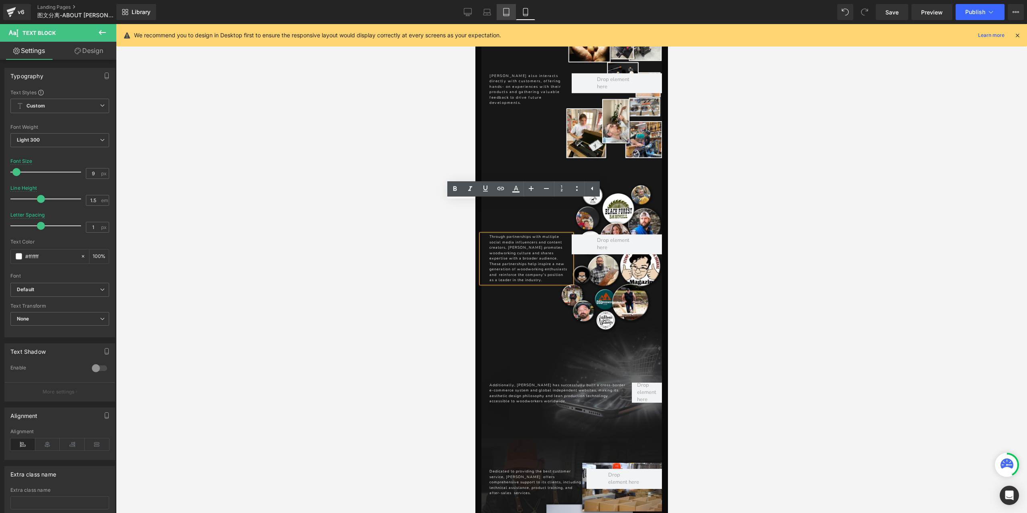
click at [508, 16] on link "Tablet" at bounding box center [505, 12] width 19 height 16
type input "12"
type input "1.9"
type input "2"
type input "100"
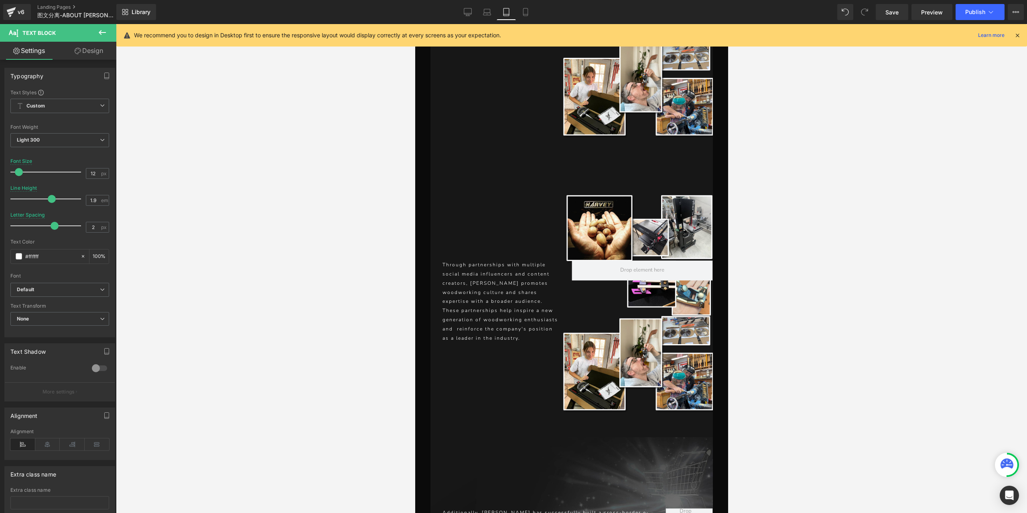
scroll to position [4017, 0]
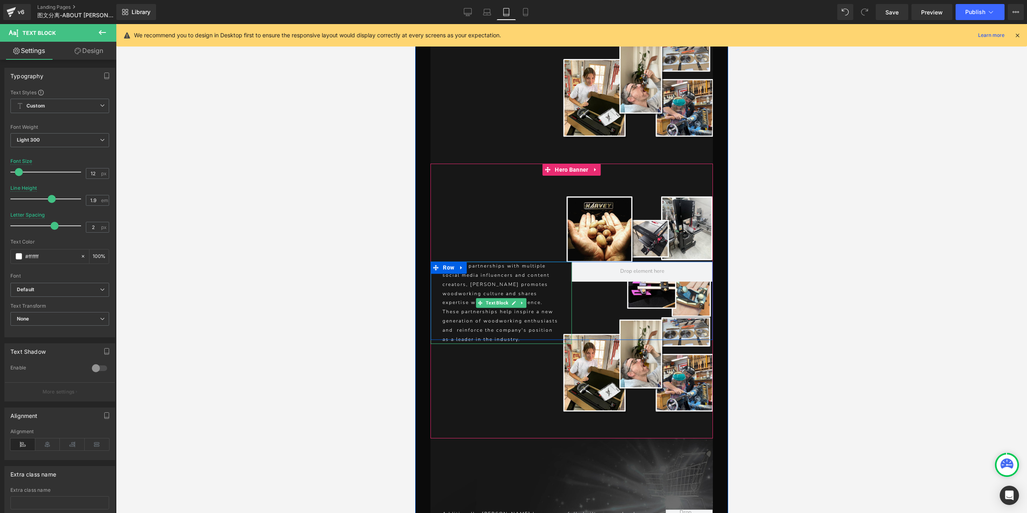
click at [547, 262] on p "Through partnerships with multiple social media influencers and content creator…" at bounding box center [500, 303] width 117 height 82
click at [466, 13] on icon at bounding box center [468, 13] width 8 height 0
type input "18"
type input "3"
type input "100"
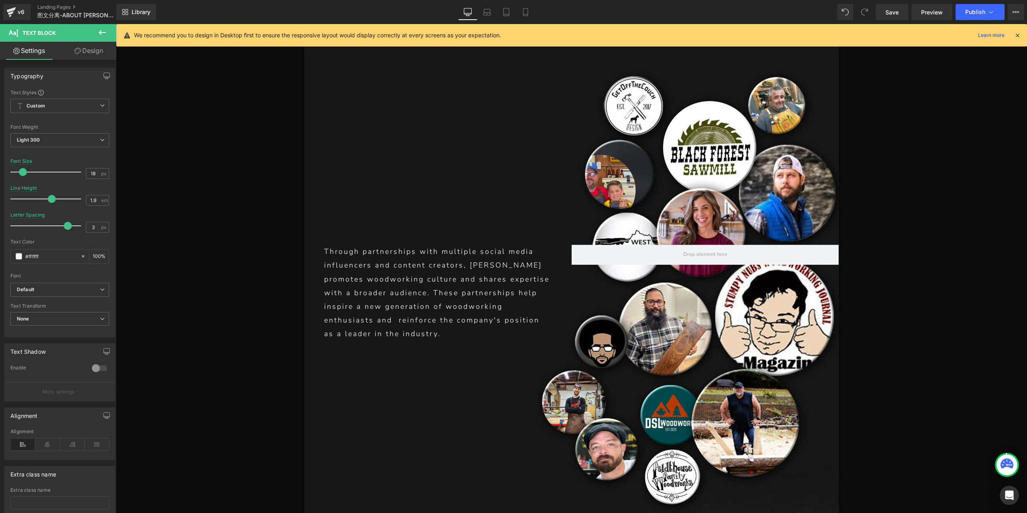
scroll to position [6125, 0]
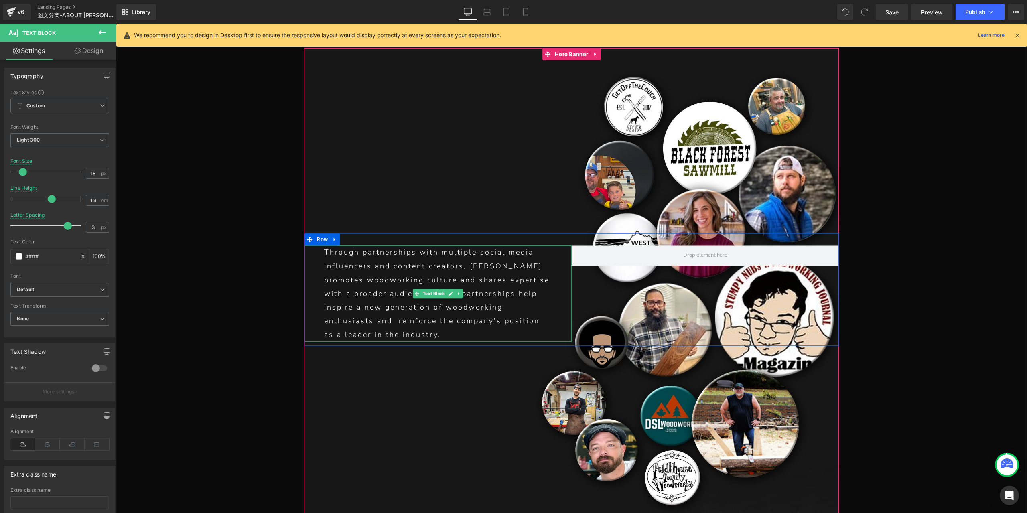
click at [515, 245] on p "Through partnerships with multiple social media influencers and content creator…" at bounding box center [437, 293] width 227 height 96
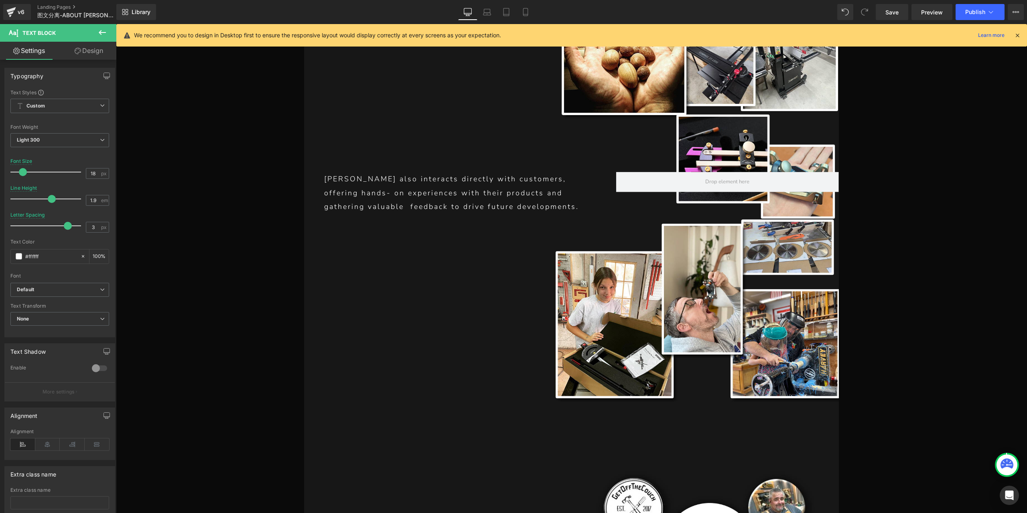
scroll to position [5524, 0]
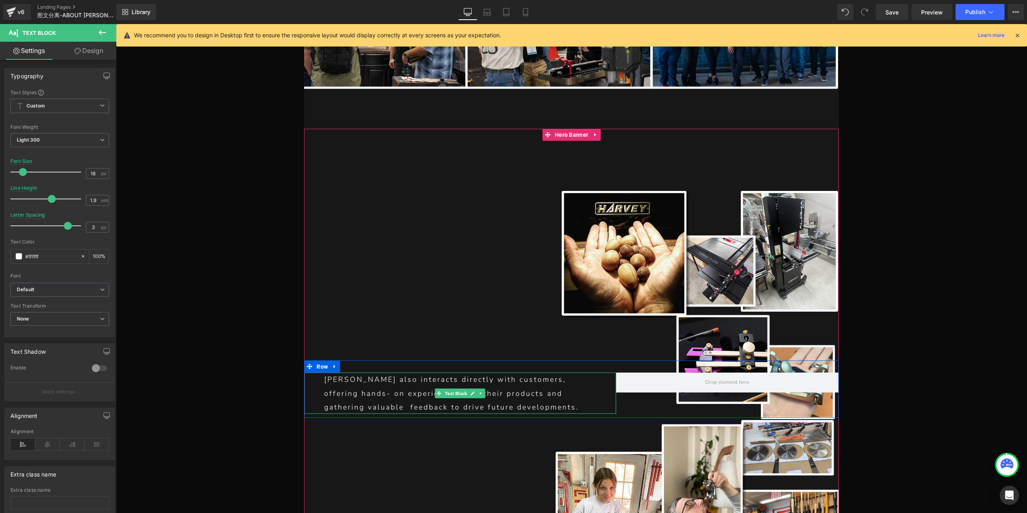
click at [488, 373] on p "[PERSON_NAME] also interacts directly with customers, offering hands- on experi…" at bounding box center [459, 393] width 271 height 41
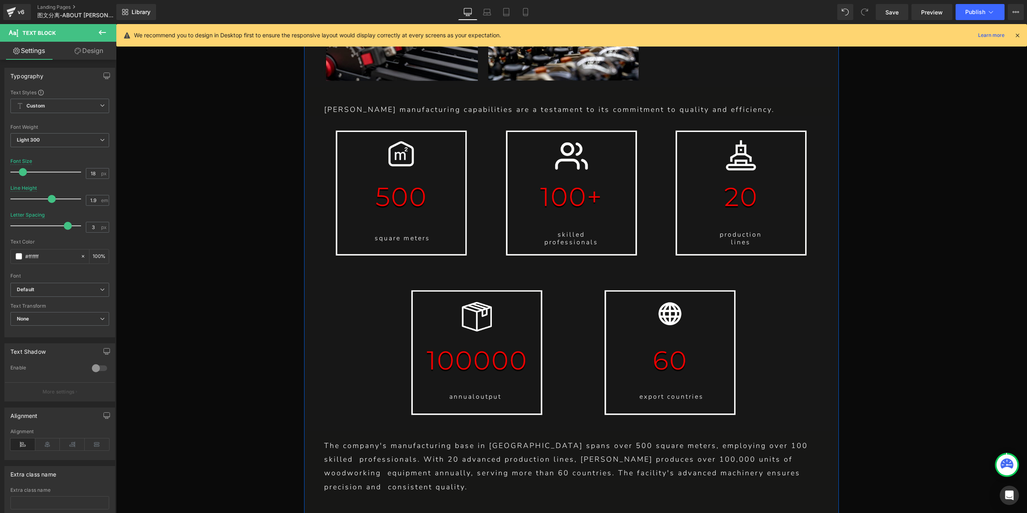
scroll to position [4722, 0]
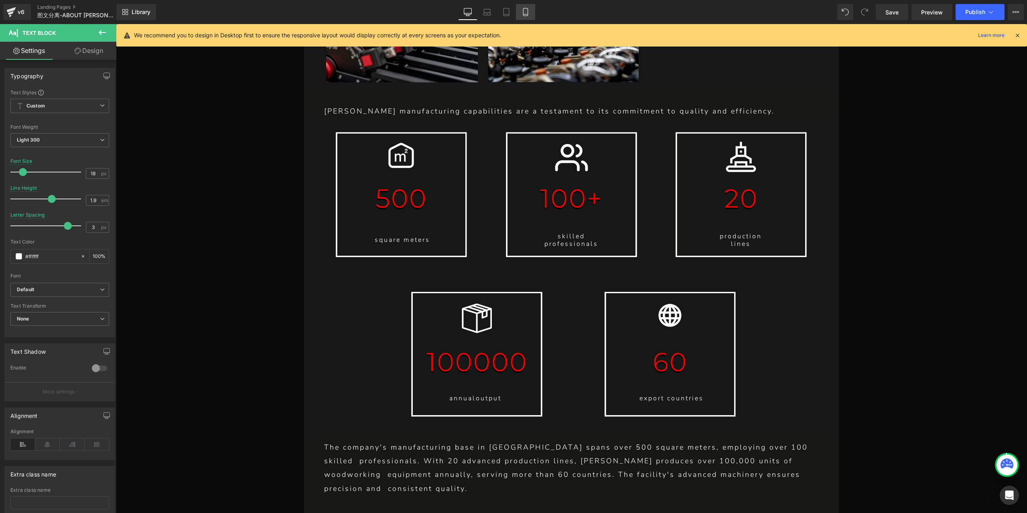
click at [531, 8] on link "Mobile" at bounding box center [525, 12] width 19 height 16
type input "9"
type input "1.5"
type input "100"
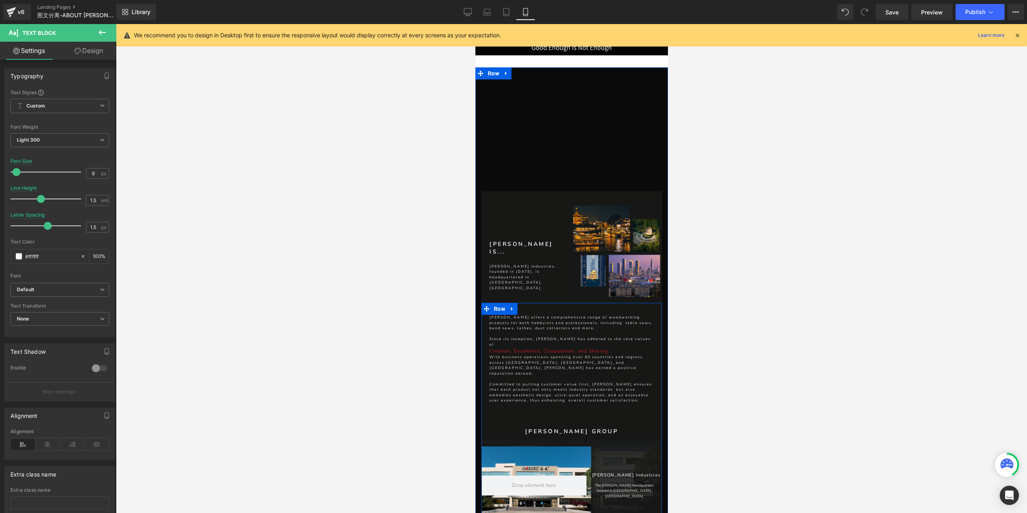
scroll to position [80, 0]
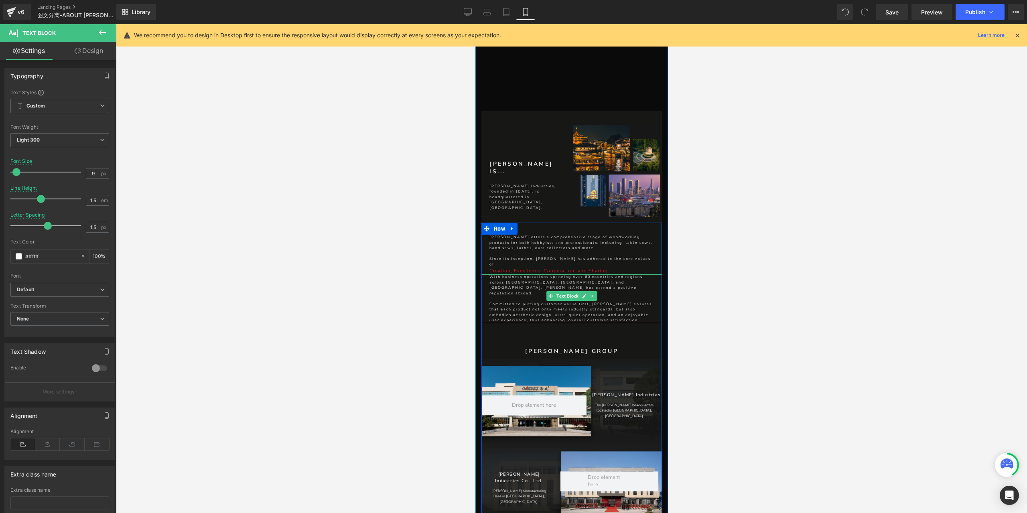
click at [592, 302] on p "Committed to putting customer value first, [PERSON_NAME] ensures that each prod…" at bounding box center [571, 313] width 164 height 22
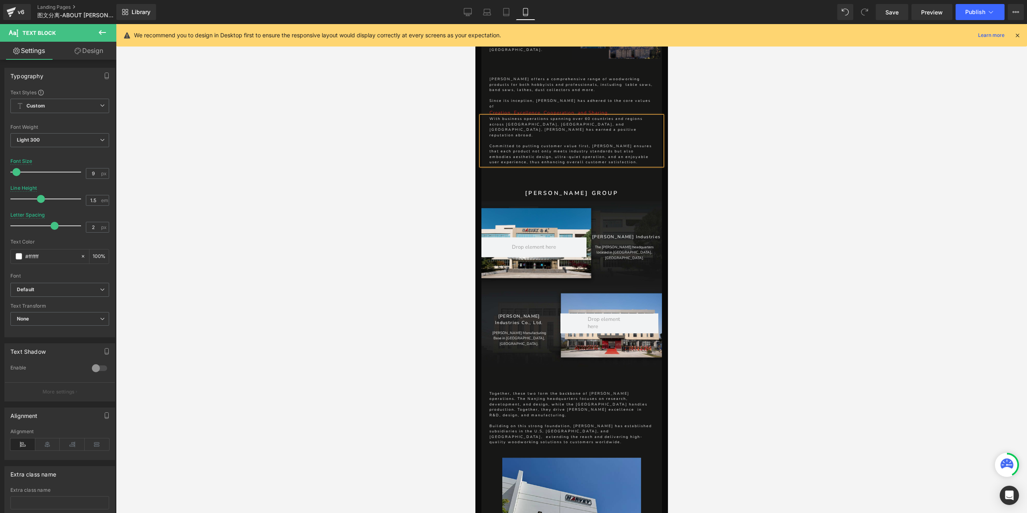
scroll to position [281, 0]
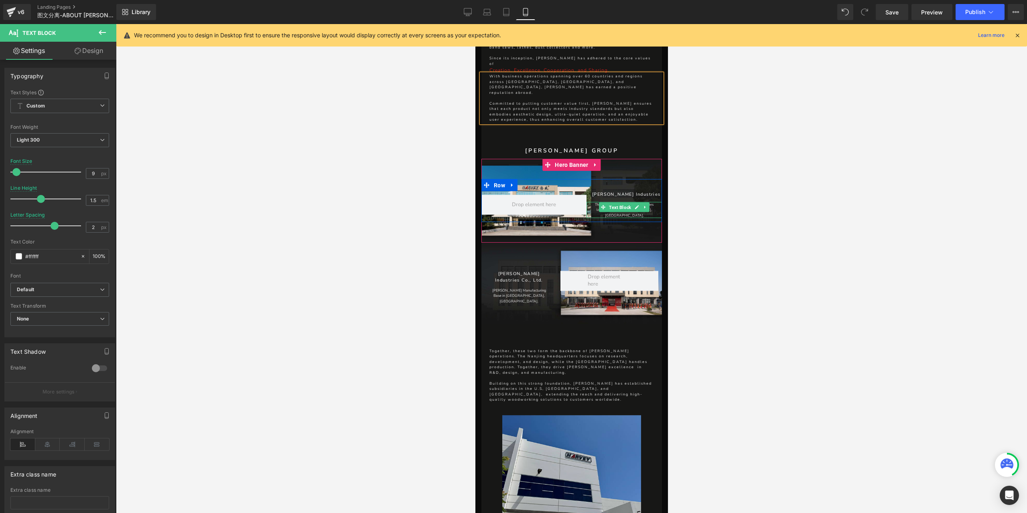
click at [650, 202] on p "The [PERSON_NAME] headquarters" at bounding box center [623, 205] width 75 height 6
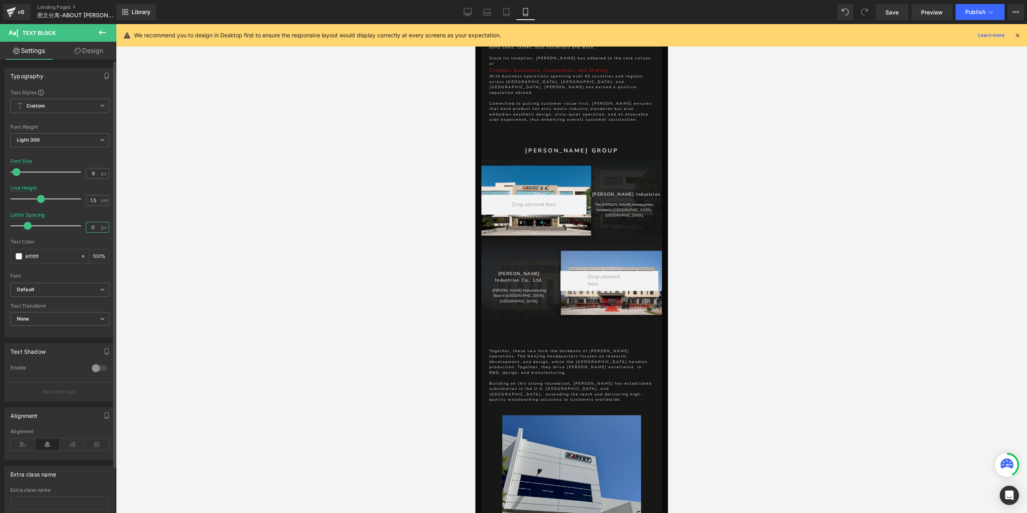
drag, startPoint x: 92, startPoint y: 225, endPoint x: 87, endPoint y: 226, distance: 5.7
click at [87, 226] on input "0" at bounding box center [93, 227] width 14 height 10
drag, startPoint x: 94, startPoint y: 224, endPoint x: 78, endPoint y: 225, distance: 16.1
click at [78, 225] on div "Letter Spacing 40 px" at bounding box center [59, 225] width 99 height 27
type input "0.4"
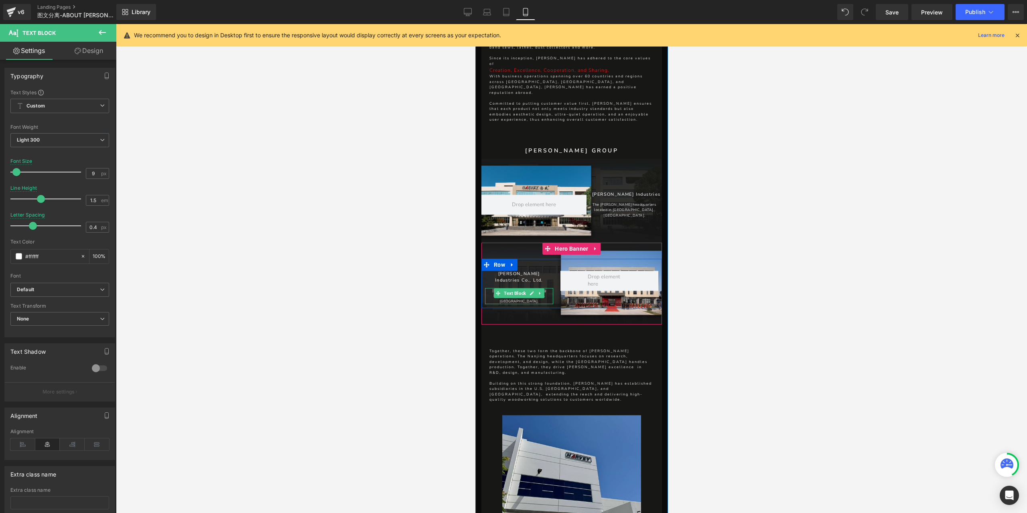
click at [546, 294] on p "Base in [GEOGRAPHIC_DATA], [GEOGRAPHIC_DATA]." at bounding box center [518, 299] width 68 height 11
drag, startPoint x: 93, startPoint y: 227, endPoint x: 80, endPoint y: 227, distance: 13.6
click at [80, 227] on div "Letter Spacing 0 px" at bounding box center [59, 225] width 99 height 27
type input "0.4"
click at [896, 11] on span "Save" at bounding box center [891, 12] width 13 height 8
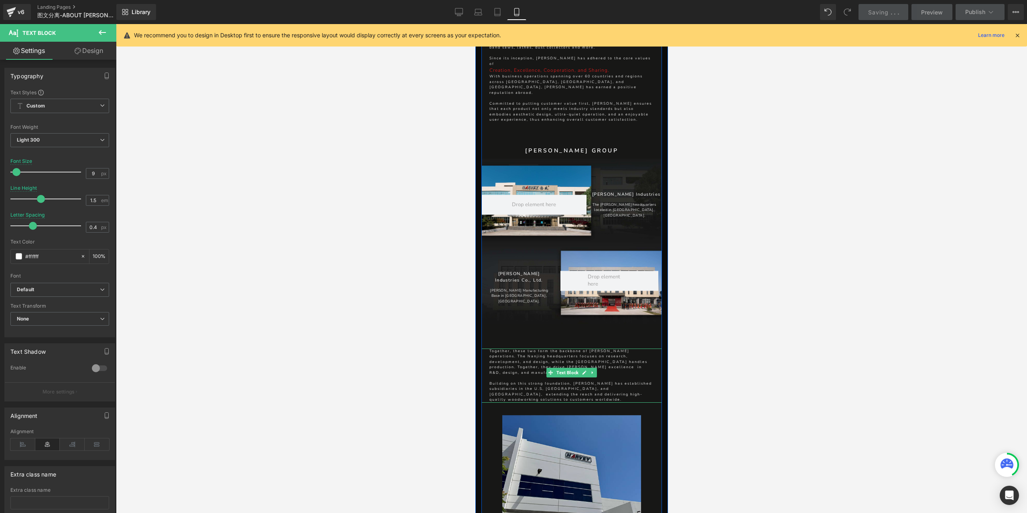
click at [630, 381] on p "Building on this strong foundation, [PERSON_NAME] has established subsidiaries …" at bounding box center [571, 392] width 164 height 22
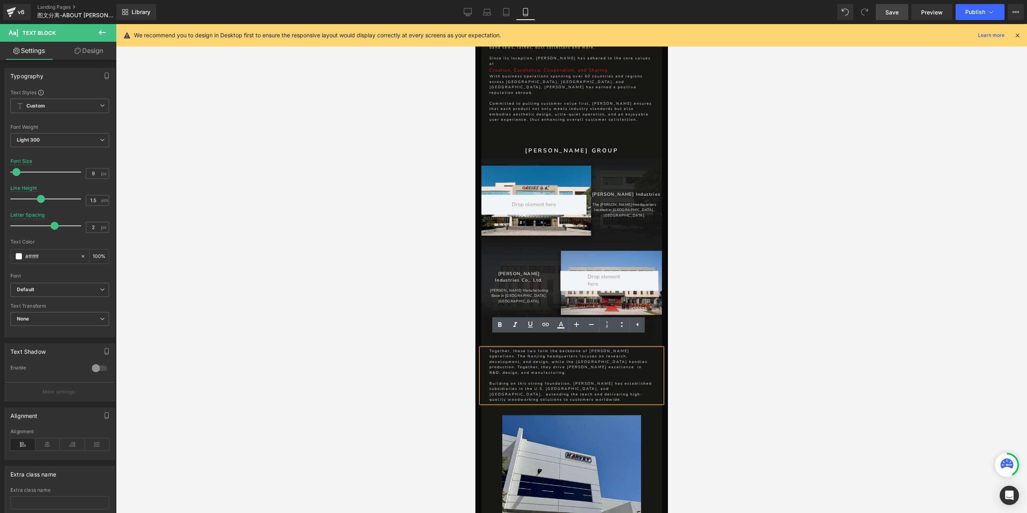
click at [595, 381] on p "Building on this strong foundation, [PERSON_NAME] has established subsidiaries …" at bounding box center [571, 392] width 164 height 22
click at [594, 353] on p "Together, these two form the backbone of [PERSON_NAME] operations. The Nanjing …" at bounding box center [571, 361] width 164 height 27
click at [617, 351] on p "Together, these two form the backbone of [PERSON_NAME] operations. The Nanjing …" at bounding box center [571, 361] width 164 height 27
click at [536, 357] on p "Together, these two form the backbone of [PERSON_NAME] operations. The Nanjing …" at bounding box center [571, 361] width 164 height 27
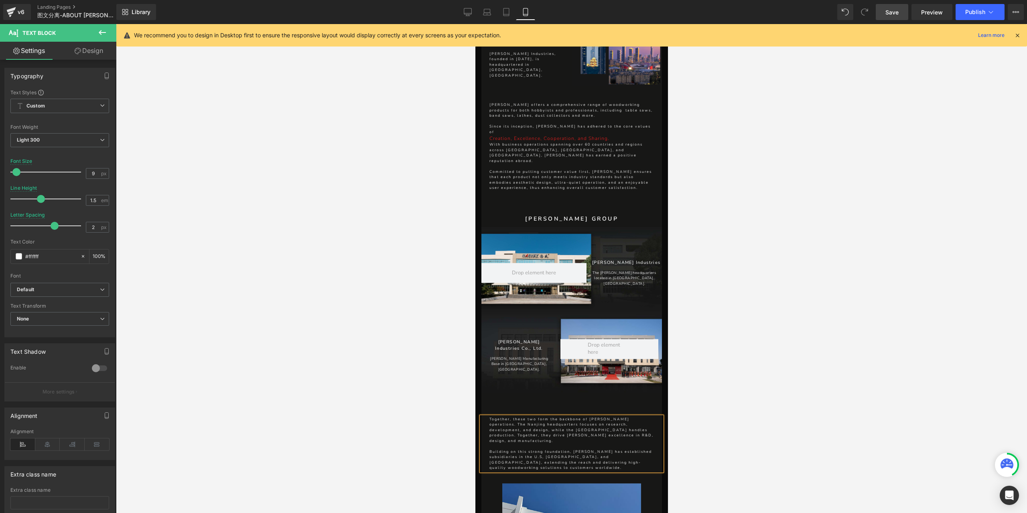
scroll to position [160, 0]
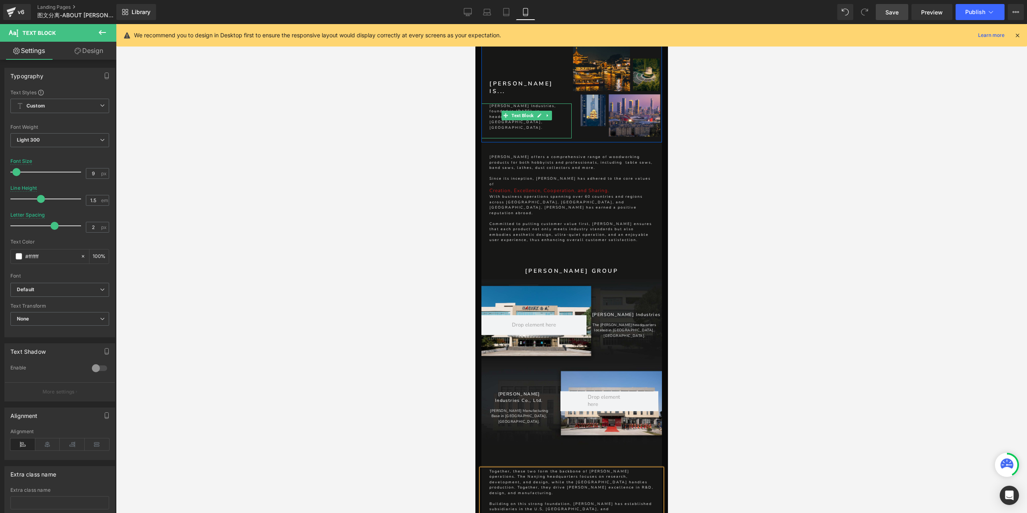
click at [556, 122] on p "[PERSON_NAME] Industries, founded in [DATE], is headquartered in [GEOGRAPHIC_DA…" at bounding box center [530, 116] width 82 height 27
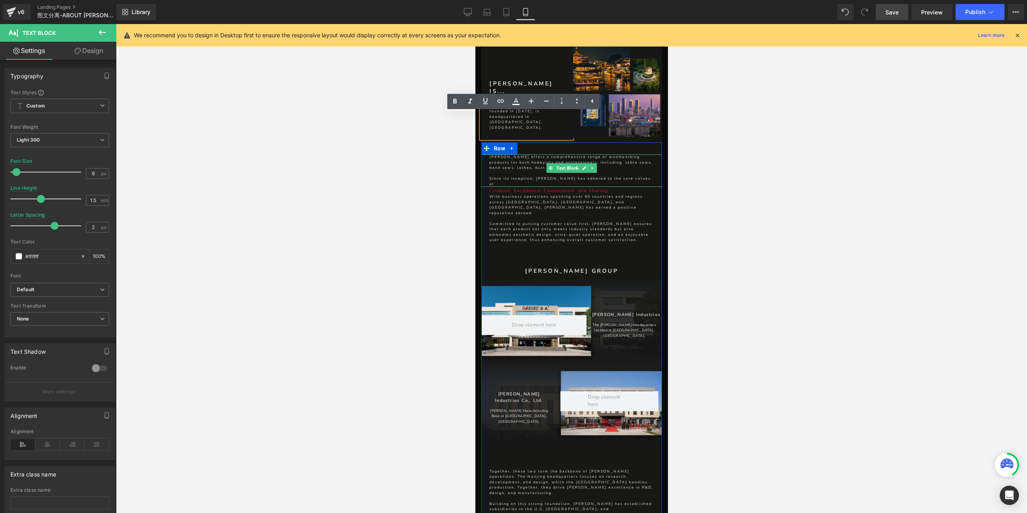
click at [627, 161] on p "[PERSON_NAME] offers a comprehensive range of woodworking products for both hob…" at bounding box center [571, 162] width 164 height 16
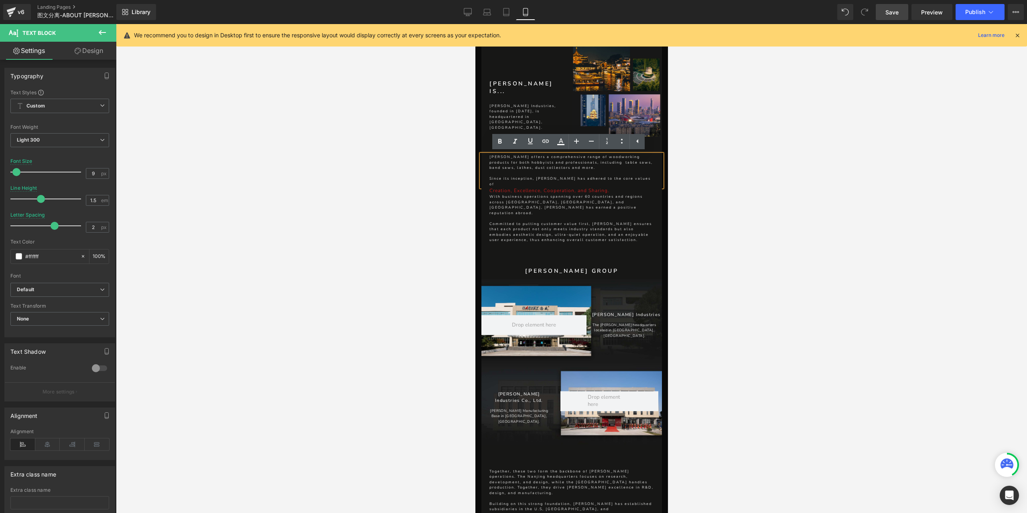
click at [593, 164] on p "[PERSON_NAME] offers a comprehensive range of woodworking products for both hob…" at bounding box center [571, 162] width 164 height 16
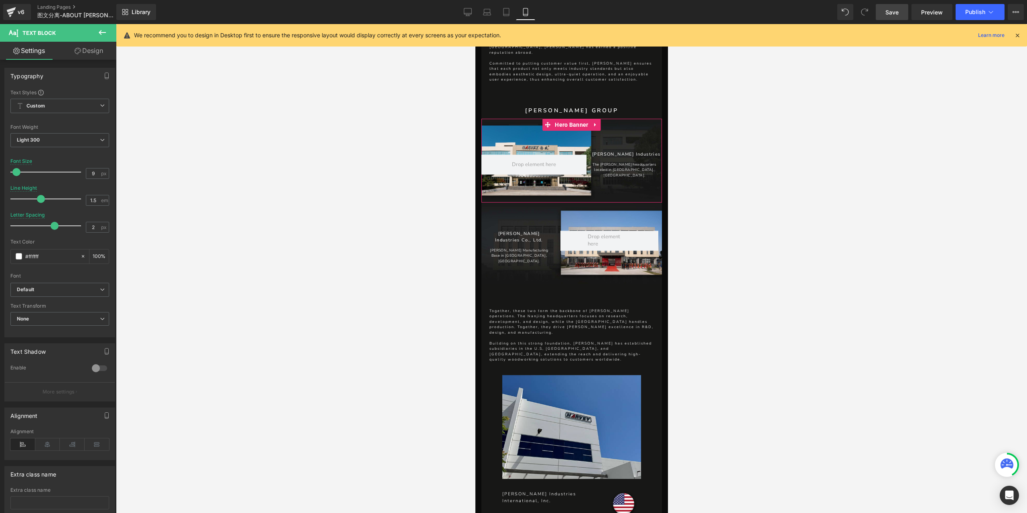
scroll to position [361, 0]
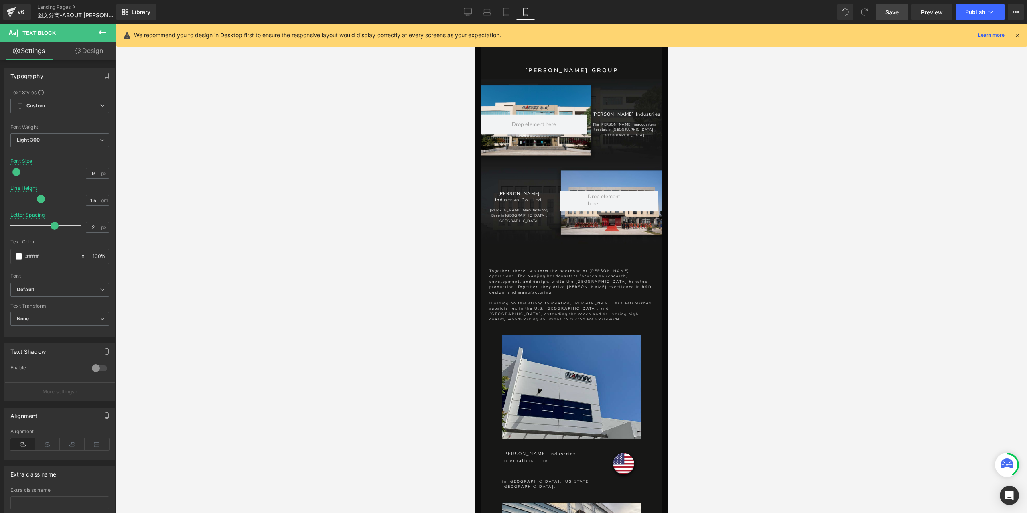
click at [583, 277] on div "Together, these two form the backbone of [PERSON_NAME] operations. The Nanjing …" at bounding box center [571, 295] width 180 height 54
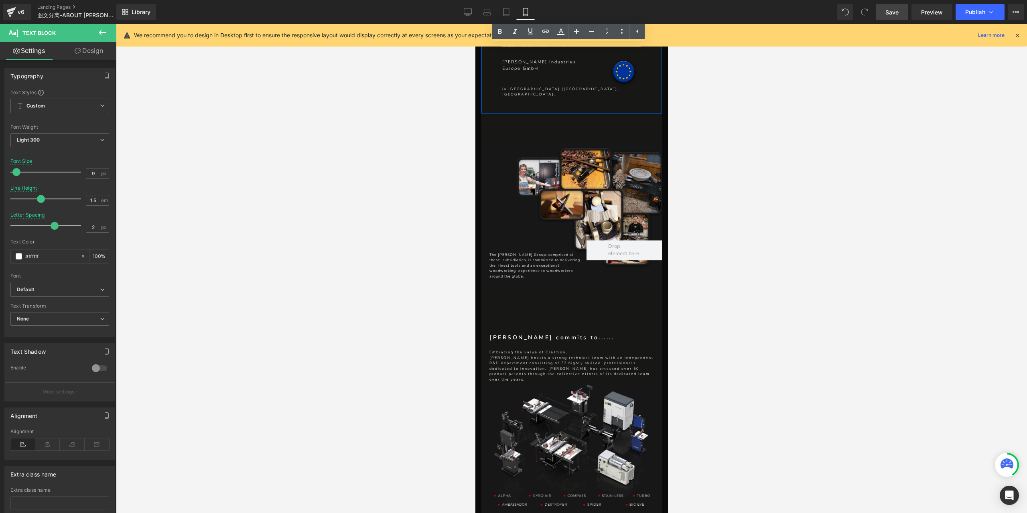
scroll to position [1083, 0]
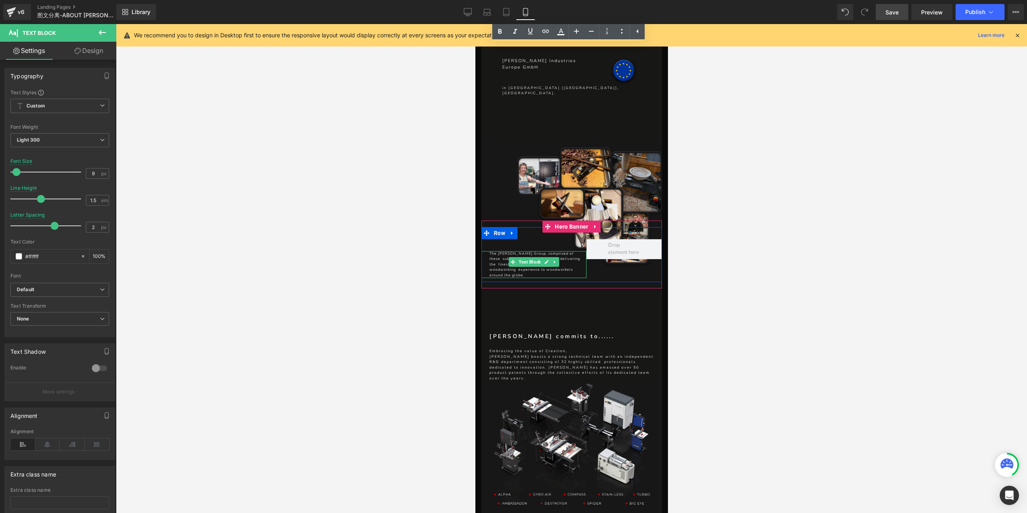
click at [555, 257] on link at bounding box center [554, 262] width 8 height 10
click at [578, 251] on p "The [PERSON_NAME] Group, comprised of these subsidiaries, is committed to deliv…" at bounding box center [535, 264] width 93 height 27
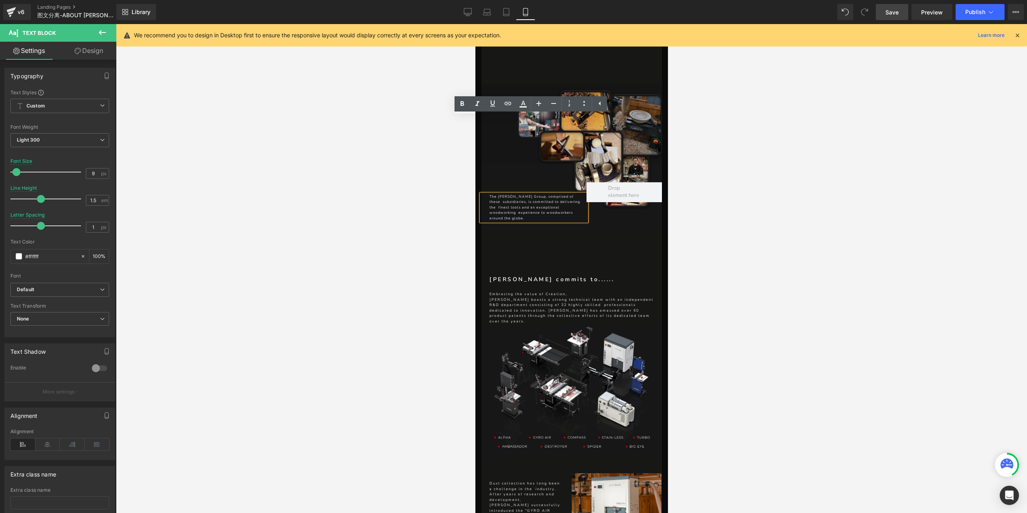
scroll to position [1203, 0]
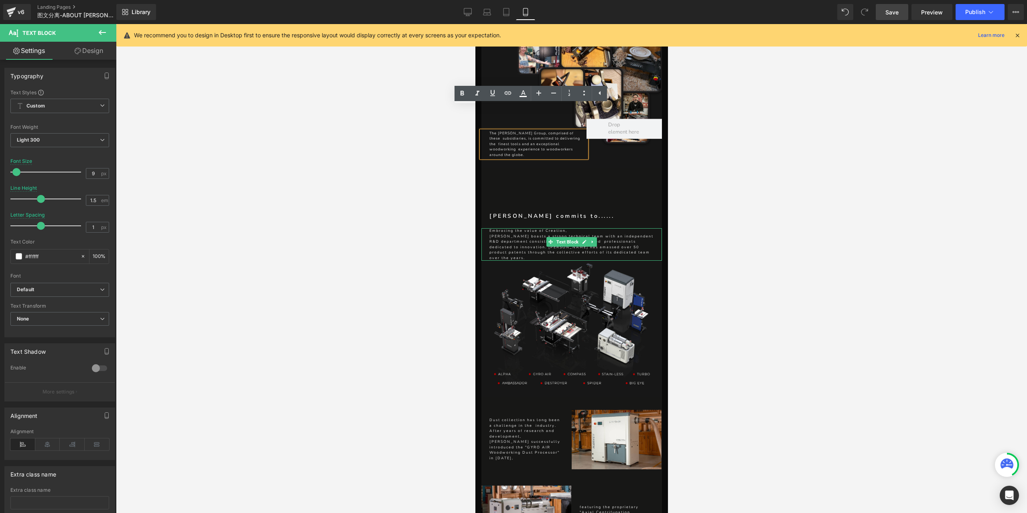
click at [624, 234] on p "[PERSON_NAME] boasts a strong technical team with an independent R&D department…" at bounding box center [571, 247] width 164 height 27
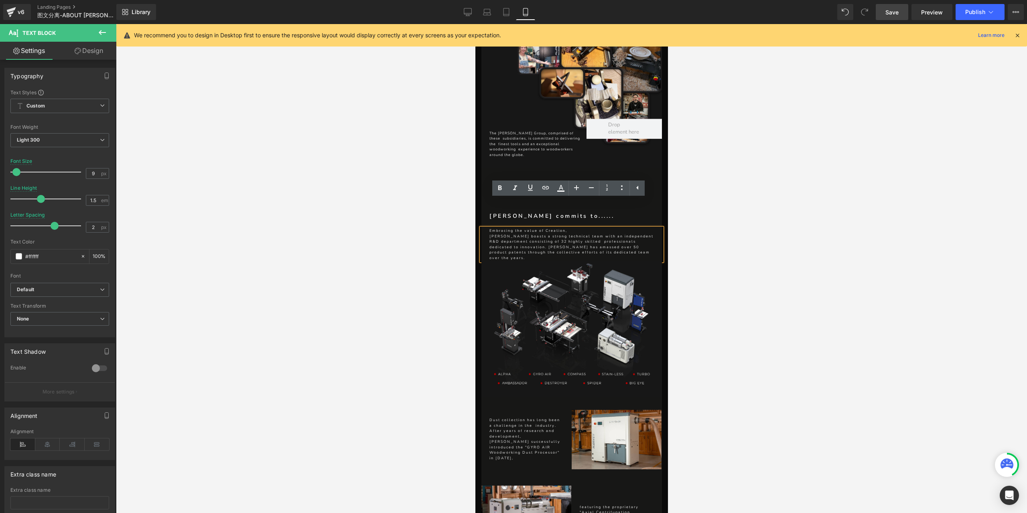
click at [590, 234] on p "[PERSON_NAME] boasts a strong technical team with an independent R&D department…" at bounding box center [571, 247] width 164 height 27
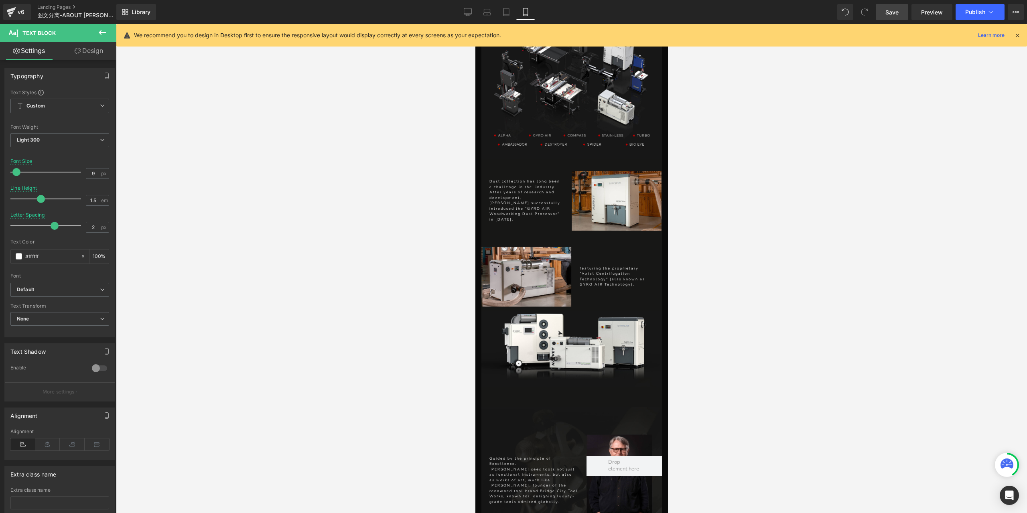
scroll to position [1444, 0]
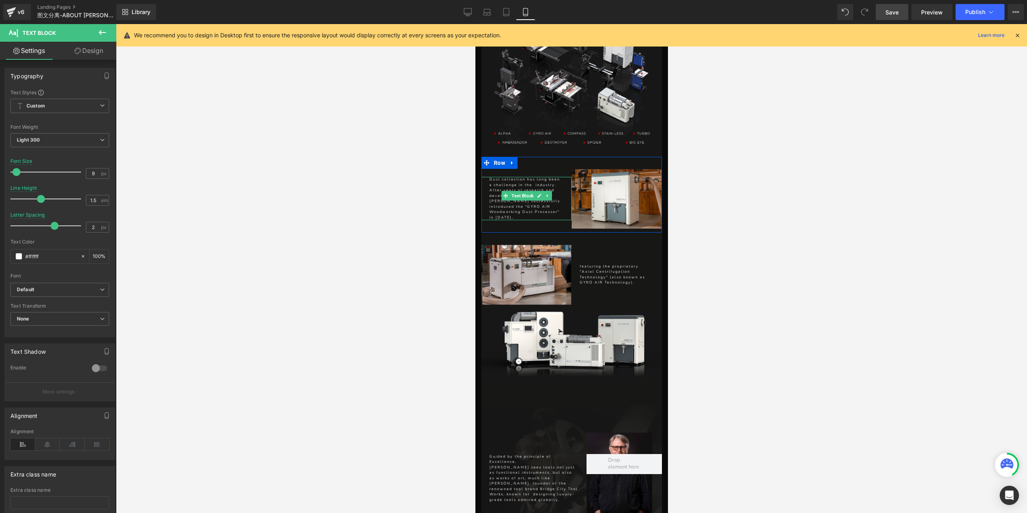
click at [556, 177] on p "Dust collection has long been a challenge in the industry. After years of resea…" at bounding box center [526, 198] width 74 height 43
click at [521, 177] on p "Dust collection has long been a challenge in the industry. After years of resea…" at bounding box center [526, 198] width 74 height 43
click at [515, 180] on p "Dust collection has long been a challenge in the industry. After years of resea…" at bounding box center [526, 199] width 74 height 38
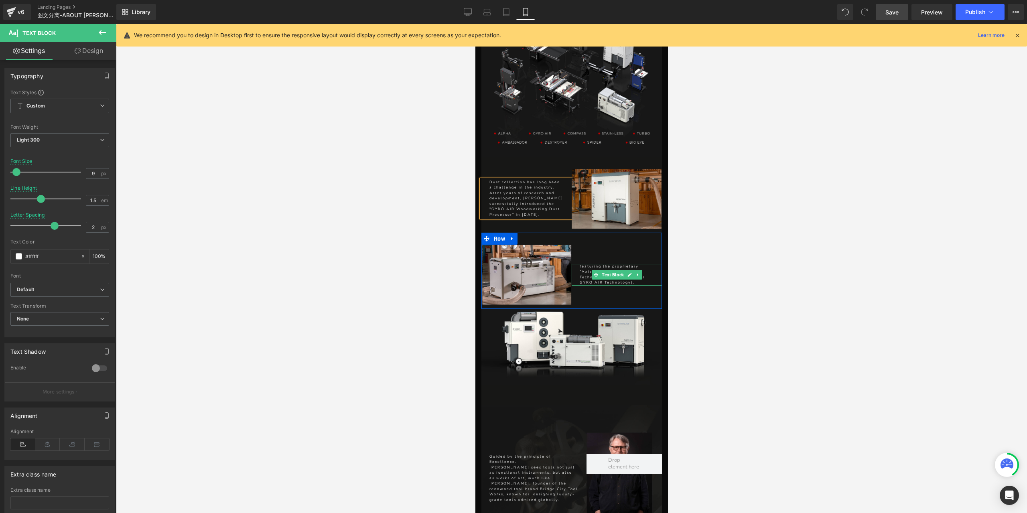
click at [650, 264] on div "featuring the proprietary "Axial Centrifugation Technology" (also known as GYRO…" at bounding box center [616, 275] width 90 height 22
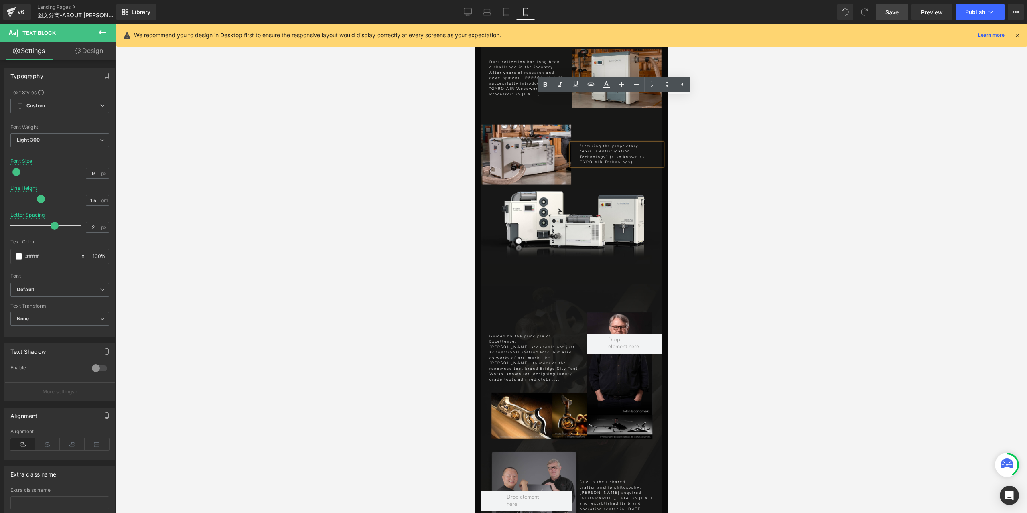
scroll to position [1644, 0]
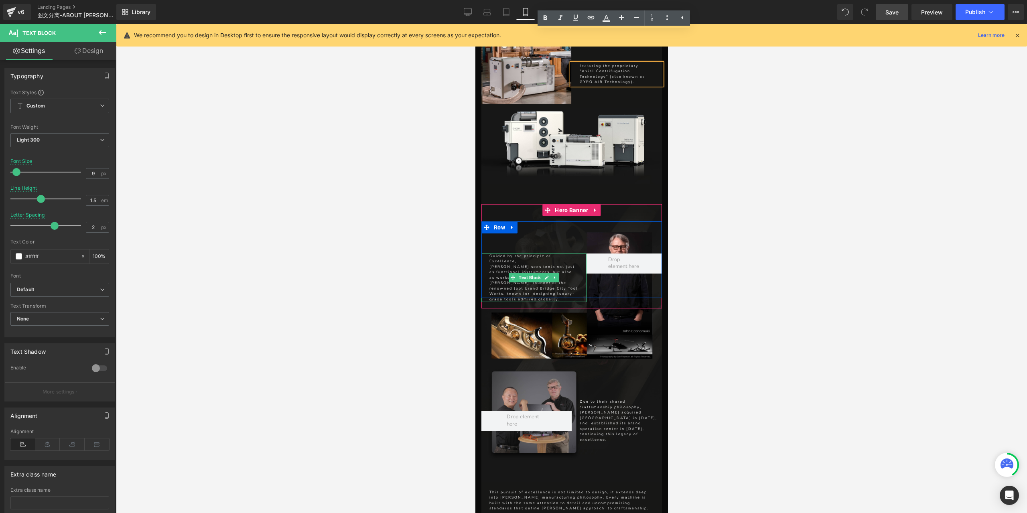
click at [564, 264] on p "[PERSON_NAME] sees tools not just as functional instruments, but also as works …" at bounding box center [533, 283] width 89 height 38
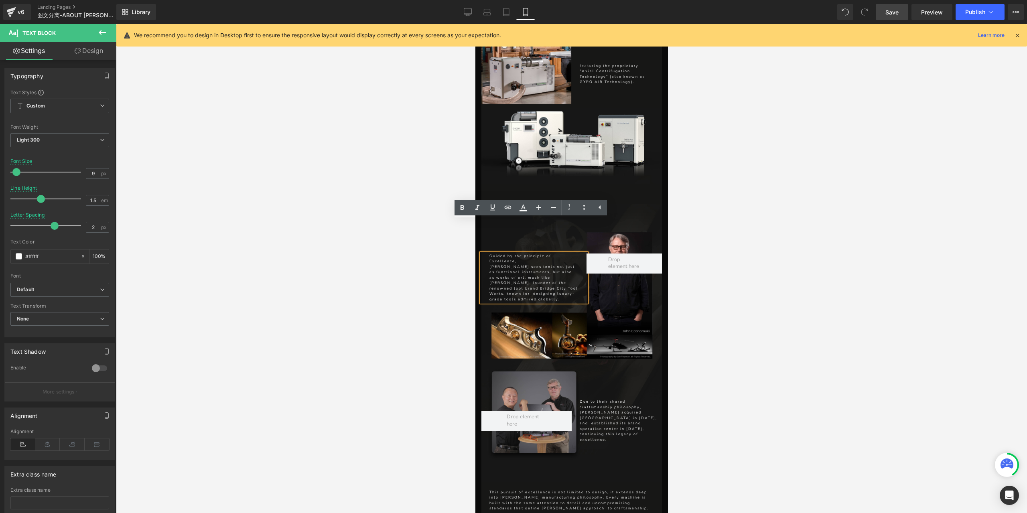
click at [551, 264] on p "[PERSON_NAME] sees tools not just as functional instruments, but also as works …" at bounding box center [533, 283] width 89 height 38
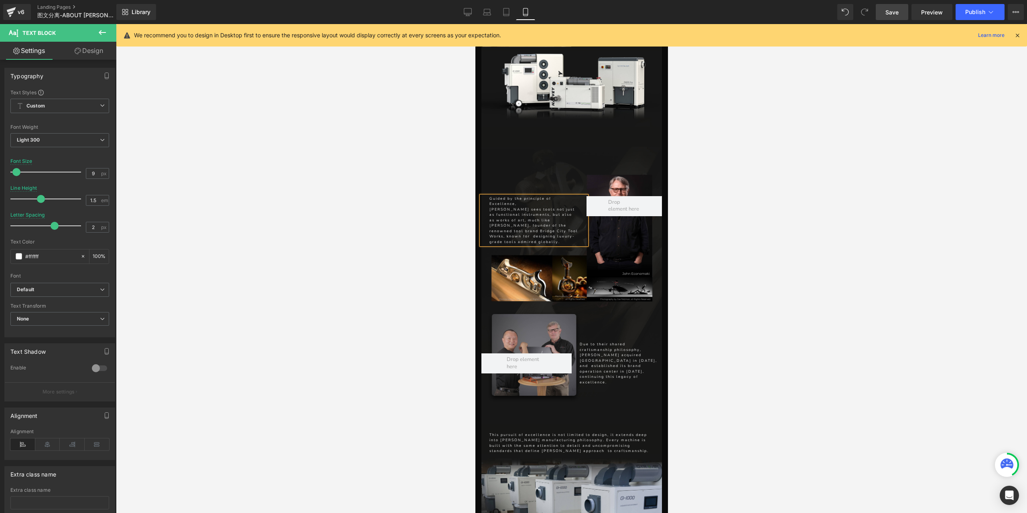
scroll to position [1764, 0]
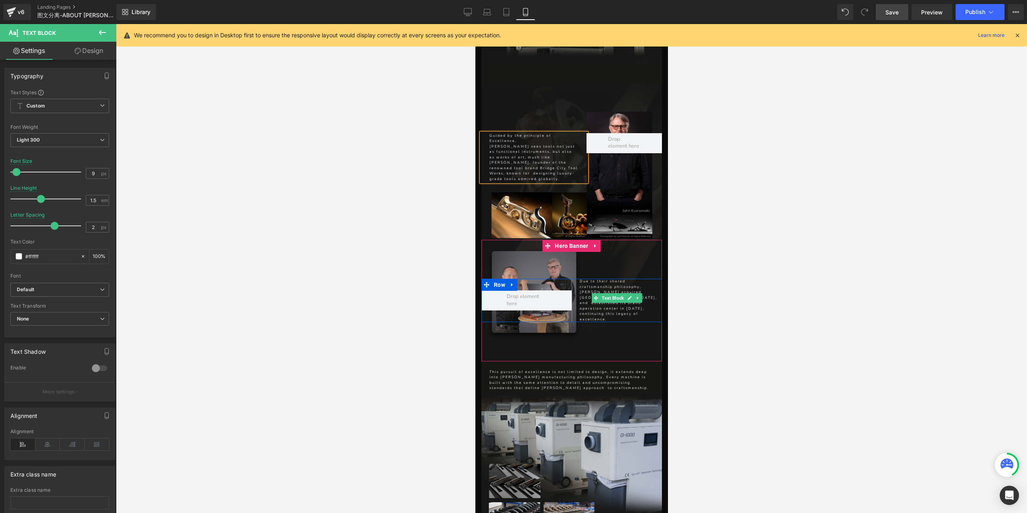
click at [614, 279] on p "Due to their shared craftsmanship philosophy, [PERSON_NAME] acquired [GEOGRAPHI…" at bounding box center [618, 300] width 78 height 43
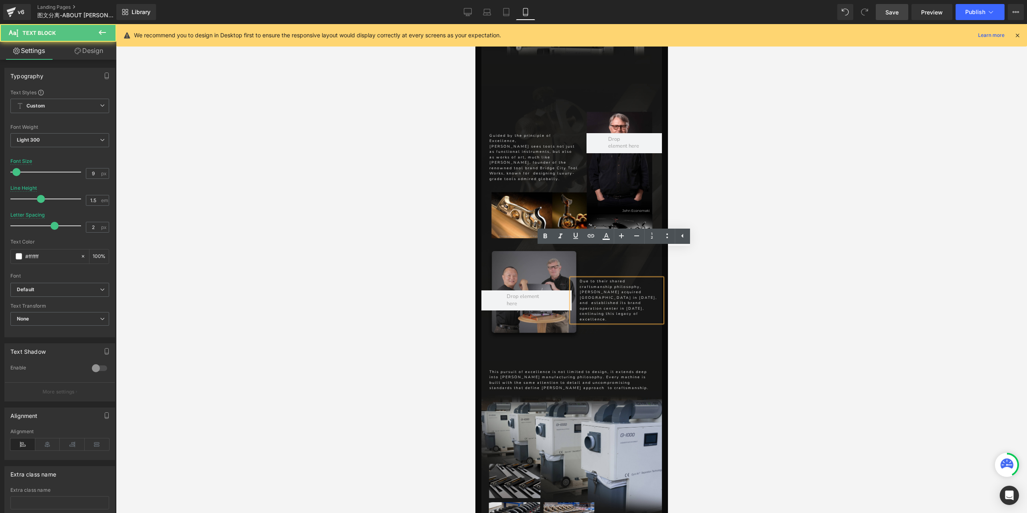
click at [604, 279] on p "Due to their shared craftsmanship philosophy, [PERSON_NAME] acquired [GEOGRAPHI…" at bounding box center [618, 300] width 78 height 43
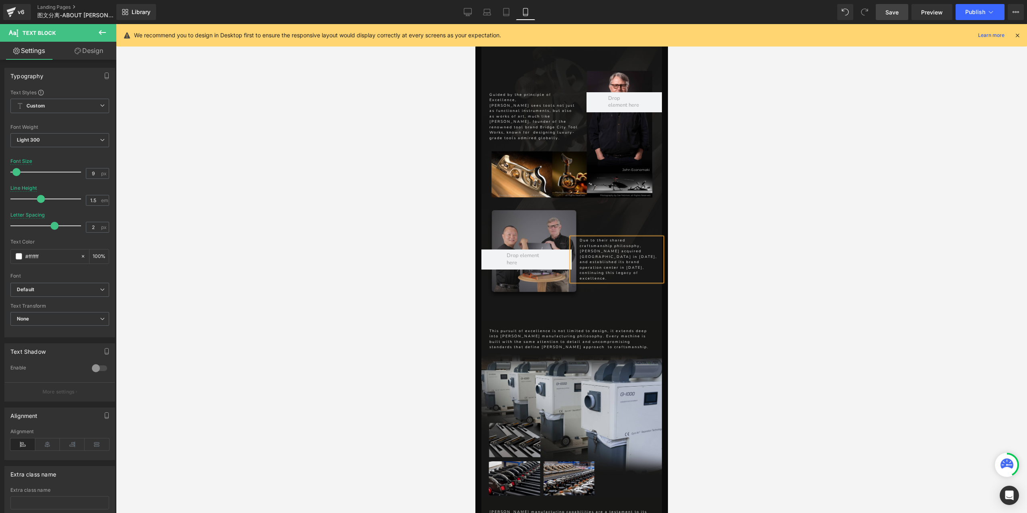
scroll to position [1845, 0]
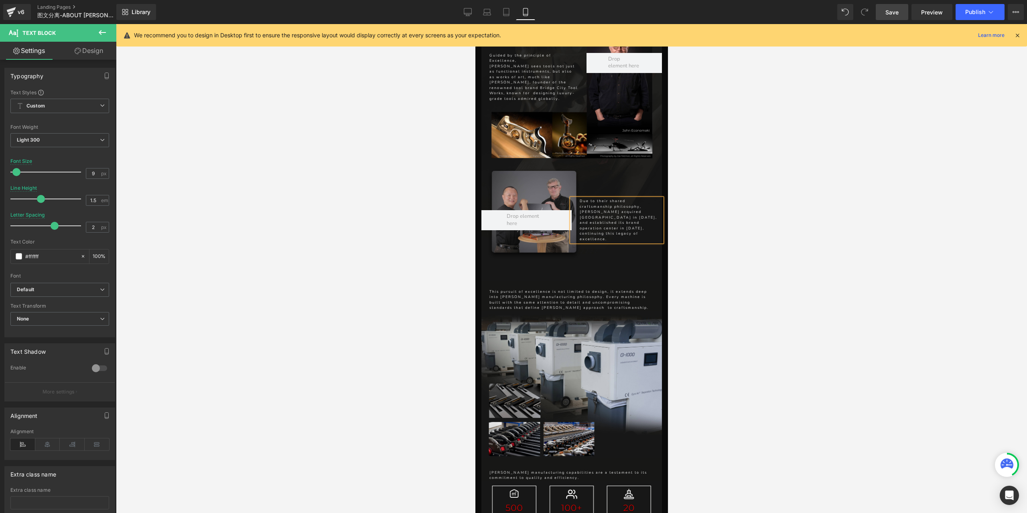
click at [596, 289] on p "This pursuit of excellence is not limited to design, it extends deep into [PERS…" at bounding box center [571, 300] width 164 height 22
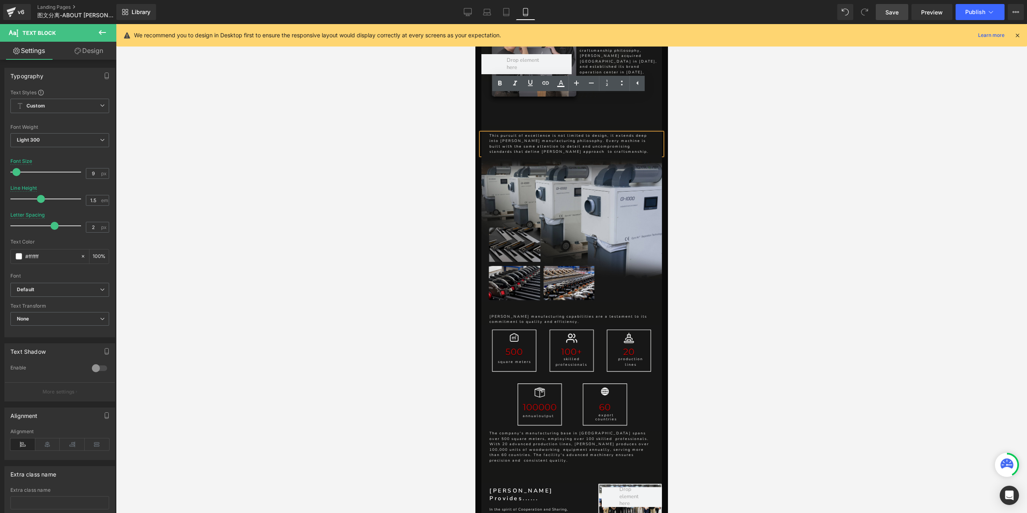
scroll to position [2005, 0]
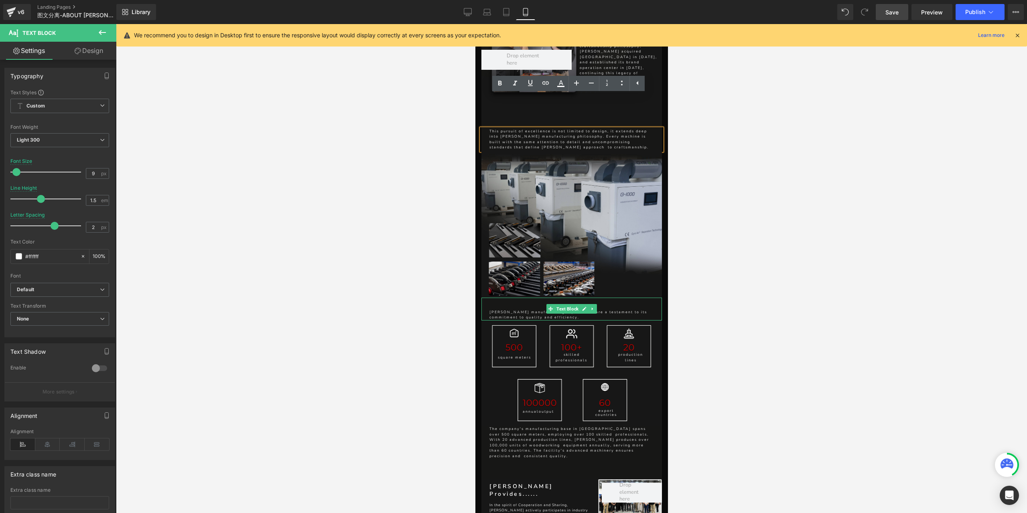
click at [618, 310] on p "[PERSON_NAME] manufacturing capabilities are a testament to its commitment to q…" at bounding box center [571, 315] width 164 height 11
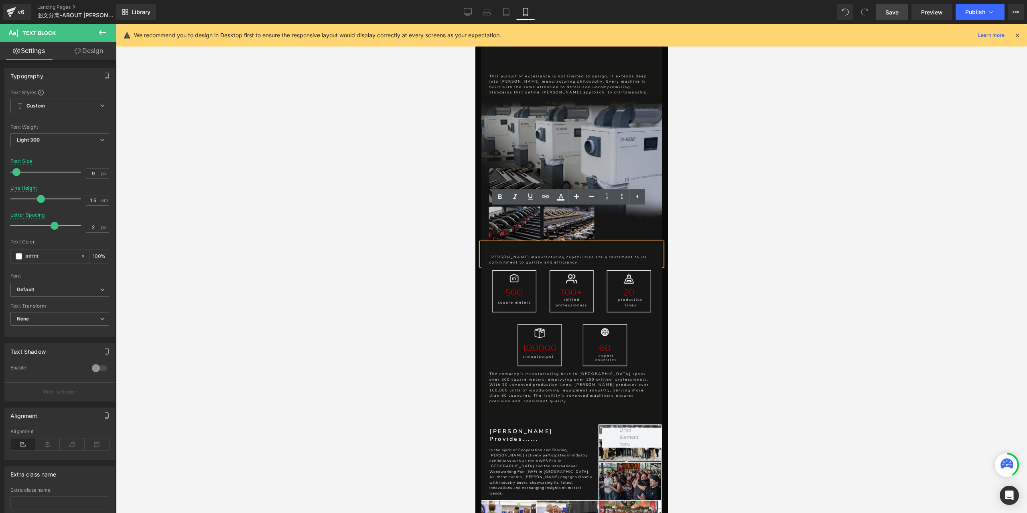
scroll to position [2085, 0]
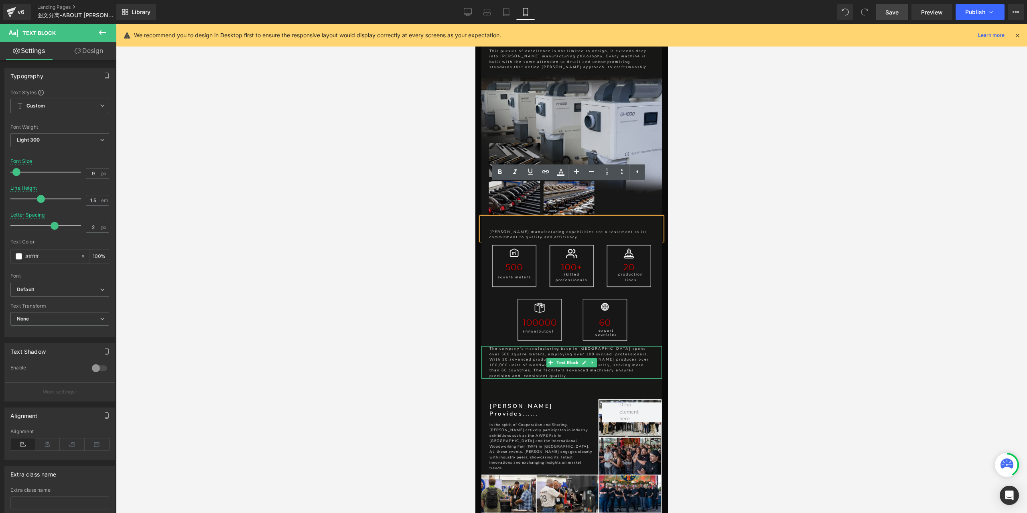
click at [598, 346] on p "The company's manufacturing base in [GEOGRAPHIC_DATA] spans over 500 square met…" at bounding box center [571, 362] width 164 height 32
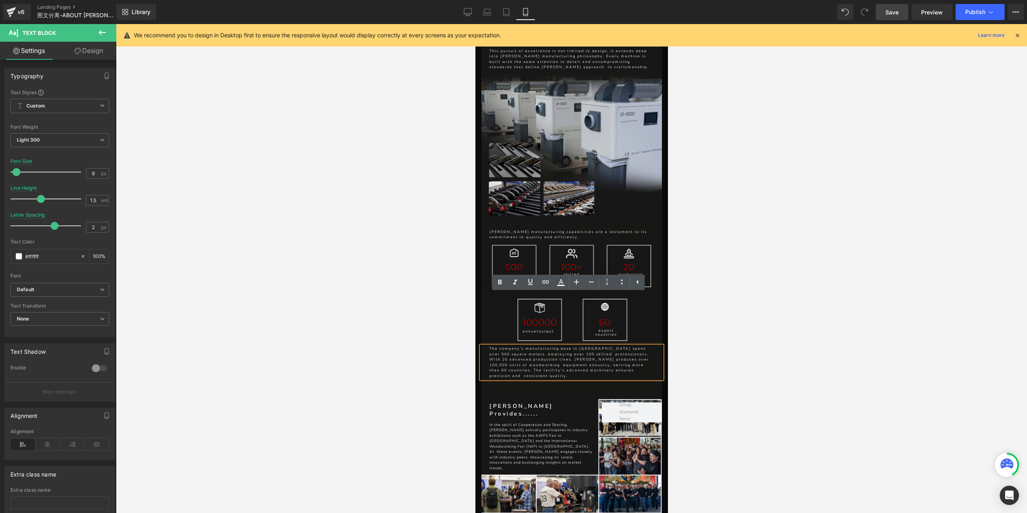
scroll to position [2206, 0]
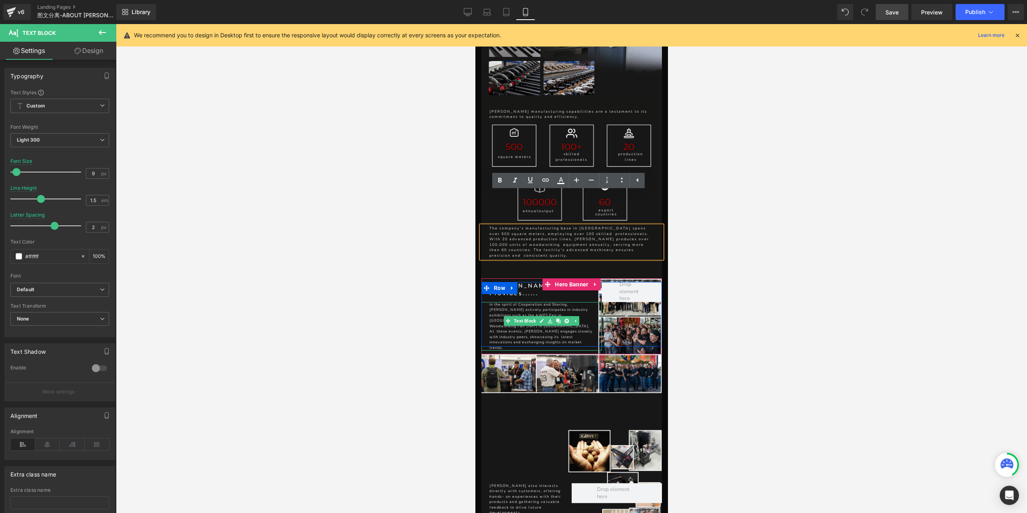
click at [590, 308] on p "[PERSON_NAME] actively participates in industry exhibitions such as the AWFS Fa…" at bounding box center [542, 329] width 106 height 43
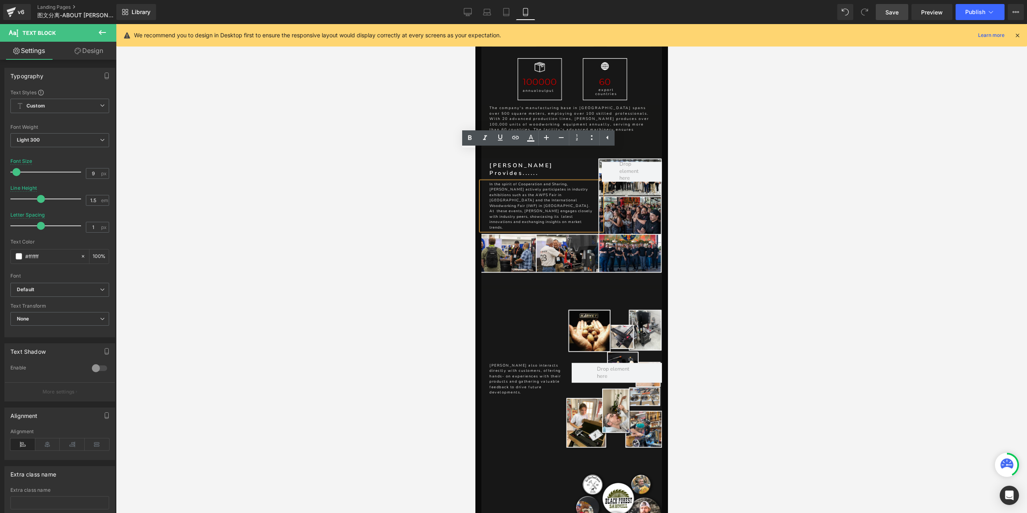
scroll to position [2366, 0]
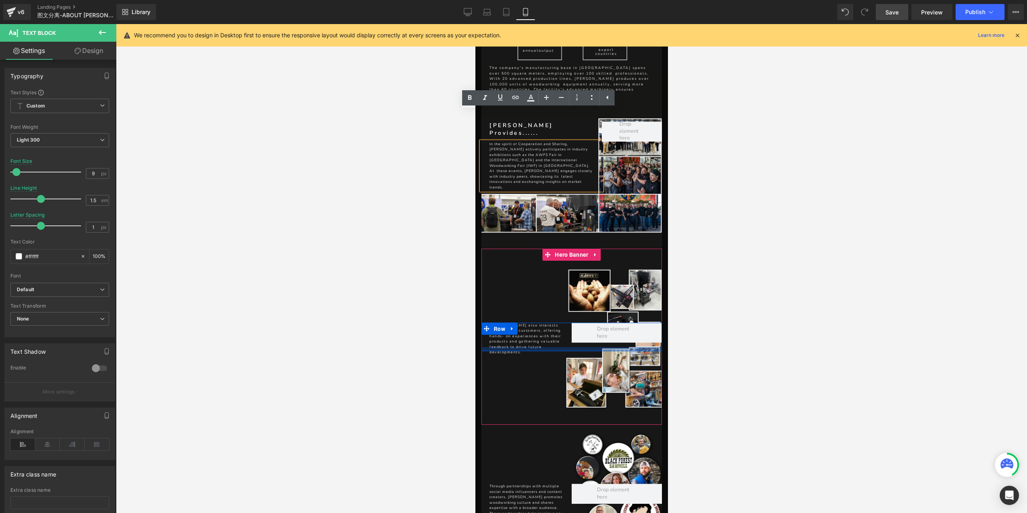
click at [550, 347] on div at bounding box center [571, 349] width 180 height 4
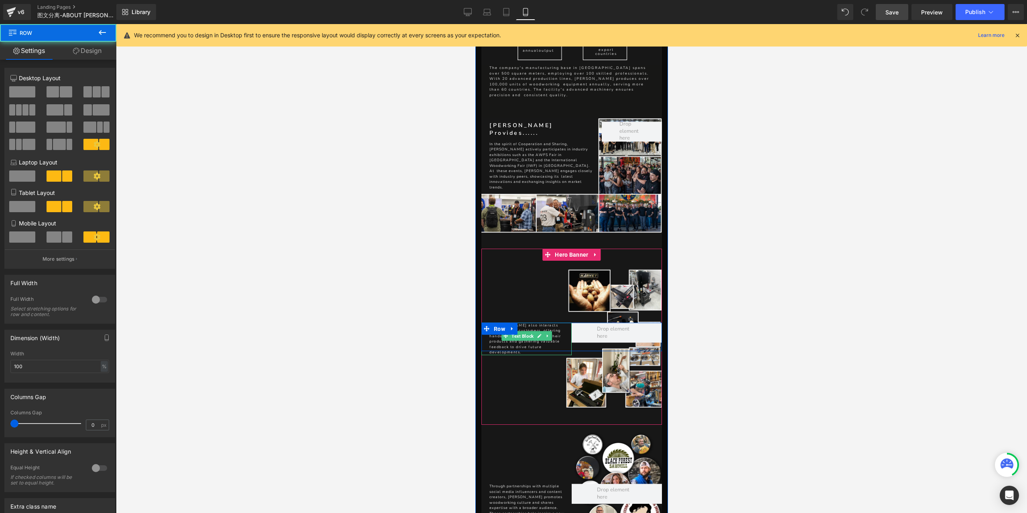
click at [553, 322] on p "[PERSON_NAME] also interacts directly with customers, offering hands- on experi…" at bounding box center [530, 338] width 82 height 32
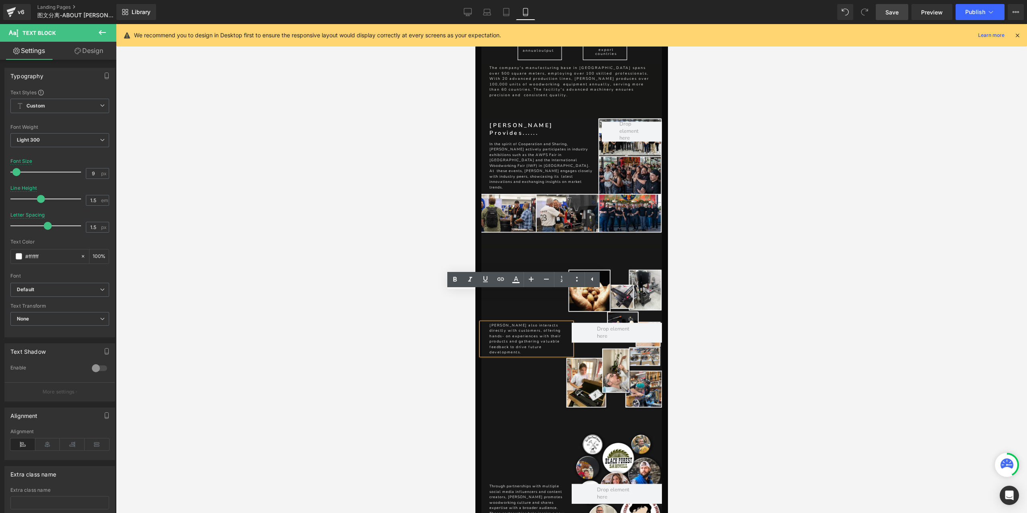
click at [529, 322] on p "[PERSON_NAME] also interacts directly with customers, offering hands- on experi…" at bounding box center [530, 338] width 82 height 32
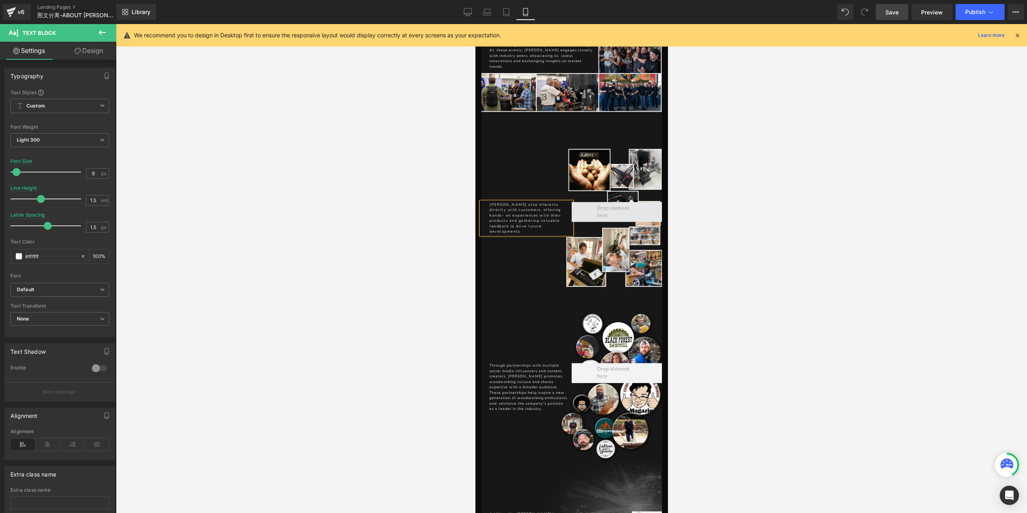
scroll to position [2567, 0]
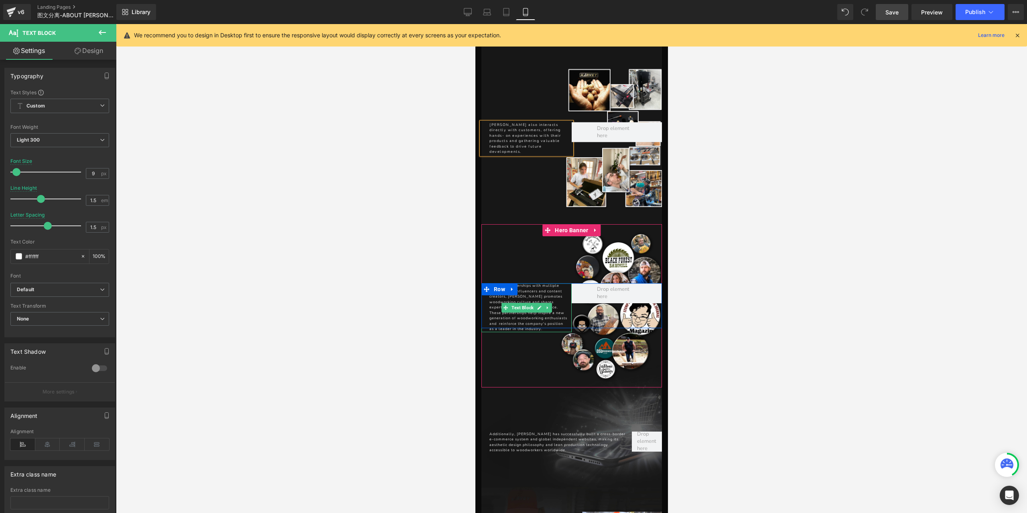
click at [546, 284] on p "Through partnerships with multiple social media influencers and content creator…" at bounding box center [528, 308] width 78 height 49
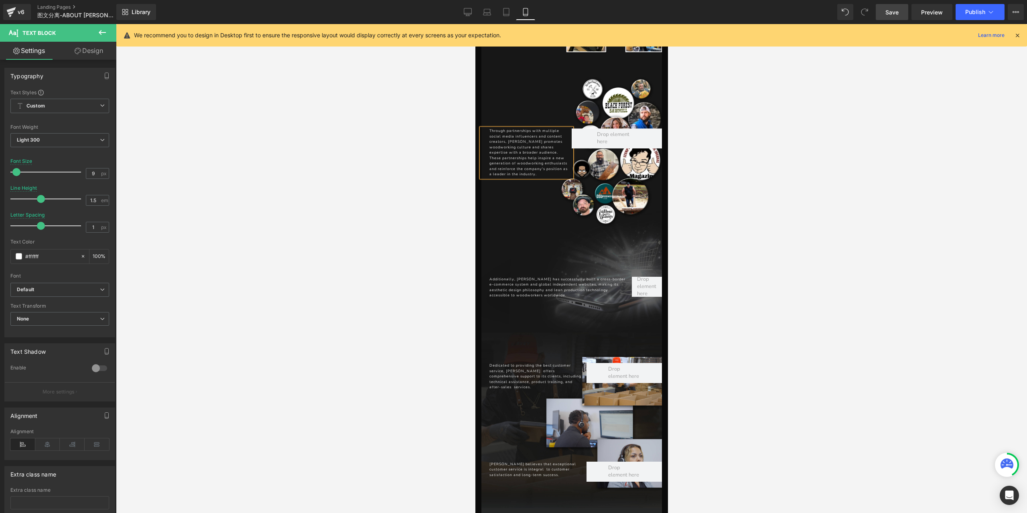
scroll to position [2727, 0]
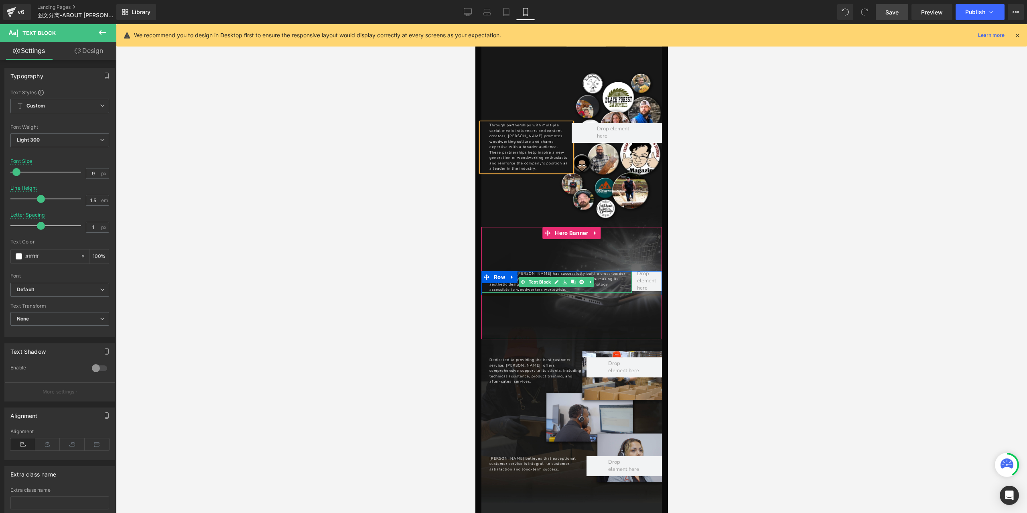
click at [604, 271] on p "Additionally, [PERSON_NAME] has successfully built a cross-border e-commerce sy…" at bounding box center [558, 282] width 138 height 22
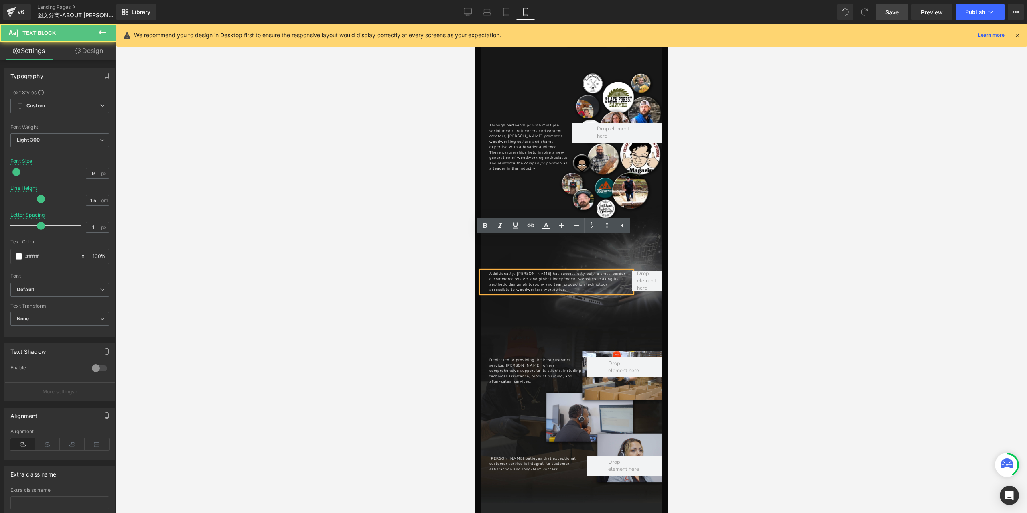
click at [615, 271] on p "Additionally, [PERSON_NAME] has successfully built a cross-border e-commerce sy…" at bounding box center [558, 282] width 138 height 22
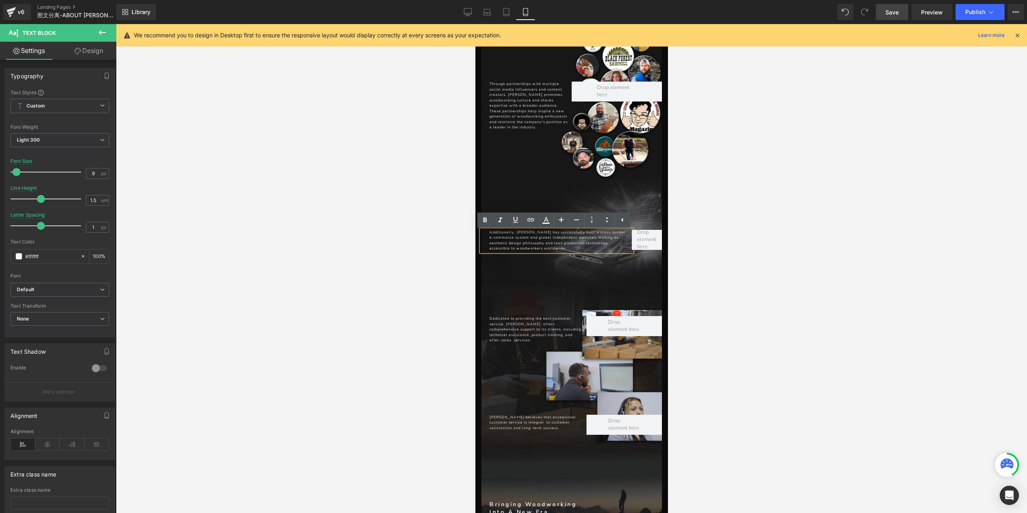
scroll to position [2807, 0]
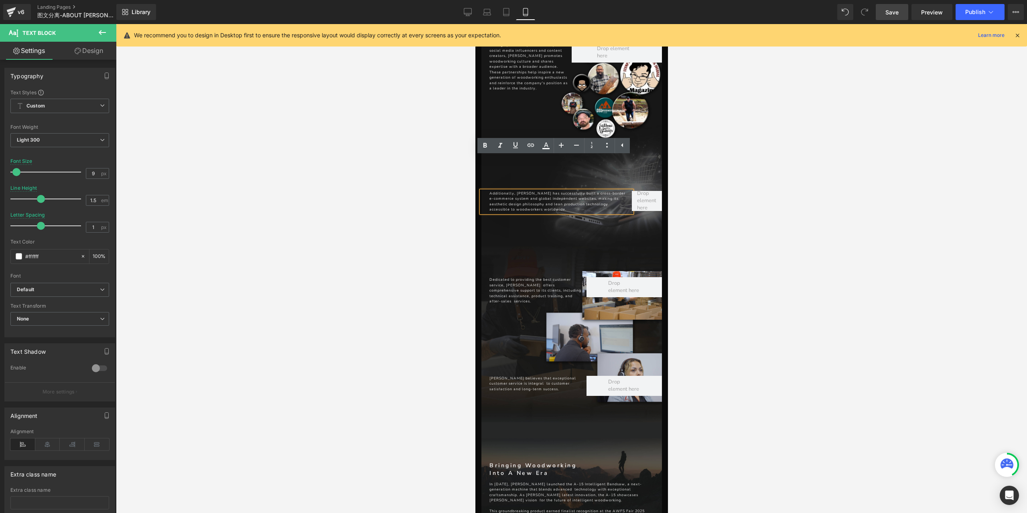
click at [520, 277] on div "Dedicated to providing the best customer service, [PERSON_NAME] offers comprehe…" at bounding box center [533, 290] width 105 height 27
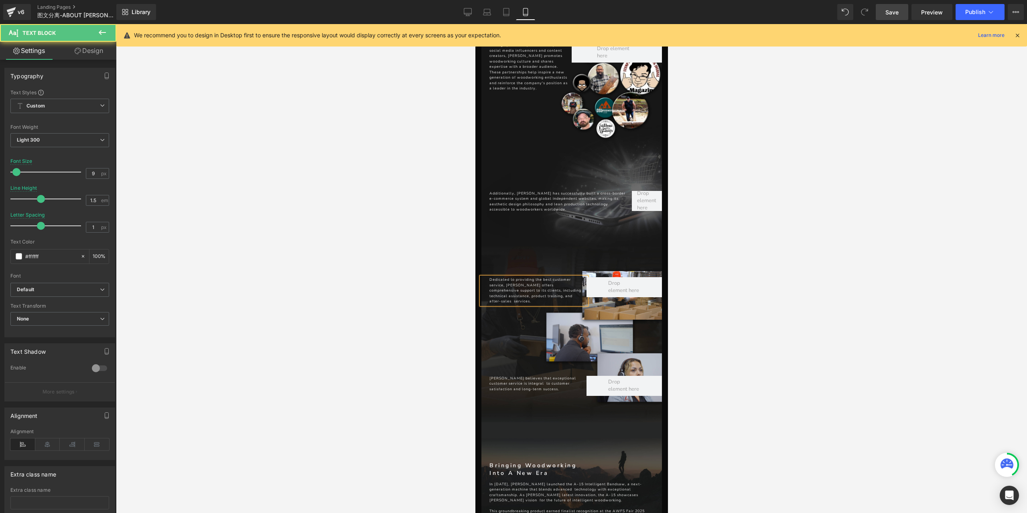
click at [532, 277] on p "Dedicated to providing the best customer service, [PERSON_NAME] offers comprehe…" at bounding box center [535, 290] width 93 height 27
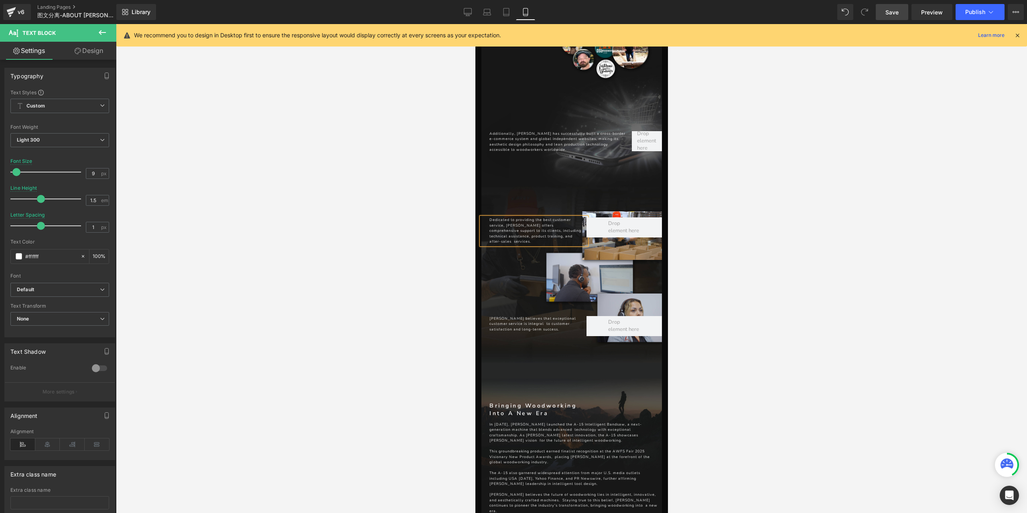
scroll to position [2887, 0]
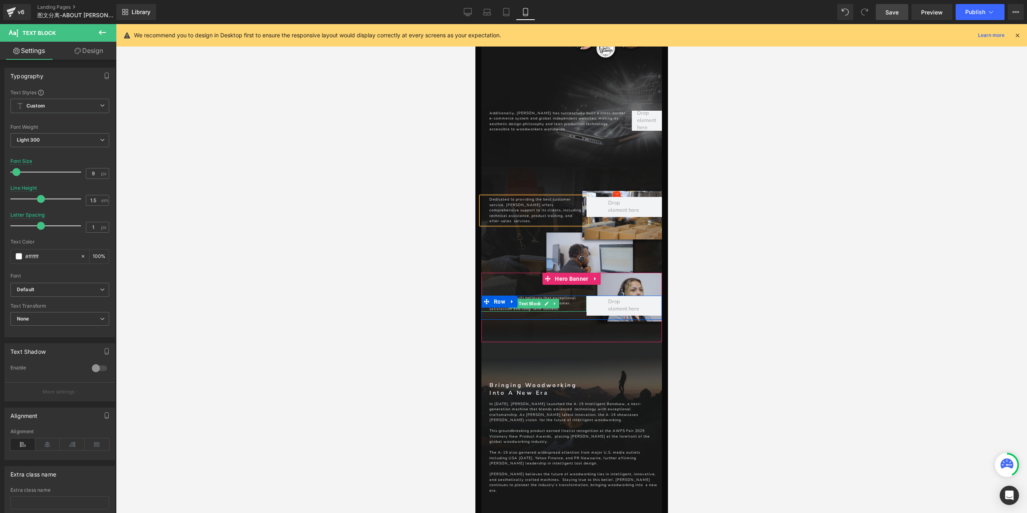
click at [568, 296] on p "[PERSON_NAME] believes that exceptional customer service is integral to custome…" at bounding box center [535, 304] width 93 height 16
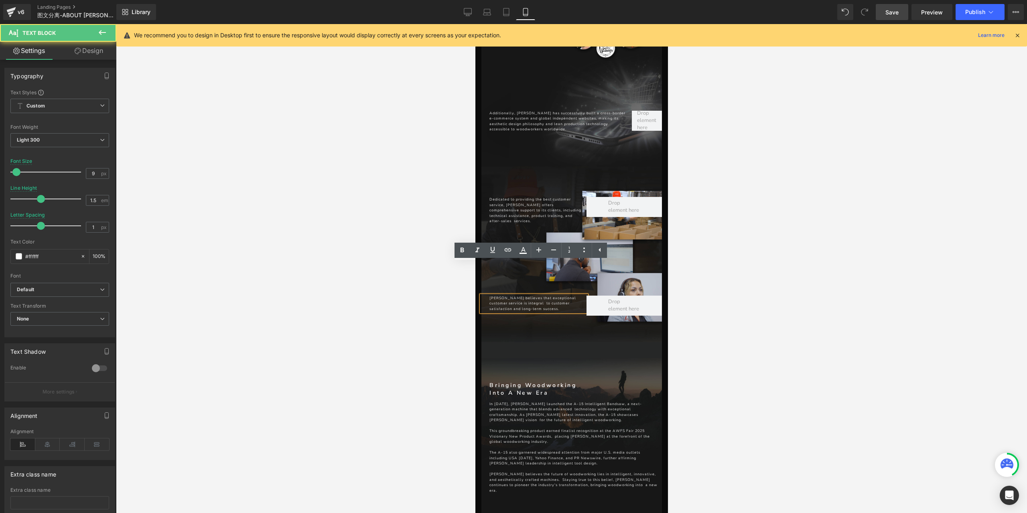
click at [522, 296] on p "[PERSON_NAME] believes that exceptional customer service is integral to custome…" at bounding box center [535, 304] width 93 height 16
click at [541, 296] on p "[PERSON_NAME] believes that exceptional customer service is integral to custome…" at bounding box center [535, 304] width 93 height 16
click at [542, 296] on p "[PERSON_NAME] believes that exceptional customer service is integral to custome…" at bounding box center [535, 304] width 93 height 16
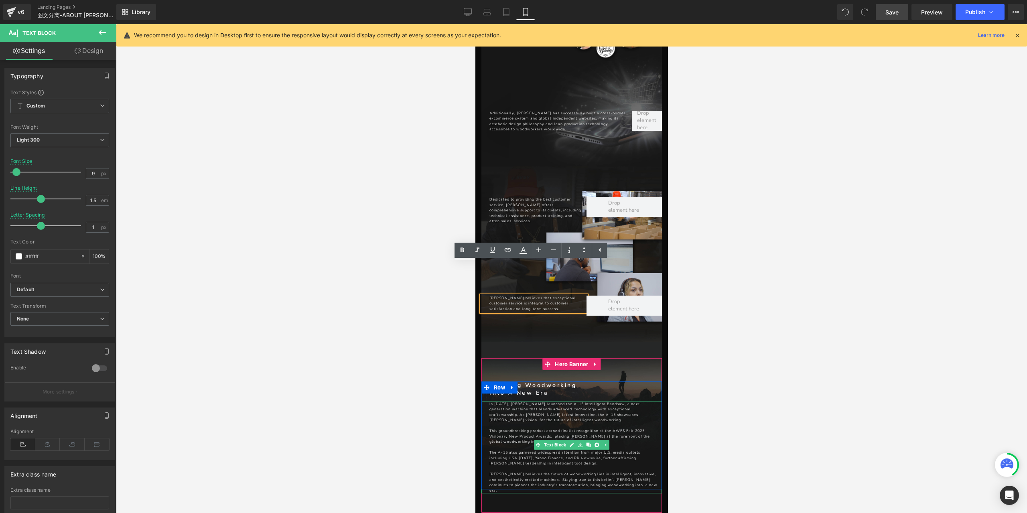
click at [575, 401] on p "In [DATE], [PERSON_NAME] launched the A-15 Intelligent Bandsaw, a next-generati…" at bounding box center [573, 412] width 168 height 22
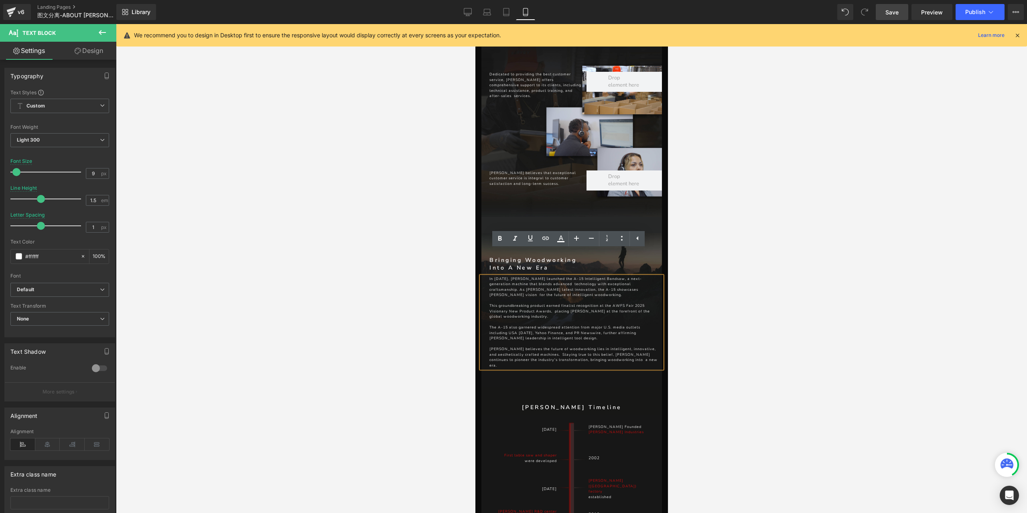
scroll to position [3008, 0]
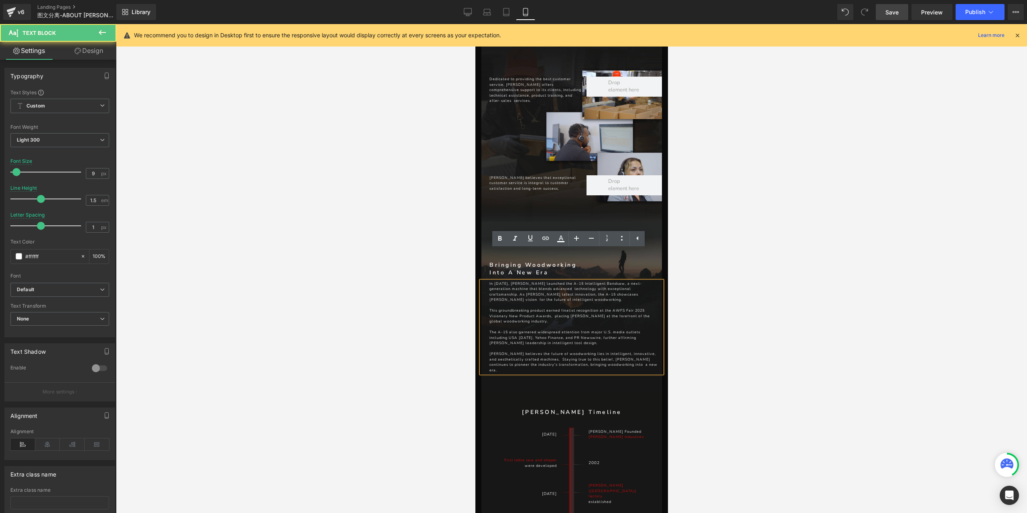
click at [583, 281] on p "In [DATE], [PERSON_NAME] launched the A-15 Intelligent Bandsaw, a next-generati…" at bounding box center [573, 292] width 168 height 22
click at [530, 281] on p "In [DATE], [PERSON_NAME] launched the A-15 Intelligent Bandsaw, a next-generati…" at bounding box center [573, 292] width 168 height 22
click at [574, 281] on p "In [DATE], [PERSON_NAME] launched the A-15 Intelligent Bandsaw, a next-generati…" at bounding box center [573, 292] width 168 height 22
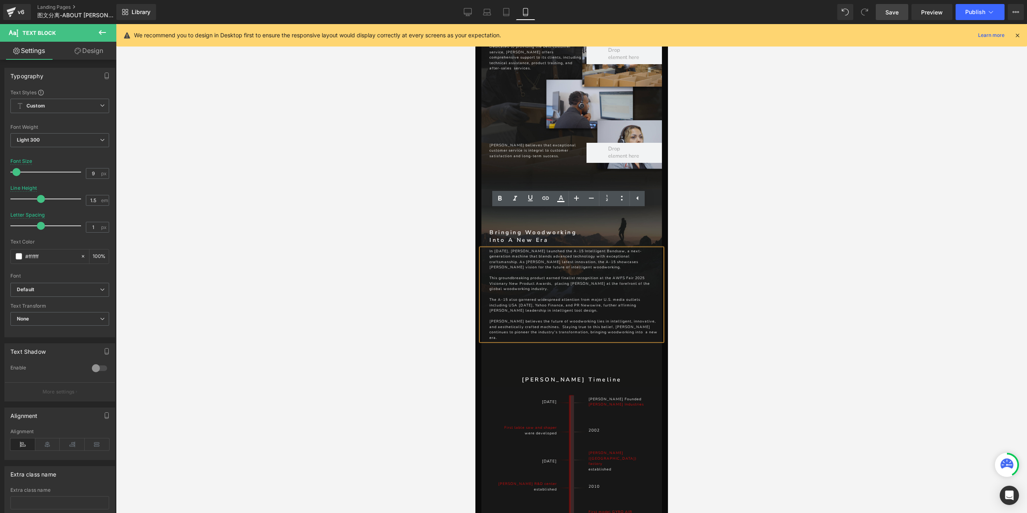
scroll to position [3048, 0]
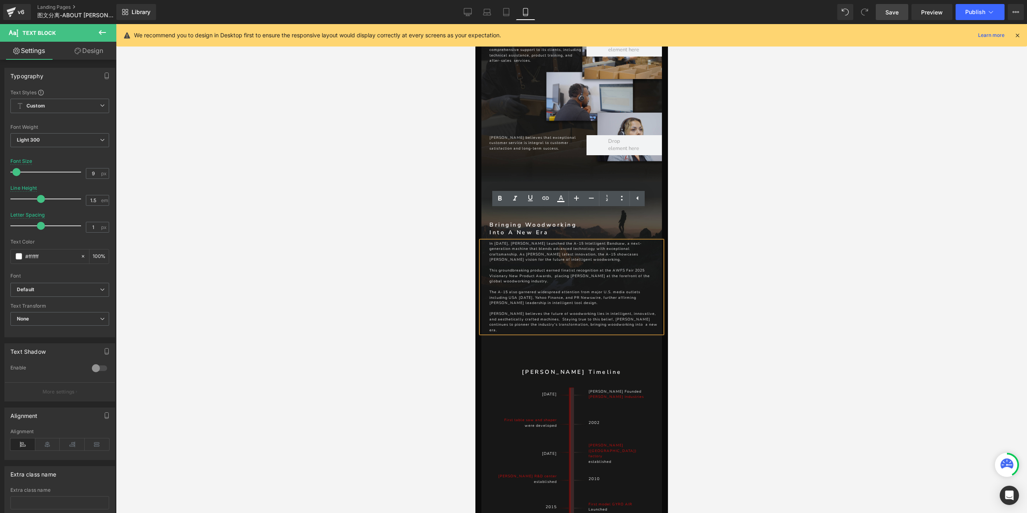
click at [551, 312] on p "[PERSON_NAME] believes the future of woodworking lies in intelligent, innovativ…" at bounding box center [573, 323] width 168 height 22
click at [619, 312] on p "[PERSON_NAME] believes the future of woodworking lies in intelligent, innovativ…" at bounding box center [573, 323] width 168 height 22
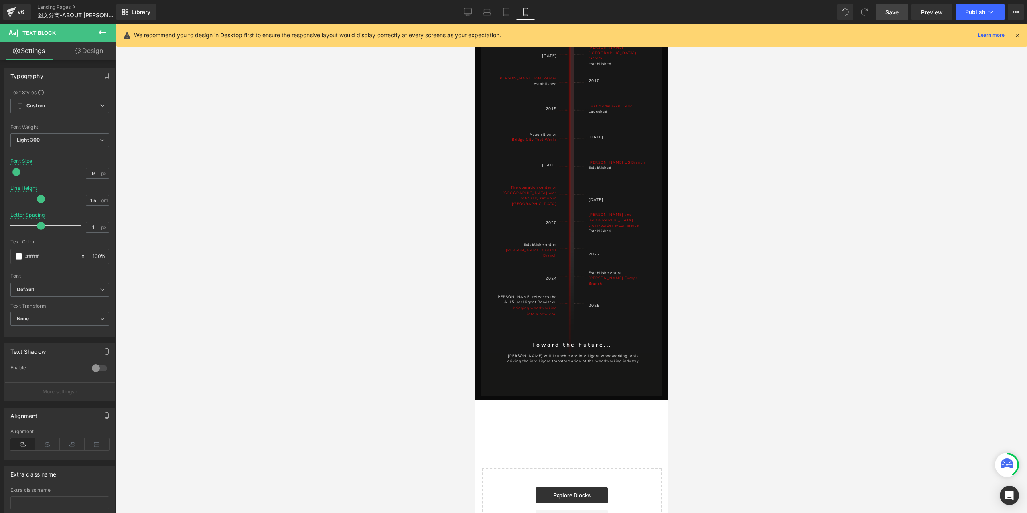
scroll to position [3489, 0]
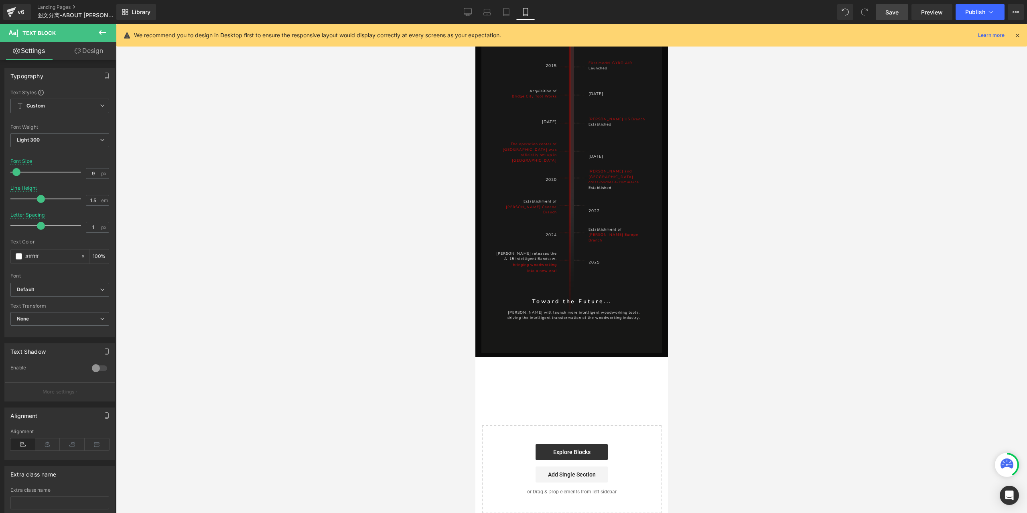
click at [899, 6] on link "Save" at bounding box center [891, 12] width 32 height 16
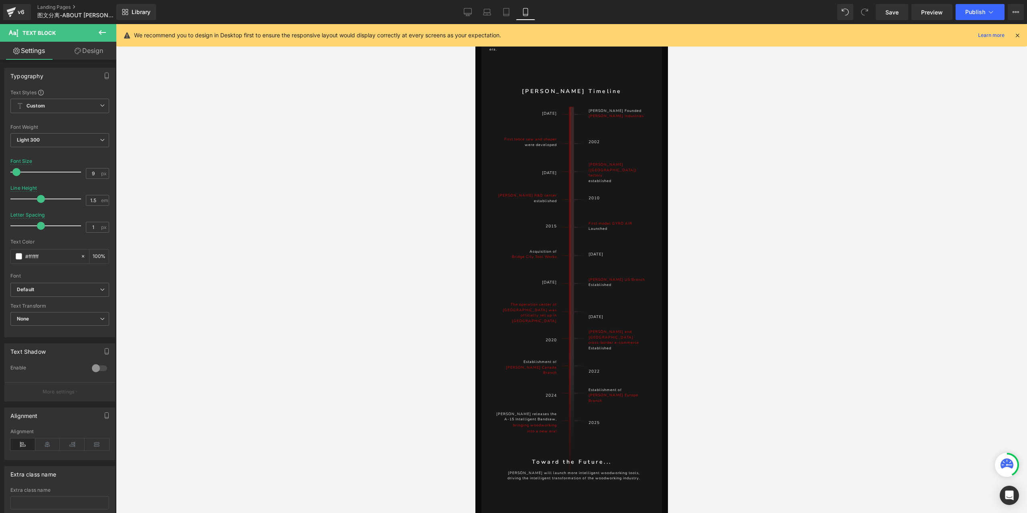
scroll to position [3168, 0]
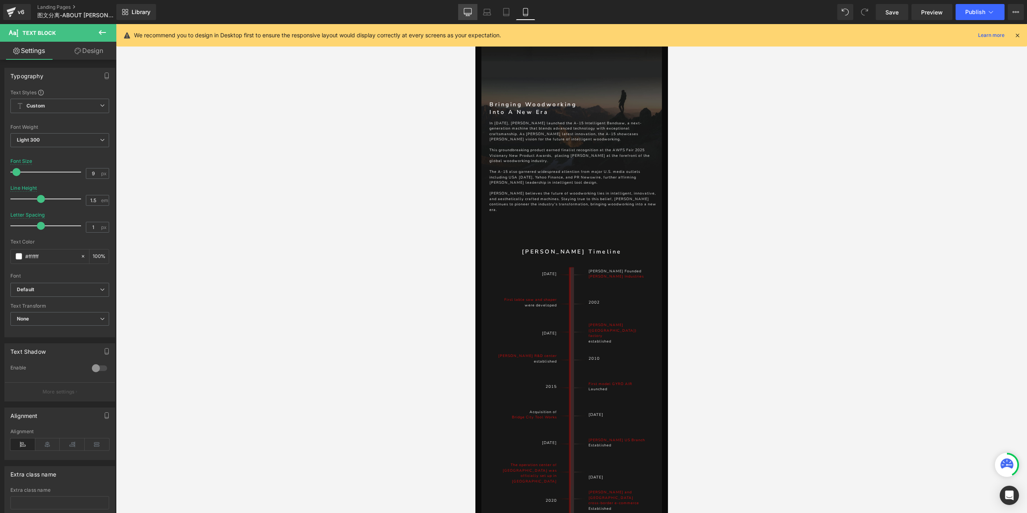
click at [470, 14] on icon at bounding box center [468, 11] width 8 height 6
type input "18"
type input "1.9"
type input "3"
type input "100"
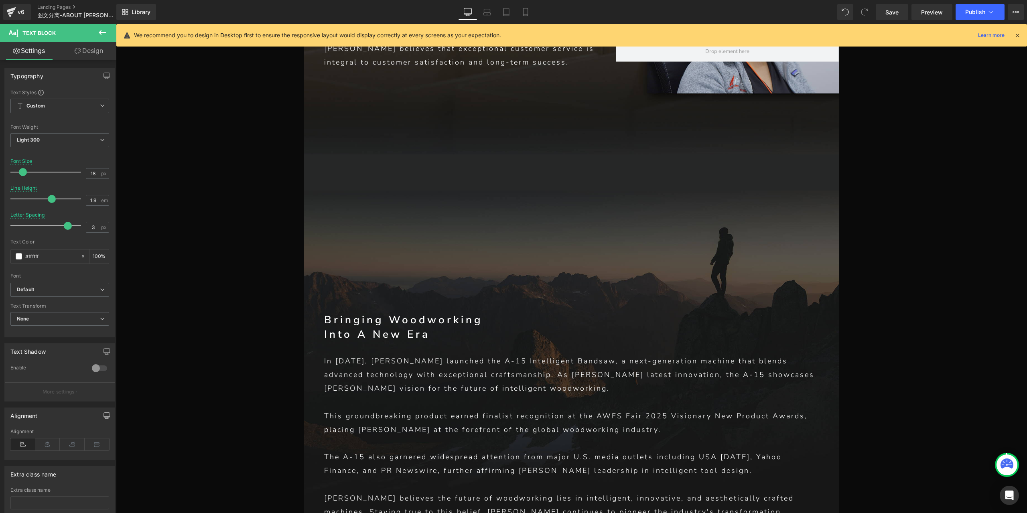
scroll to position [7388, 0]
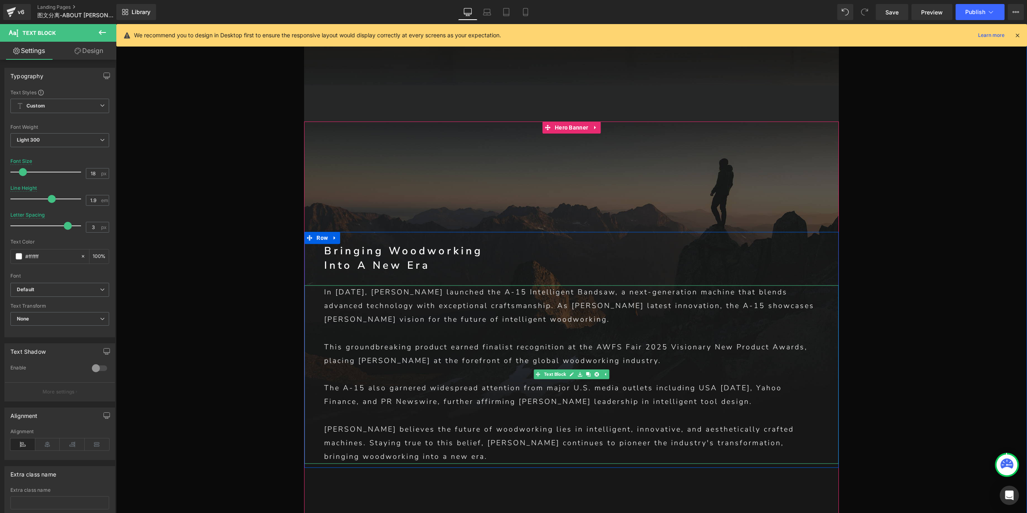
click at [425, 285] on p "In [DATE], [PERSON_NAME] launched the A-15 Intelligent Bandsaw, a next-generati…" at bounding box center [571, 305] width 494 height 41
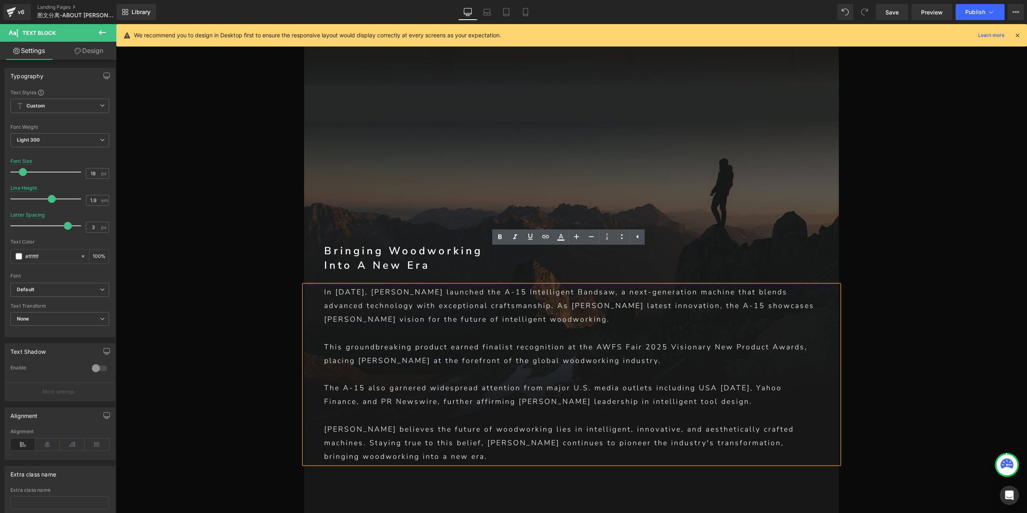
click at [564, 340] on p "This groundbreaking product earned finalist recognition at the AWFS Fair 2025 V…" at bounding box center [571, 353] width 494 height 27
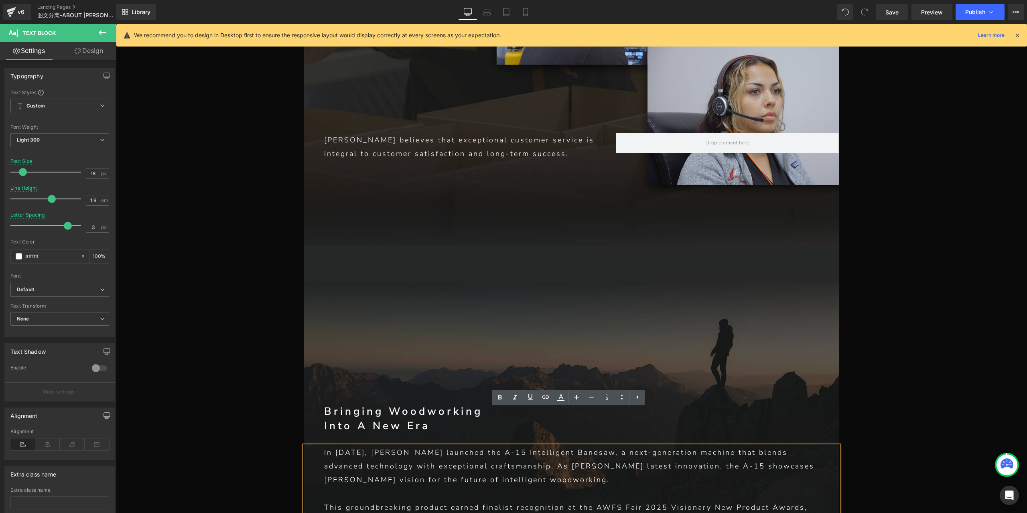
scroll to position [7067, 0]
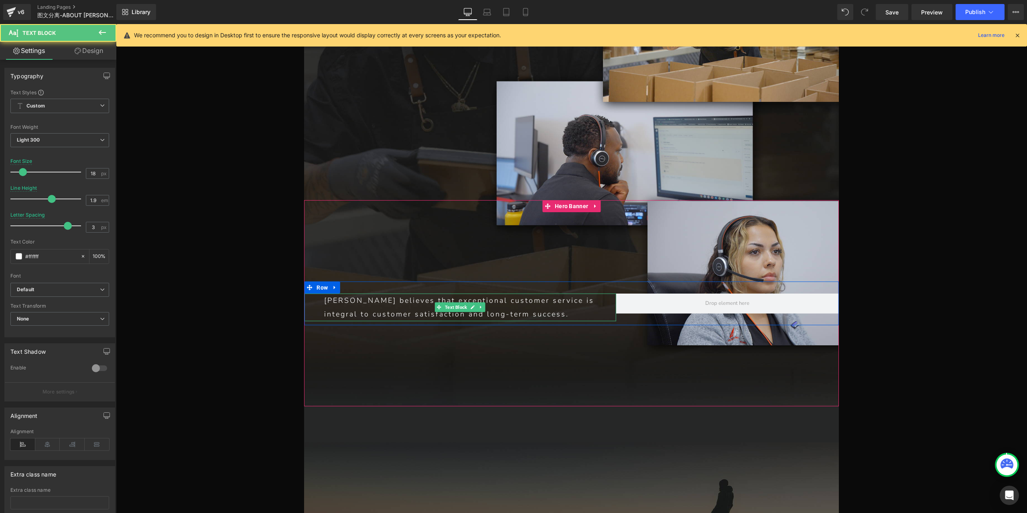
click at [552, 294] on p "[PERSON_NAME] believes that exceptional customer service is integral to custome…" at bounding box center [459, 307] width 271 height 27
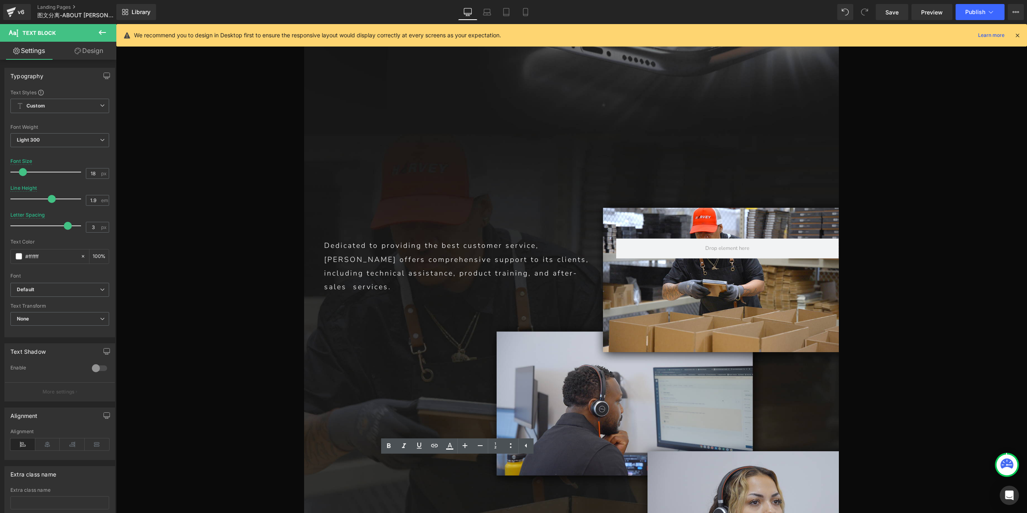
scroll to position [6746, 0]
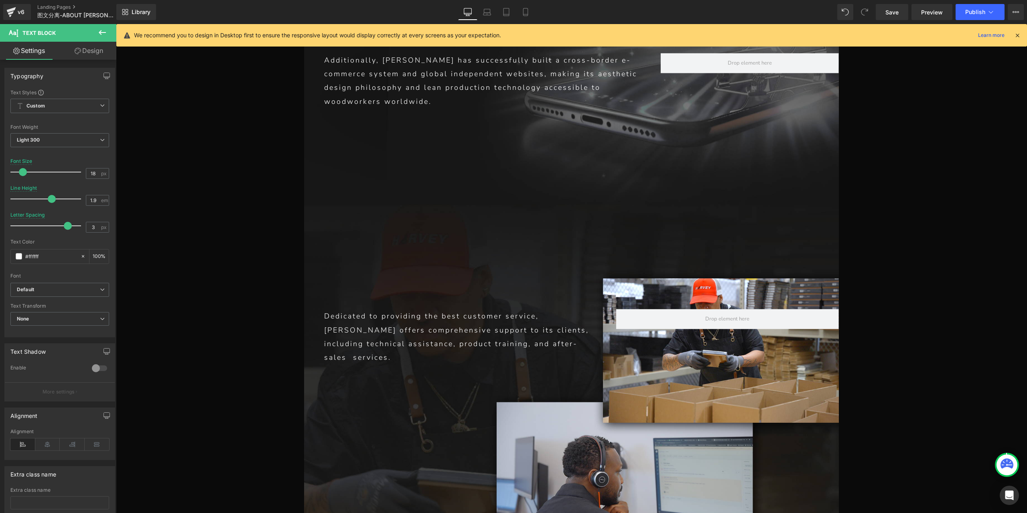
click at [495, 309] on p "Dedicated to providing the best customer service, [PERSON_NAME] offers comprehe…" at bounding box center [459, 336] width 271 height 55
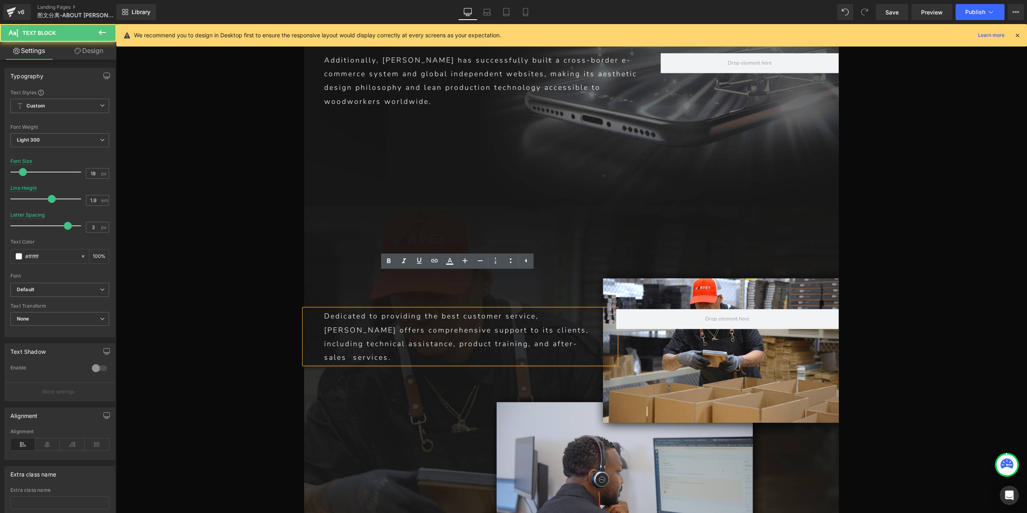
click at [507, 309] on p "Dedicated to providing the best customer service, [PERSON_NAME] offers comprehe…" at bounding box center [459, 336] width 271 height 55
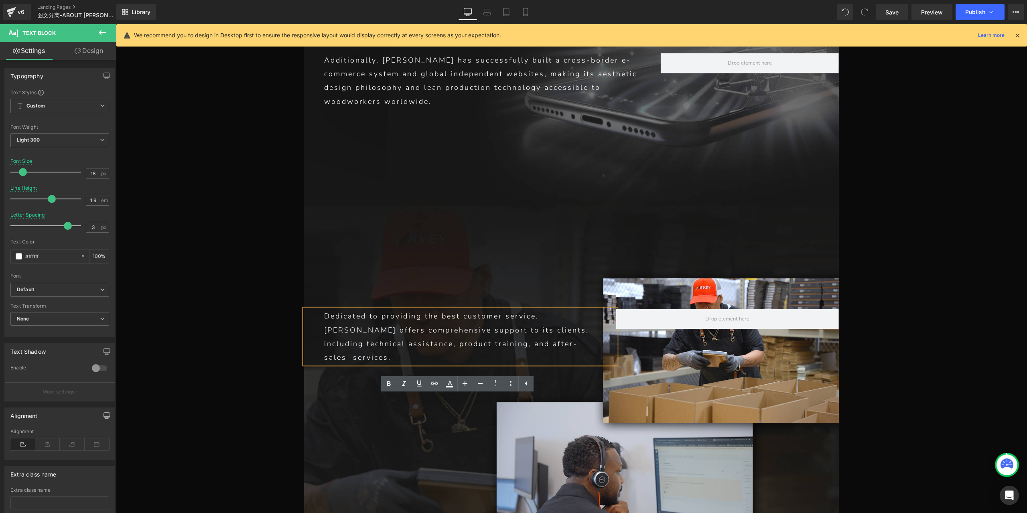
scroll to position [6545, 0]
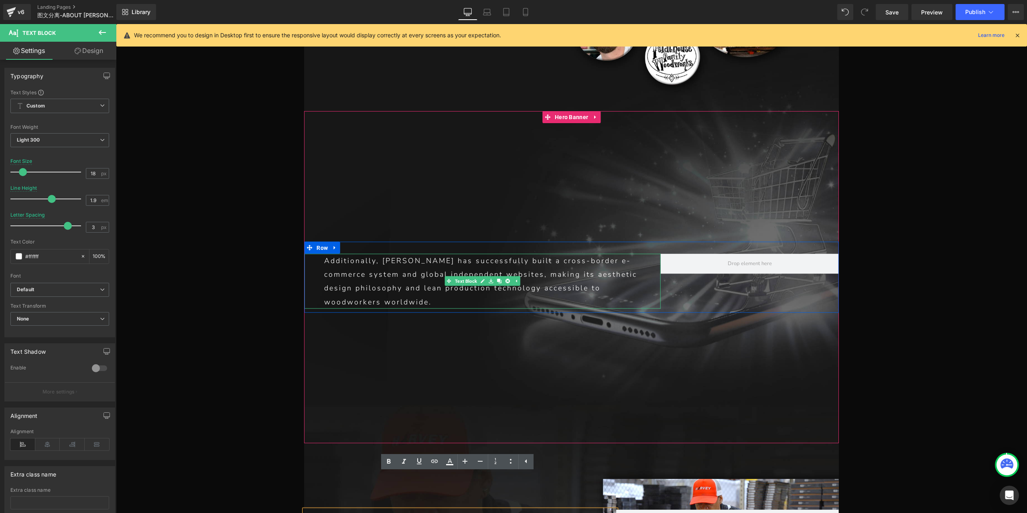
click at [527, 254] on p "Additionally, [PERSON_NAME] has successfully built a cross-border e-commerce sy…" at bounding box center [482, 281] width 316 height 55
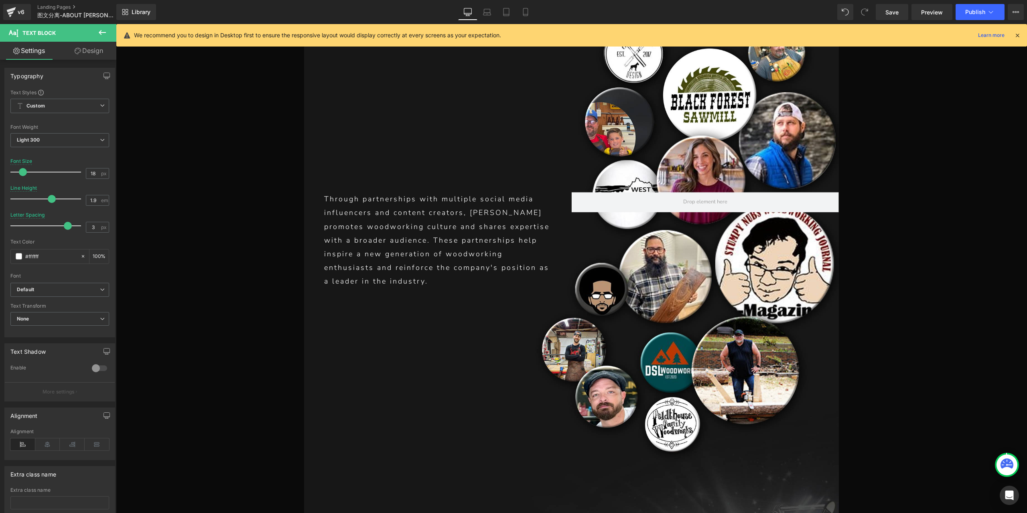
scroll to position [6104, 0]
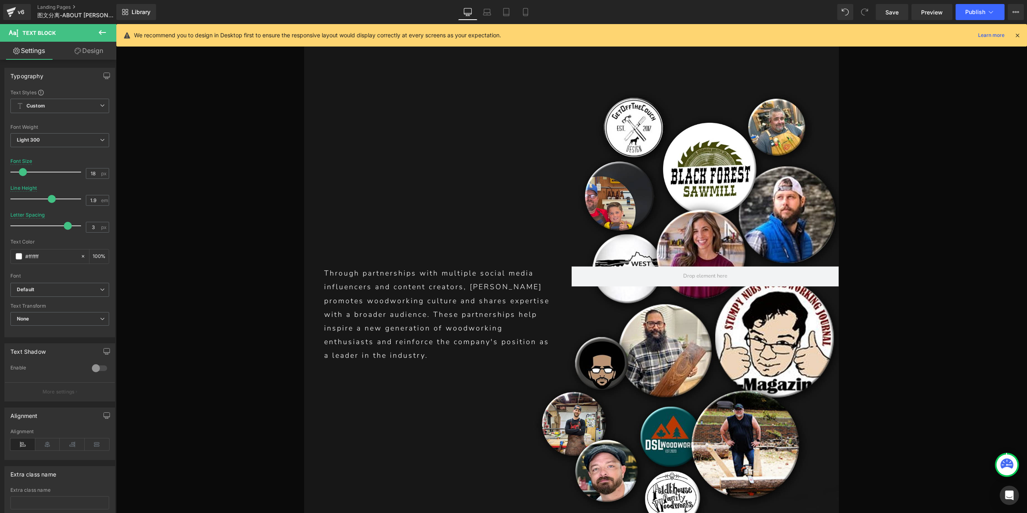
click at [501, 266] on p "Through partnerships with multiple social media influencers and content creator…" at bounding box center [437, 314] width 227 height 96
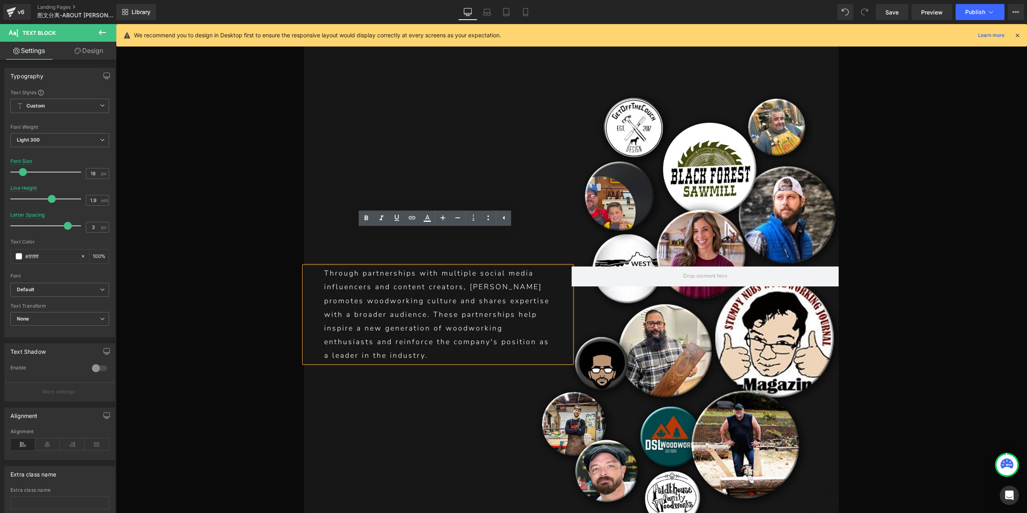
click at [383, 266] on p "Through partnerships with multiple social media influencers and content creator…" at bounding box center [437, 314] width 227 height 96
click at [423, 266] on p "Through partnerships with multiple social media influencers and content creator…" at bounding box center [437, 314] width 227 height 96
click at [451, 278] on p "Through partnerships with multiple social media influencers and content creator…" at bounding box center [437, 314] width 227 height 96
click at [404, 277] on p "Through partnerships with multiple social media influencers and content creator…" at bounding box center [437, 314] width 227 height 96
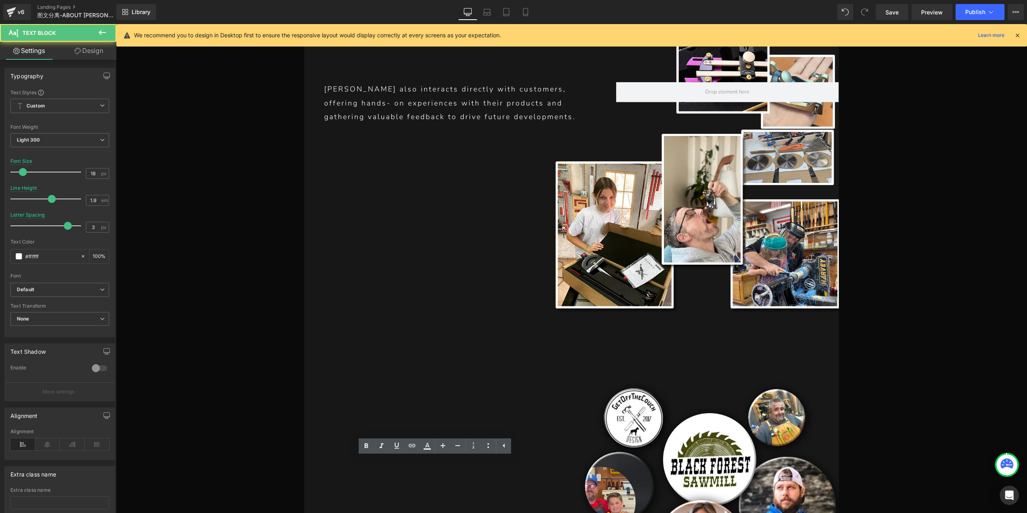
scroll to position [5703, 0]
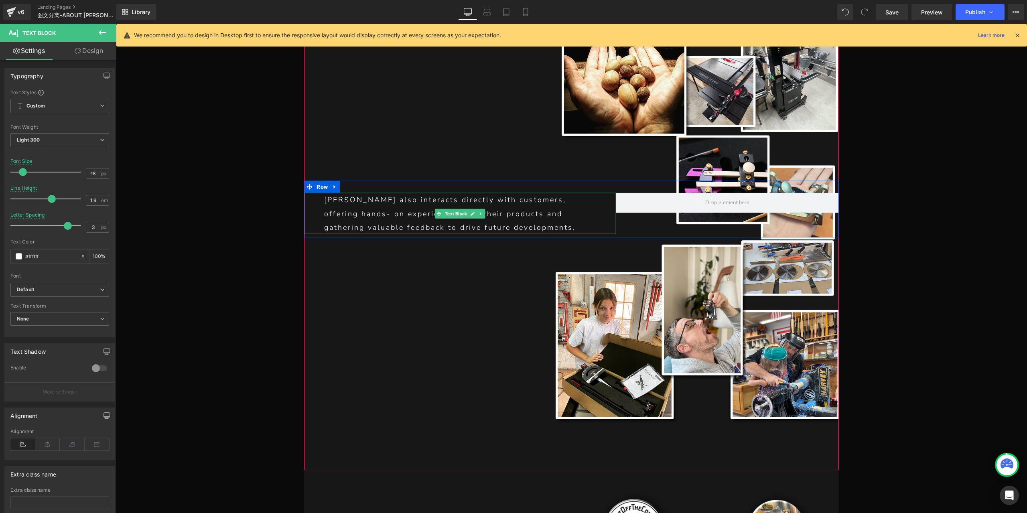
click at [504, 193] on p "[PERSON_NAME] also interacts directly with customers, offering hands- on experi…" at bounding box center [459, 213] width 271 height 41
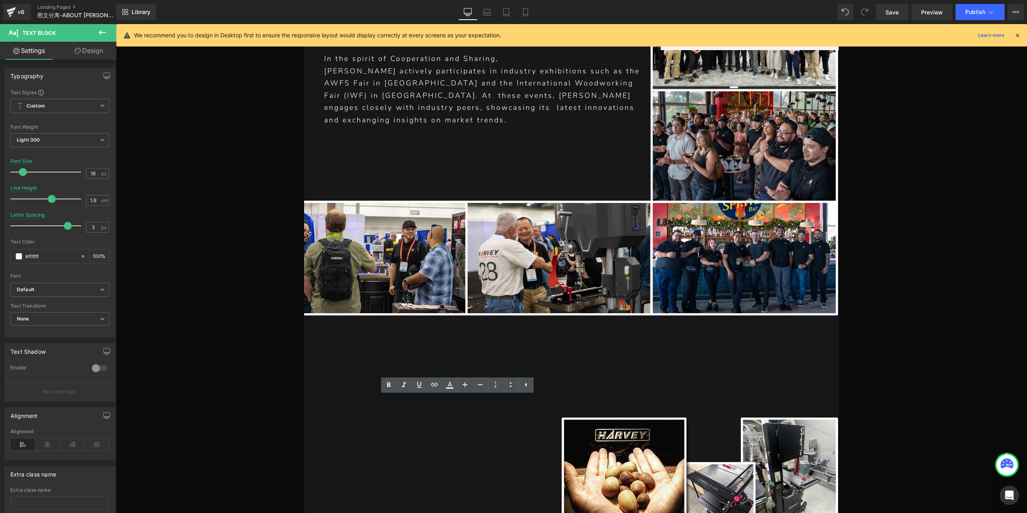
scroll to position [5262, 0]
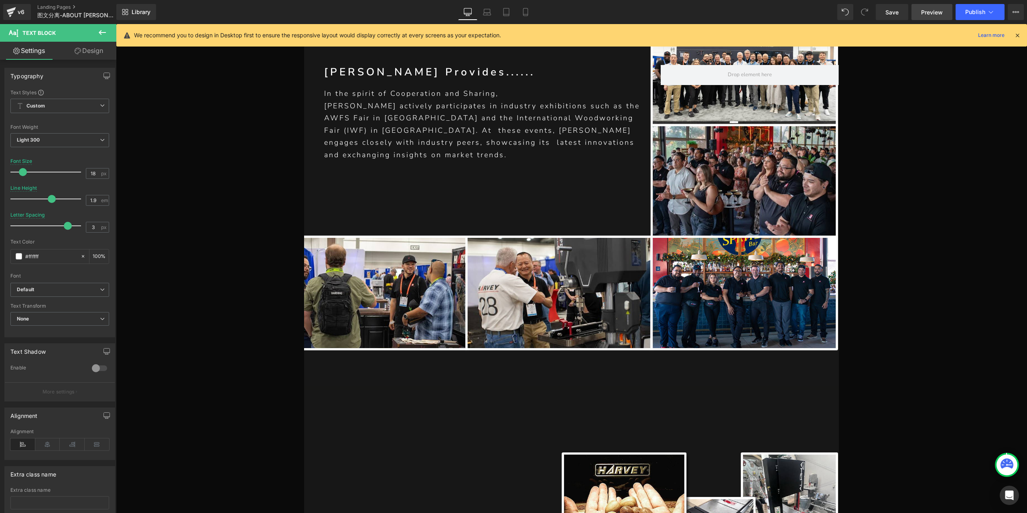
click at [929, 16] on link "Preview" at bounding box center [931, 12] width 41 height 16
click at [897, 16] on link "Save" at bounding box center [891, 12] width 32 height 16
